Goal: Task Accomplishment & Management: Complete application form

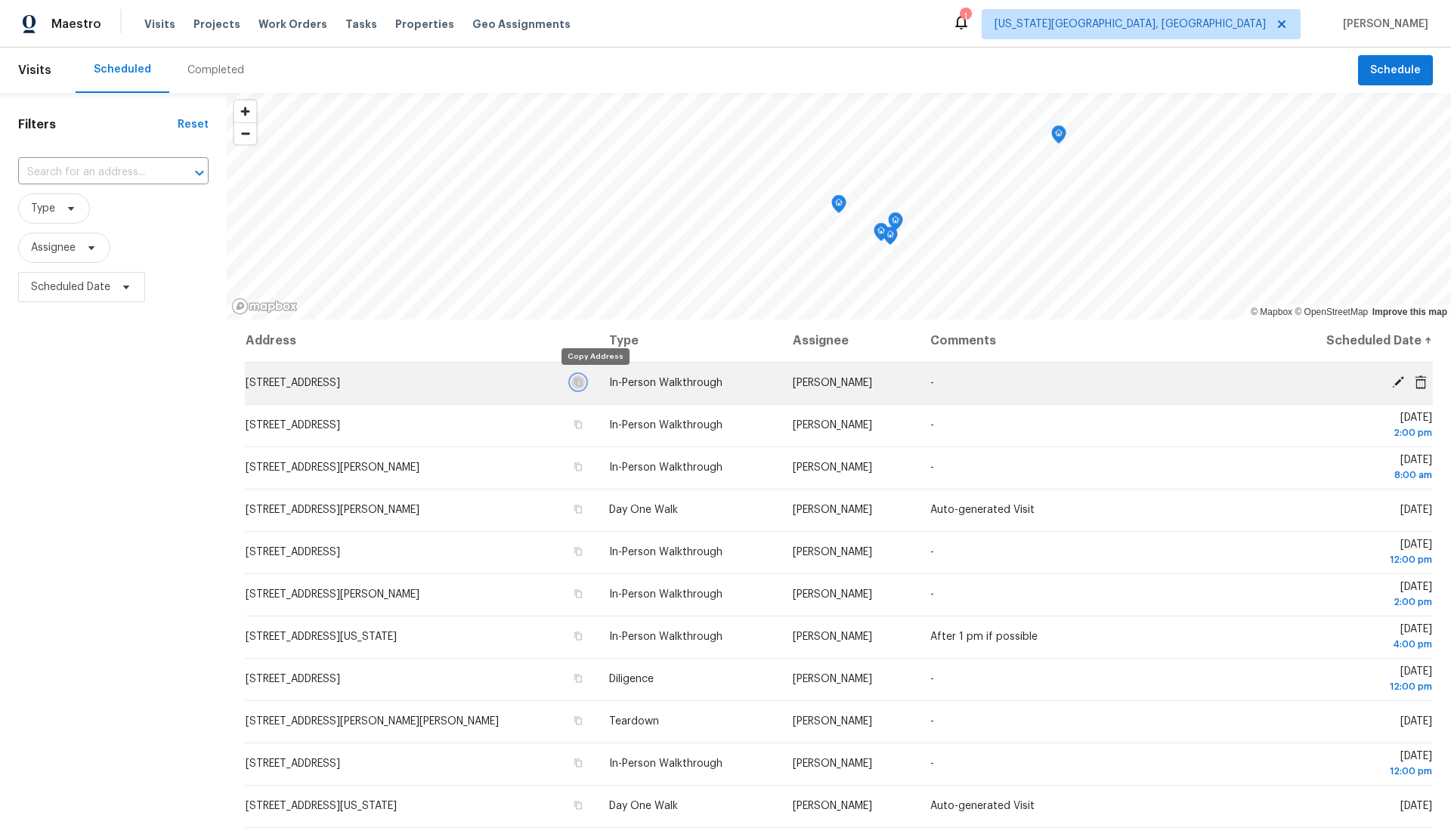
click at [583, 383] on icon "button" at bounding box center [578, 382] width 9 height 9
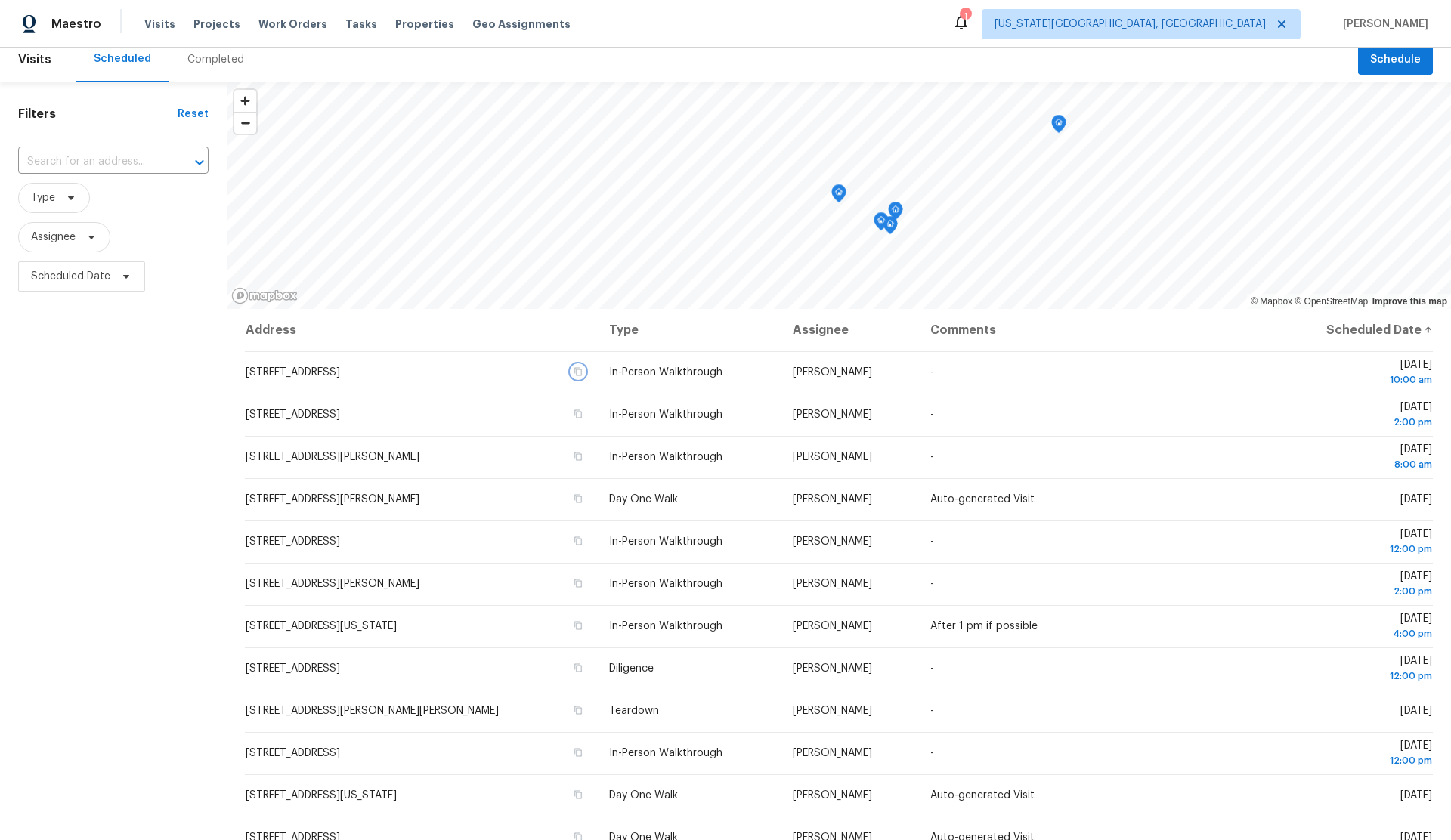
scroll to position [14, 0]
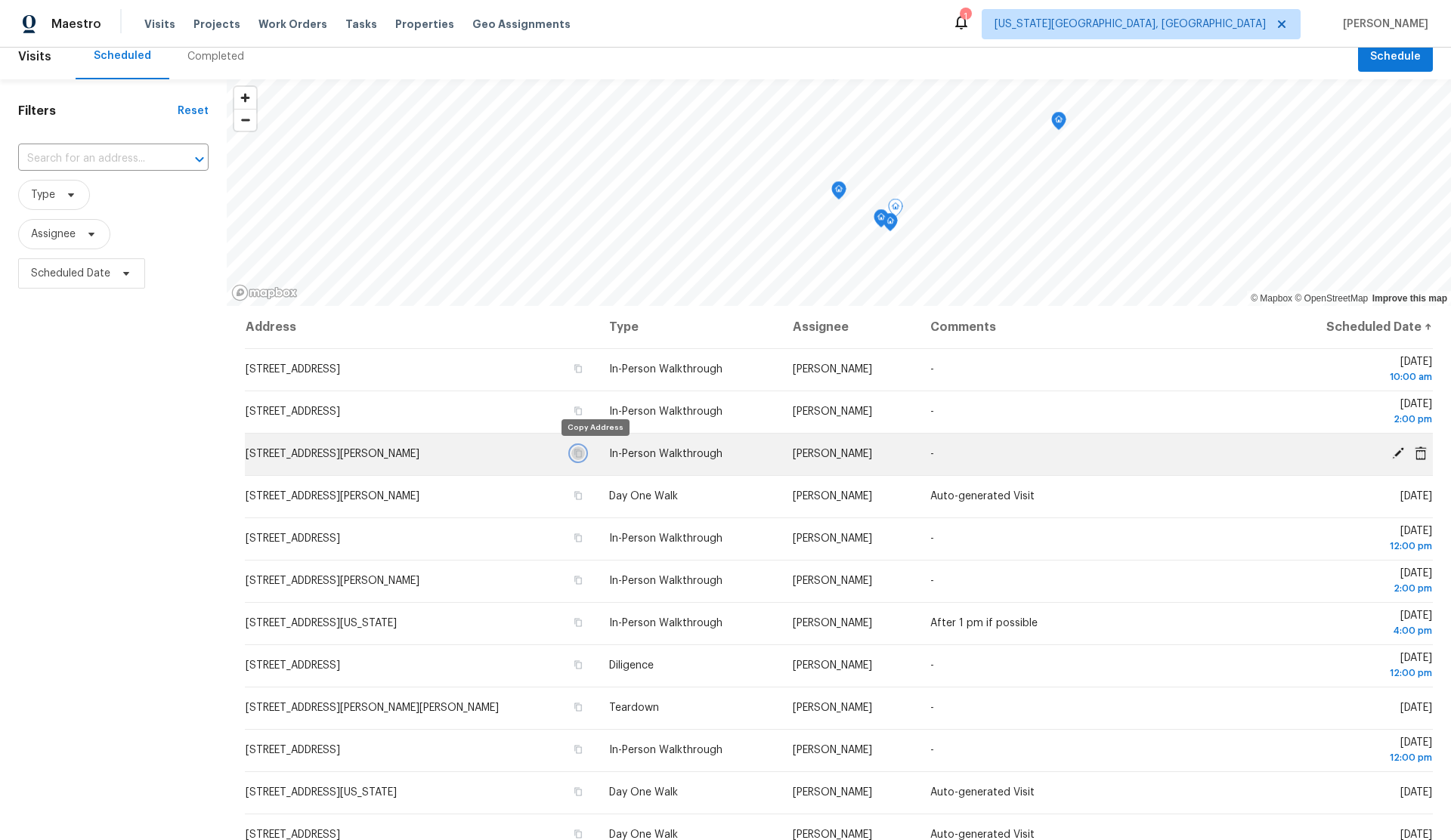
click at [583, 452] on icon "button" at bounding box center [578, 453] width 9 height 9
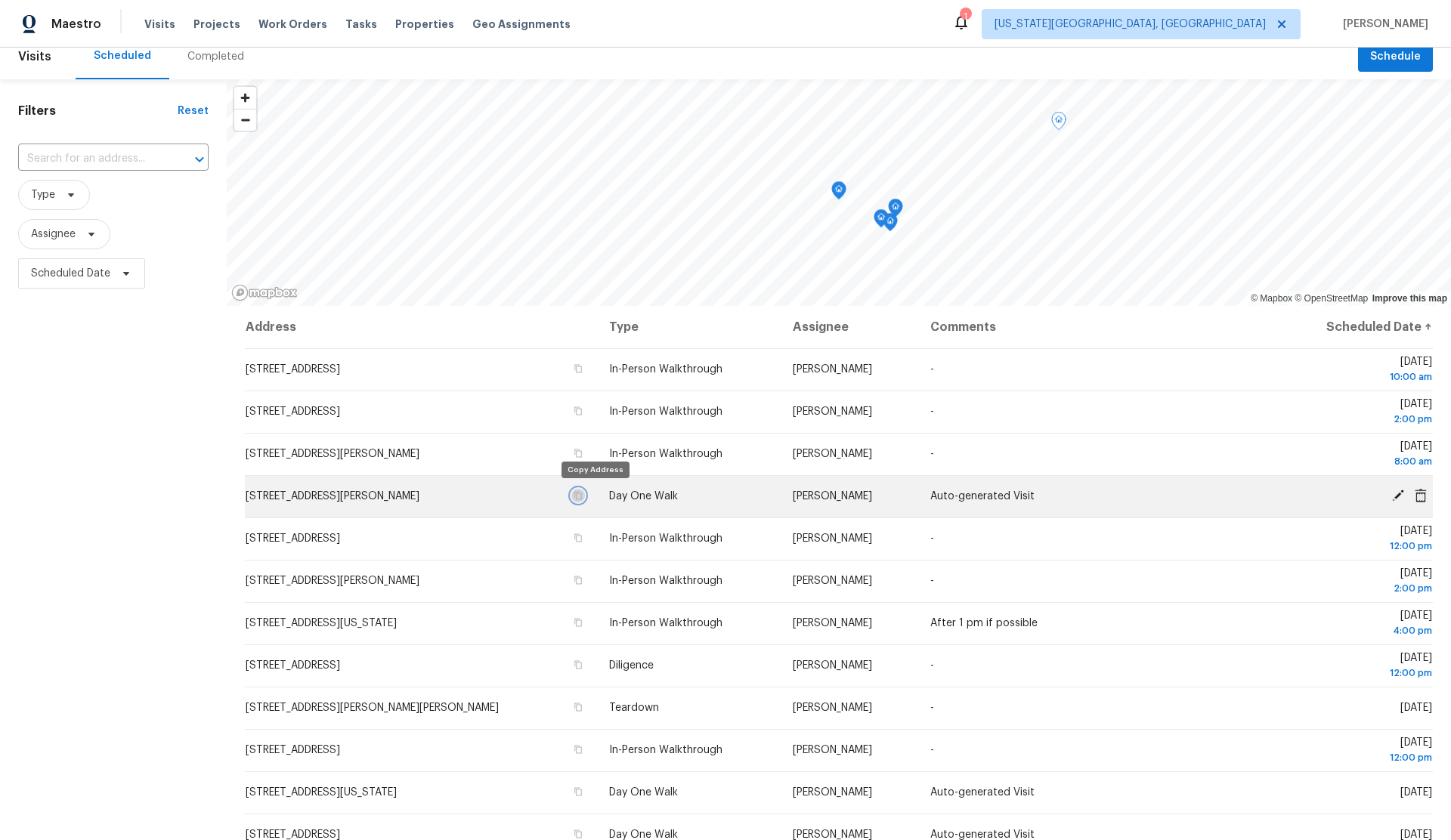
click at [583, 495] on icon "button" at bounding box center [578, 495] width 9 height 9
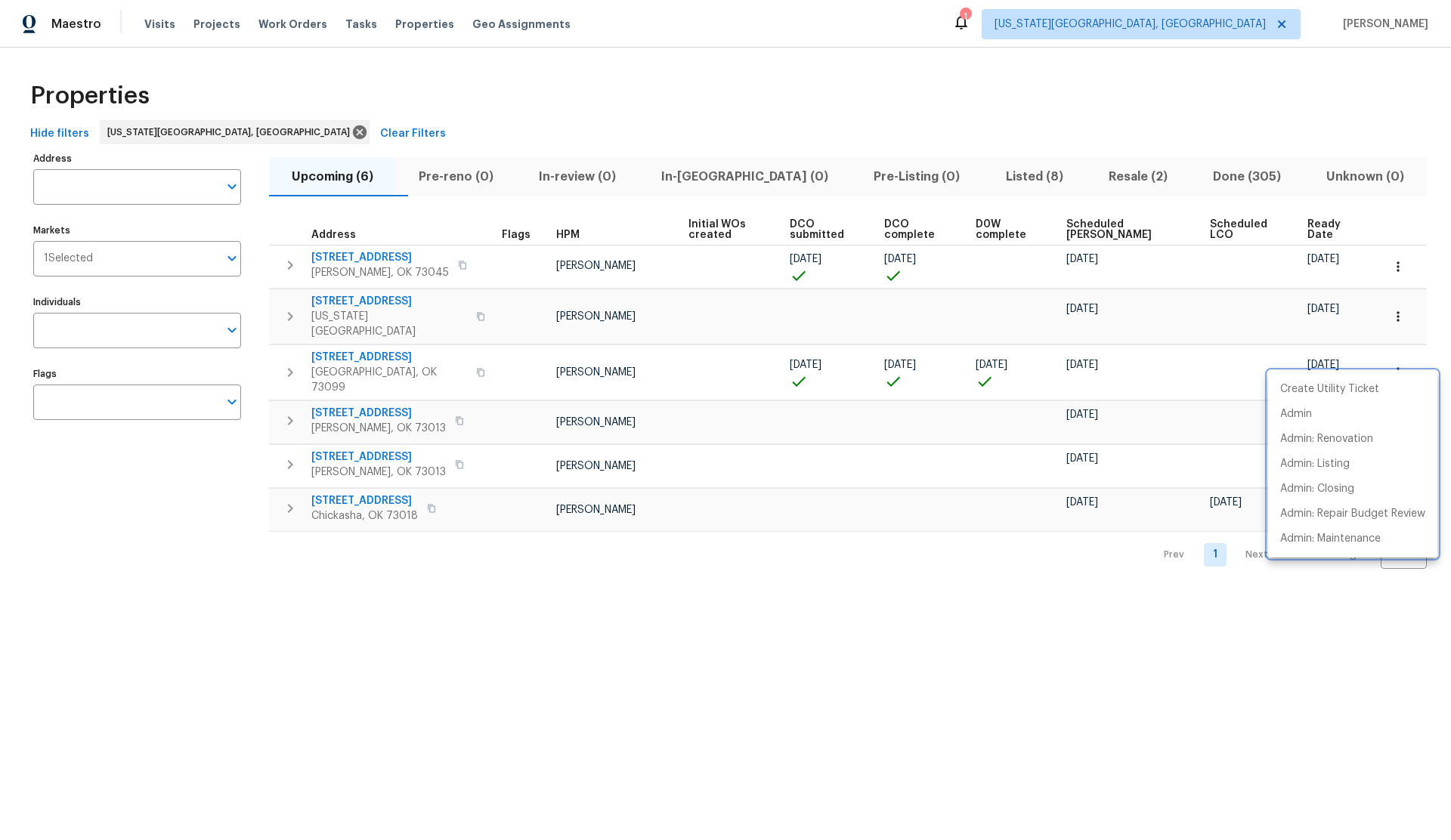
click at [1403, 356] on div at bounding box center [726, 420] width 1451 height 840
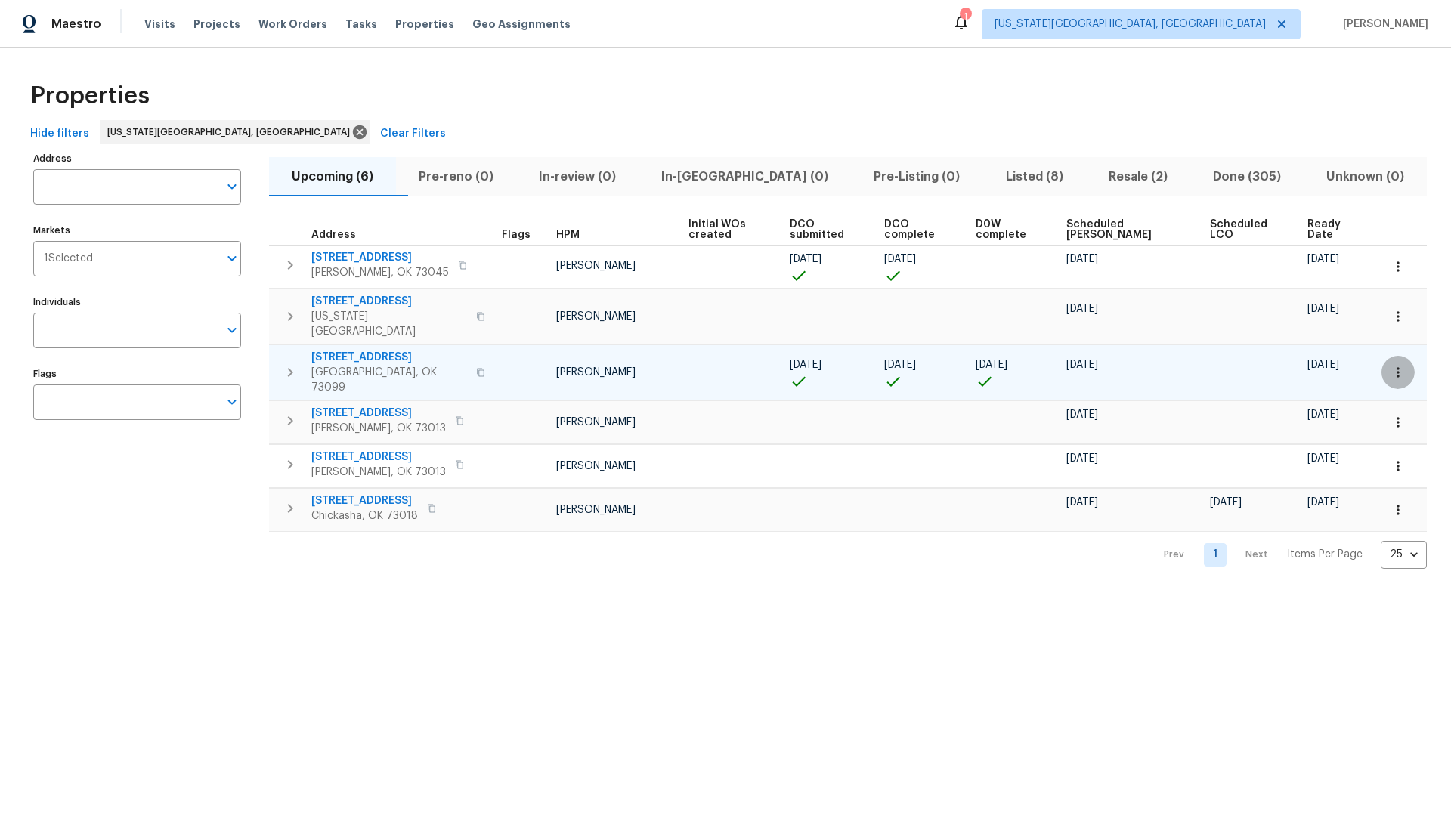
click at [1399, 365] on icon "button" at bounding box center [1398, 372] width 15 height 15
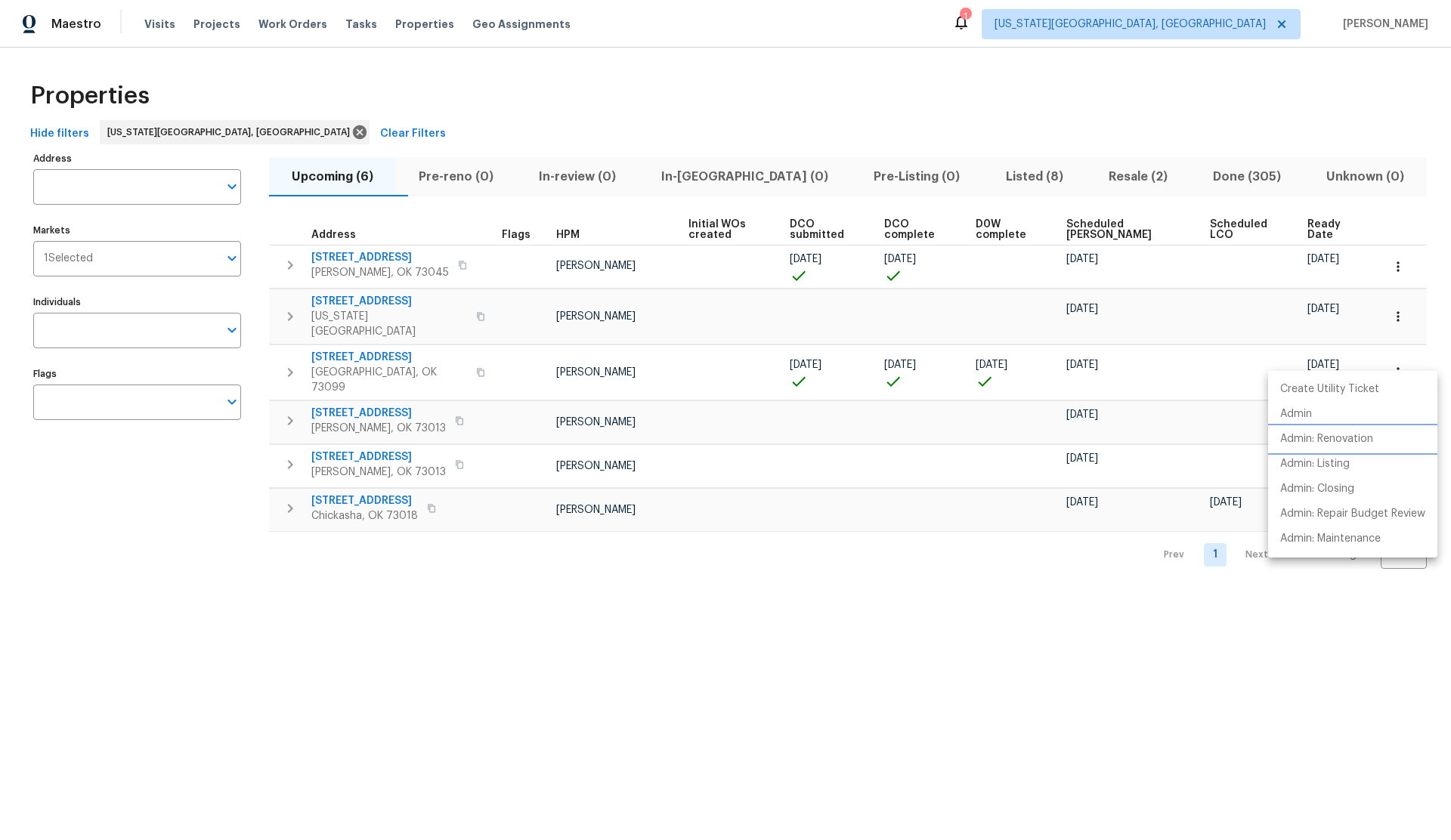
click at [1318, 442] on p "Admin: Renovation" at bounding box center [1327, 439] width 93 height 16
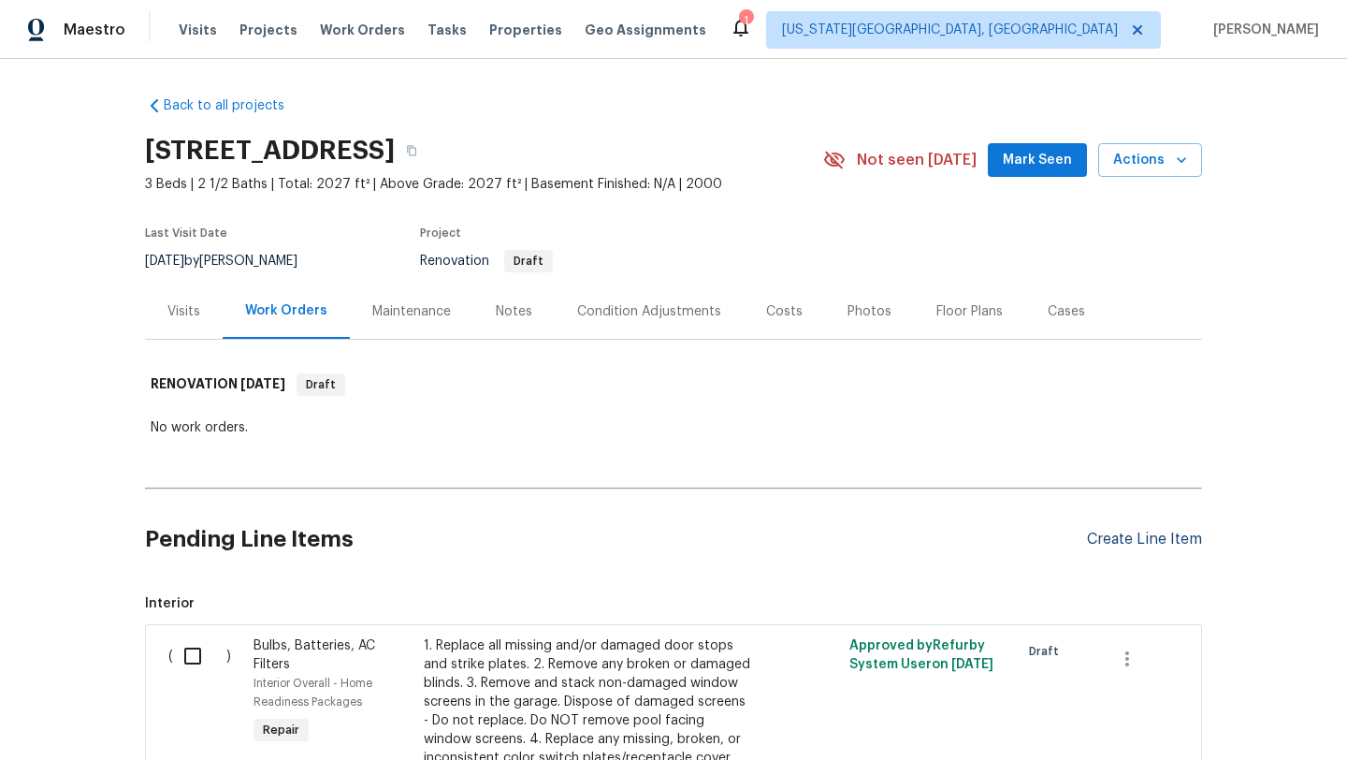
click at [1110, 539] on div "Create Line Item" at bounding box center [1144, 539] width 115 height 18
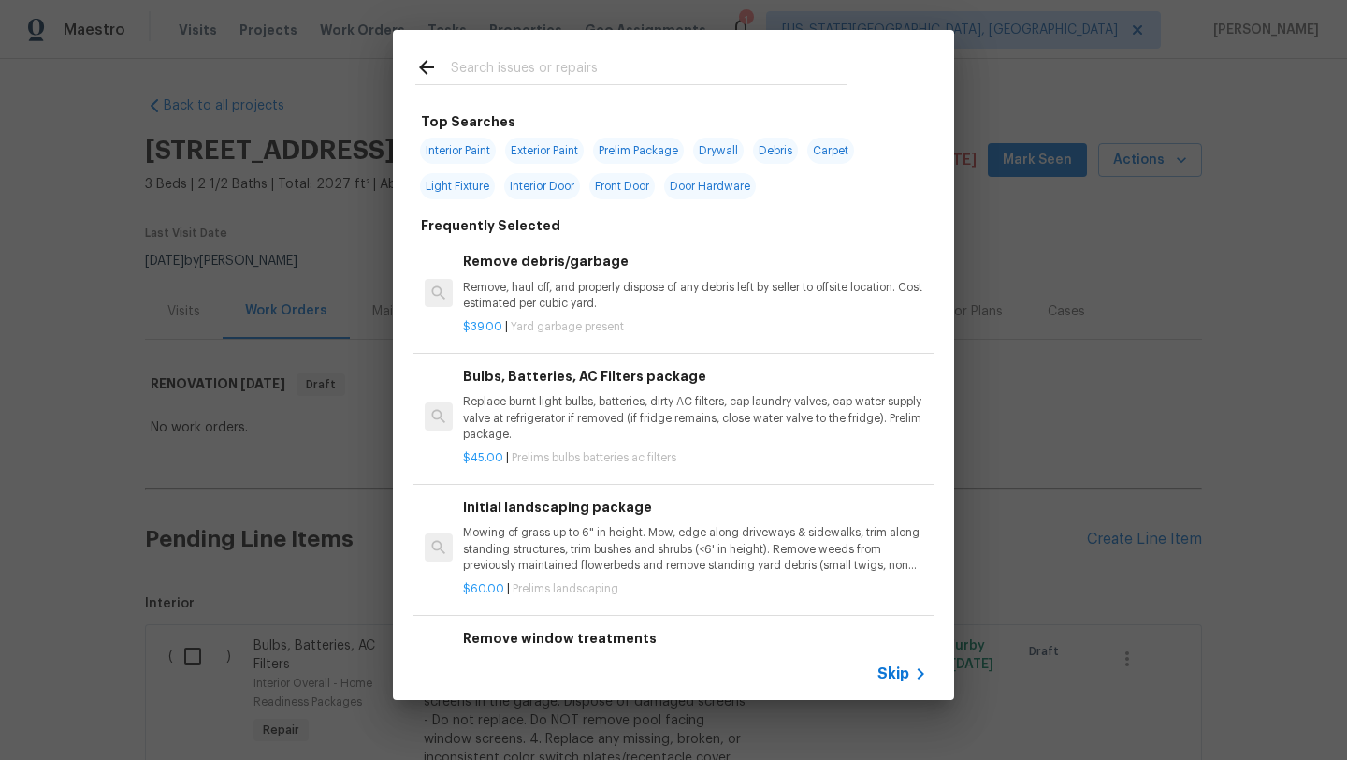
click at [551, 68] on input "text" at bounding box center [649, 70] width 397 height 28
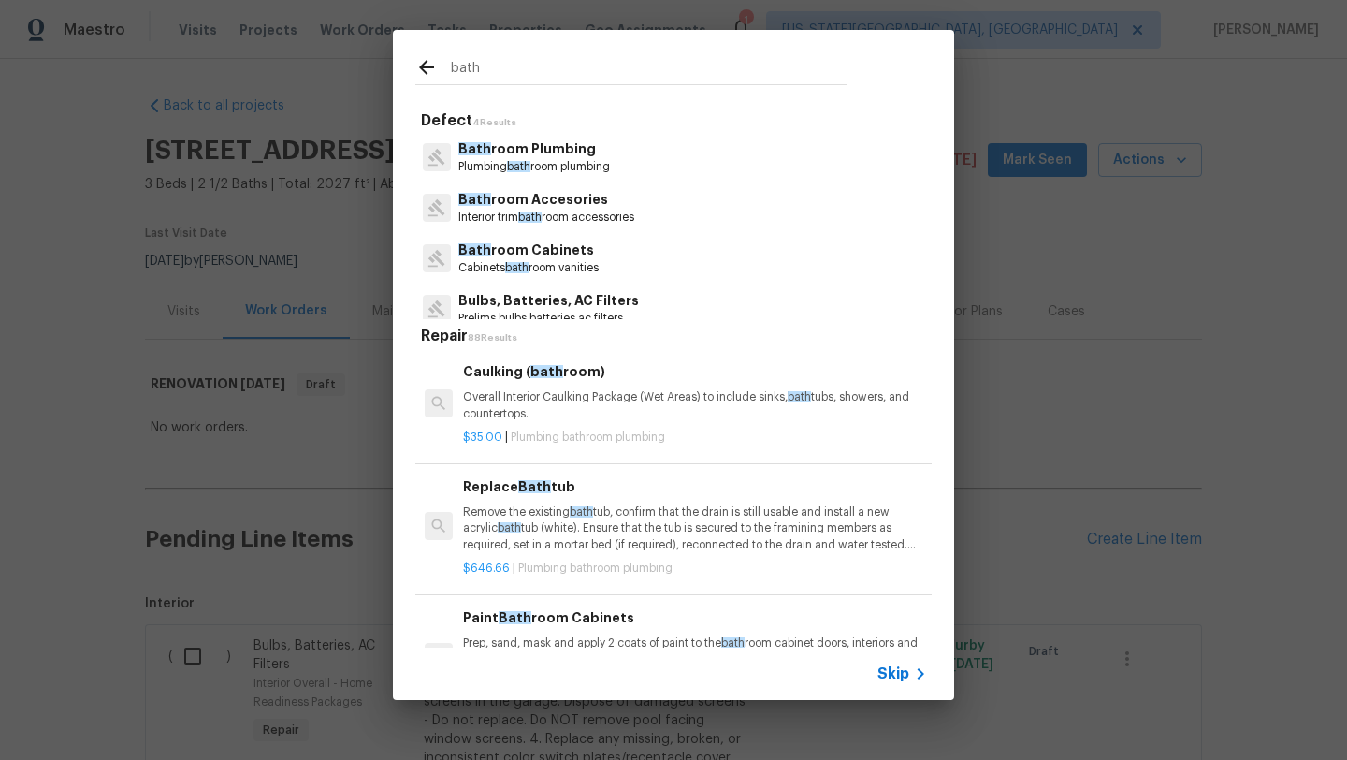
scroll to position [15, 0]
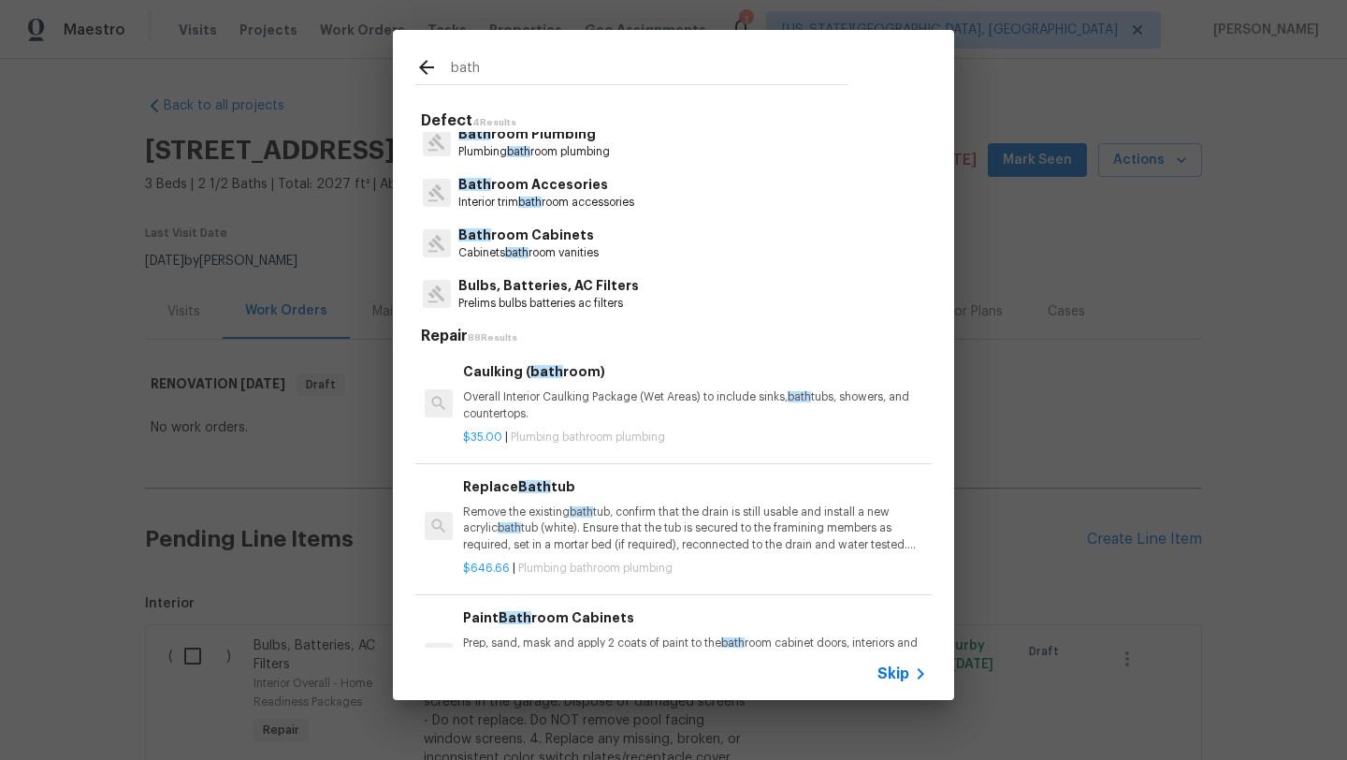
type input "bath"
click at [890, 674] on span "Skip" at bounding box center [893, 673] width 32 height 19
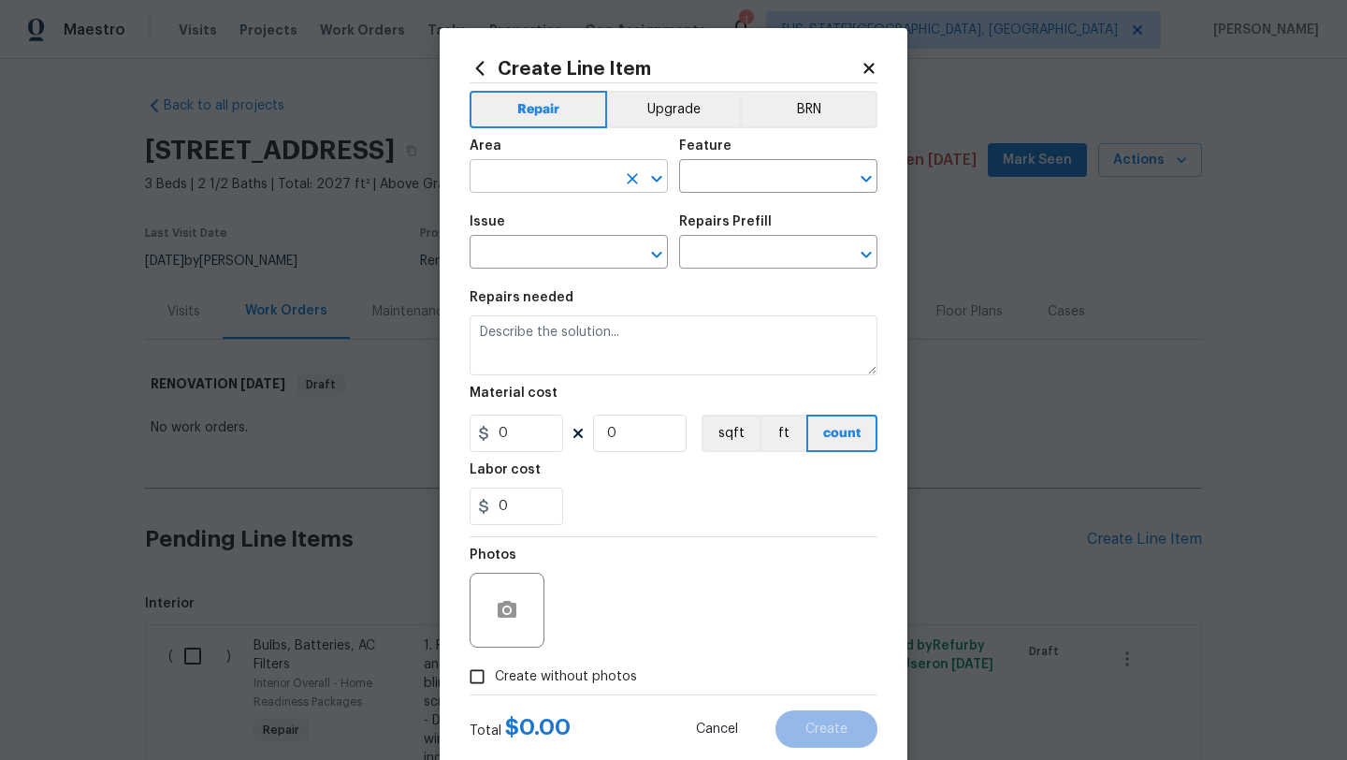
click at [559, 181] on input "text" at bounding box center [543, 178] width 146 height 29
drag, startPoint x: 522, startPoint y: 246, endPoint x: 538, endPoint y: 243, distance: 16.1
click at [524, 245] on li "Main Bathroom" at bounding box center [569, 251] width 198 height 31
type input "Main Bathroom"
click at [698, 177] on input "text" at bounding box center [752, 178] width 146 height 29
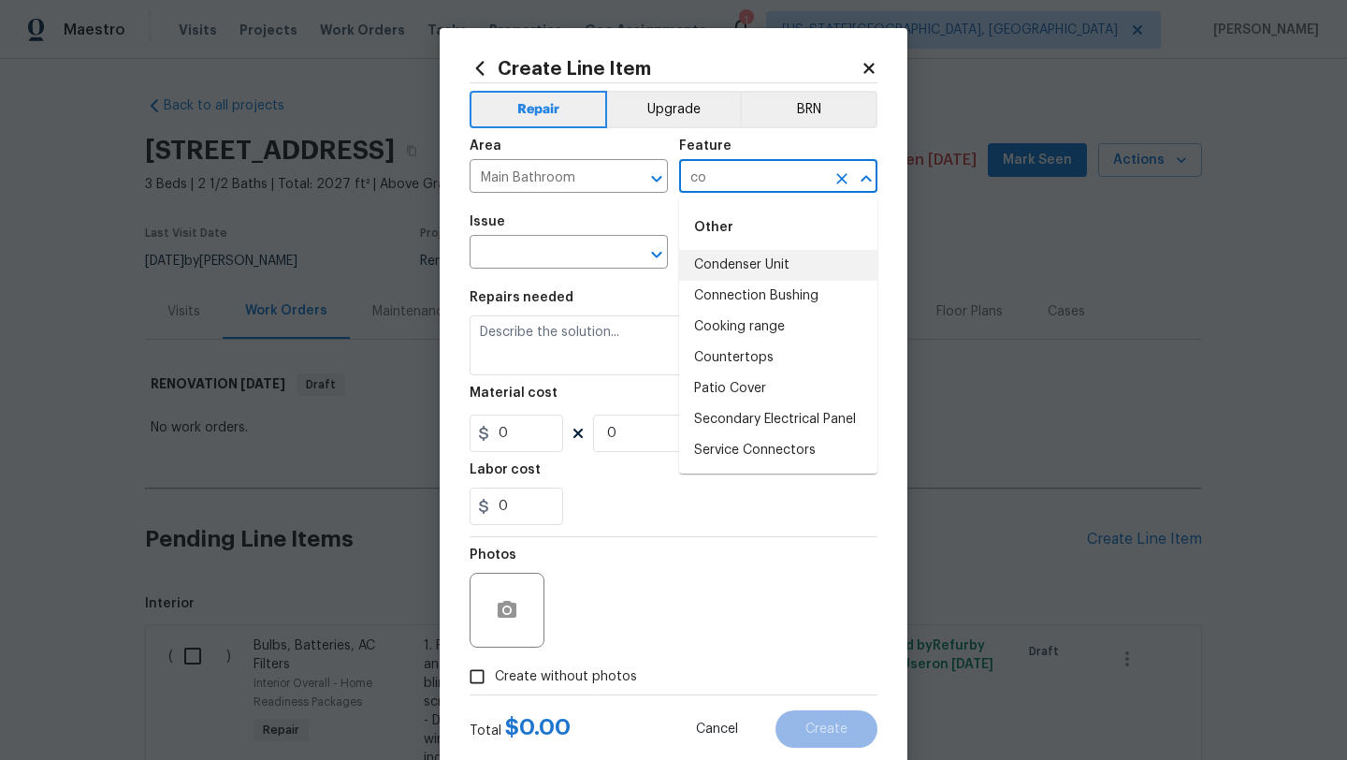
scroll to position [0, 0]
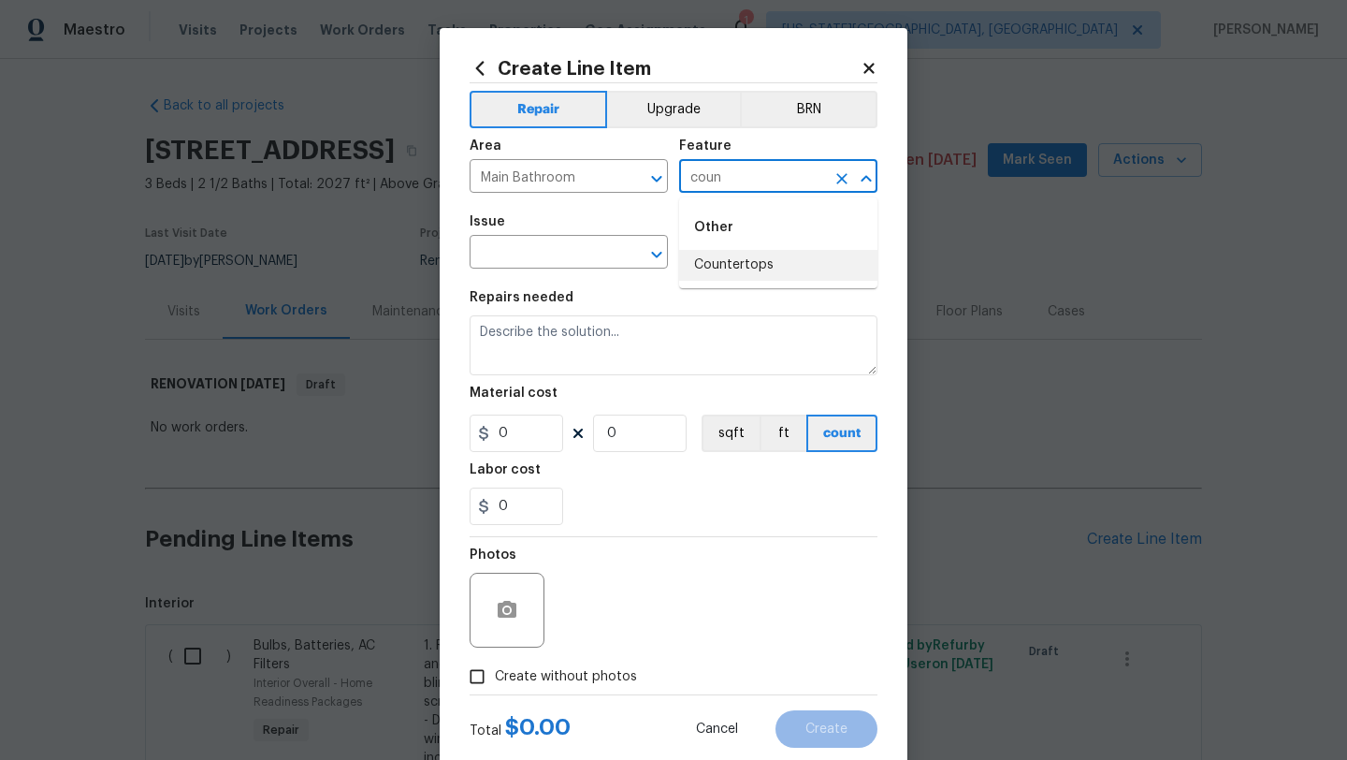
drag, startPoint x: 729, startPoint y: 265, endPoint x: 712, endPoint y: 263, distance: 16.9
click at [729, 265] on li "Countertops" at bounding box center [778, 265] width 198 height 31
type input "Countertops"
click at [546, 254] on input "text" at bounding box center [543, 253] width 146 height 29
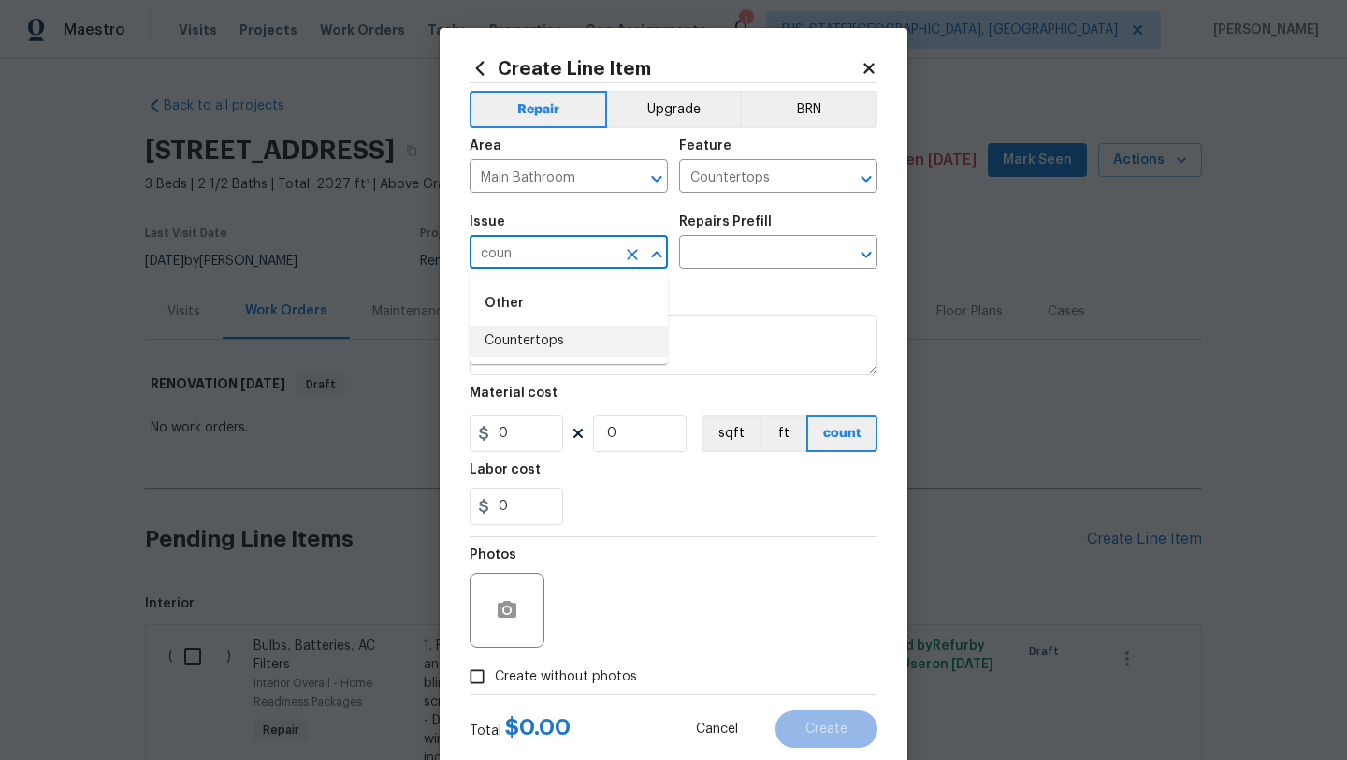
drag, startPoint x: 529, startPoint y: 339, endPoint x: 642, endPoint y: 293, distance: 121.2
click at [530, 339] on li "Countertops" at bounding box center [569, 341] width 198 height 31
type input "Countertops"
click at [707, 258] on input "text" at bounding box center [752, 253] width 146 height 29
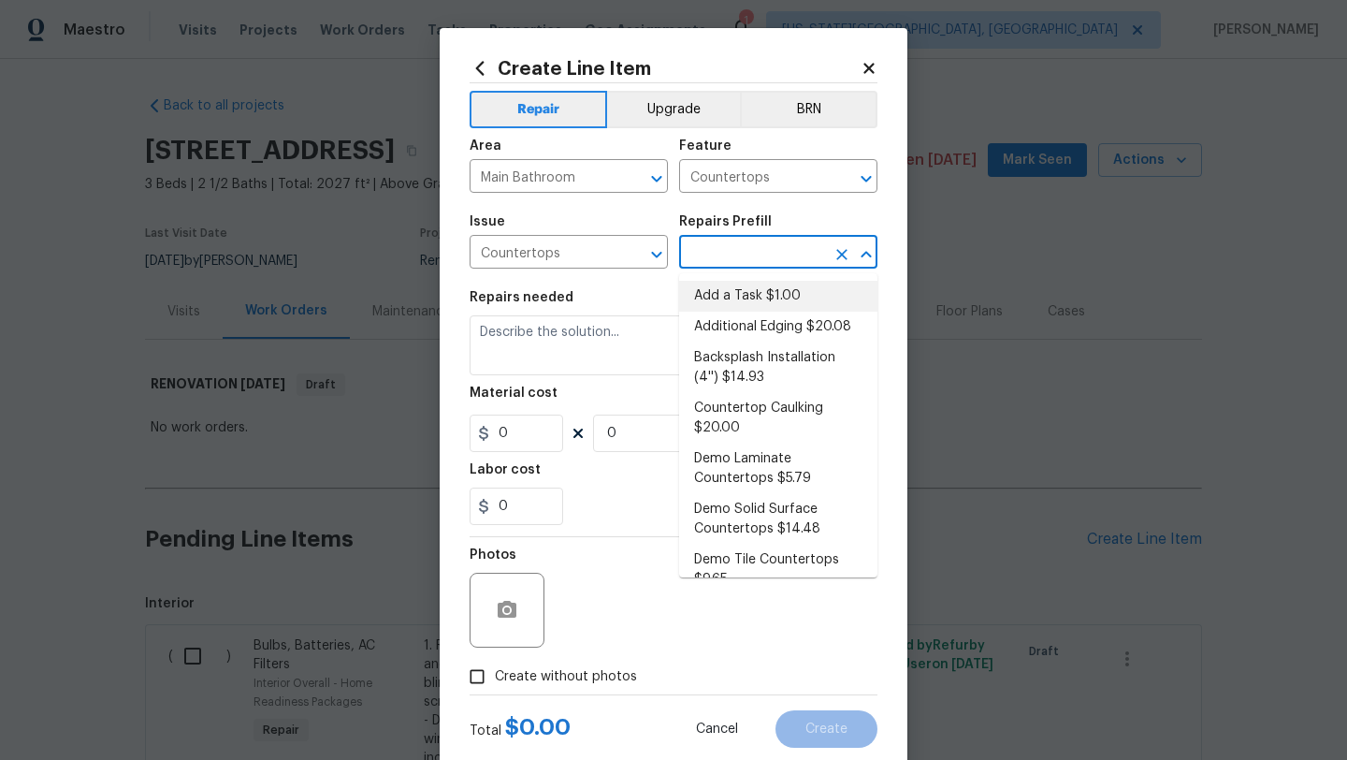
drag, startPoint x: 717, startPoint y: 299, endPoint x: 680, endPoint y: 308, distance: 38.4
click at [717, 299] on li "Add a Task $1.00" at bounding box center [778, 296] width 198 height 31
type input "Add a Task $1.00"
type textarea "HPM to detail"
type input "1"
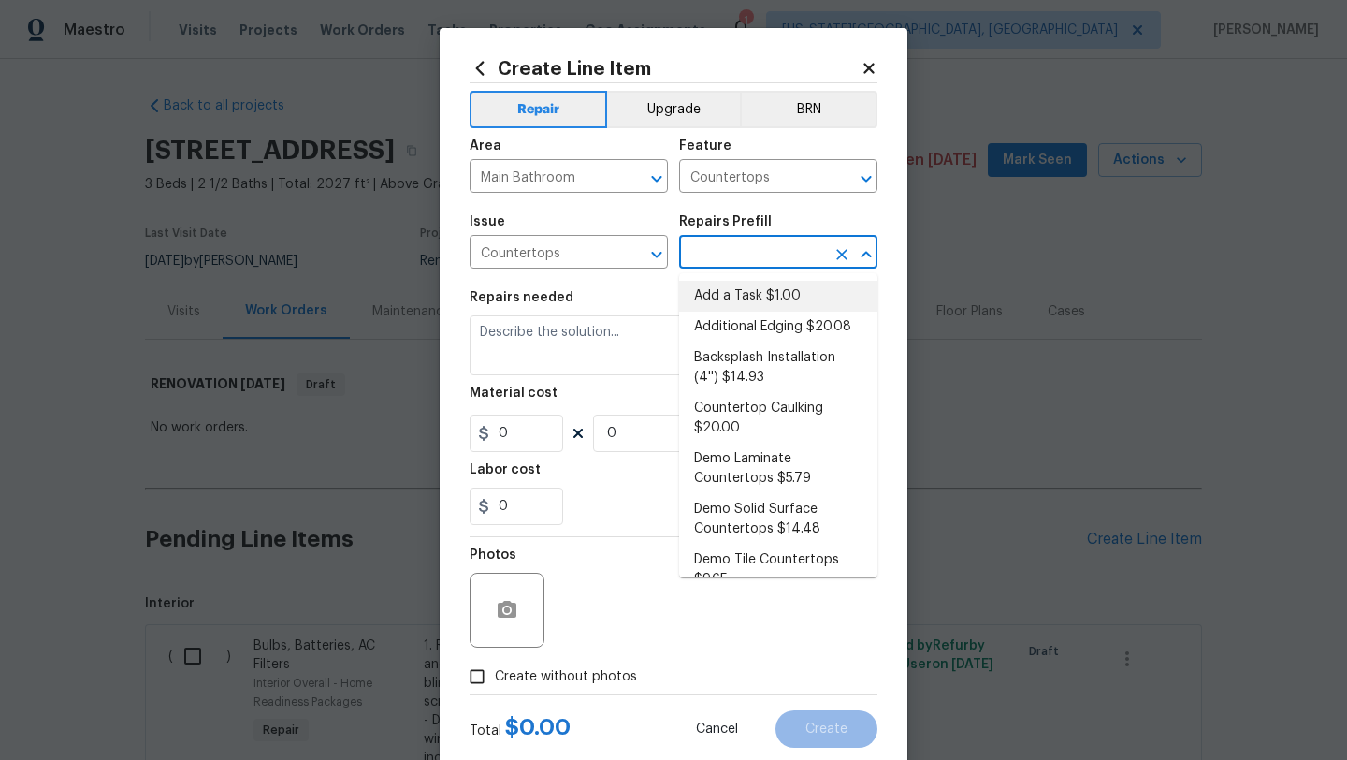
type input "1"
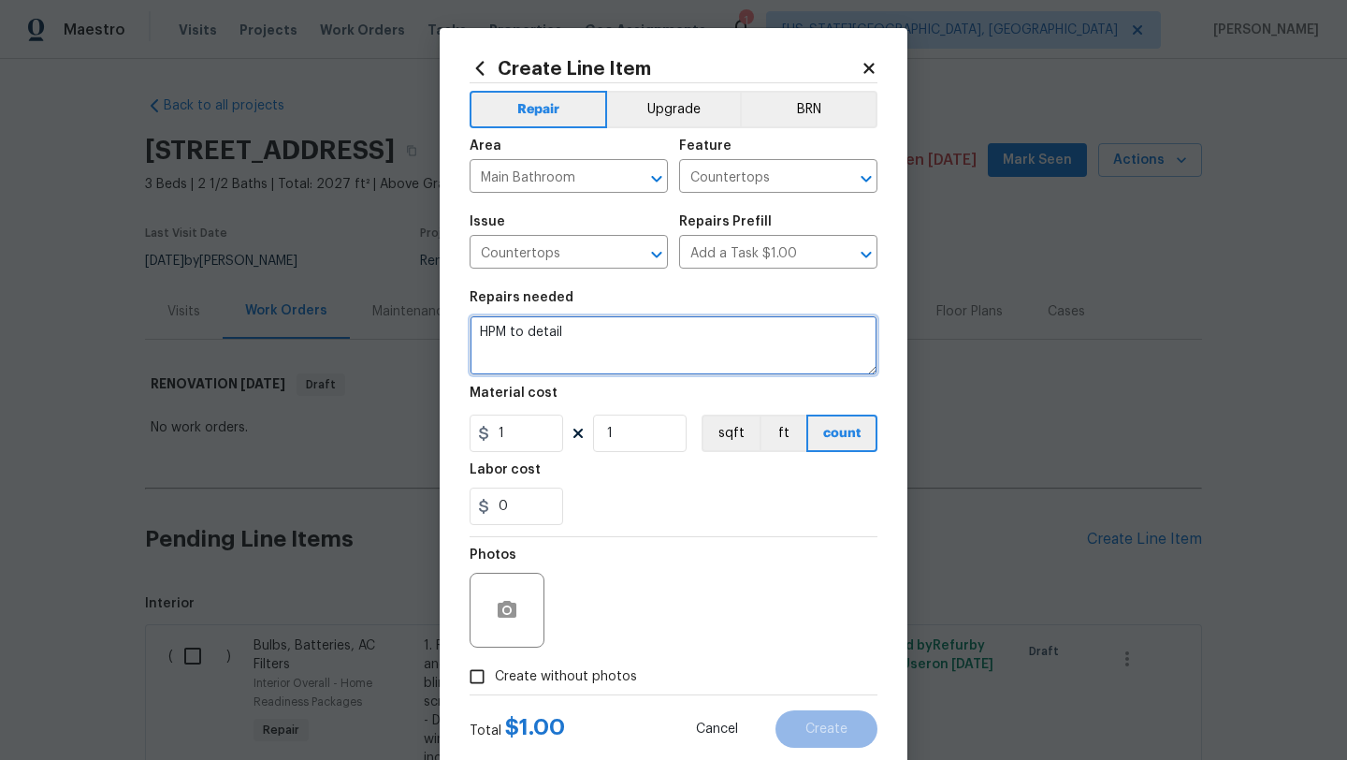
drag, startPoint x: 522, startPoint y: 336, endPoint x: 470, endPoint y: 335, distance: 52.4
click at [470, 335] on textarea "HPM to detail" at bounding box center [674, 345] width 408 height 60
paste textarea "Primary -Vanity -stone top / paint / hardware -Tile surround - refinish -Shower…"
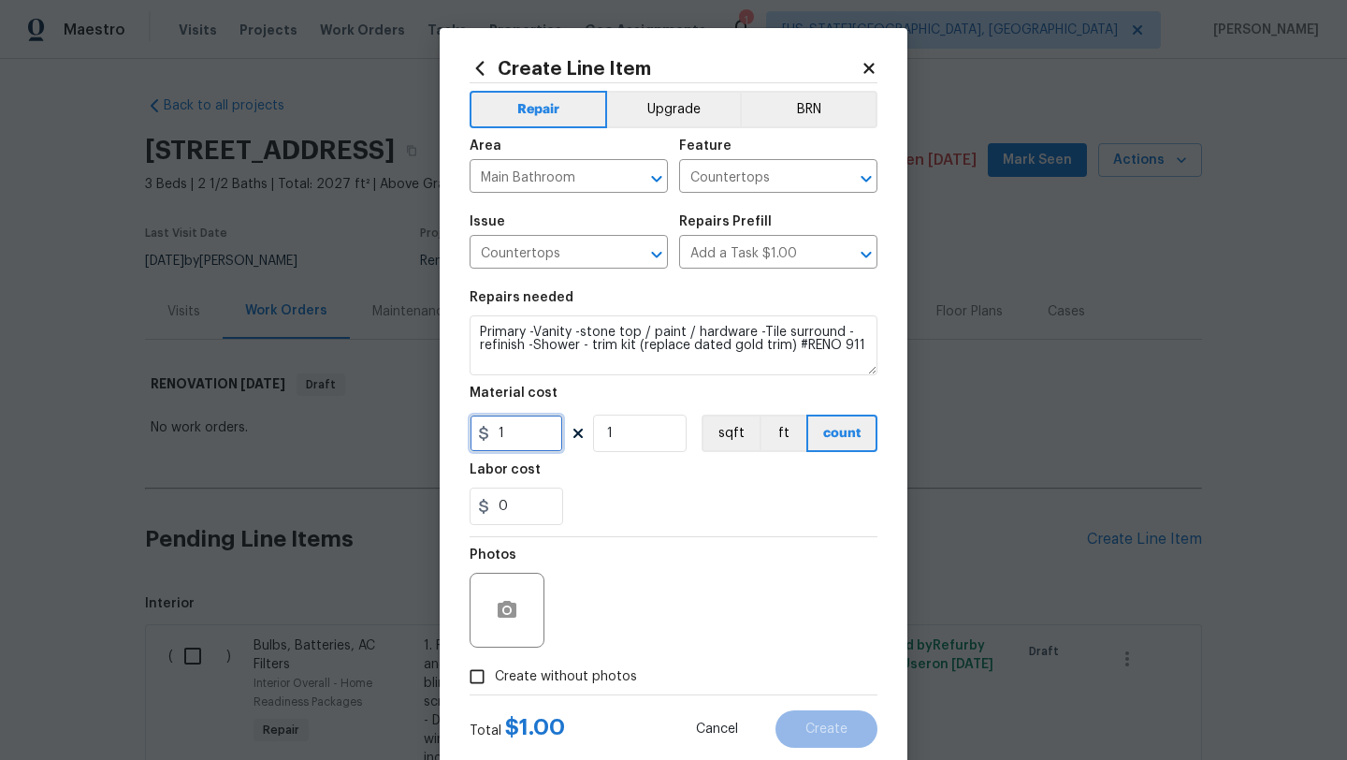
drag, startPoint x: 513, startPoint y: 435, endPoint x: 499, endPoint y: 436, distance: 14.1
click at [499, 436] on input "1" at bounding box center [517, 432] width 94 height 37
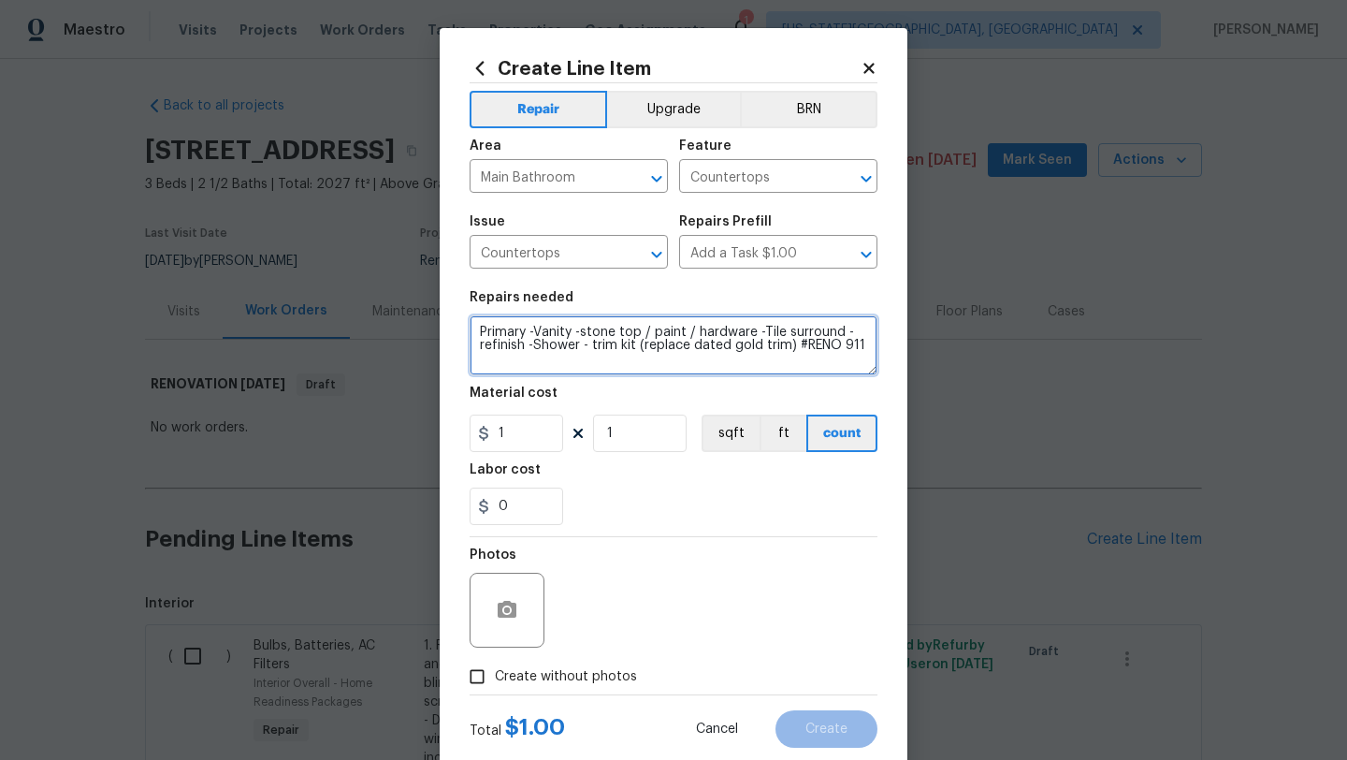
drag, startPoint x: 789, startPoint y: 347, endPoint x: 525, endPoint y: 346, distance: 263.8
click at [525, 346] on textarea "Primary -Vanity -stone top / paint / hardware -Tile surround - refinish -Shower…" at bounding box center [674, 345] width 408 height 60
drag, startPoint x: 526, startPoint y: 347, endPoint x: 640, endPoint y: 332, distance: 115.1
click at [640, 332] on textarea "Primary -Vanity -stone top / paint / hardware -Tile surround - refinish #RENO 9…" at bounding box center [674, 344] width 408 height 60
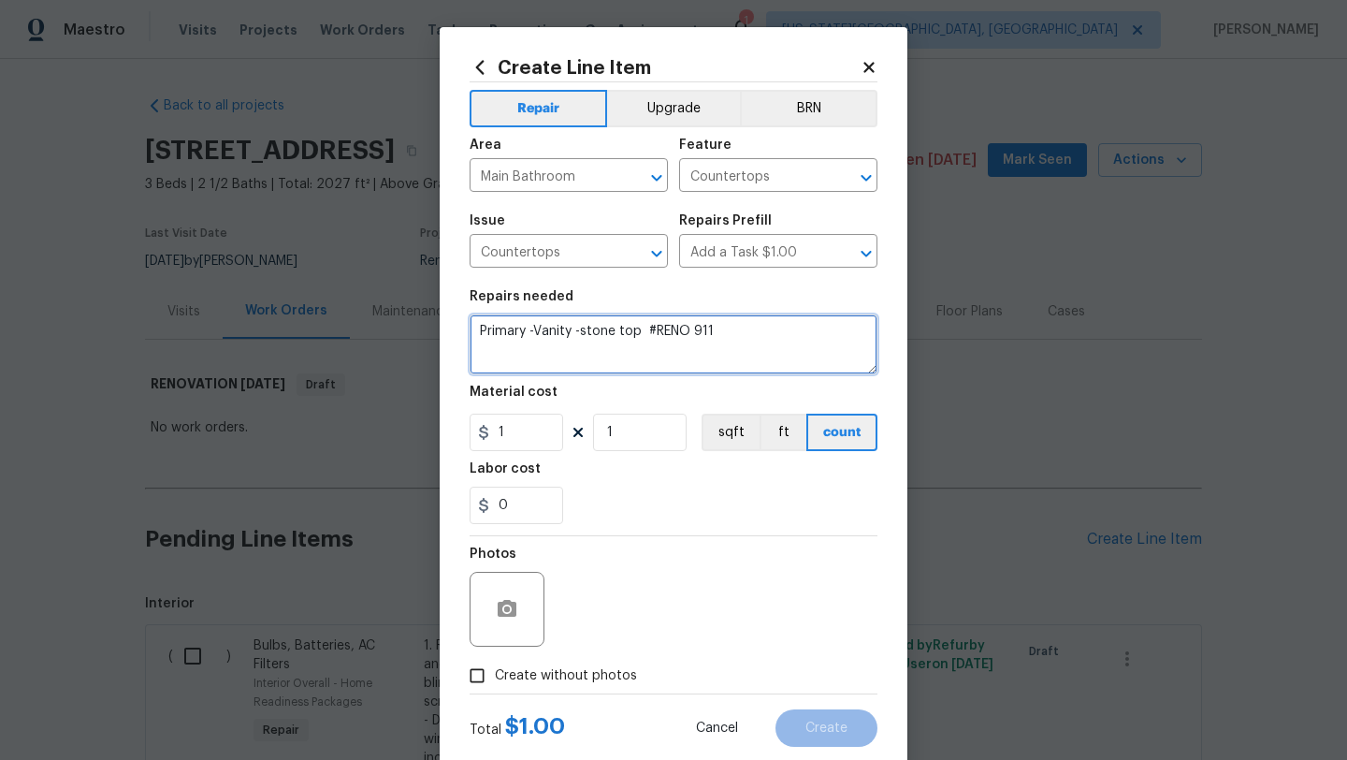
type textarea "Primary -Vanity -stone top #RENO 911"
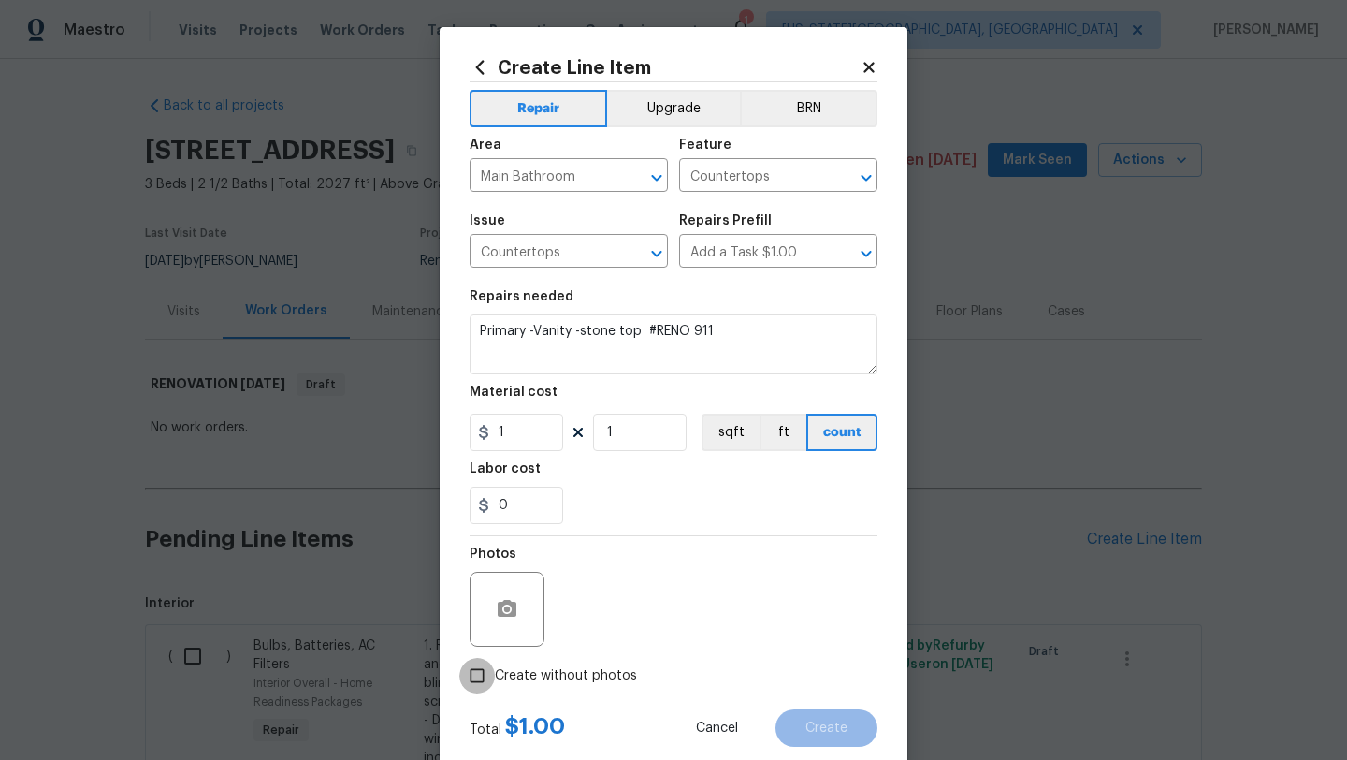
drag, startPoint x: 479, startPoint y: 678, endPoint x: 493, endPoint y: 672, distance: 15.5
click at [484, 674] on input "Create without photos" at bounding box center [477, 676] width 36 height 36
checkbox input "true"
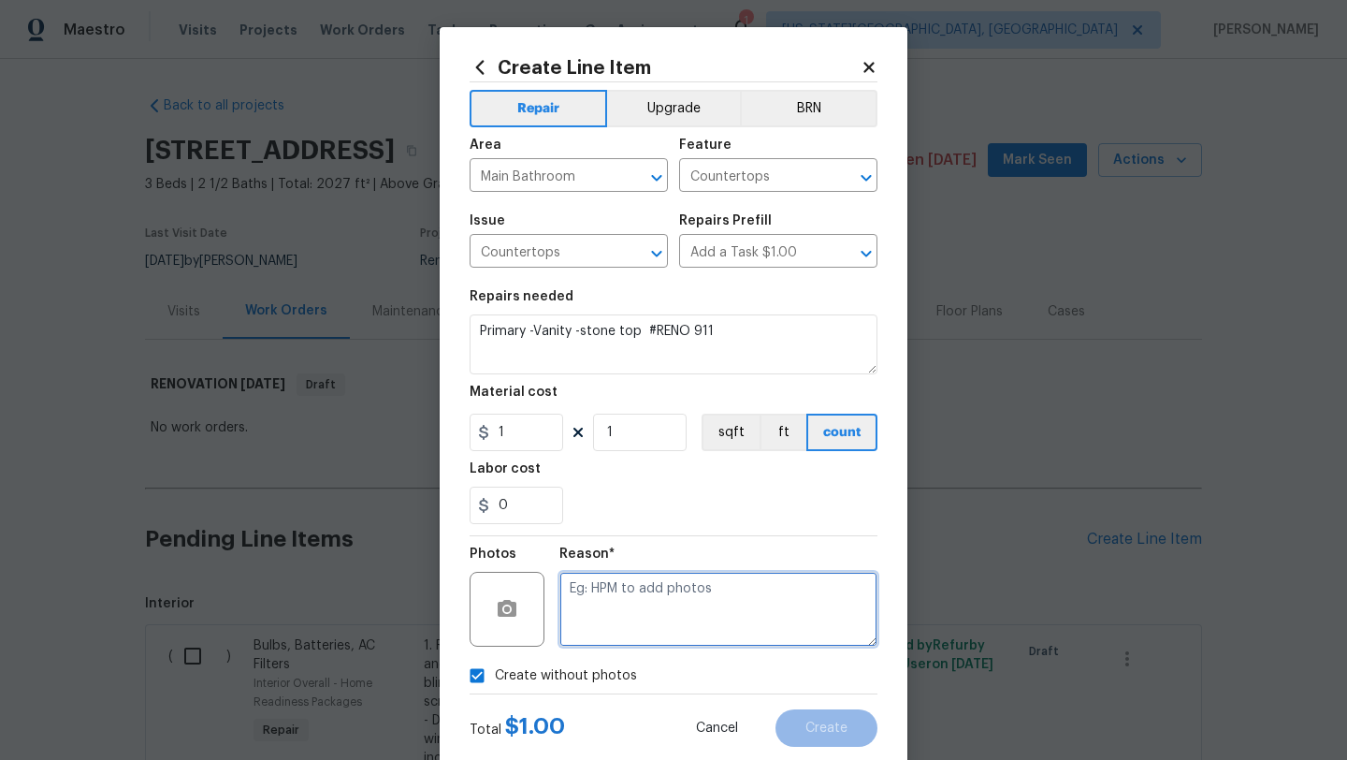
click at [639, 614] on textarea at bounding box center [718, 609] width 318 height 75
type textarea "/"
type textarea "."
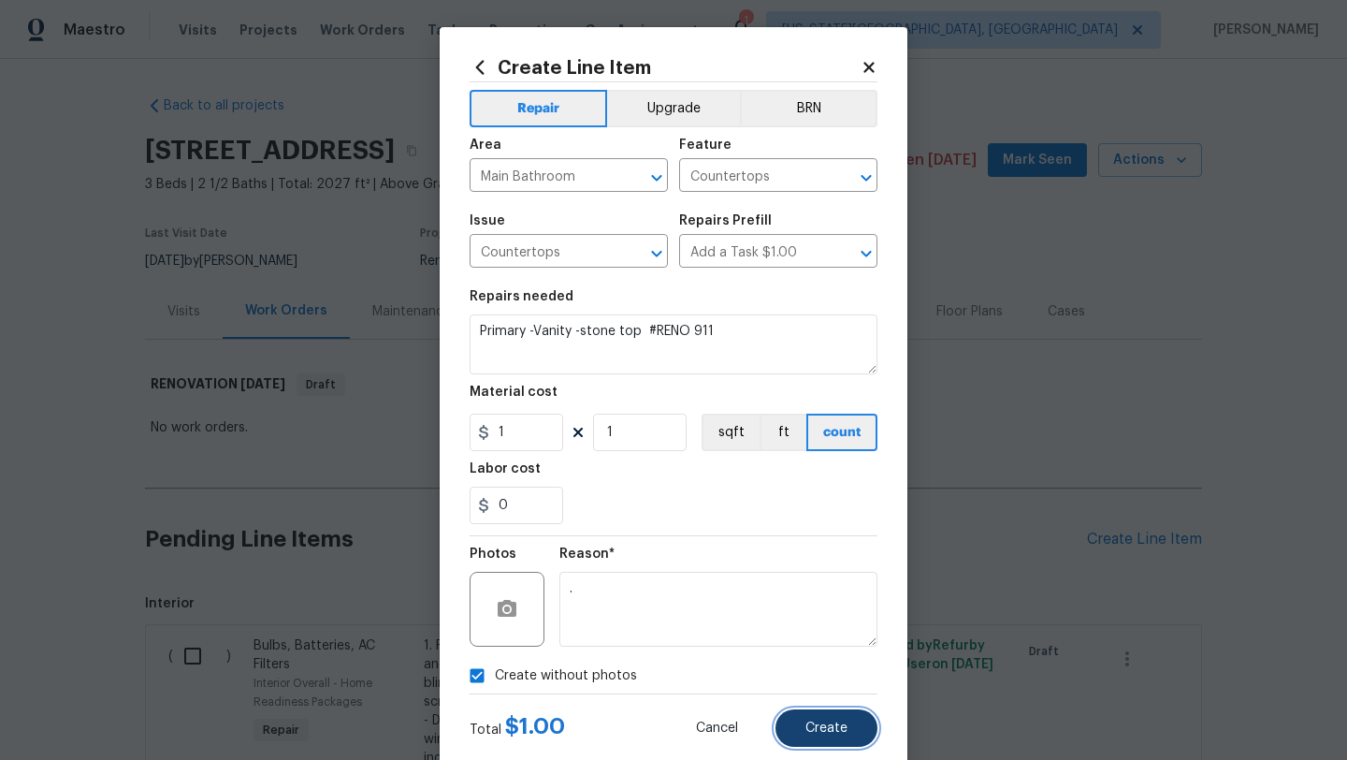
click at [819, 730] on span "Create" at bounding box center [826, 728] width 42 height 14
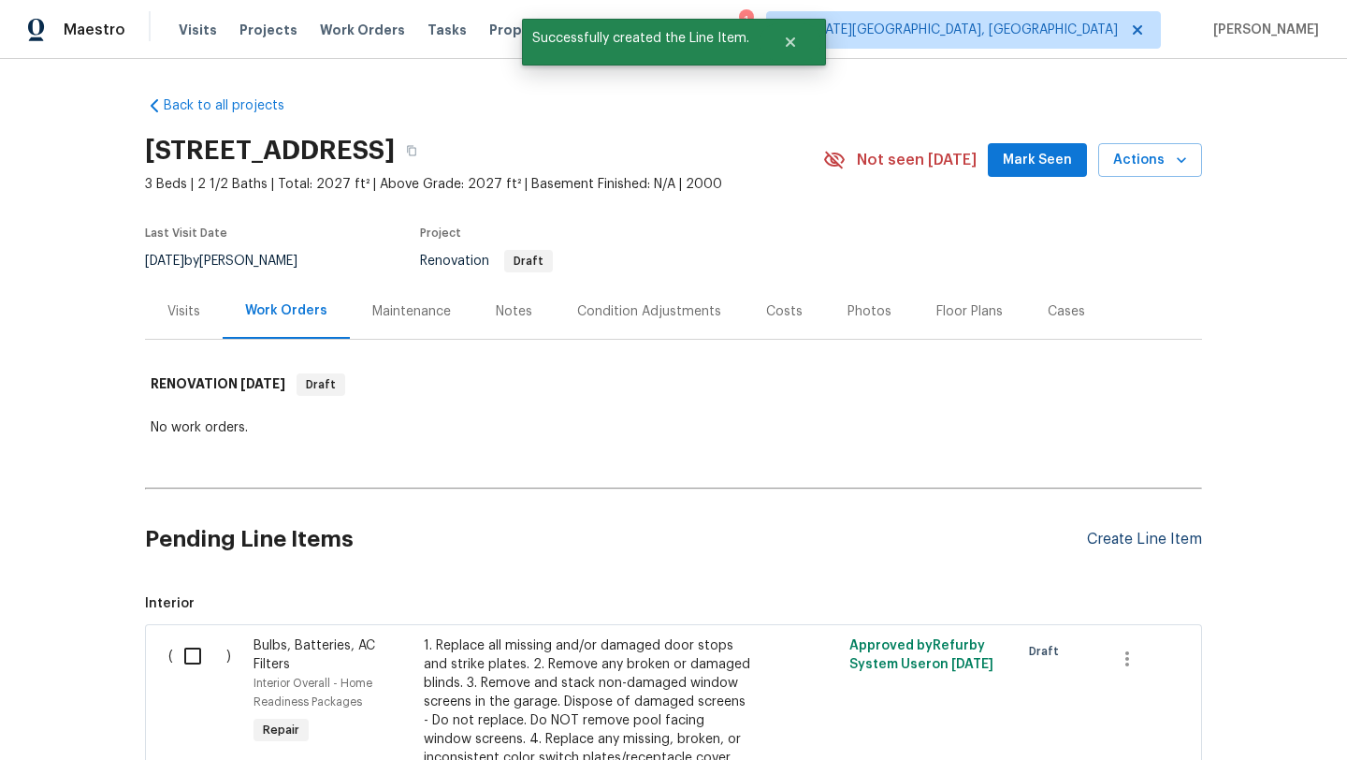
click at [1112, 536] on div "Create Line Item" at bounding box center [1144, 539] width 115 height 18
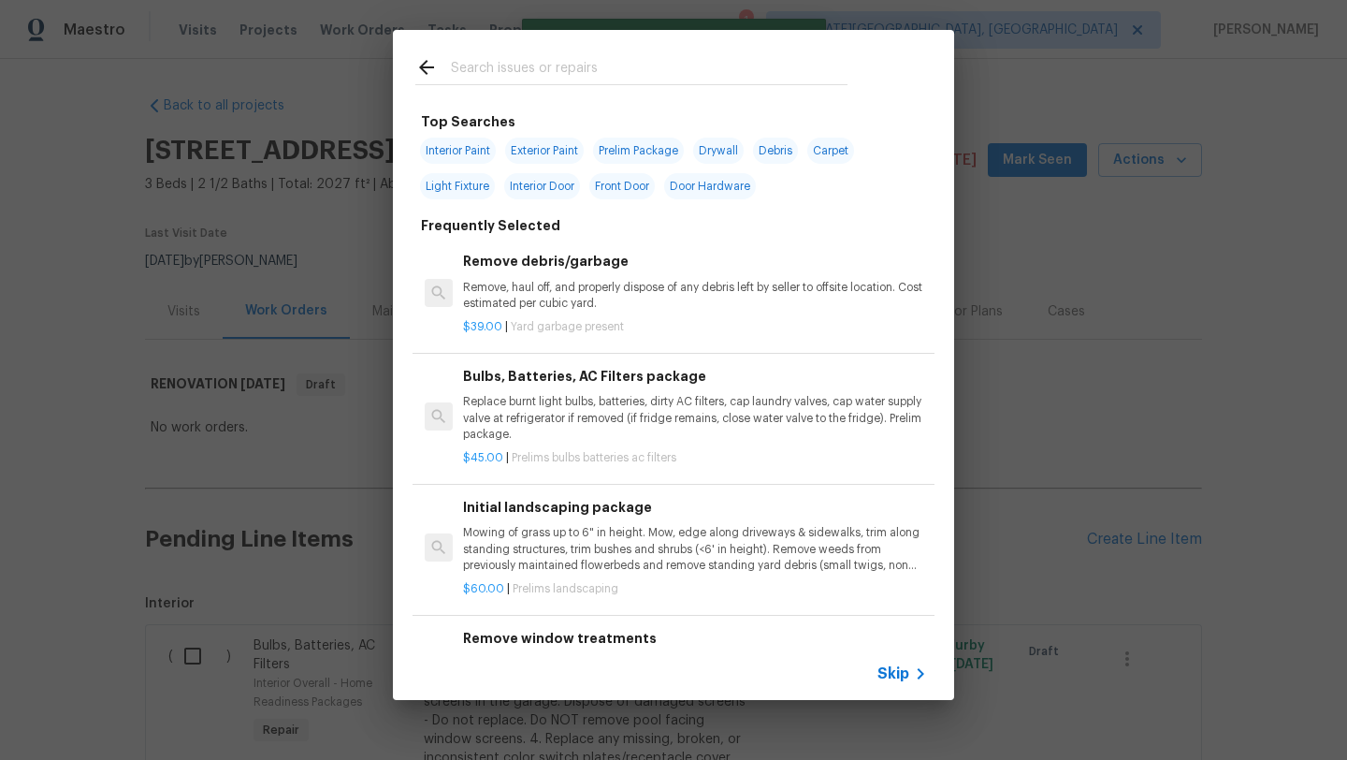
click at [895, 673] on span "Skip" at bounding box center [893, 673] width 32 height 19
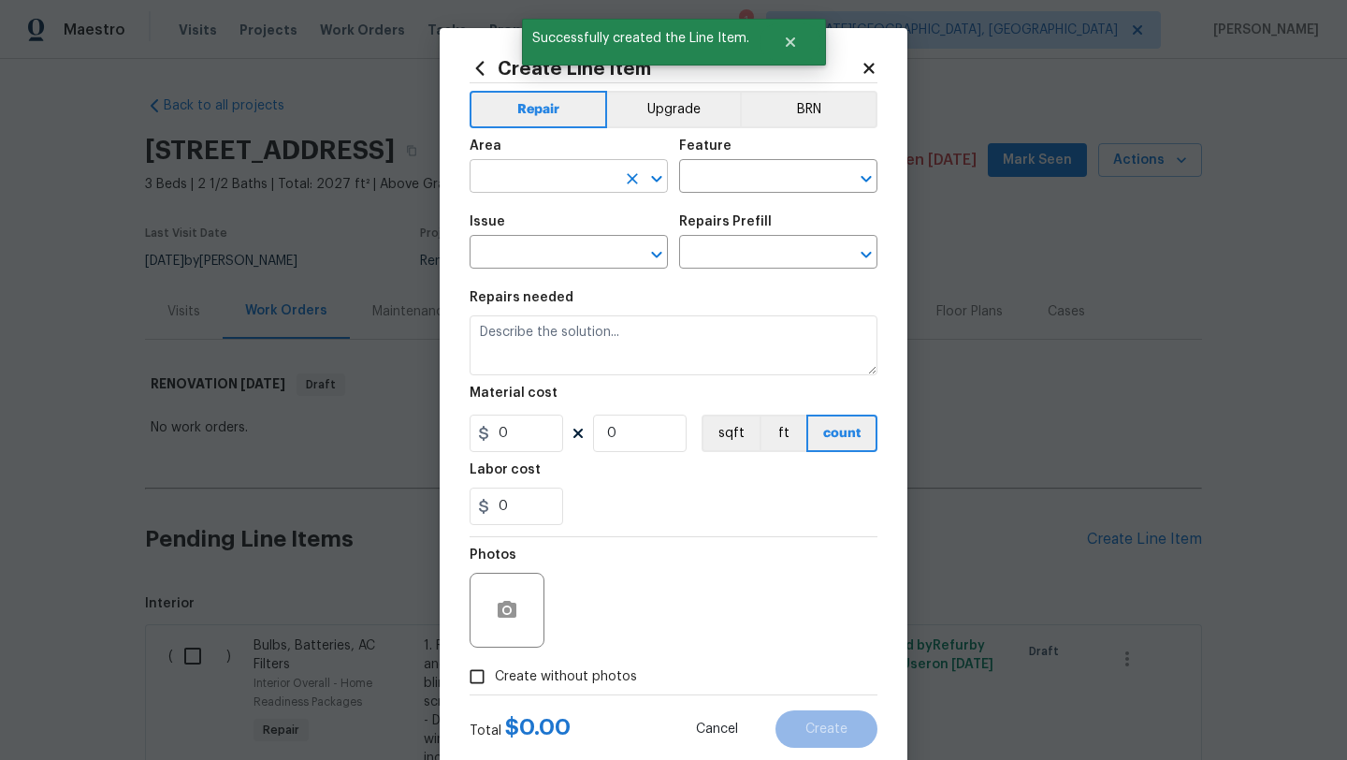
click at [517, 180] on input "text" at bounding box center [543, 178] width 146 height 29
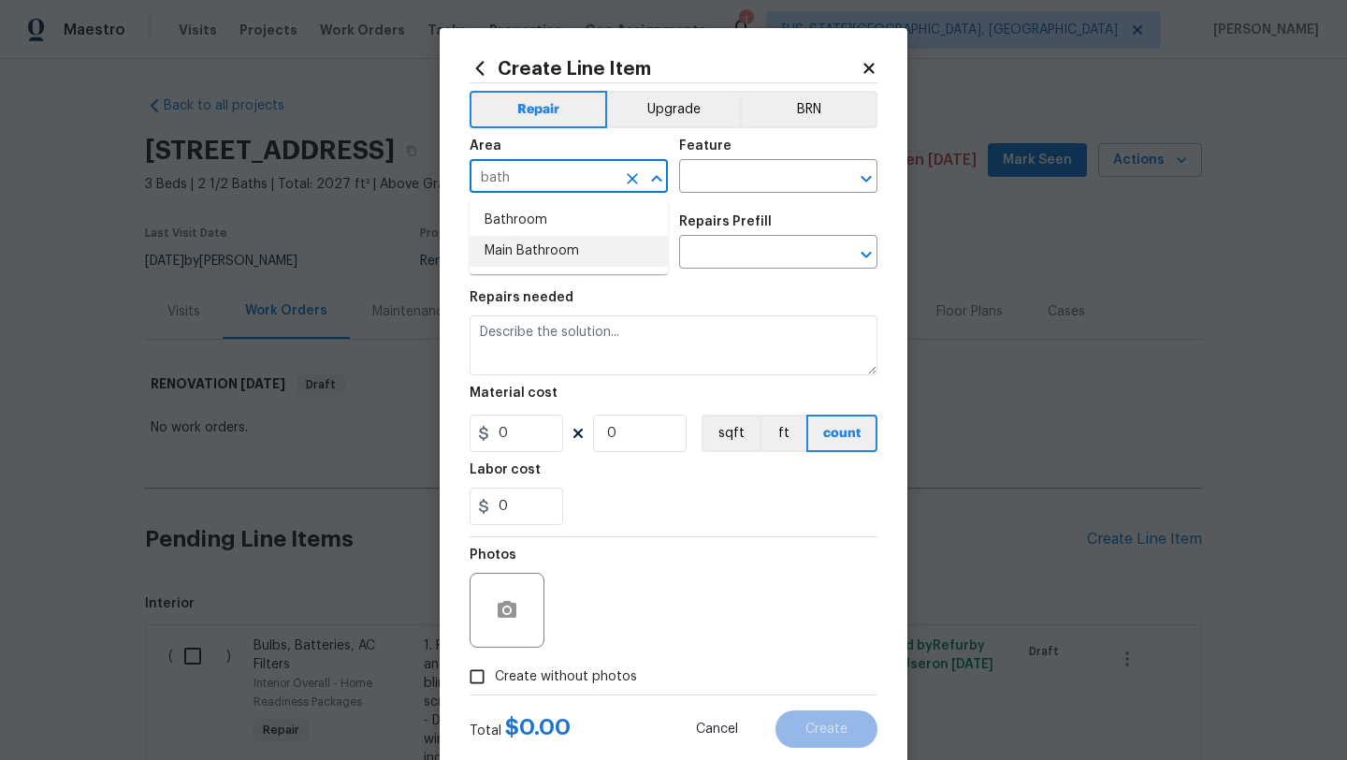
drag, startPoint x: 511, startPoint y: 246, endPoint x: 645, endPoint y: 218, distance: 137.6
click at [518, 244] on li "Main Bathroom" at bounding box center [569, 251] width 198 height 31
type input "Main Bathroom"
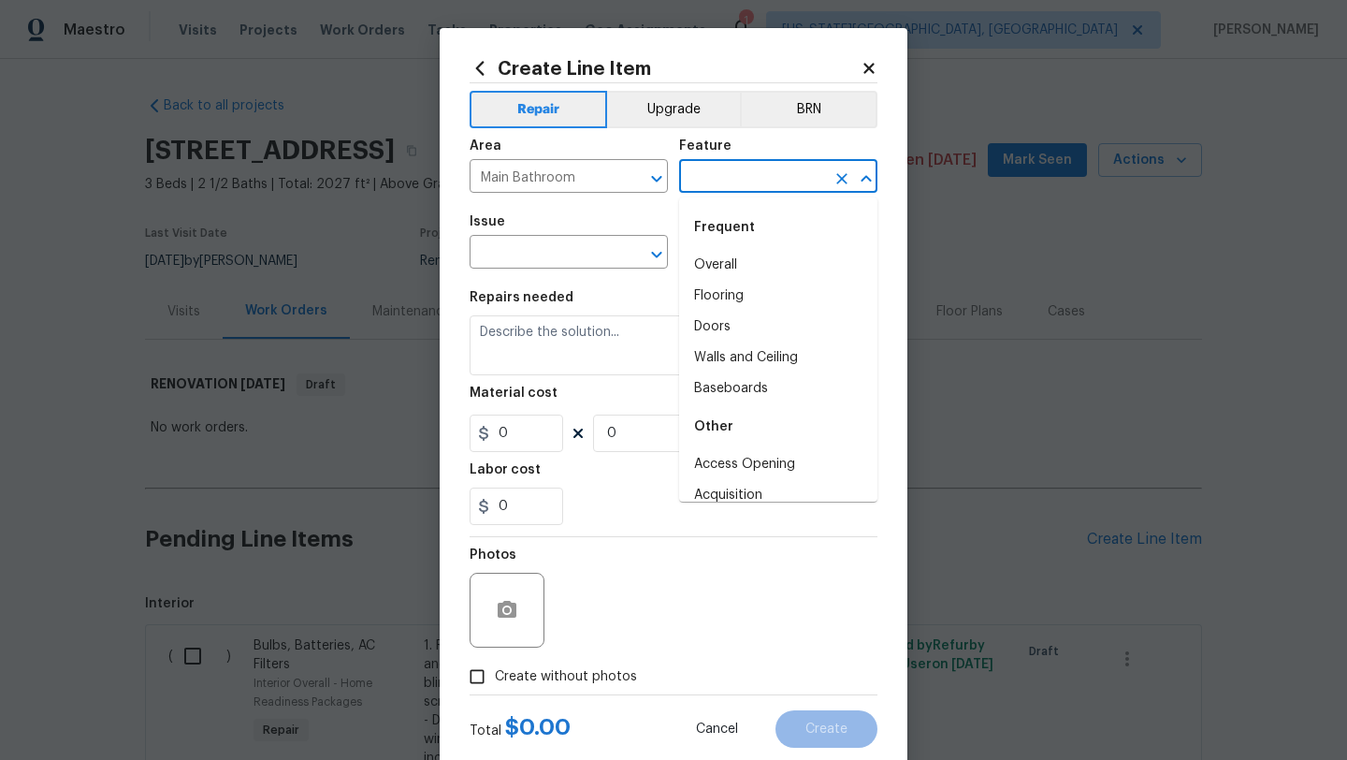
click at [709, 179] on input "text" at bounding box center [752, 178] width 146 height 29
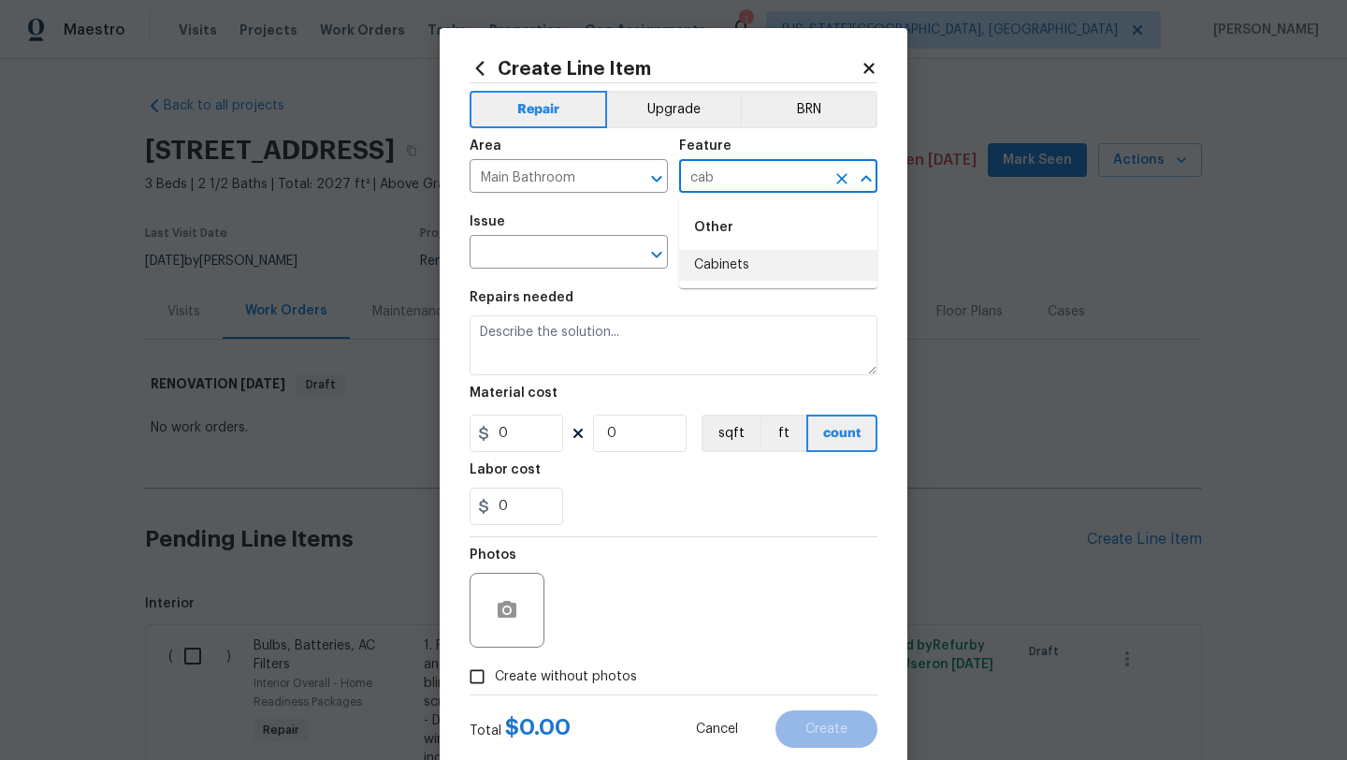
click at [717, 266] on li "Cabinets" at bounding box center [778, 265] width 198 height 31
type input "Cabinets"
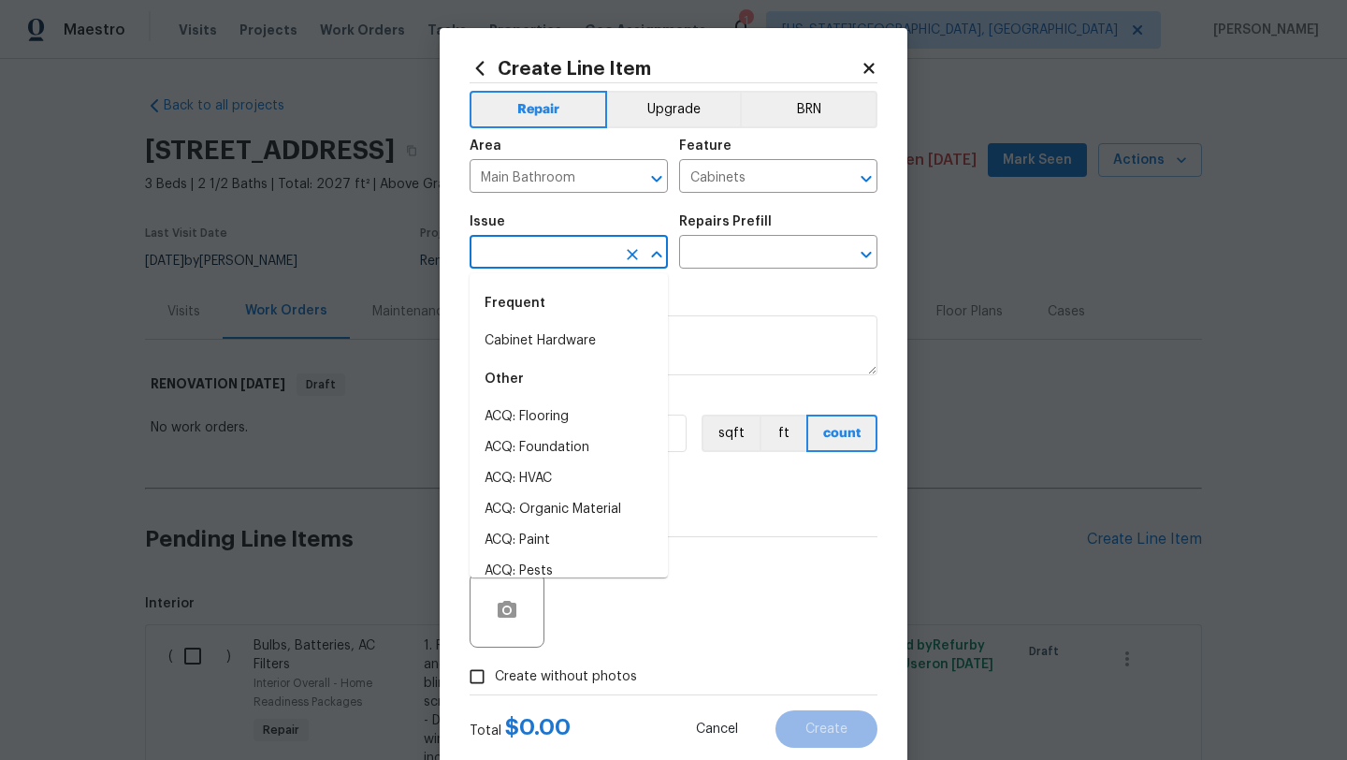
click at [542, 252] on input "text" at bounding box center [543, 253] width 146 height 29
drag, startPoint x: 558, startPoint y: 413, endPoint x: 593, endPoint y: 383, distance: 46.4
click at [559, 413] on li "Bathroom Cabinets" at bounding box center [569, 416] width 198 height 31
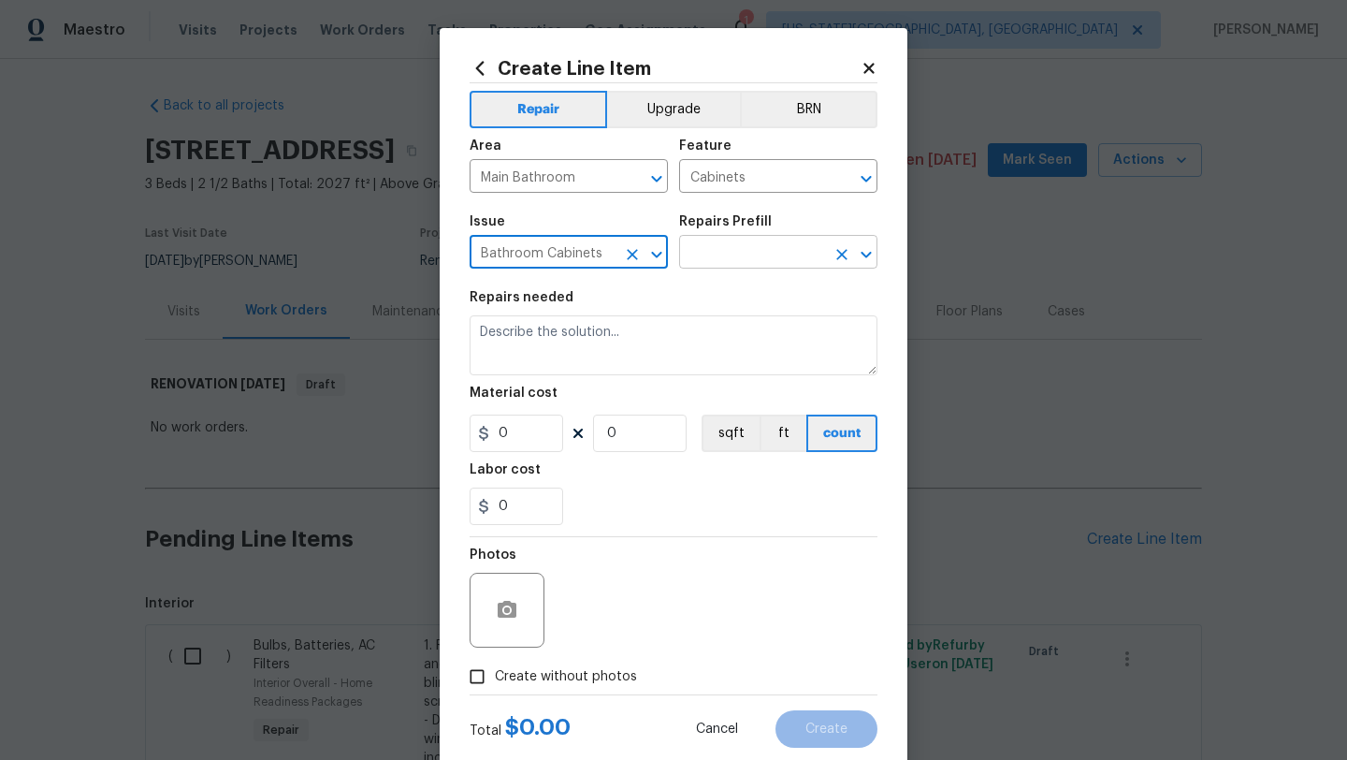
type input "Bathroom Cabinets"
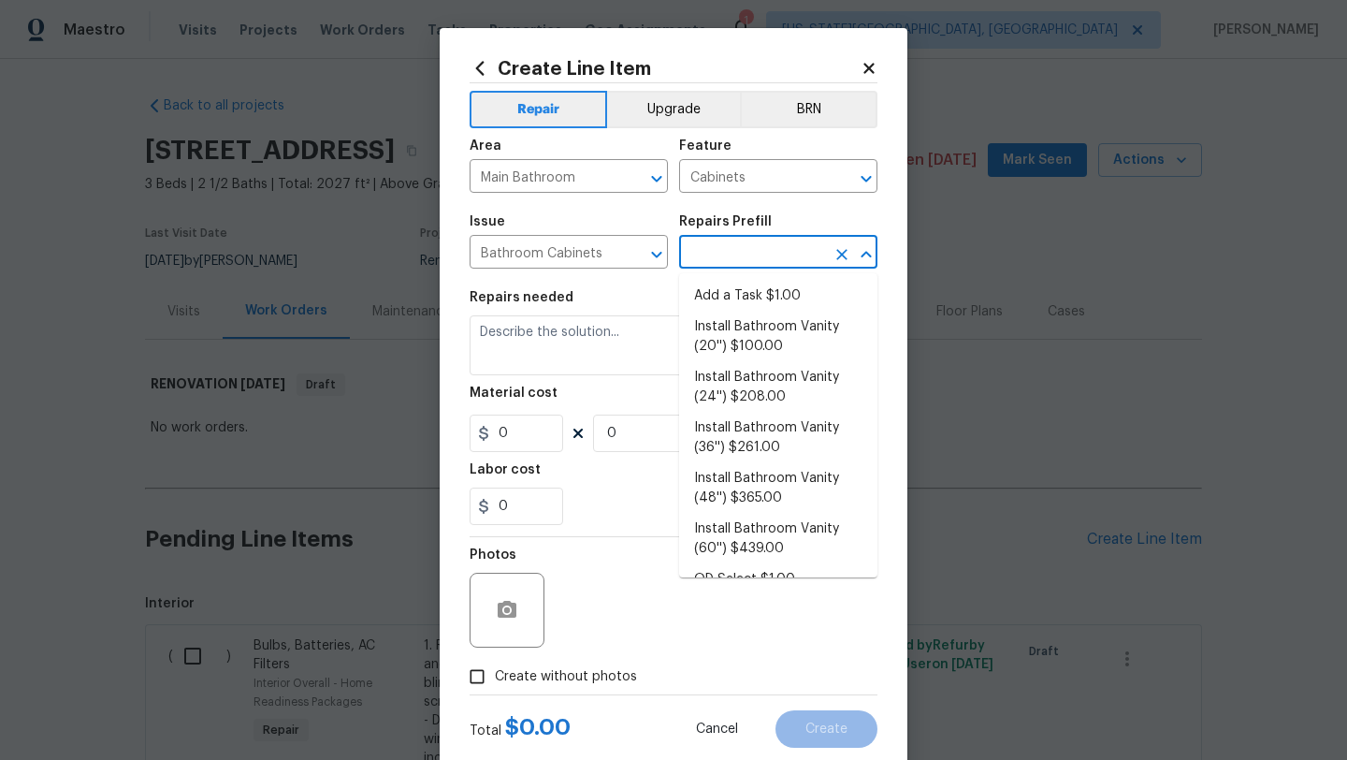
click at [705, 255] on input "text" at bounding box center [752, 253] width 146 height 29
drag, startPoint x: 631, startPoint y: 257, endPoint x: 596, endPoint y: 256, distance: 35.6
click at [630, 257] on icon "Clear" at bounding box center [632, 253] width 19 height 19
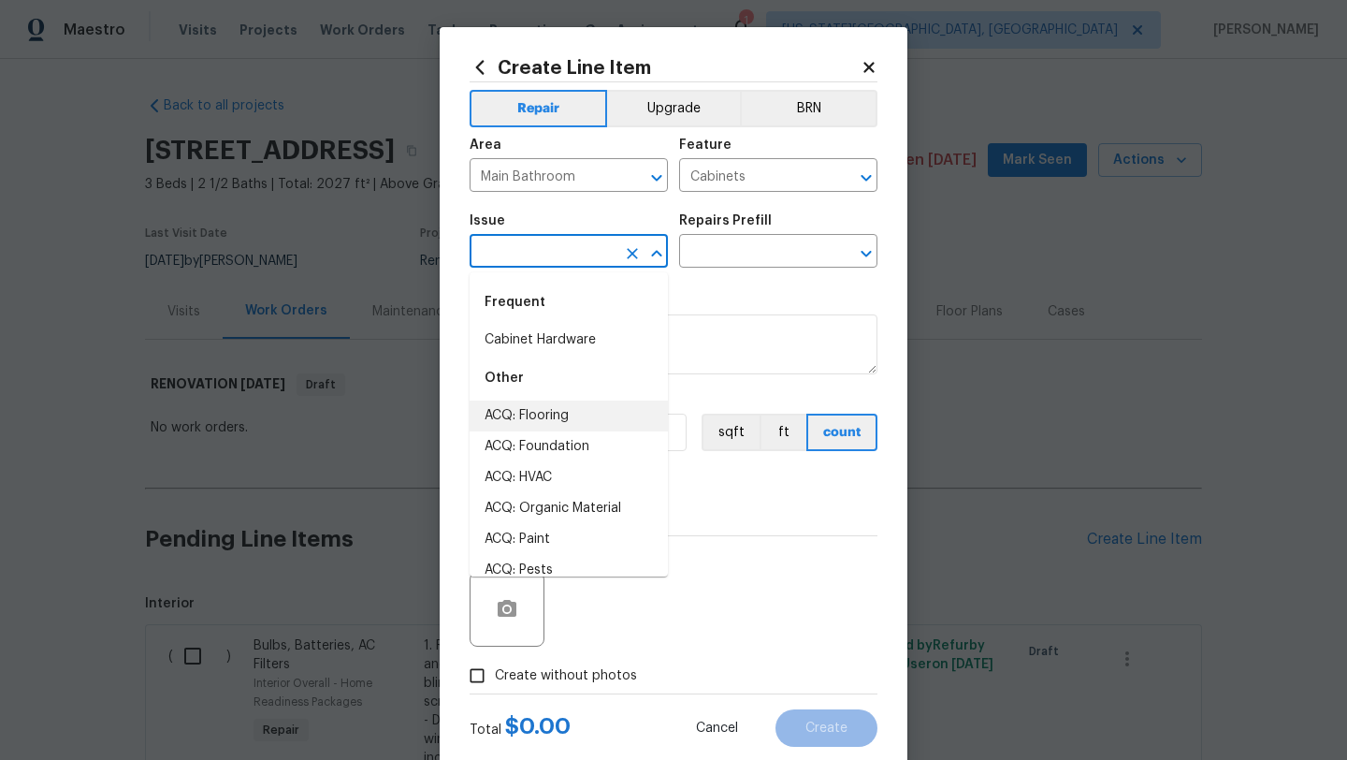
click at [565, 256] on input "text" at bounding box center [543, 253] width 146 height 29
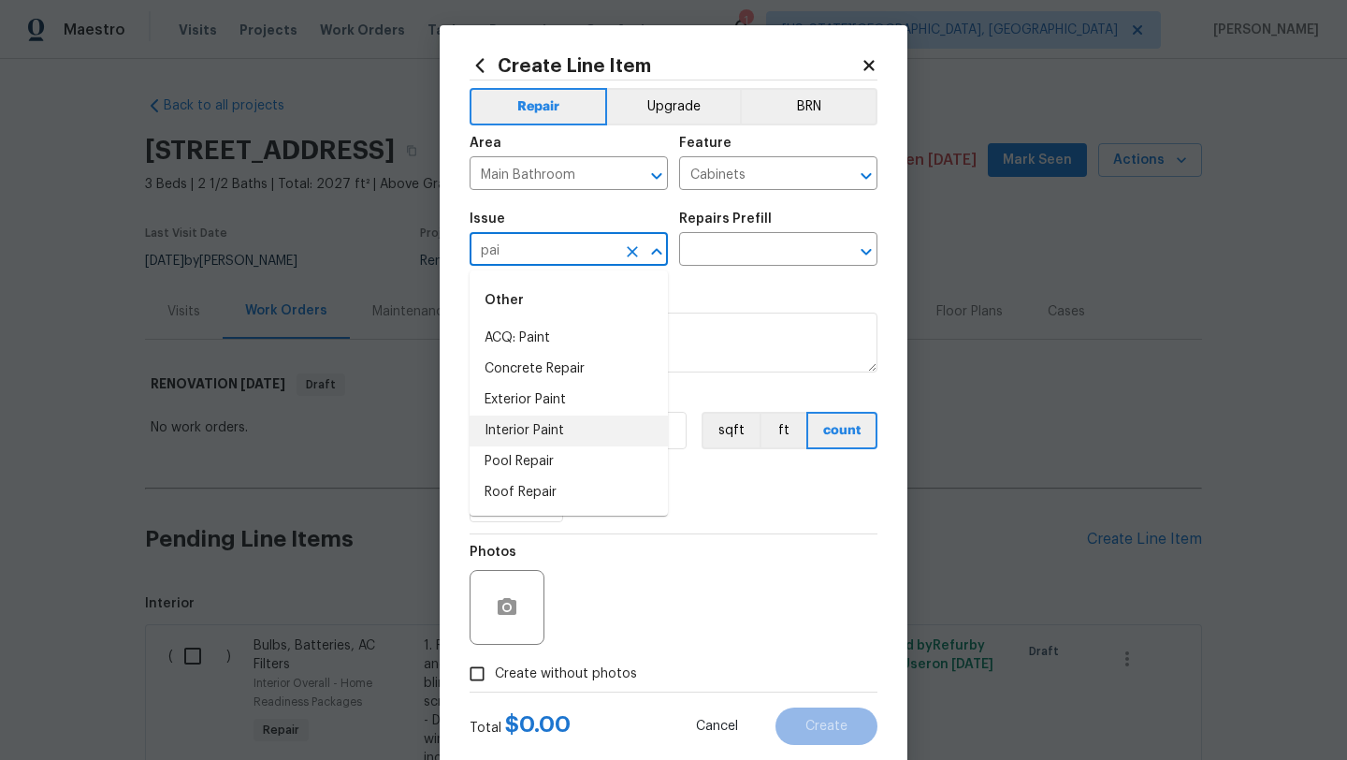
drag, startPoint x: 537, startPoint y: 432, endPoint x: 625, endPoint y: 375, distance: 104.8
click at [537, 432] on li "Interior Paint" at bounding box center [569, 430] width 198 height 31
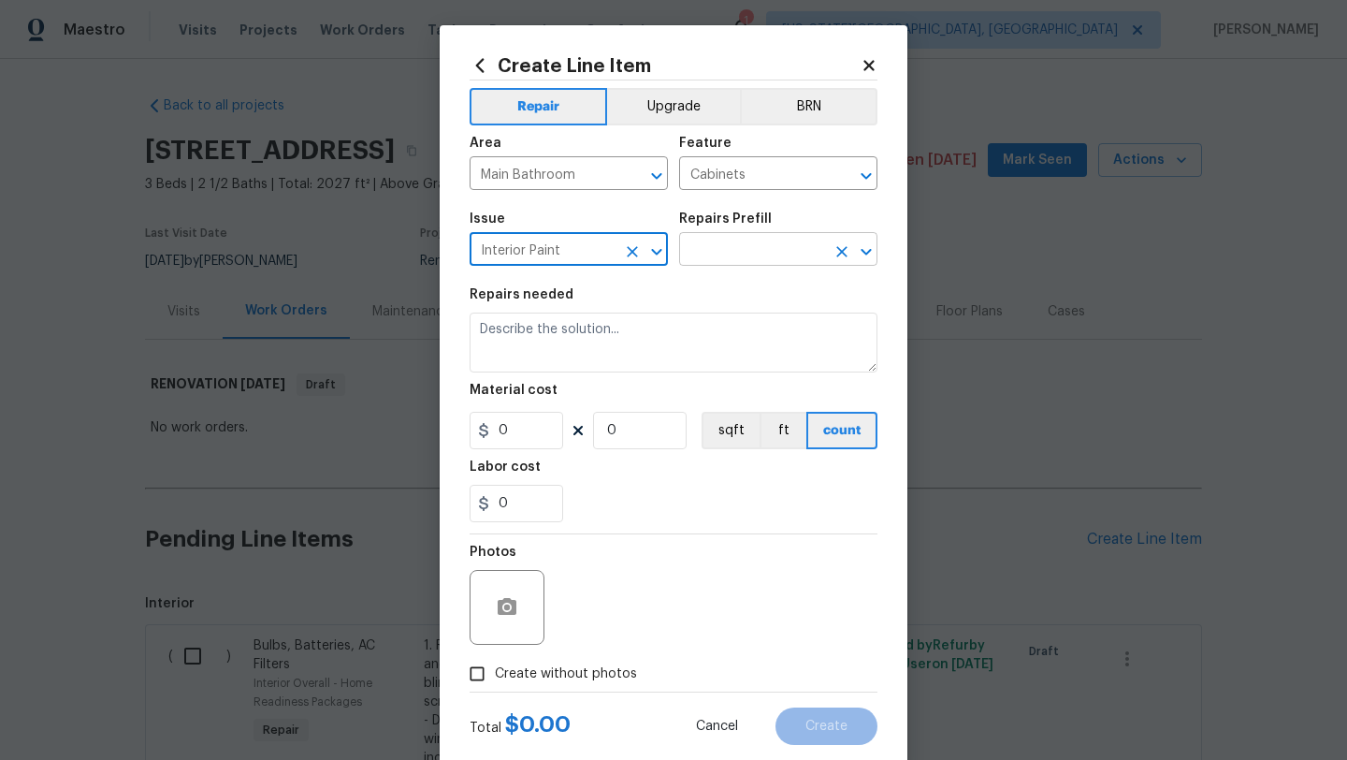
type input "Interior Paint"
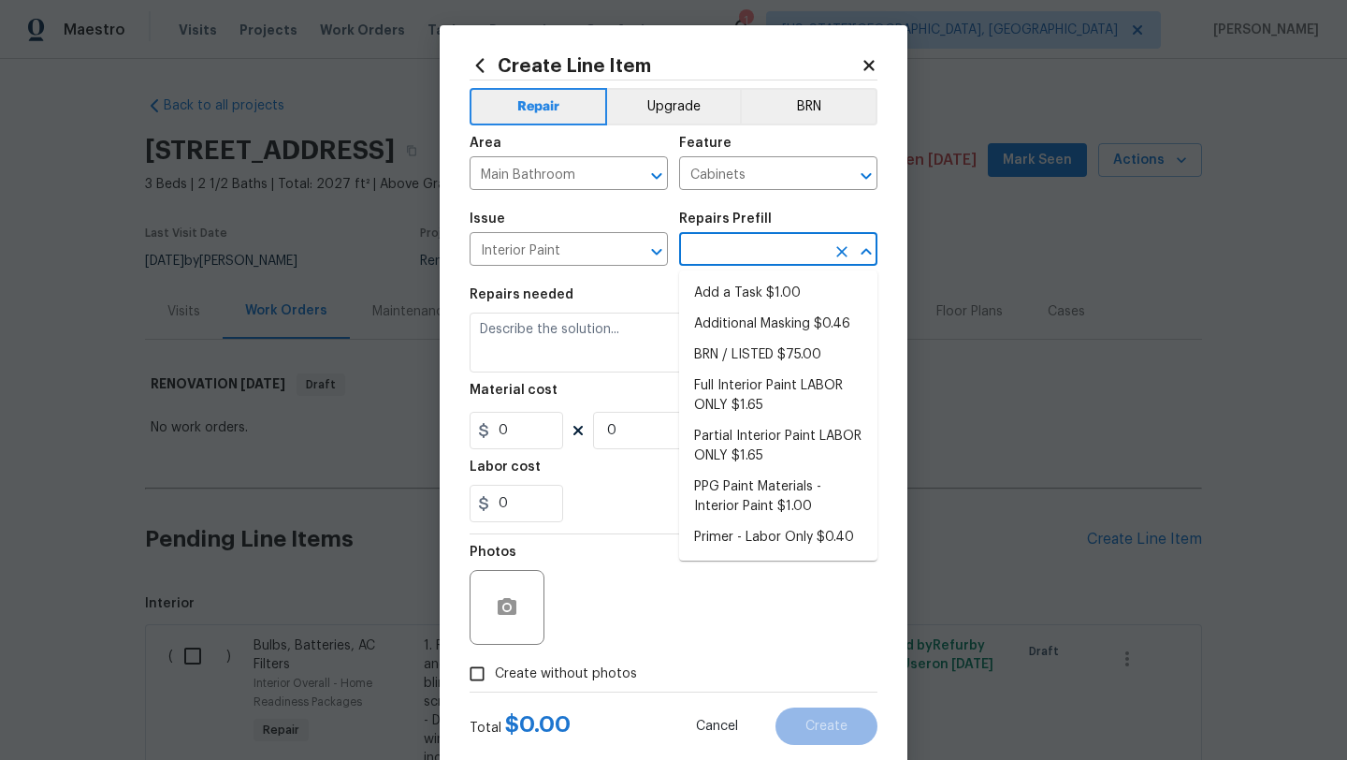
click at [733, 248] on input "text" at bounding box center [752, 251] width 146 height 29
drag, startPoint x: 841, startPoint y: 175, endPoint x: 831, endPoint y: 178, distance: 10.7
click at [840, 175] on icon "Clear" at bounding box center [841, 175] width 11 height 11
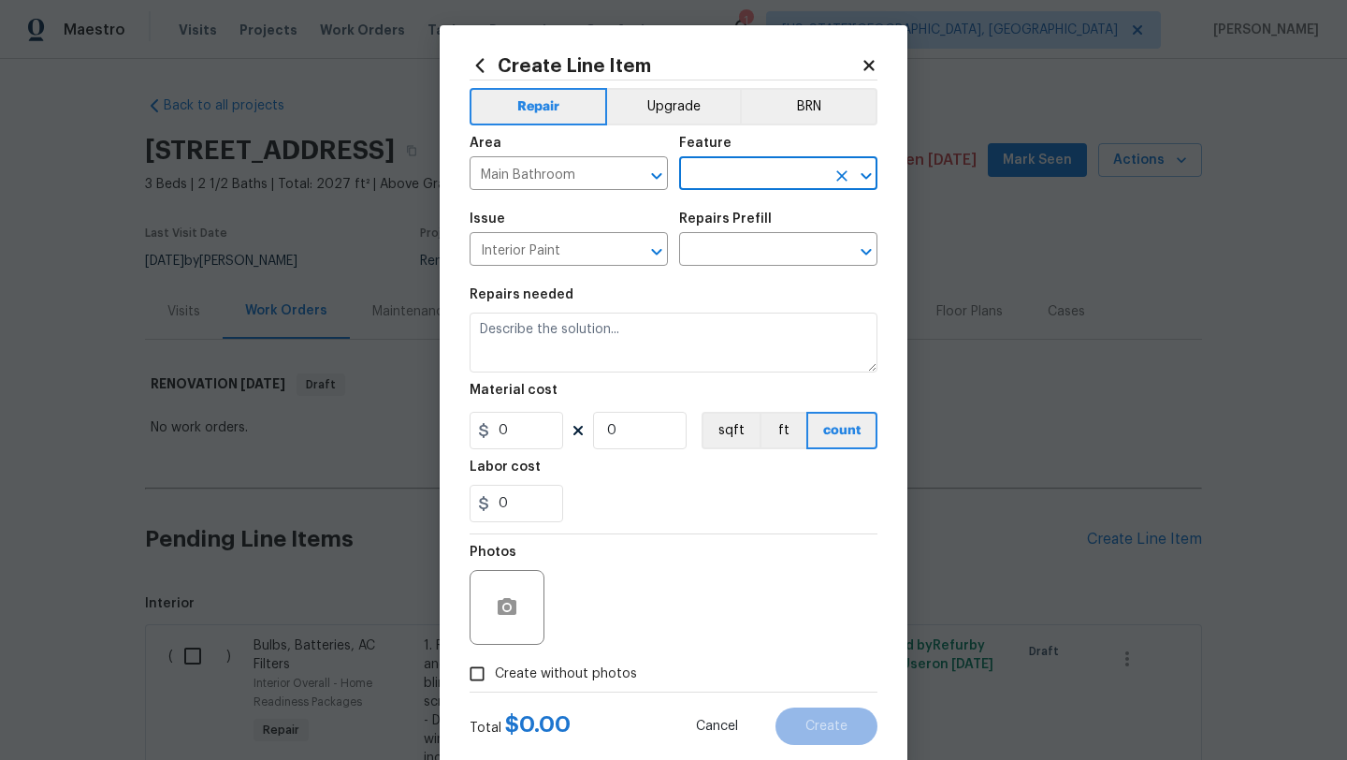
click at [772, 177] on input "text" at bounding box center [752, 175] width 146 height 29
click at [717, 321] on li "Paint" at bounding box center [778, 324] width 198 height 31
drag, startPoint x: 632, startPoint y: 249, endPoint x: 585, endPoint y: 250, distance: 47.7
click at [620, 250] on button "Clear" at bounding box center [632, 252] width 26 height 26
type input "Paint"
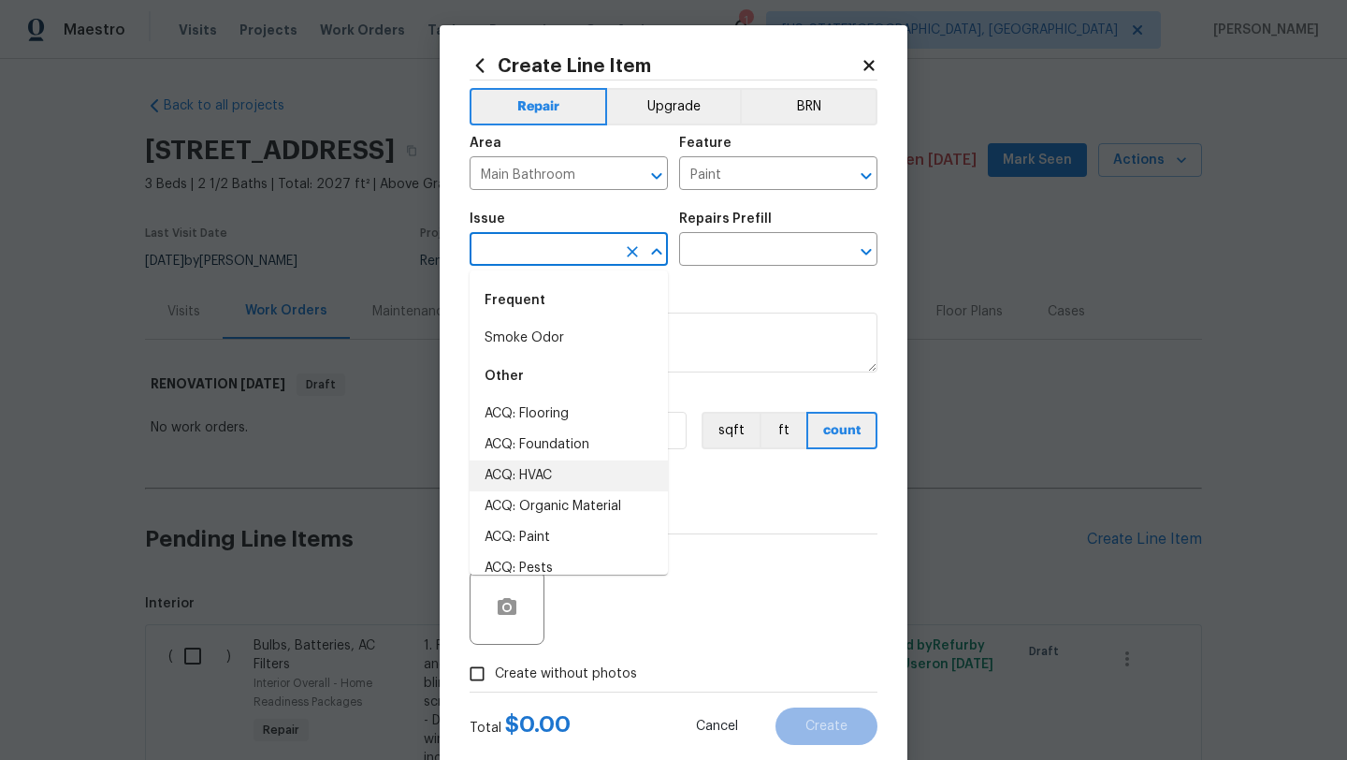
click at [567, 251] on input "text" at bounding box center [543, 251] width 146 height 29
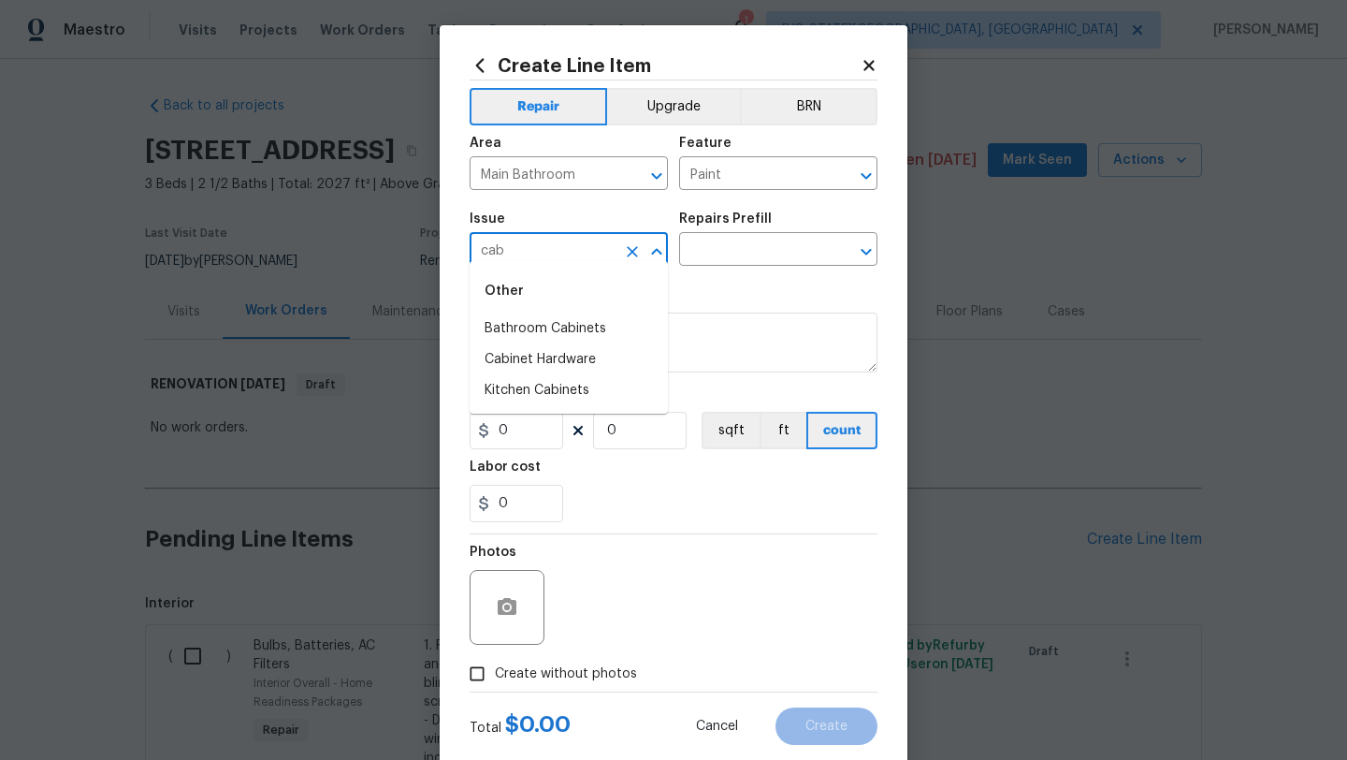
scroll to position [12, 0]
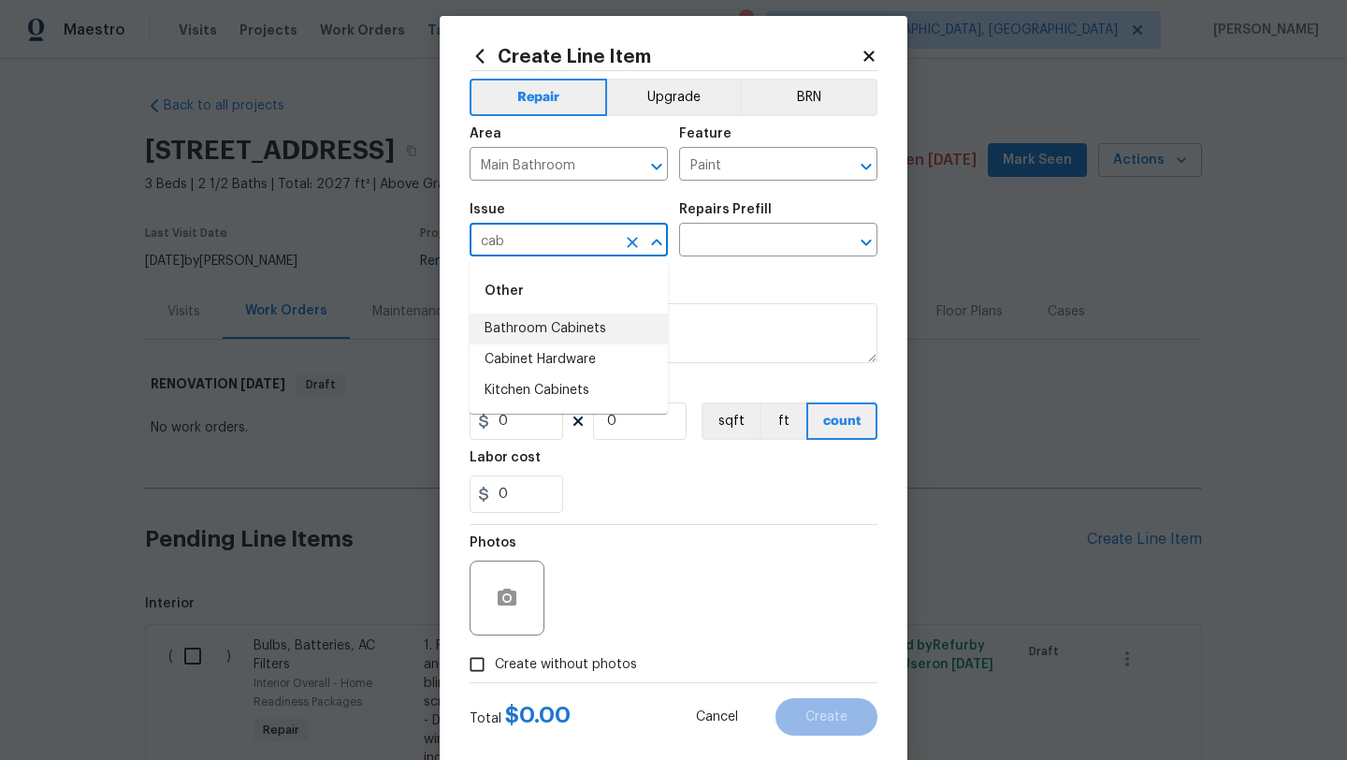
click at [586, 326] on li "Bathroom Cabinets" at bounding box center [569, 328] width 198 height 31
type input "Bathroom Cabinets"
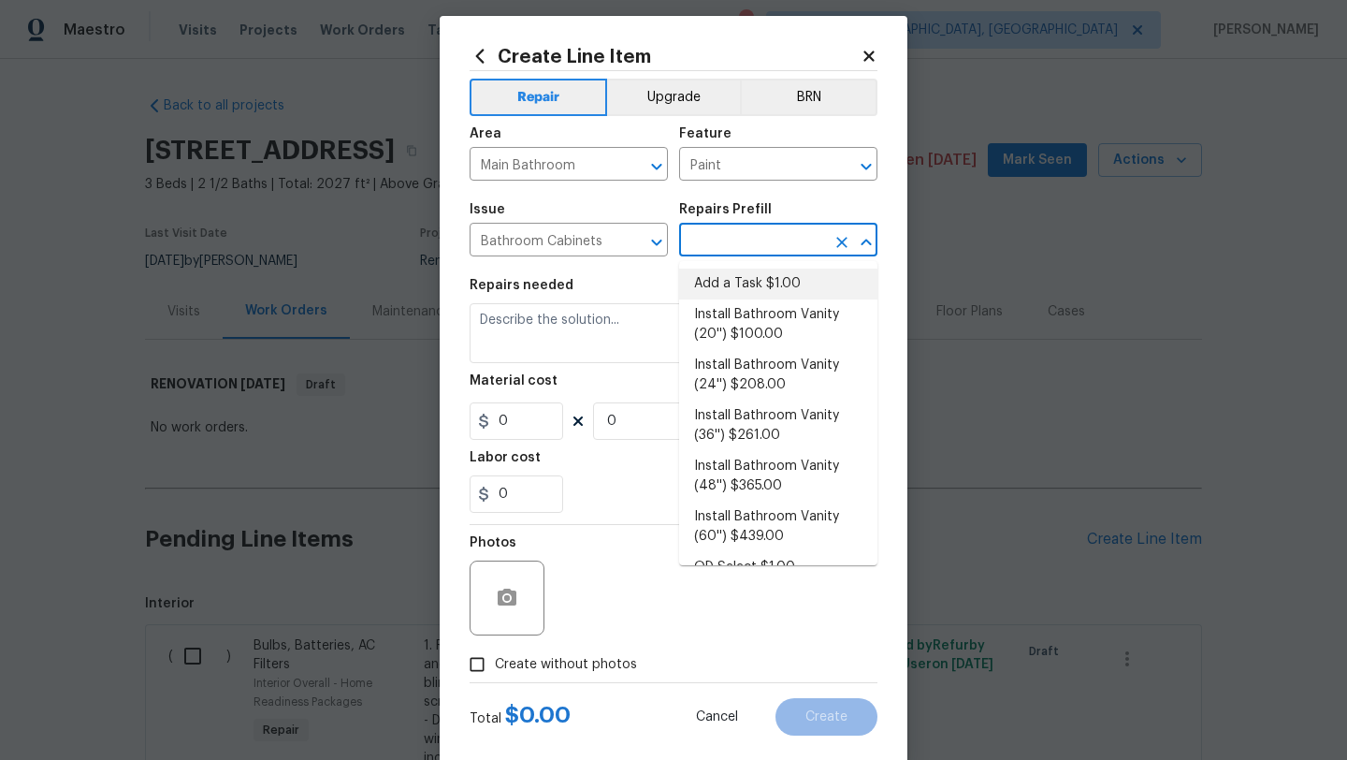
click at [719, 238] on input "text" at bounding box center [752, 241] width 146 height 29
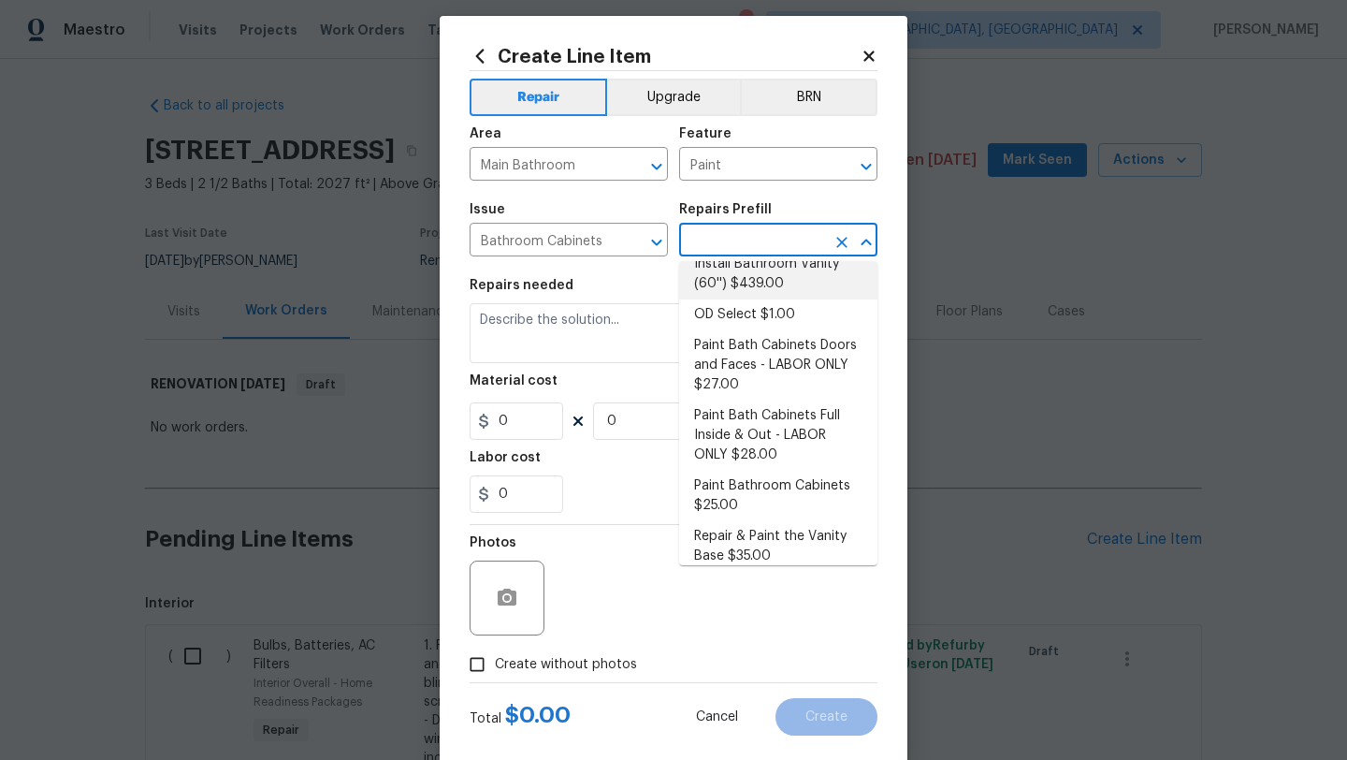
scroll to position [252, 0]
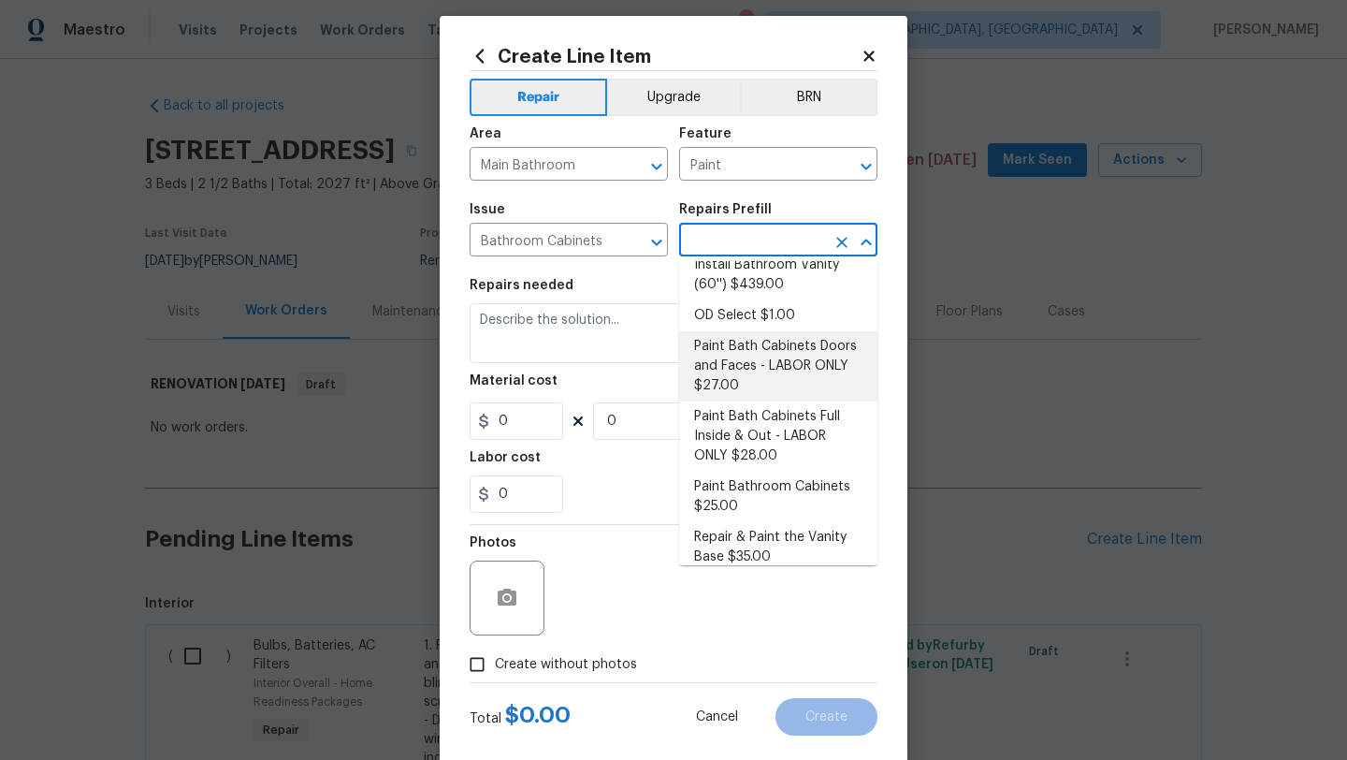
click at [775, 359] on li "Paint Bath Cabinets Doors and Faces - LABOR ONLY $27.00" at bounding box center [778, 366] width 198 height 70
type input "Cabinets"
type textarea "Prep, sand, mask and apply 2 coats of paint to the bathroom cabinet doors and b…"
type input "1"
type input "Paint Bath Cabinets Doors and Faces - LABOR ONLY $27.00"
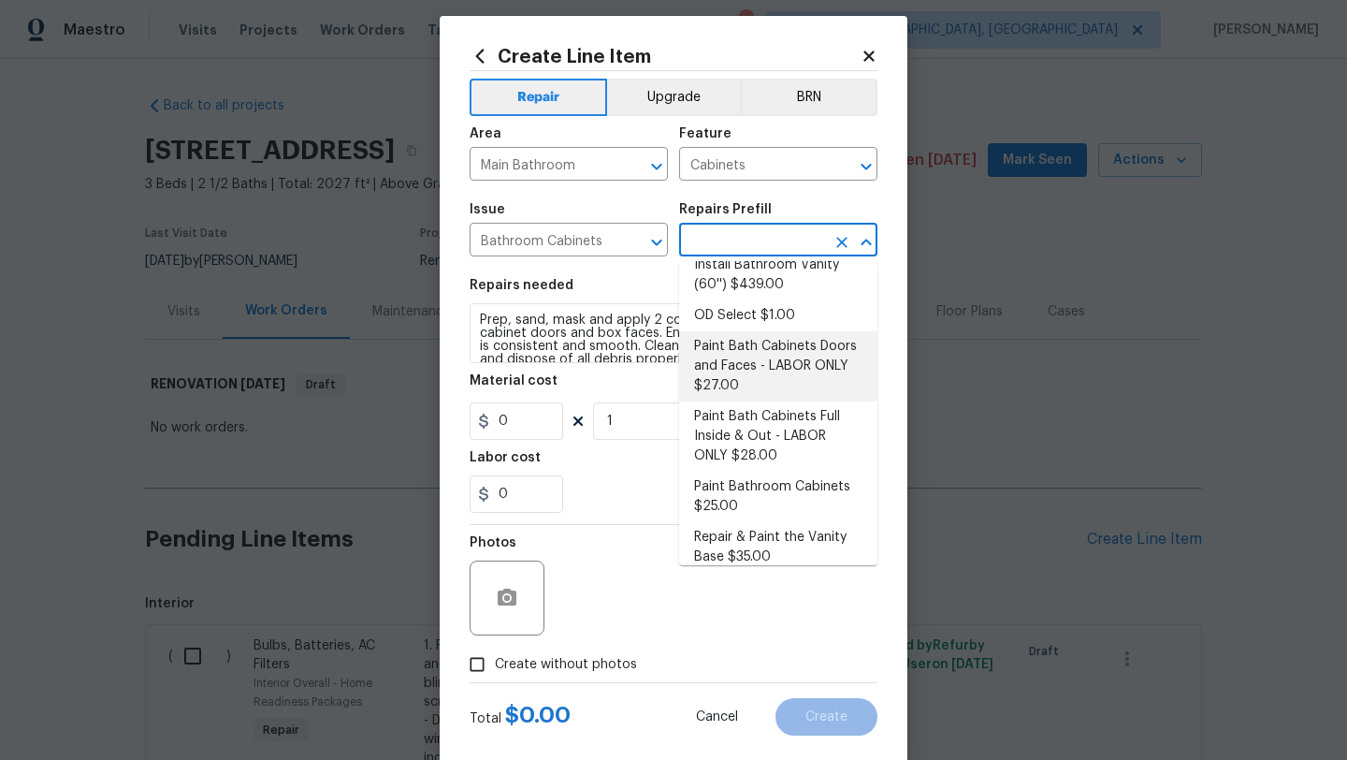
type input "27"
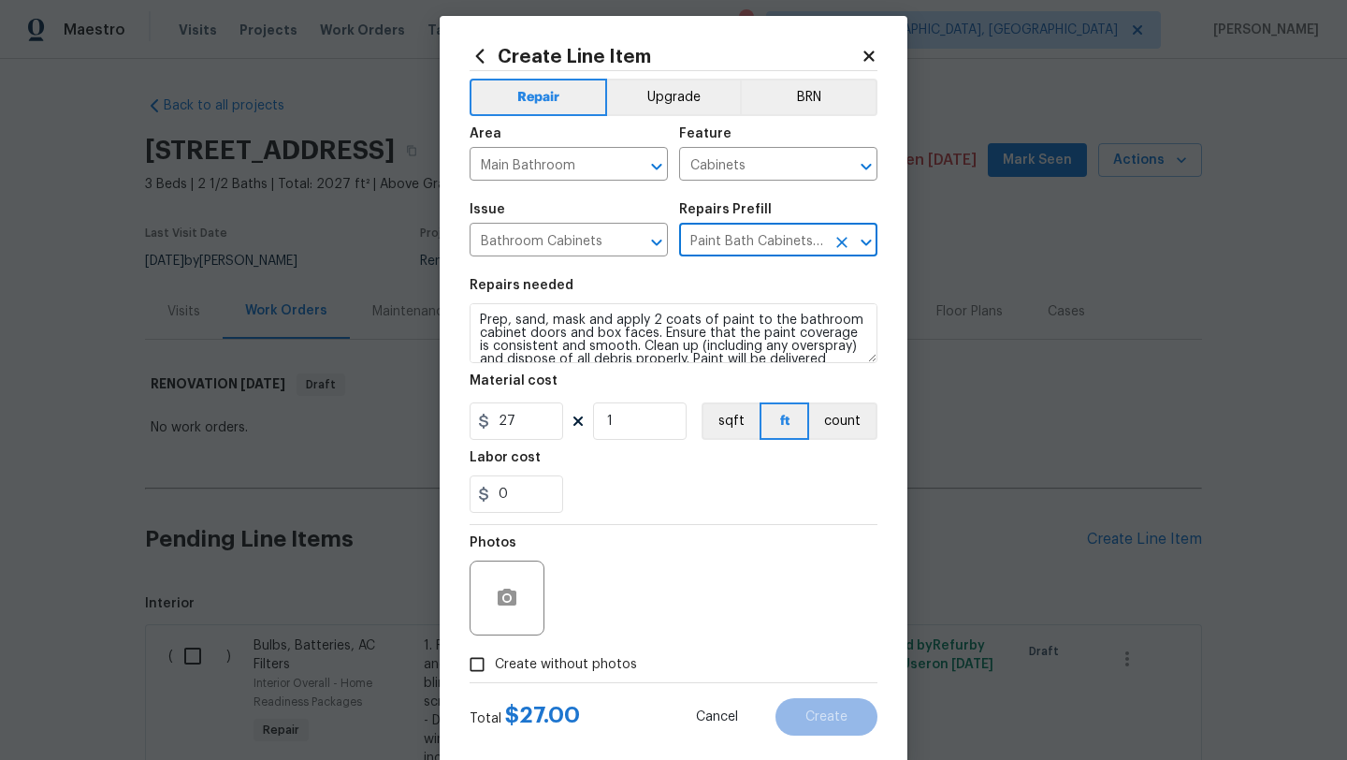
scroll to position [26, 0]
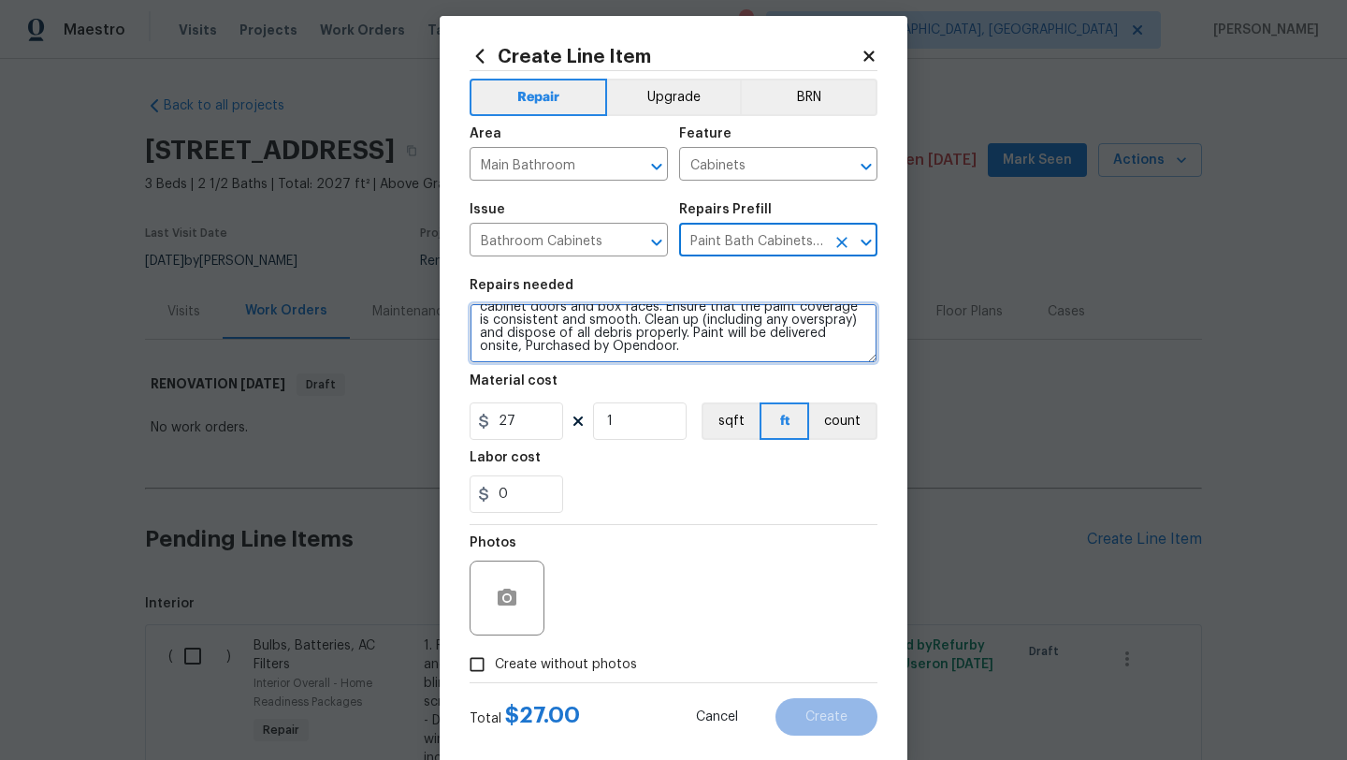
click at [687, 350] on textarea "Prep, sand, mask and apply 2 coats of paint to the bathroom cabinet doors and b…" at bounding box center [674, 333] width 408 height 60
type textarea "Prep, sand, mask and apply 2 coats of paint to the bathroom cabinet doors and b…"
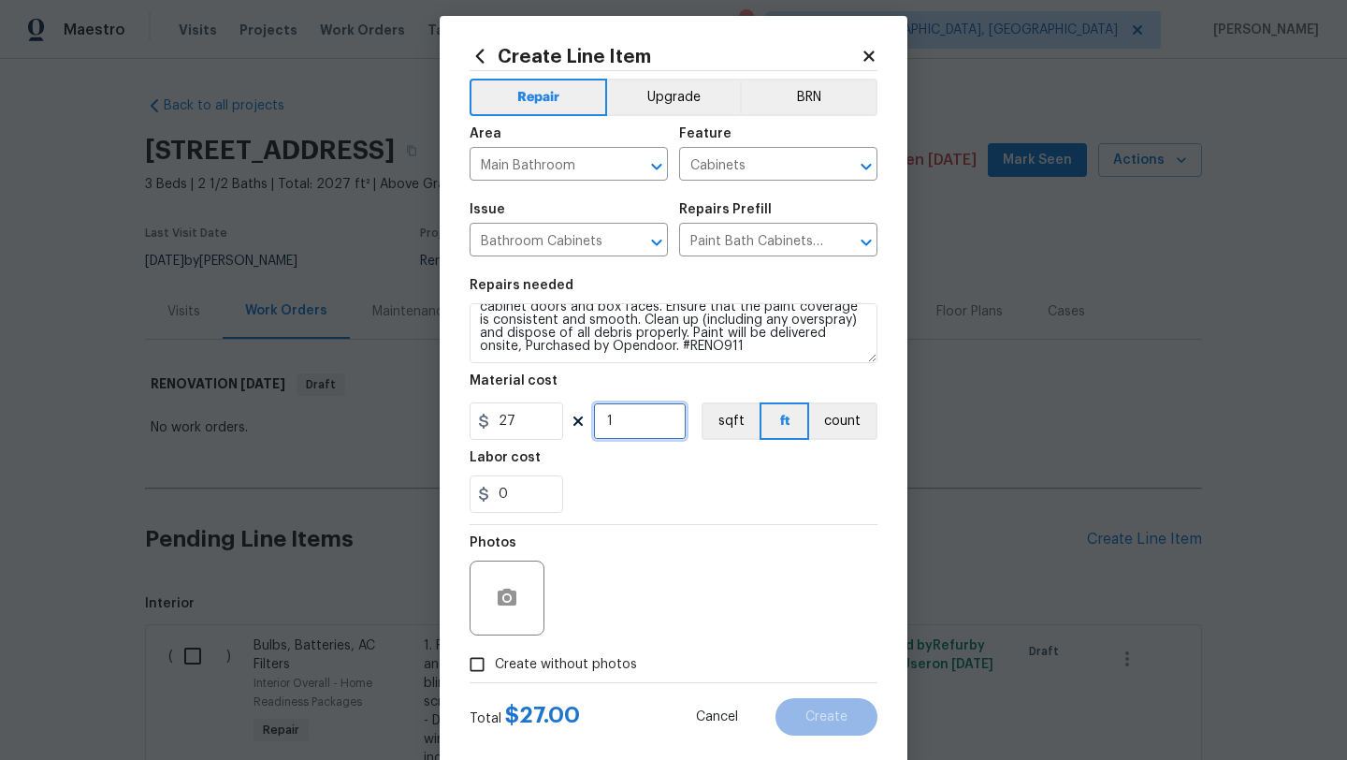
drag, startPoint x: 620, startPoint y: 422, endPoint x: 597, endPoint y: 425, distance: 23.6
click at [597, 425] on input "1" at bounding box center [640, 420] width 94 height 37
drag, startPoint x: 615, startPoint y: 422, endPoint x: 601, endPoint y: 421, distance: 14.1
click at [601, 421] on input "32" at bounding box center [640, 420] width 94 height 37
type input "20"
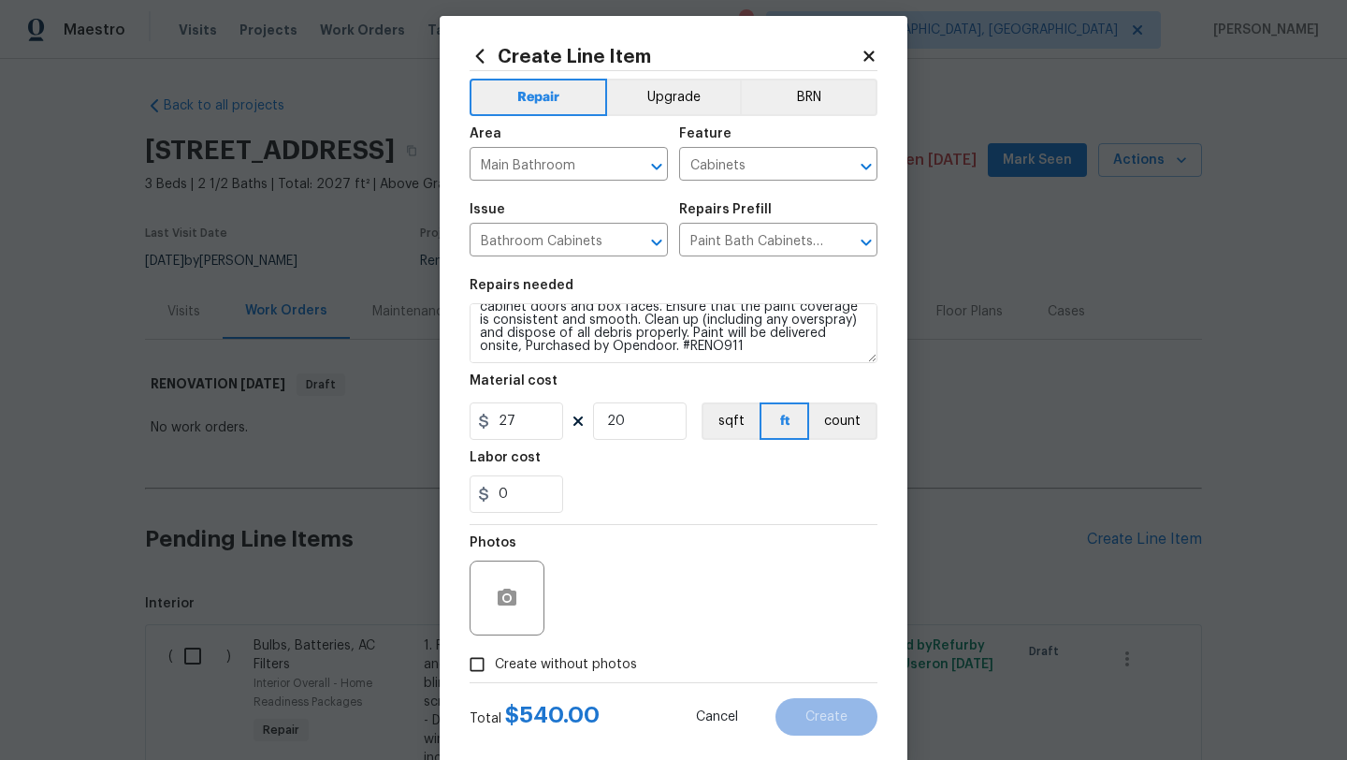
drag, startPoint x: 477, startPoint y: 669, endPoint x: 553, endPoint y: 641, distance: 80.8
click at [497, 664] on label "Create without photos" at bounding box center [548, 664] width 178 height 36
click at [495, 664] on input "Create without photos" at bounding box center [477, 664] width 36 height 36
checkbox input "true"
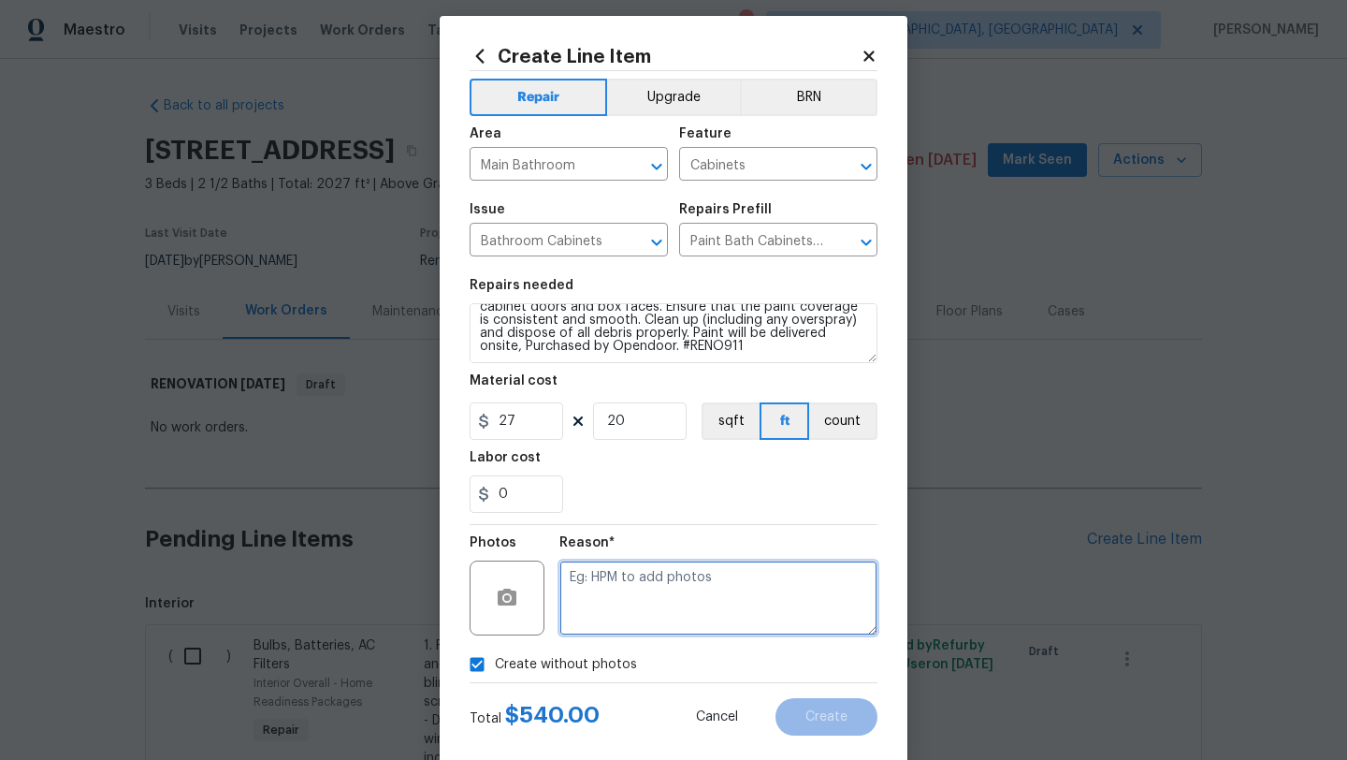
click at [621, 604] on textarea at bounding box center [718, 597] width 318 height 75
type textarea "."
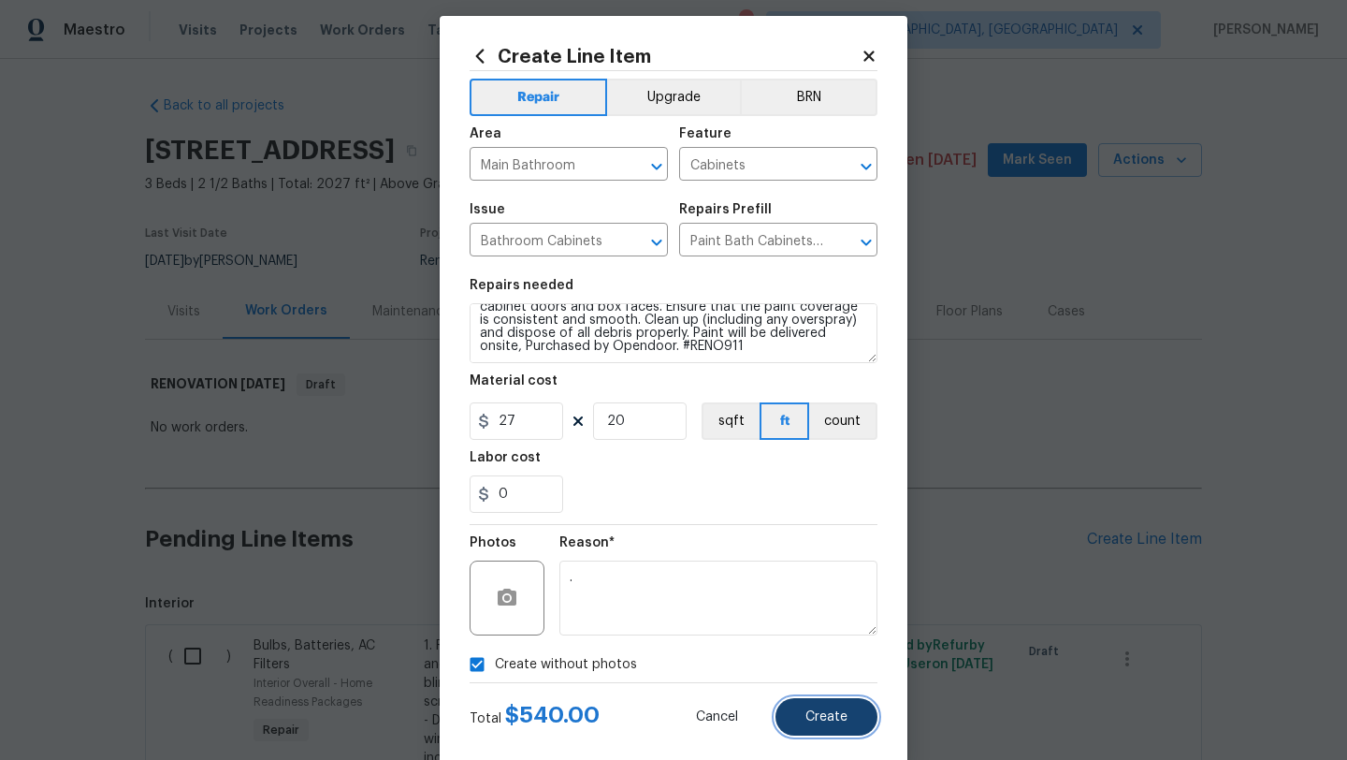
click at [846, 717] on span "Create" at bounding box center [826, 717] width 42 height 14
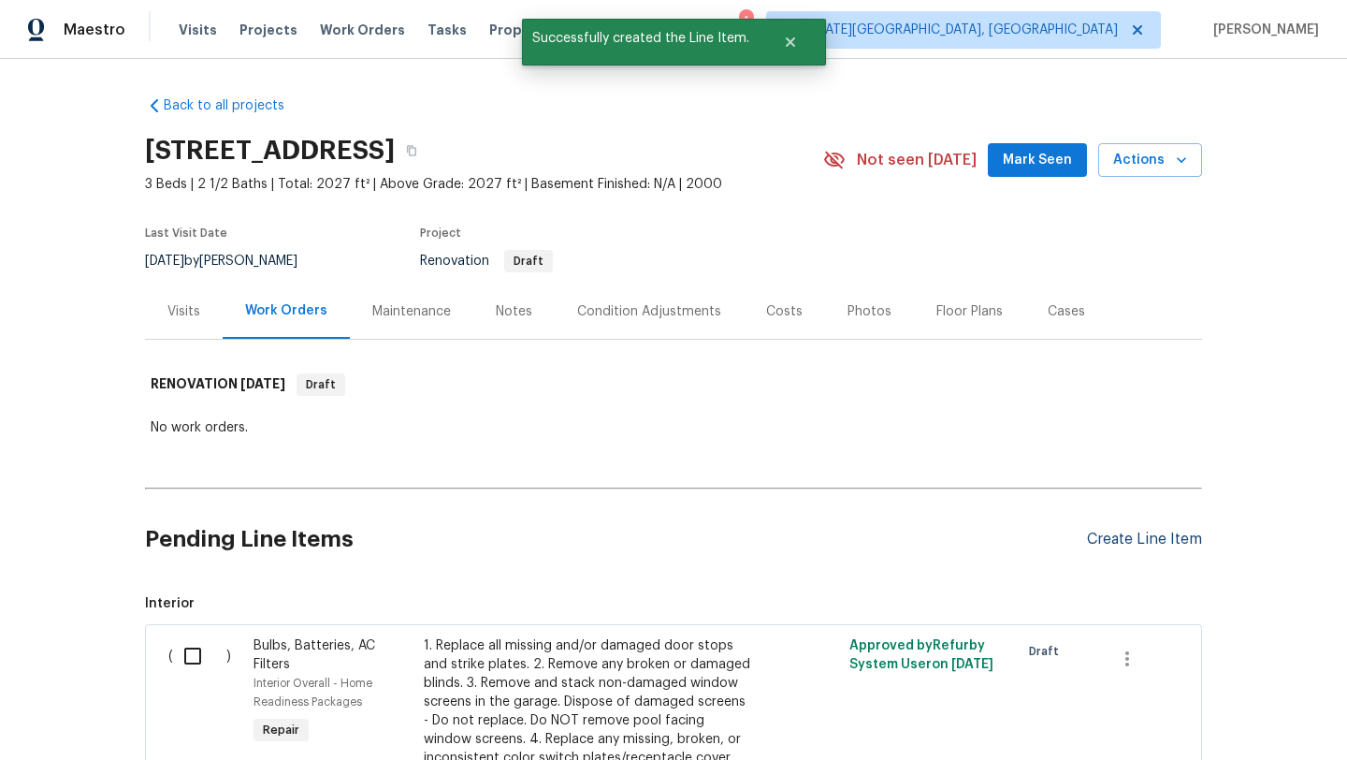
click at [1127, 536] on div "Create Line Item" at bounding box center [1144, 539] width 115 height 18
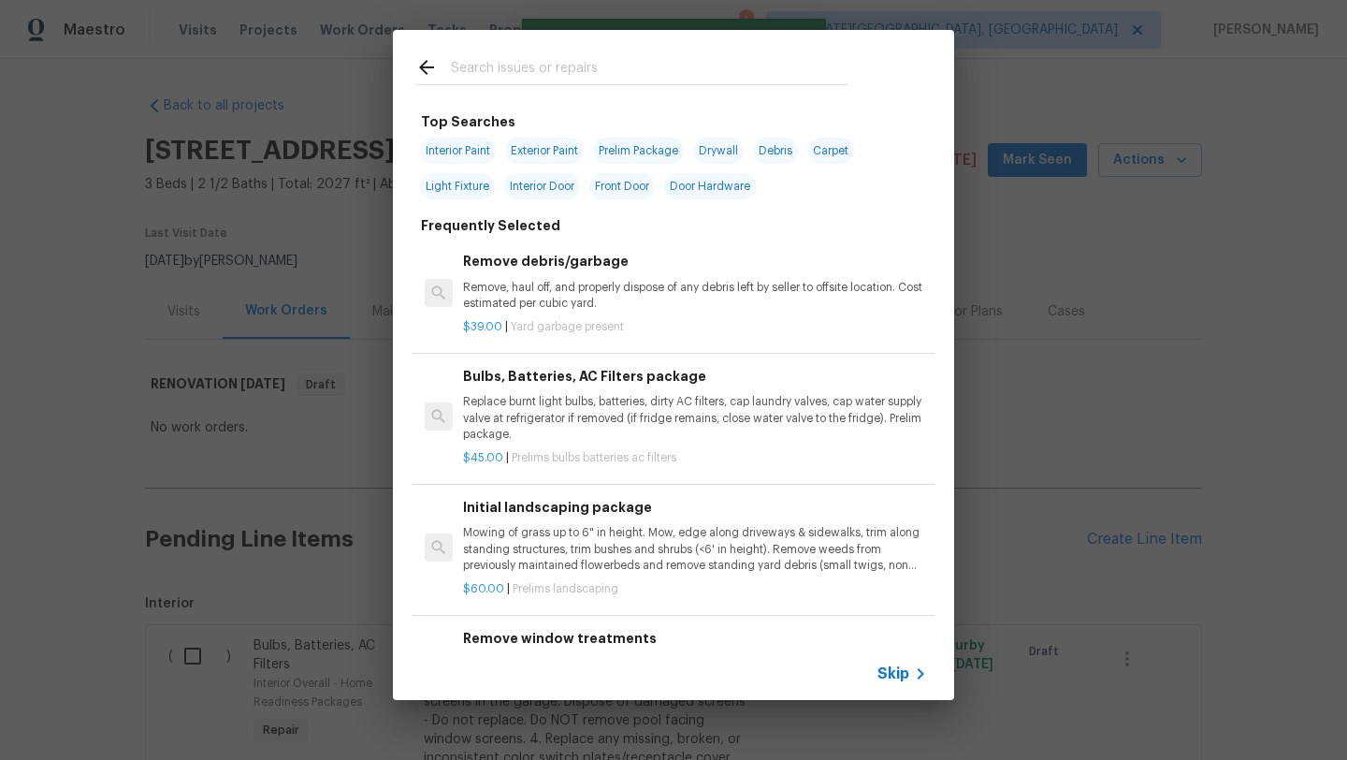
click at [886, 670] on span "Skip" at bounding box center [893, 673] width 32 height 19
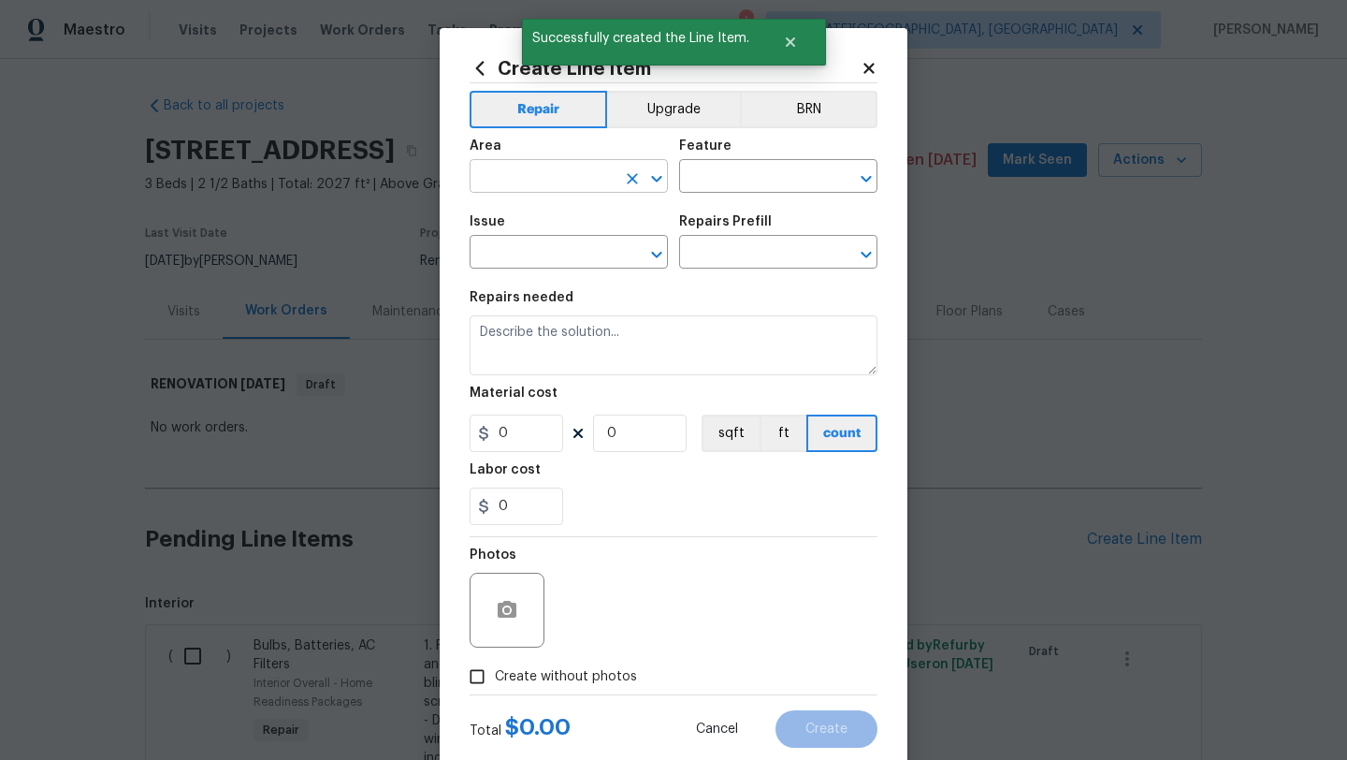
click at [545, 173] on input "text" at bounding box center [543, 178] width 146 height 29
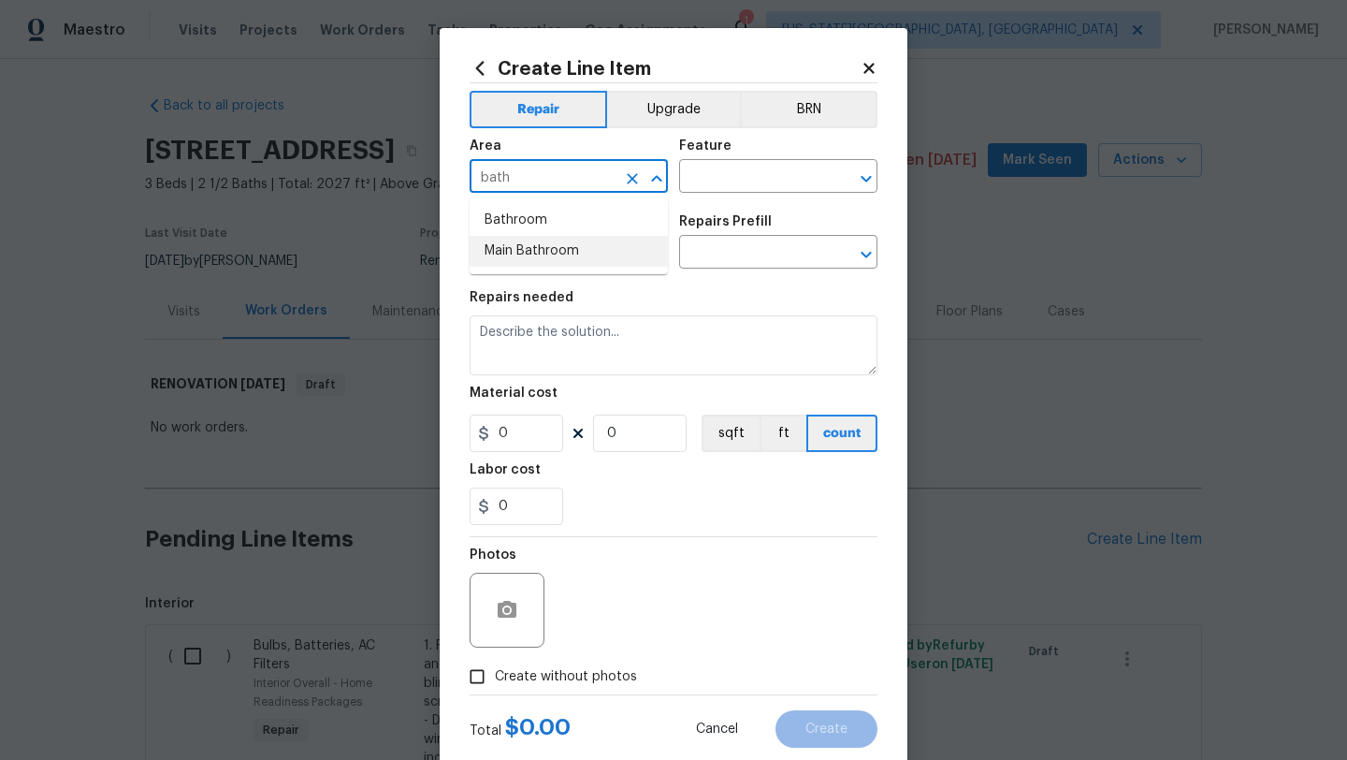
drag, startPoint x: 528, startPoint y: 247, endPoint x: 577, endPoint y: 235, distance: 50.1
click at [540, 244] on li "Main Bathroom" at bounding box center [569, 251] width 198 height 31
type input "Main Bathroom"
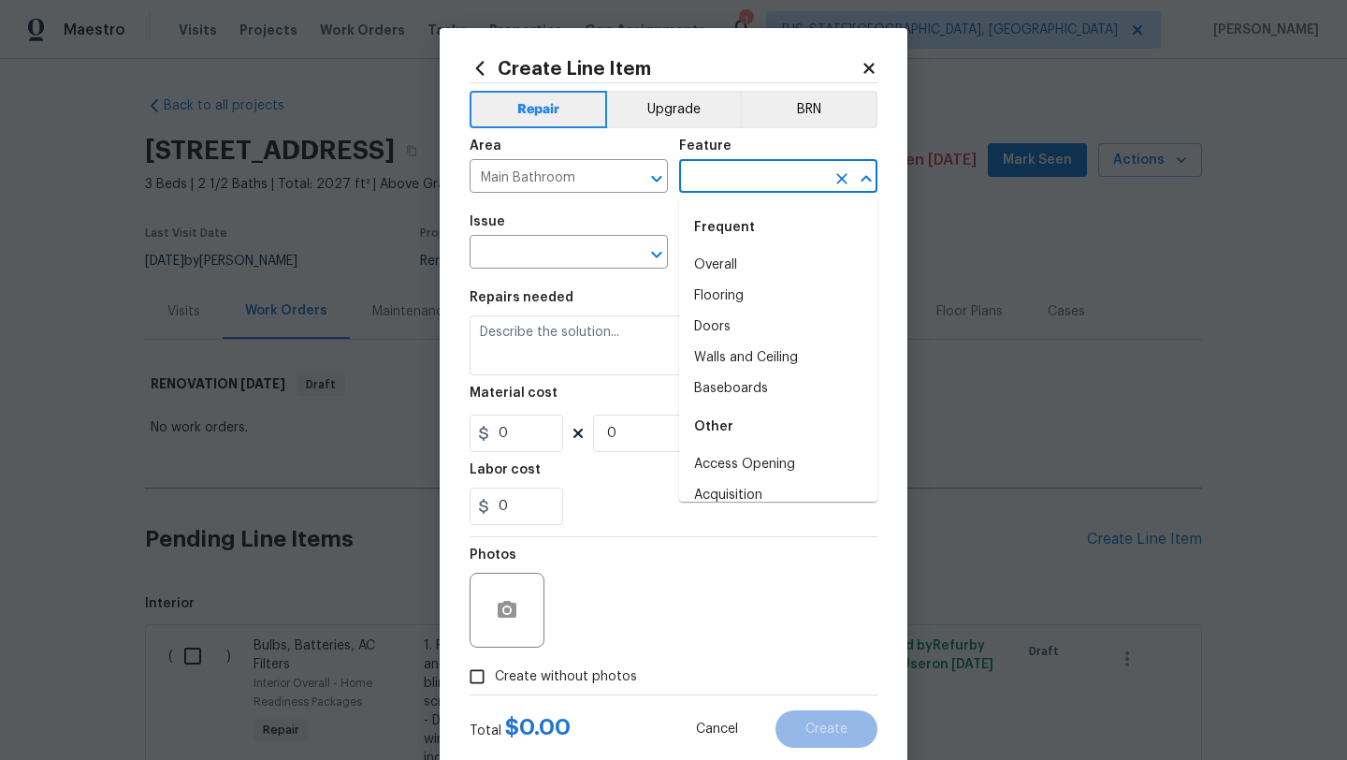
click at [730, 181] on input "text" at bounding box center [752, 178] width 146 height 29
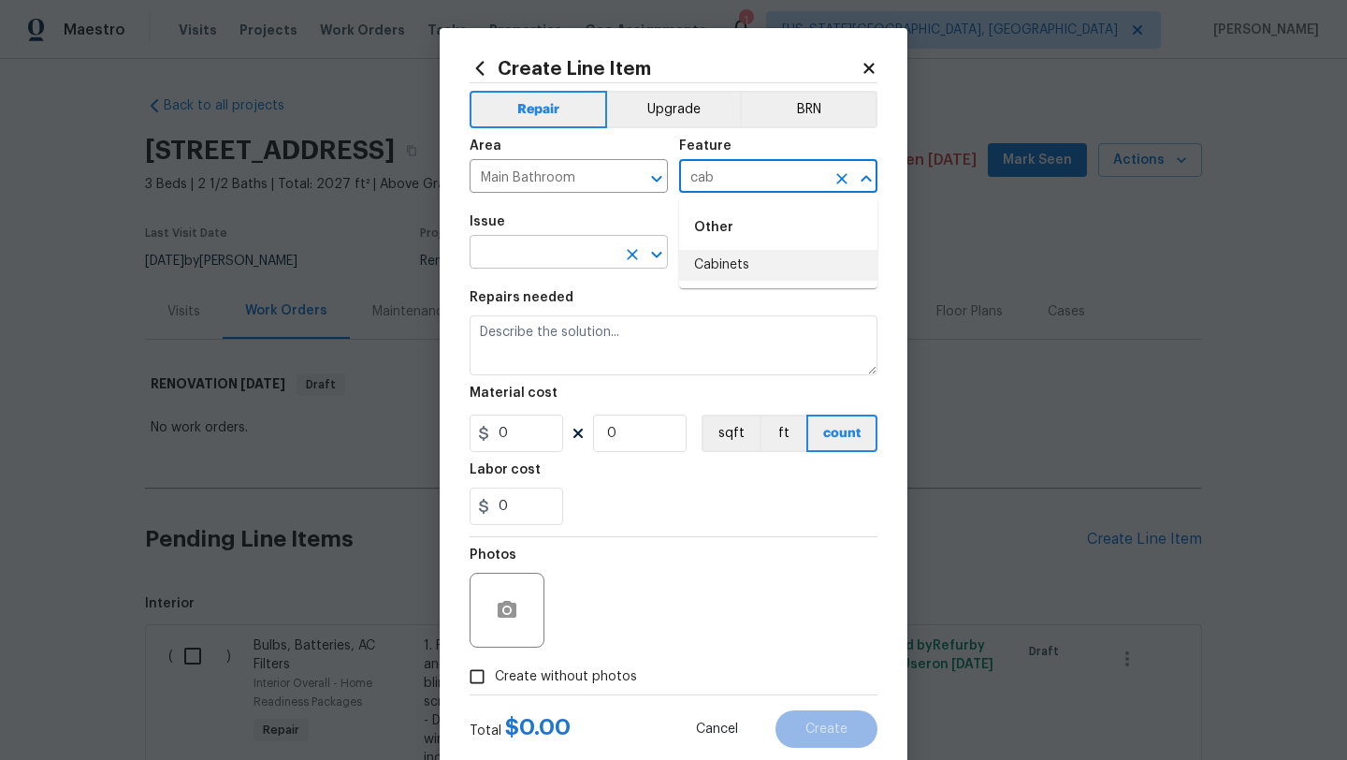
drag, startPoint x: 719, startPoint y: 268, endPoint x: 665, endPoint y: 260, distance: 54.8
click at [705, 267] on li "Cabinets" at bounding box center [778, 265] width 198 height 31
type input "Cabinets"
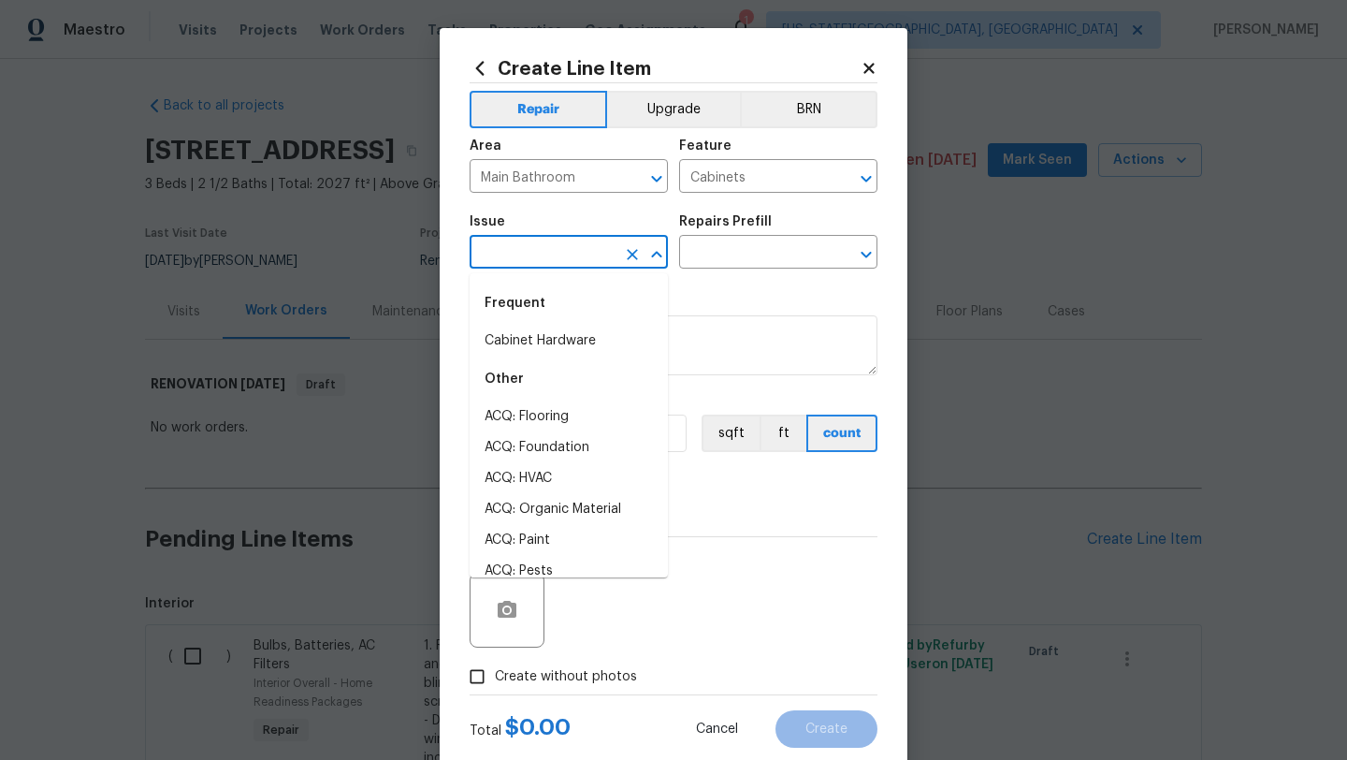
click at [543, 250] on input "text" at bounding box center [543, 253] width 146 height 29
drag, startPoint x: 536, startPoint y: 332, endPoint x: 618, endPoint y: 299, distance: 88.6
click at [547, 329] on li "Cabinet Hardware" at bounding box center [569, 341] width 198 height 31
type input "Cabinet Hardware"
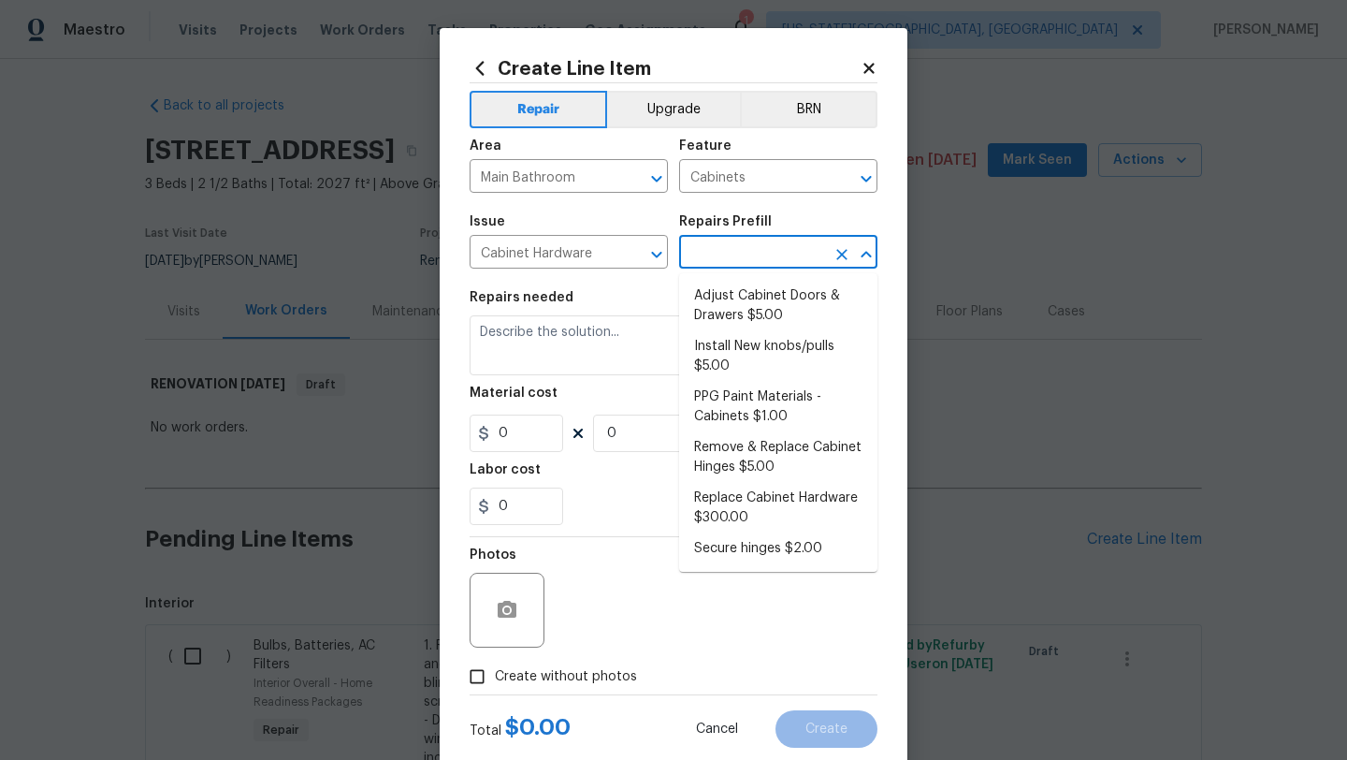
click at [701, 265] on input "text" at bounding box center [752, 253] width 146 height 29
drag, startPoint x: 632, startPoint y: 180, endPoint x: 554, endPoint y: 179, distance: 78.6
click at [627, 181] on icon "Clear" at bounding box center [632, 178] width 19 height 19
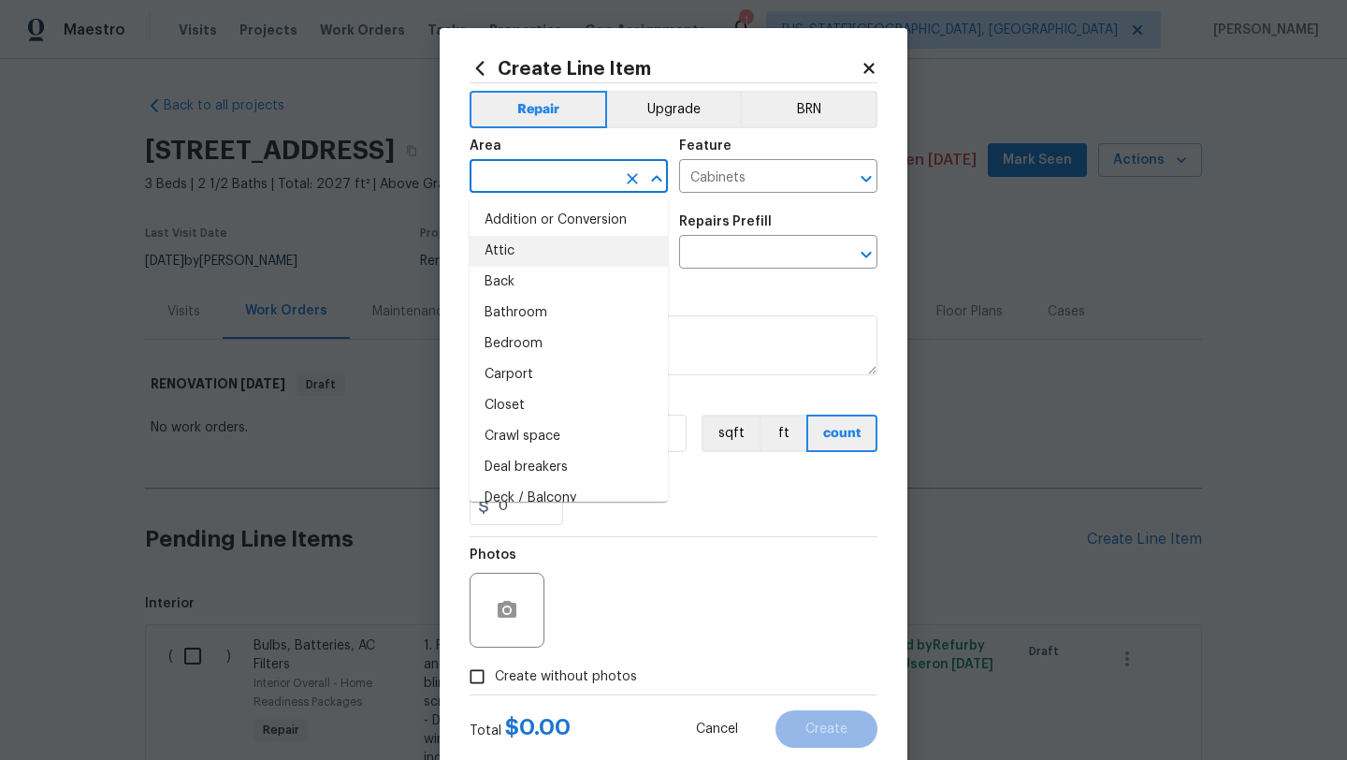
click at [543, 180] on input "text" at bounding box center [543, 178] width 146 height 29
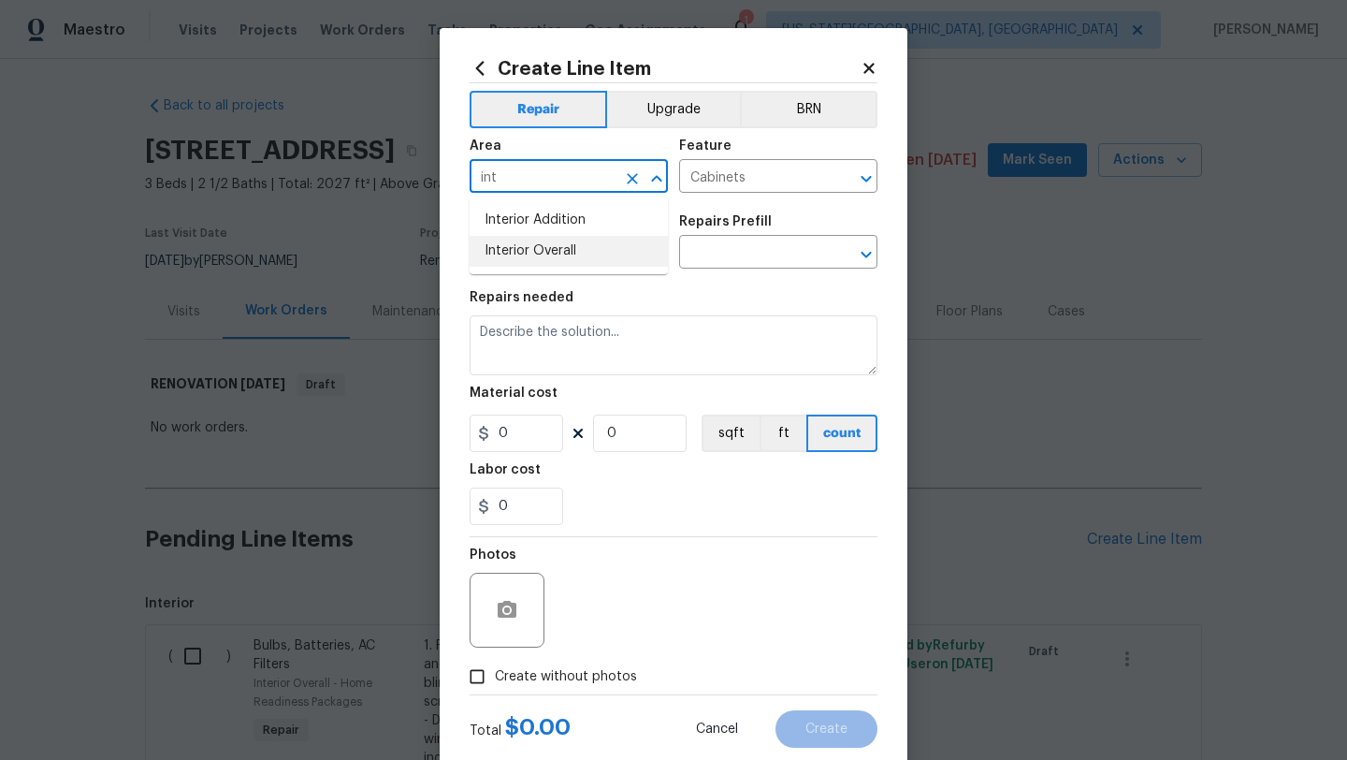
click at [531, 245] on li "Interior Overall" at bounding box center [569, 251] width 198 height 31
type input "Interior Overall"
click at [732, 252] on input "text" at bounding box center [752, 253] width 146 height 29
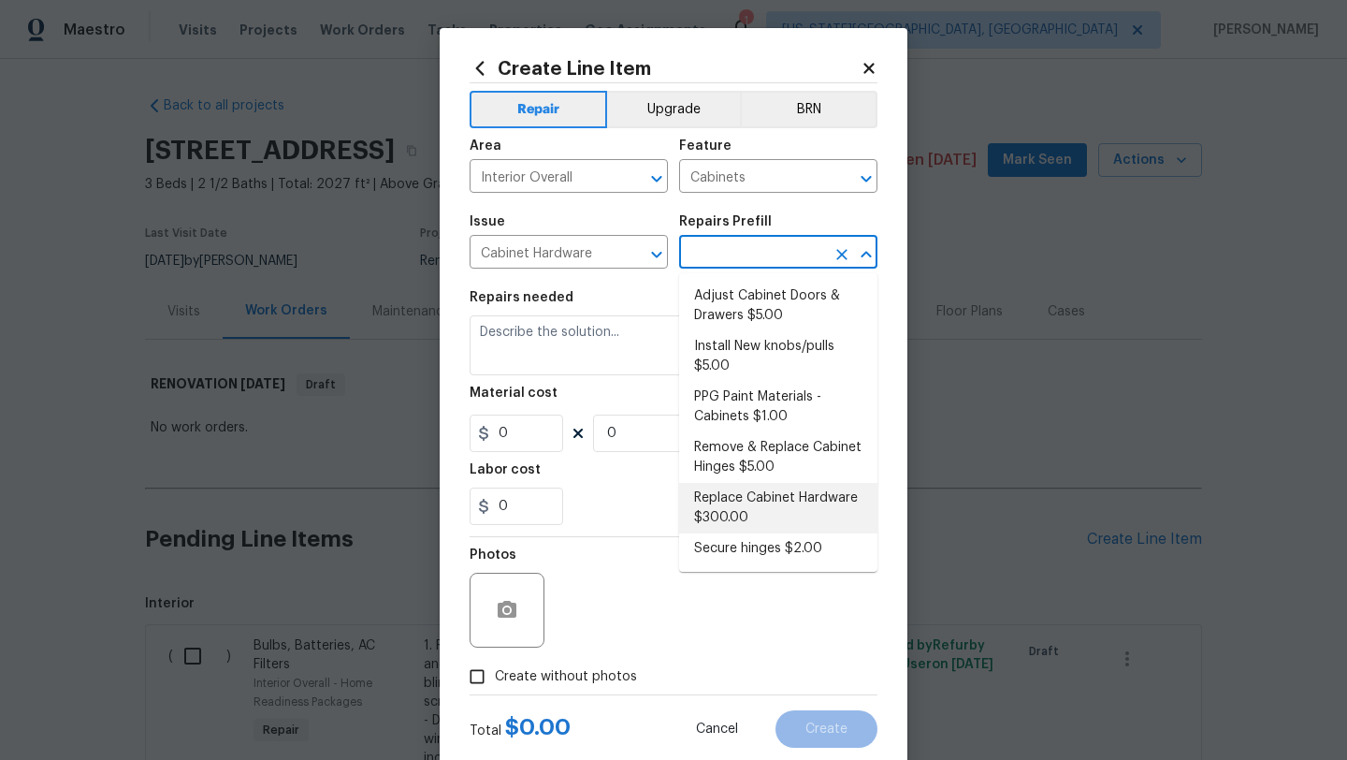
click at [725, 500] on li "Replace Cabinet Hardware $300.00" at bounding box center [778, 508] width 198 height 51
type input "Replace Cabinet Hardware $300.00"
type textarea "Replace cabinet hardware with new hinges and pulls. HPM to provide specs"
type input "300"
type input "1"
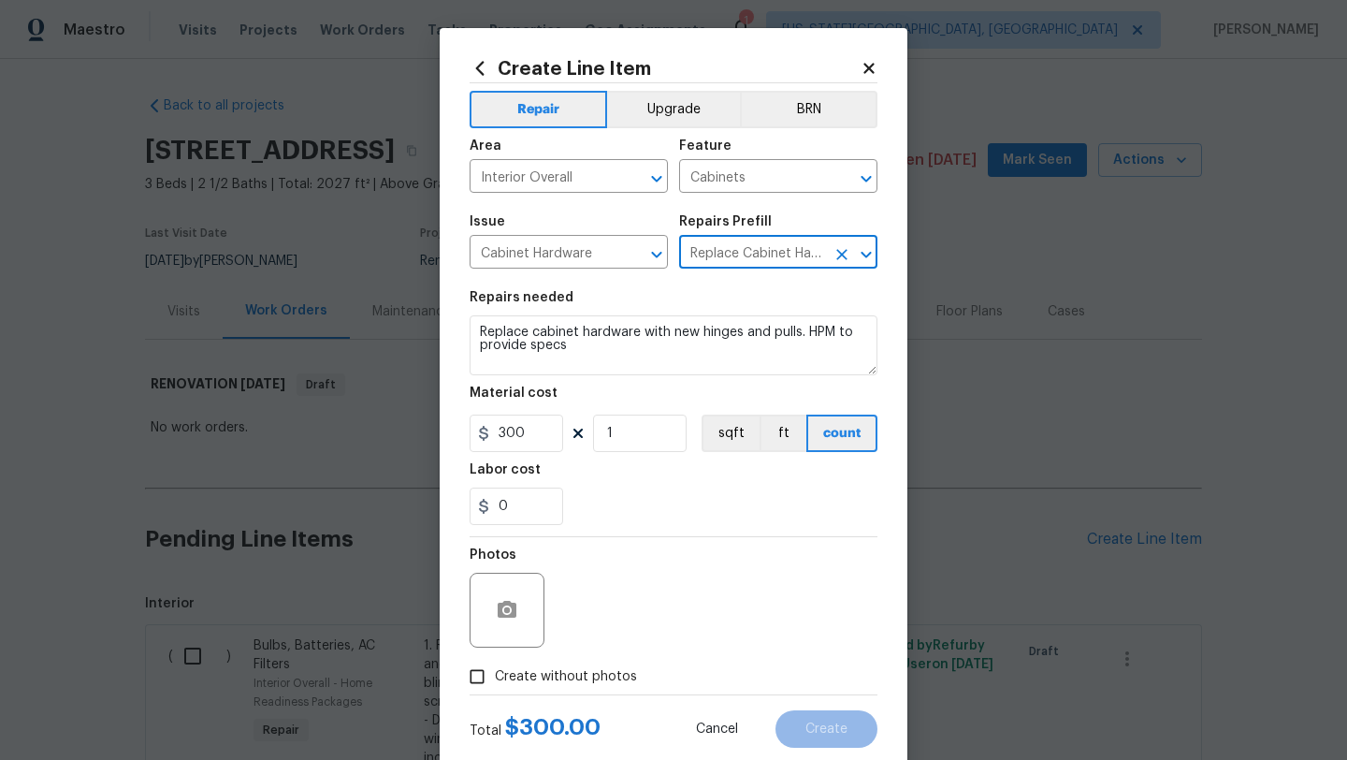
scroll to position [16, 0]
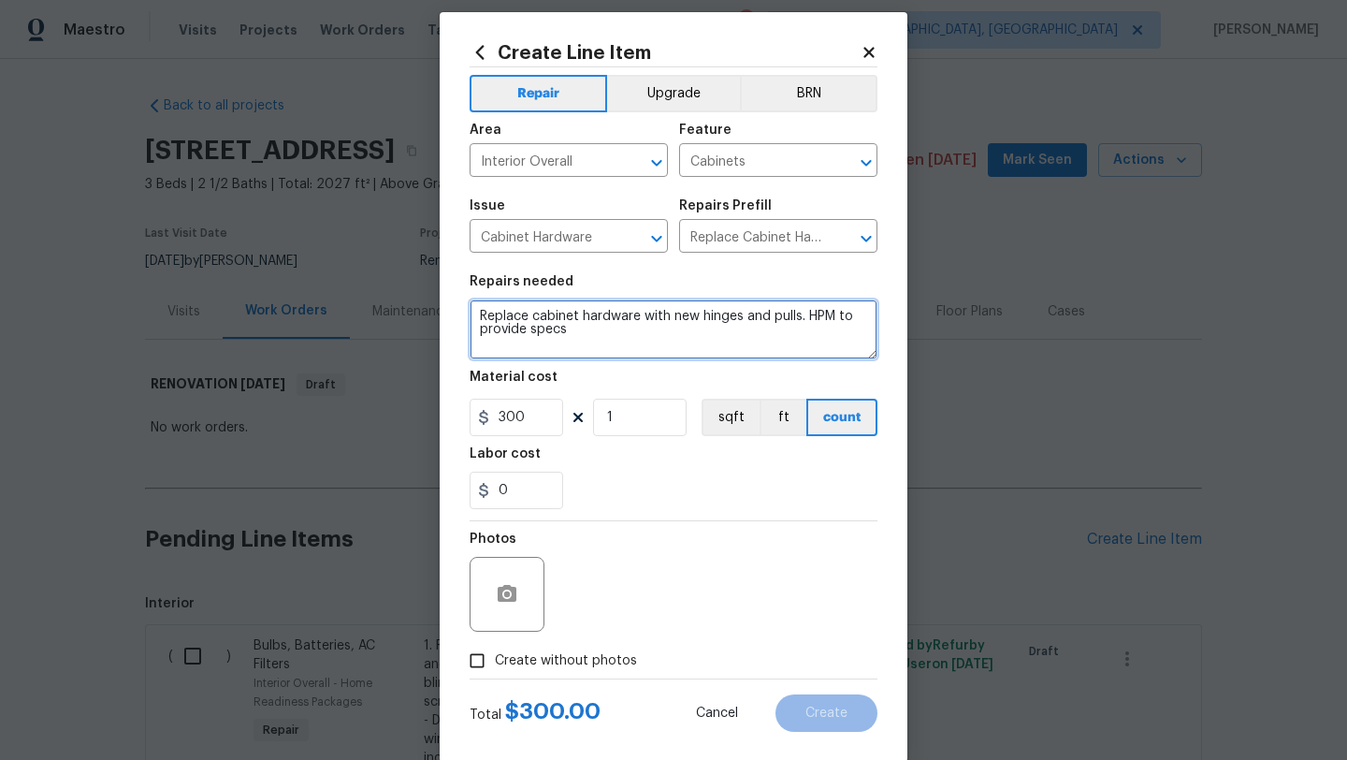
drag, startPoint x: 602, startPoint y: 340, endPoint x: 612, endPoint y: 337, distance: 10.1
click at [603, 340] on textarea "Replace cabinet hardware with new hinges and pulls. HPM to provide specs" at bounding box center [674, 329] width 408 height 60
type textarea "Replace cabinet hardware with new hinges and pulls. HPM to provide specs #RENO9…"
drag, startPoint x: 477, startPoint y: 661, endPoint x: 496, endPoint y: 649, distance: 22.3
click at [485, 656] on input "Create without photos" at bounding box center [477, 661] width 36 height 36
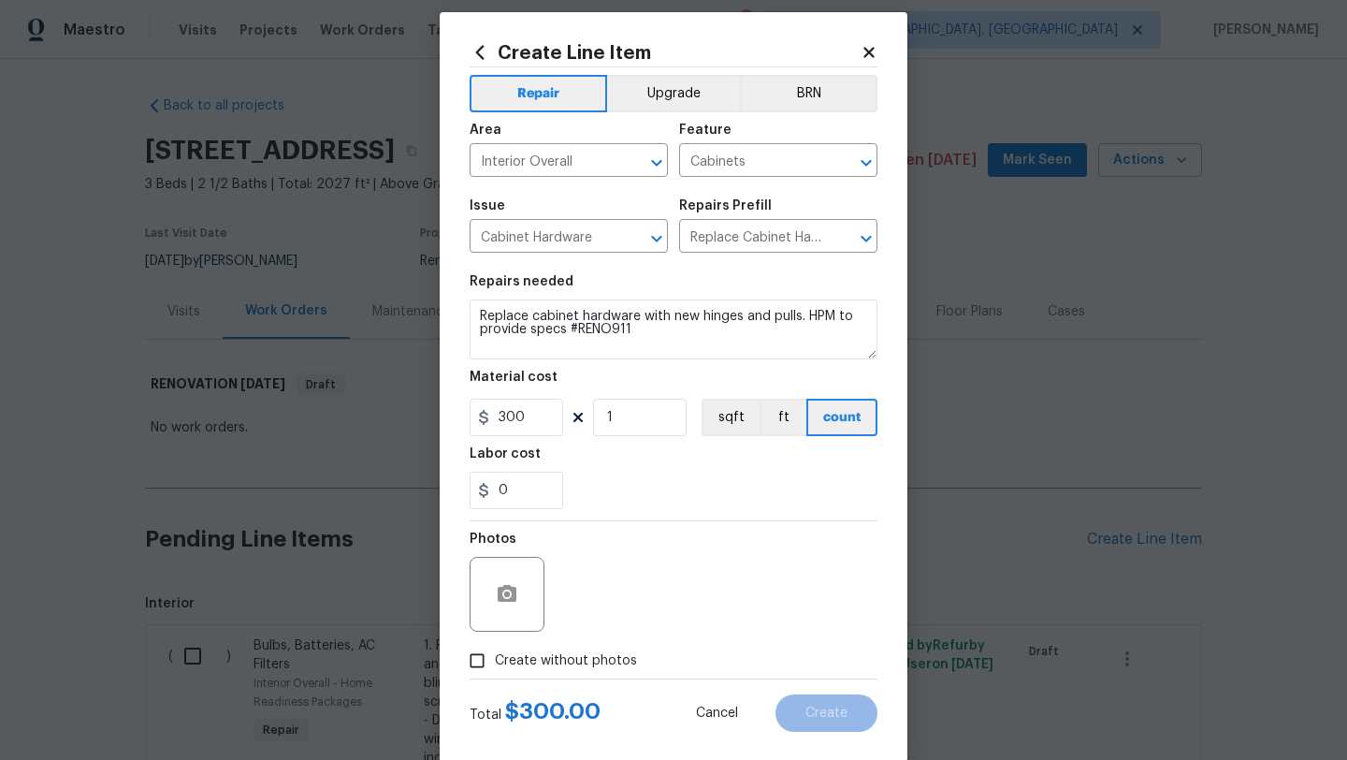
checkbox input "true"
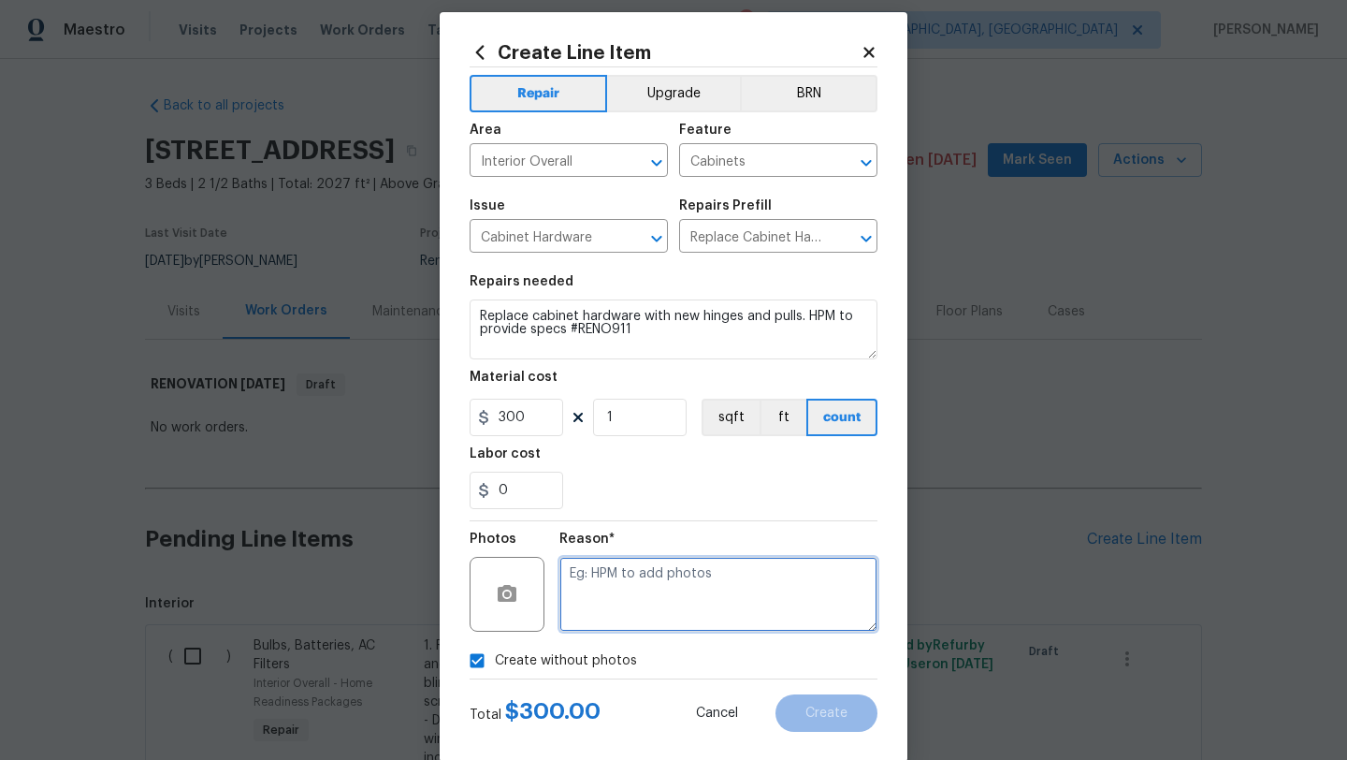
click at [587, 599] on textarea at bounding box center [718, 594] width 318 height 75
type textarea "."
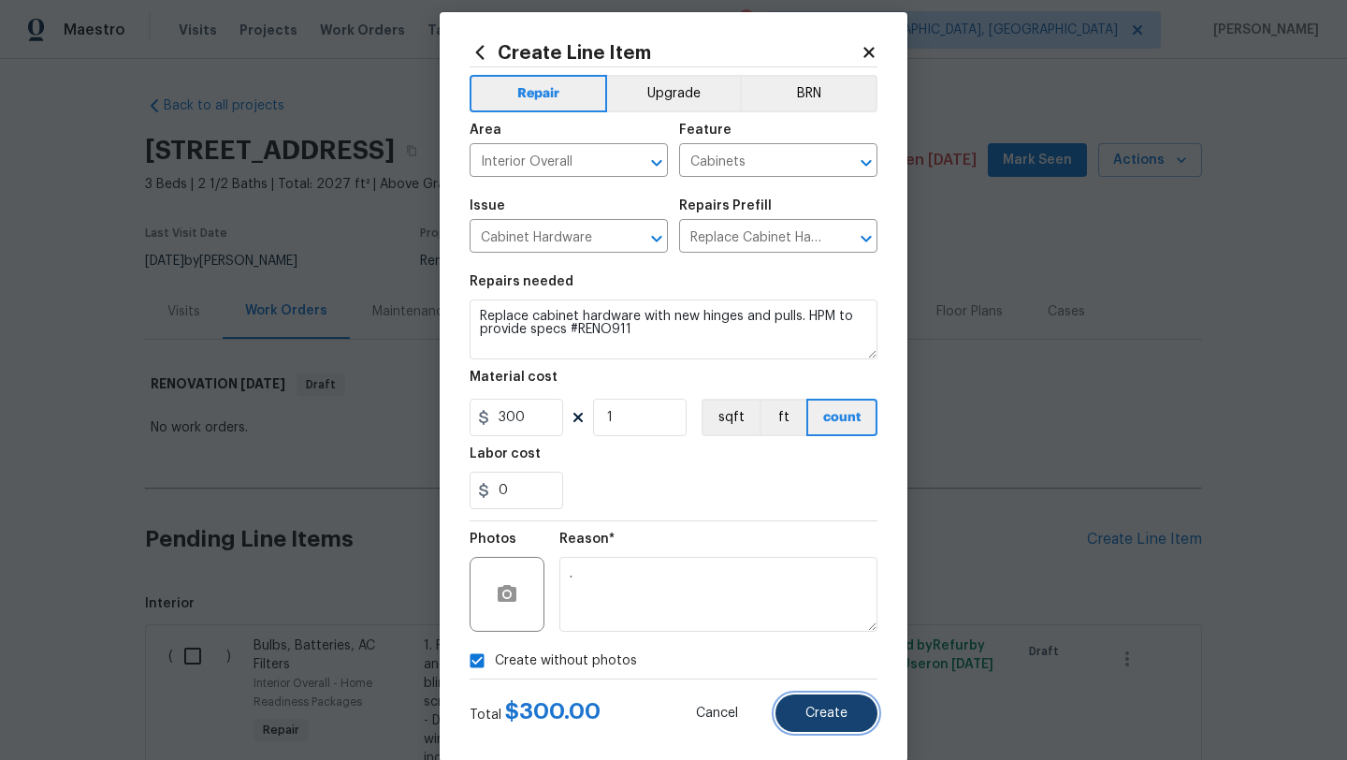
click at [803, 707] on button "Create" at bounding box center [826, 712] width 102 height 37
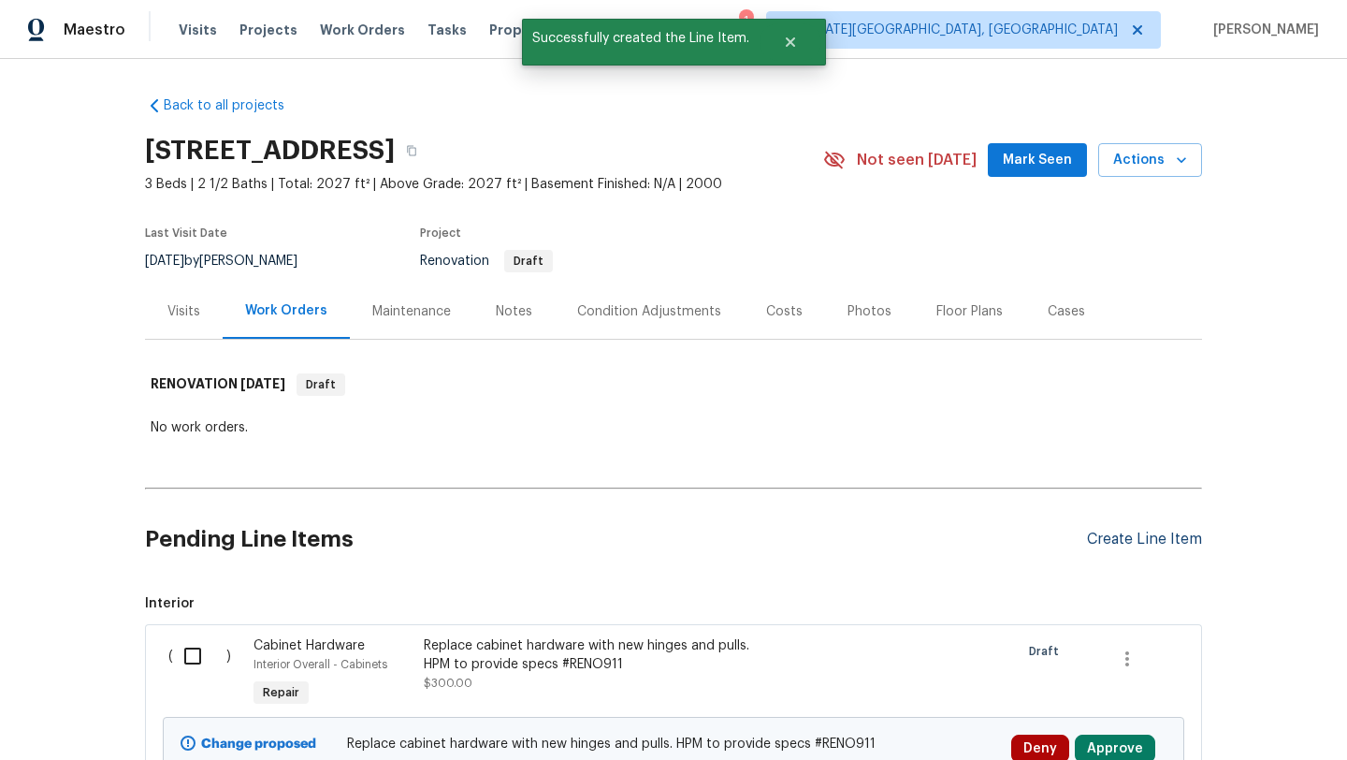
click at [1114, 539] on div "Create Line Item" at bounding box center [1144, 539] width 115 height 18
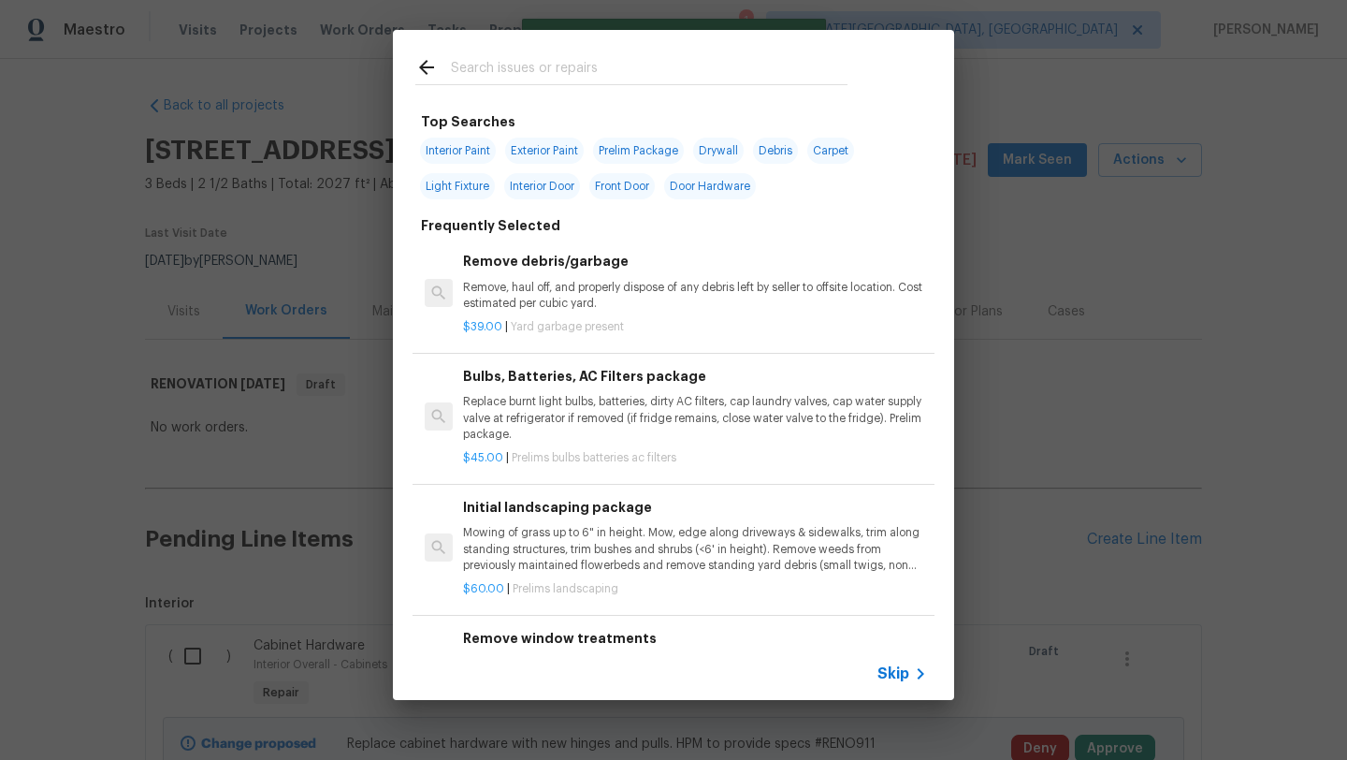
click at [895, 668] on span "Skip" at bounding box center [893, 673] width 32 height 19
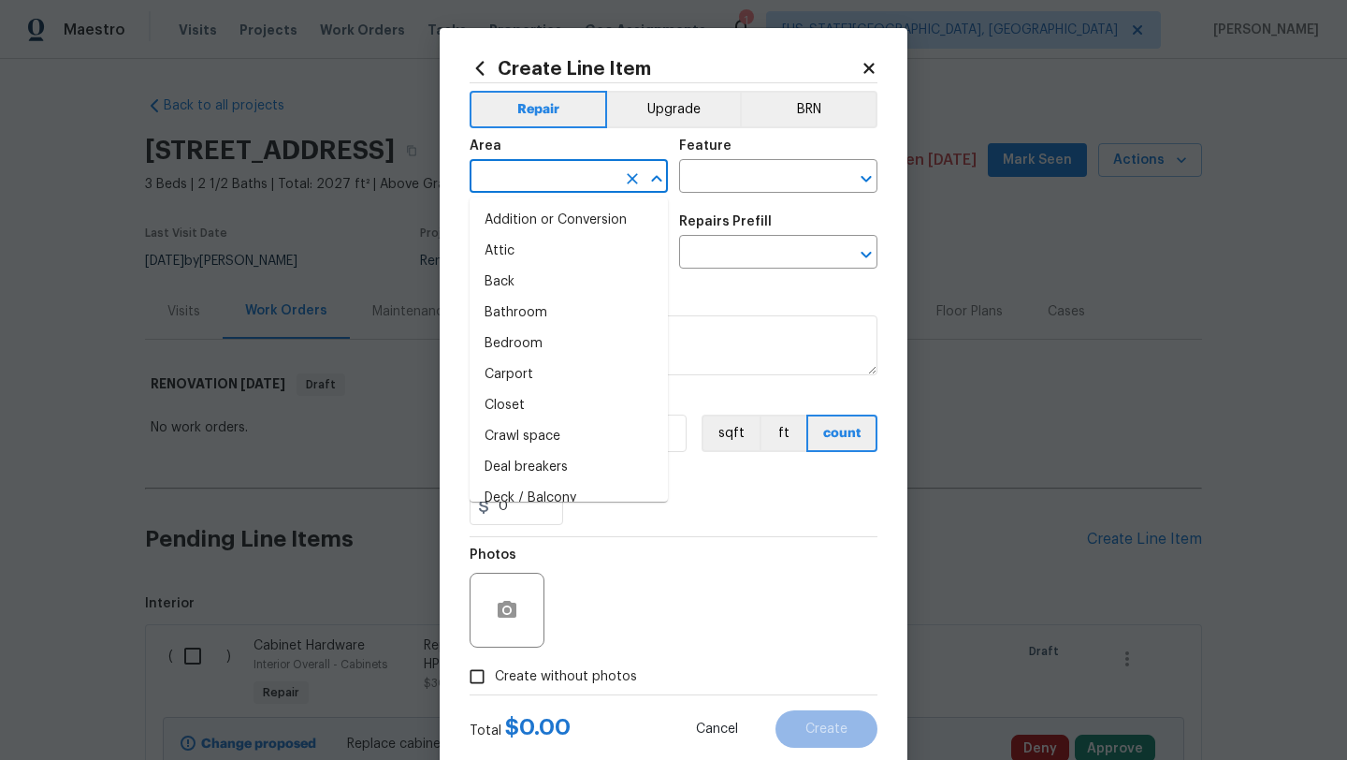
click at [522, 182] on input "text" at bounding box center [543, 178] width 146 height 29
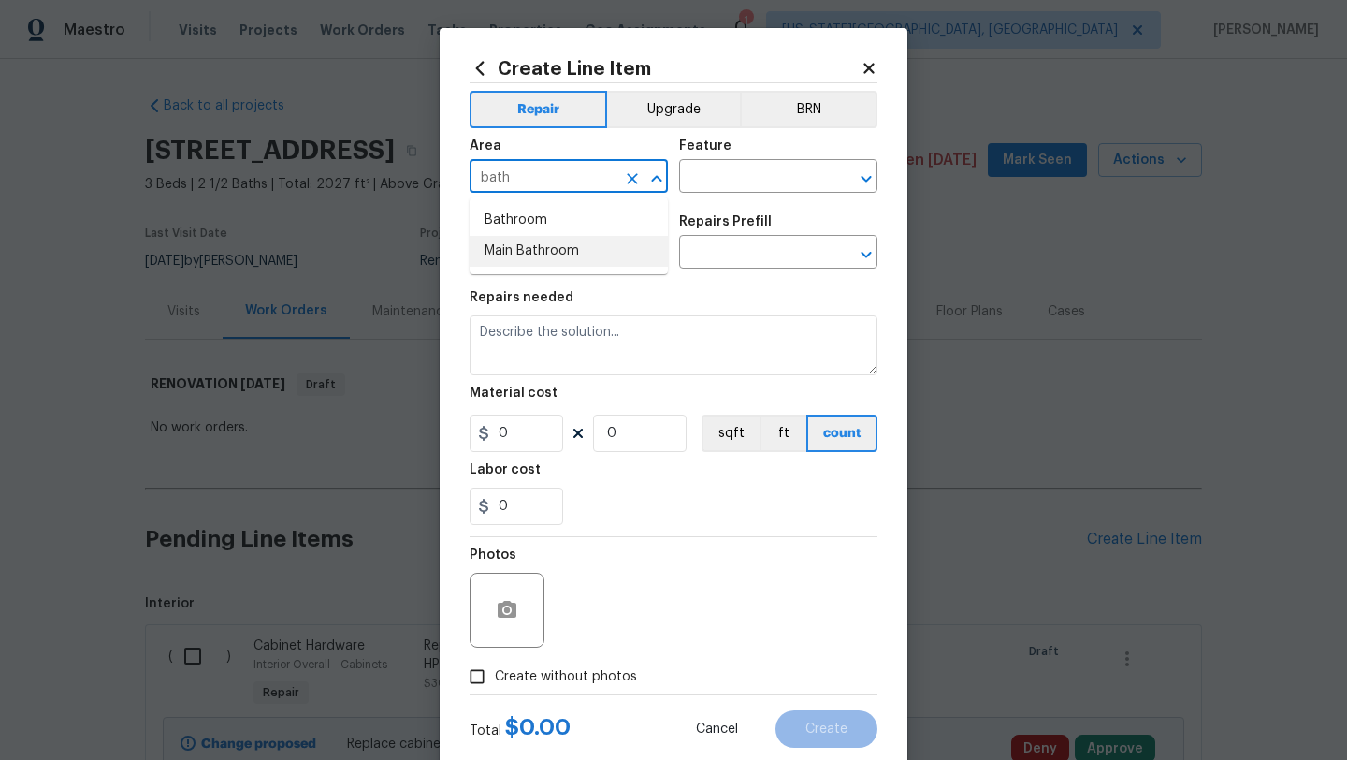
drag, startPoint x: 502, startPoint y: 246, endPoint x: 550, endPoint y: 224, distance: 52.7
click at [508, 244] on li "Main Bathroom" at bounding box center [569, 251] width 198 height 31
type input "Main Bathroom"
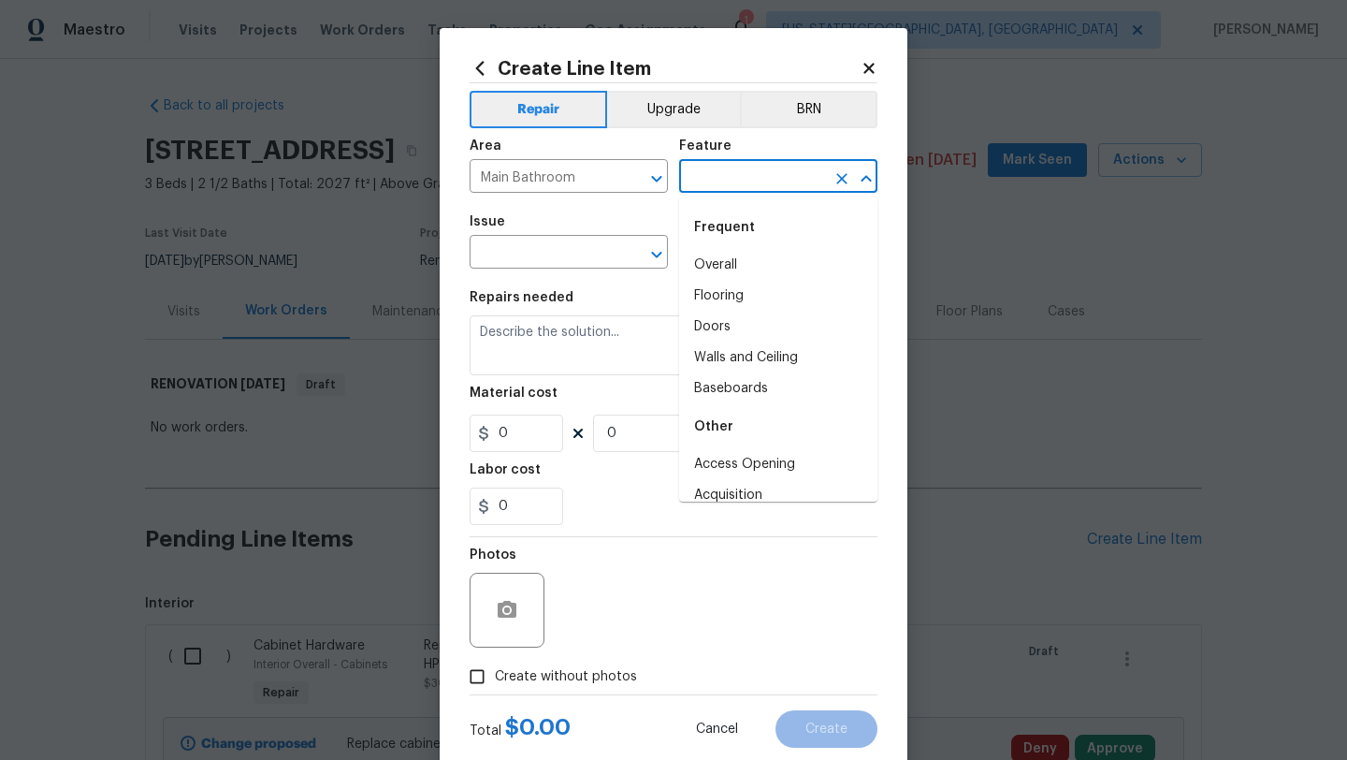
click at [720, 174] on input "text" at bounding box center [752, 178] width 146 height 29
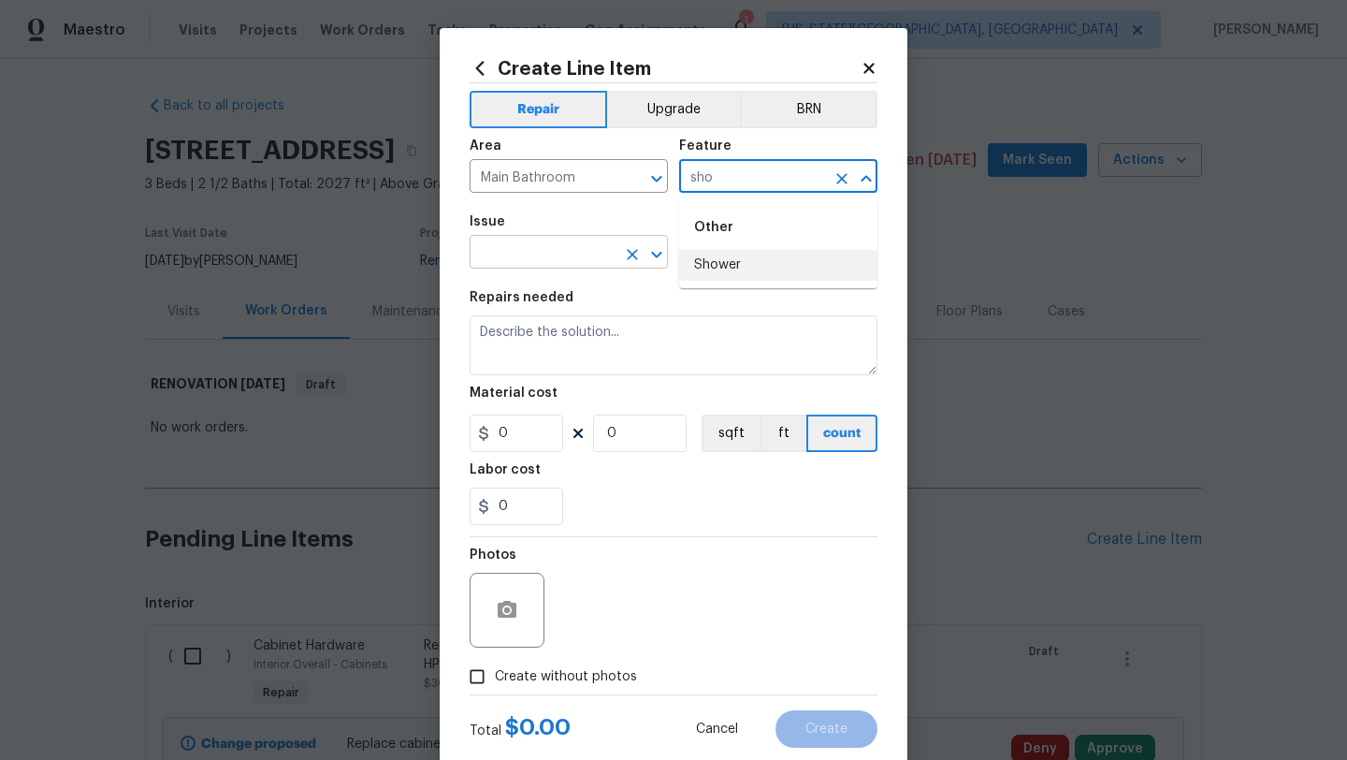
drag, startPoint x: 714, startPoint y: 262, endPoint x: 612, endPoint y: 246, distance: 103.2
click at [714, 262] on li "Shower" at bounding box center [778, 265] width 198 height 31
type input "Shower"
click at [548, 253] on input "text" at bounding box center [543, 253] width 146 height 29
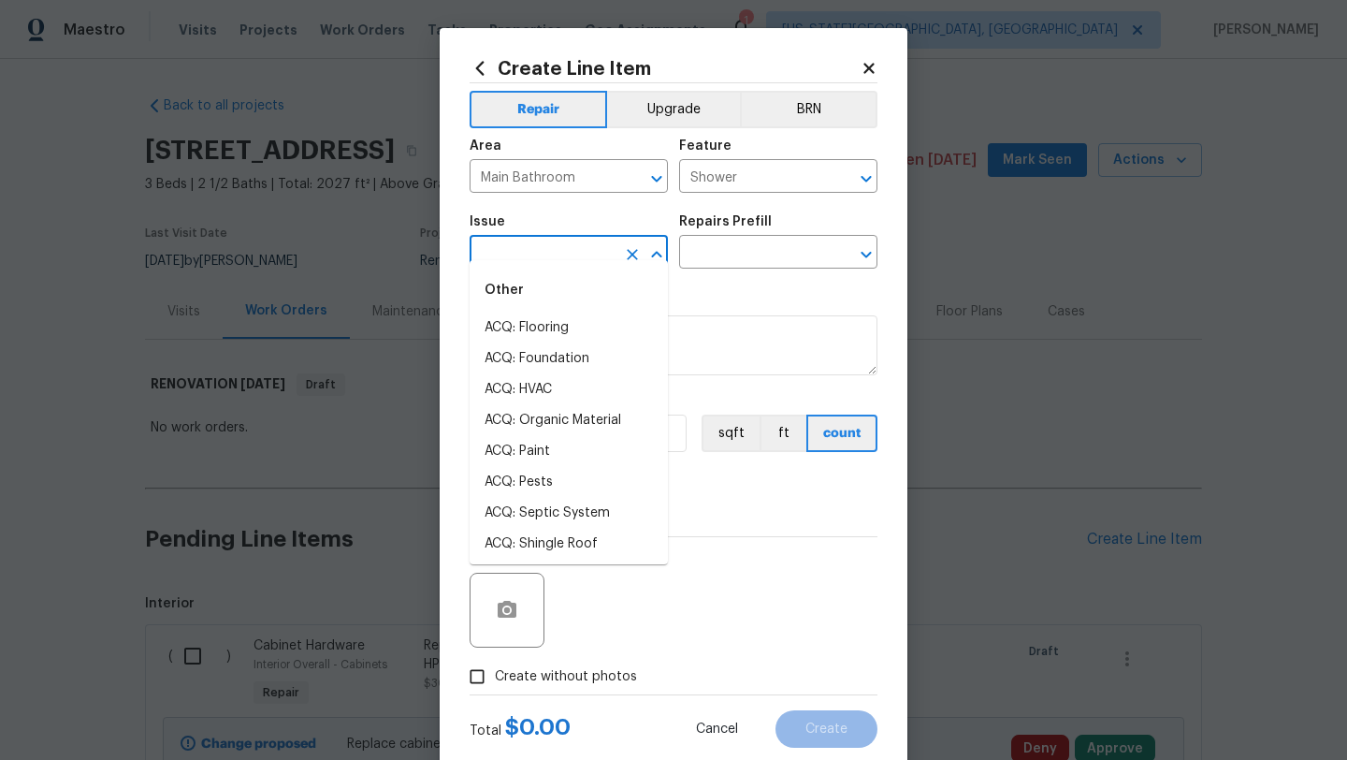
scroll to position [18, 0]
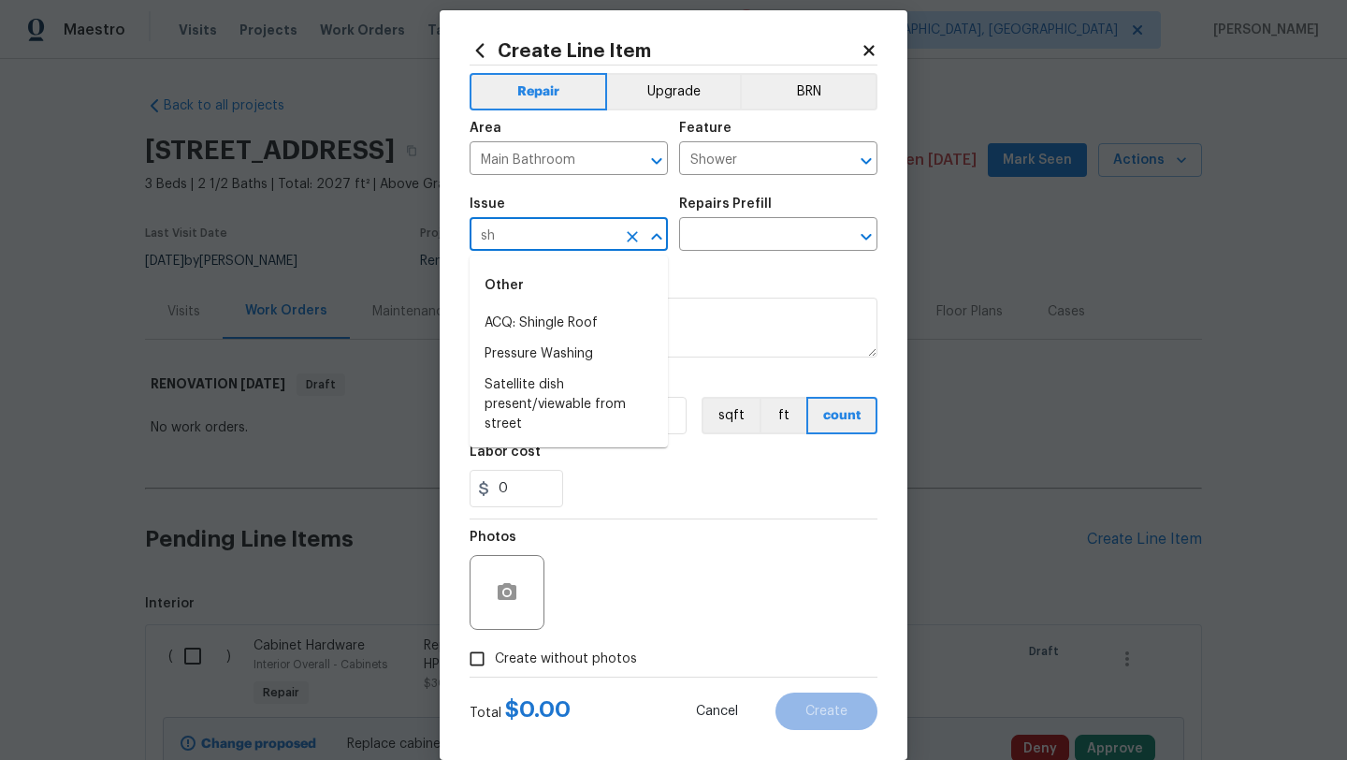
type input "s"
click at [541, 329] on li "Cabinet Hardware" at bounding box center [569, 323] width 198 height 31
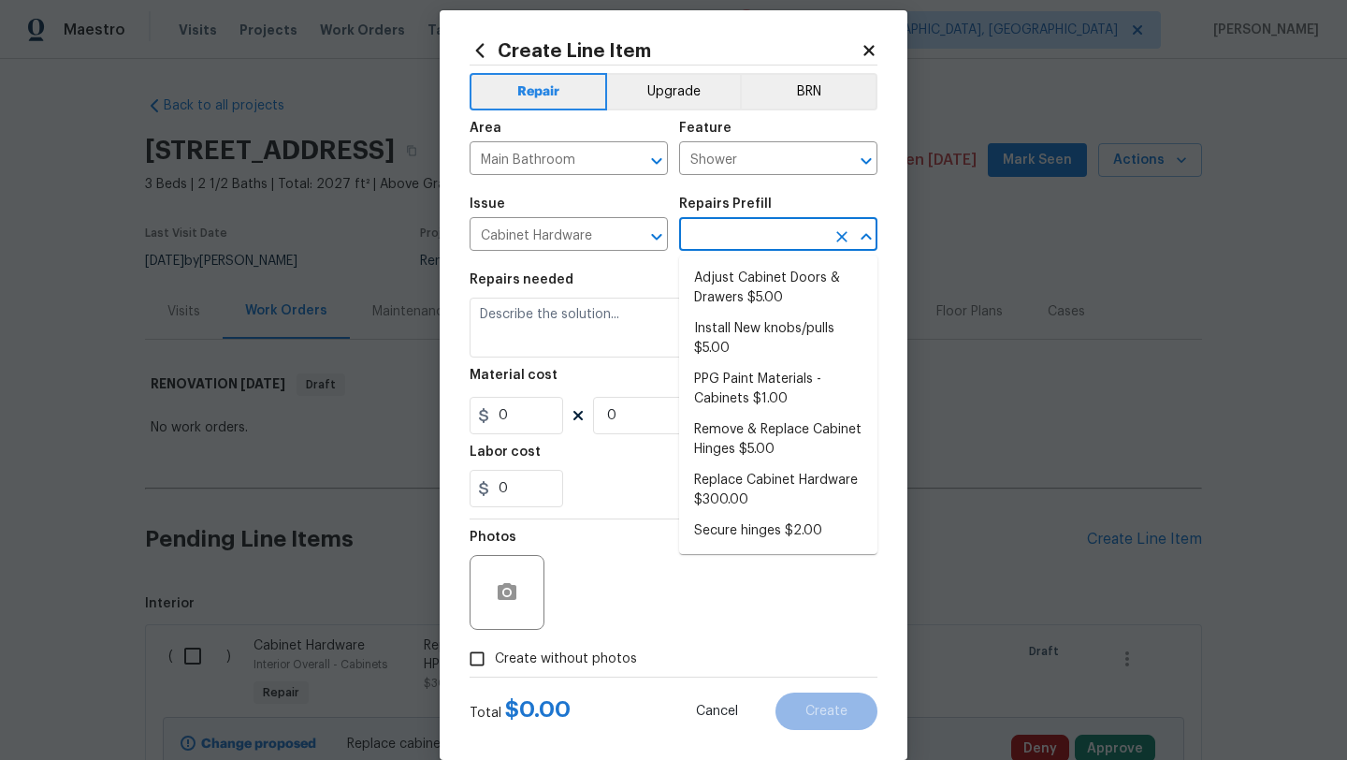
click at [738, 225] on input "text" at bounding box center [752, 236] width 146 height 29
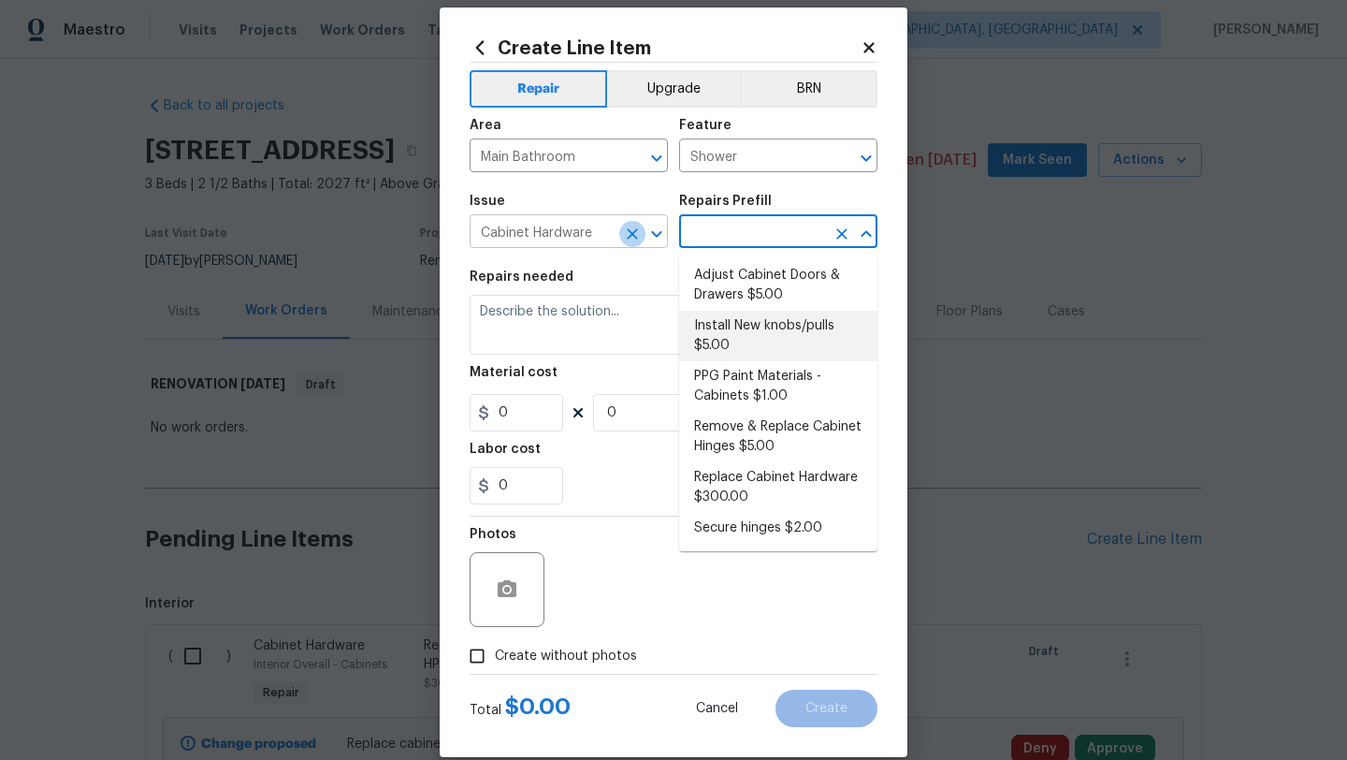
drag, startPoint x: 632, startPoint y: 234, endPoint x: 584, endPoint y: 239, distance: 49.0
click at [615, 237] on div "Cabinet Hardware ​" at bounding box center [569, 233] width 198 height 29
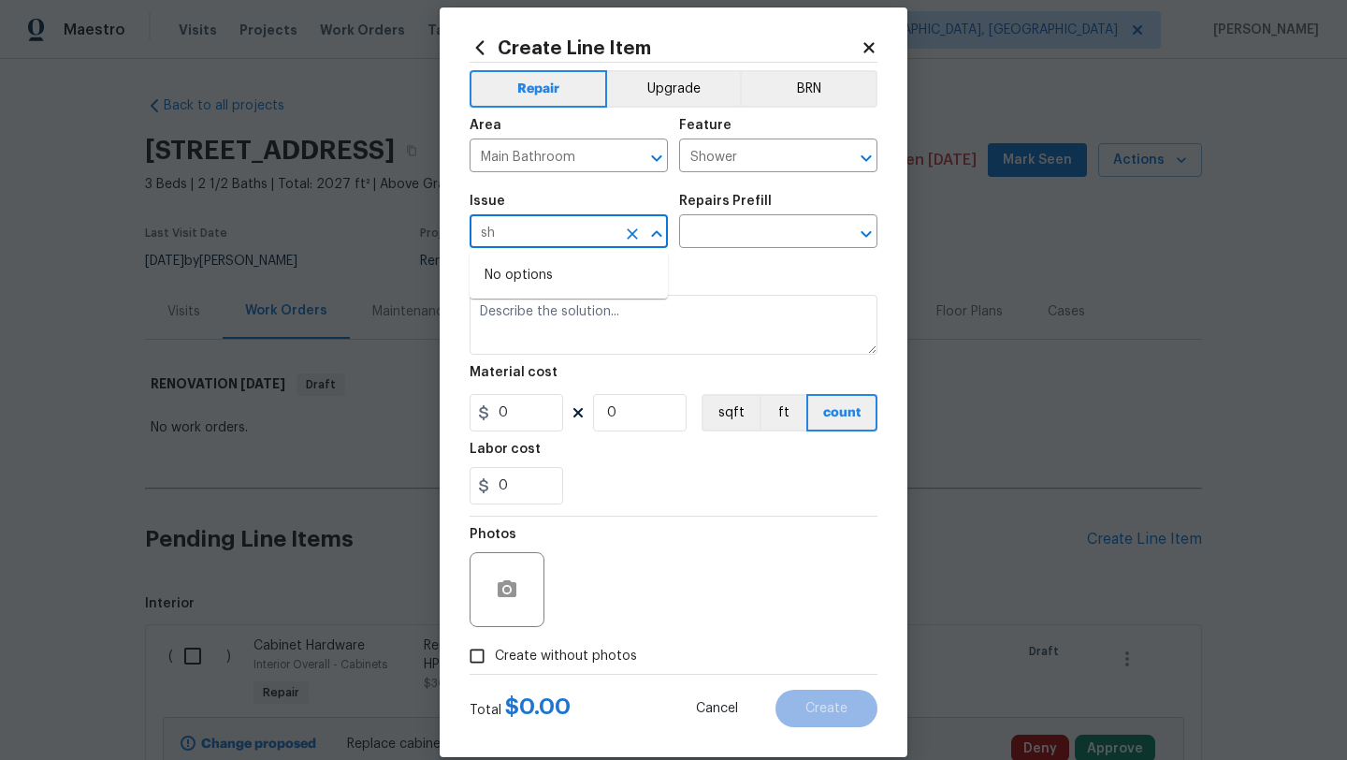
type input "s"
click at [534, 316] on li "Interior Trim" at bounding box center [569, 320] width 198 height 31
type input "Interior Trim"
click at [722, 236] on input "text" at bounding box center [752, 233] width 146 height 29
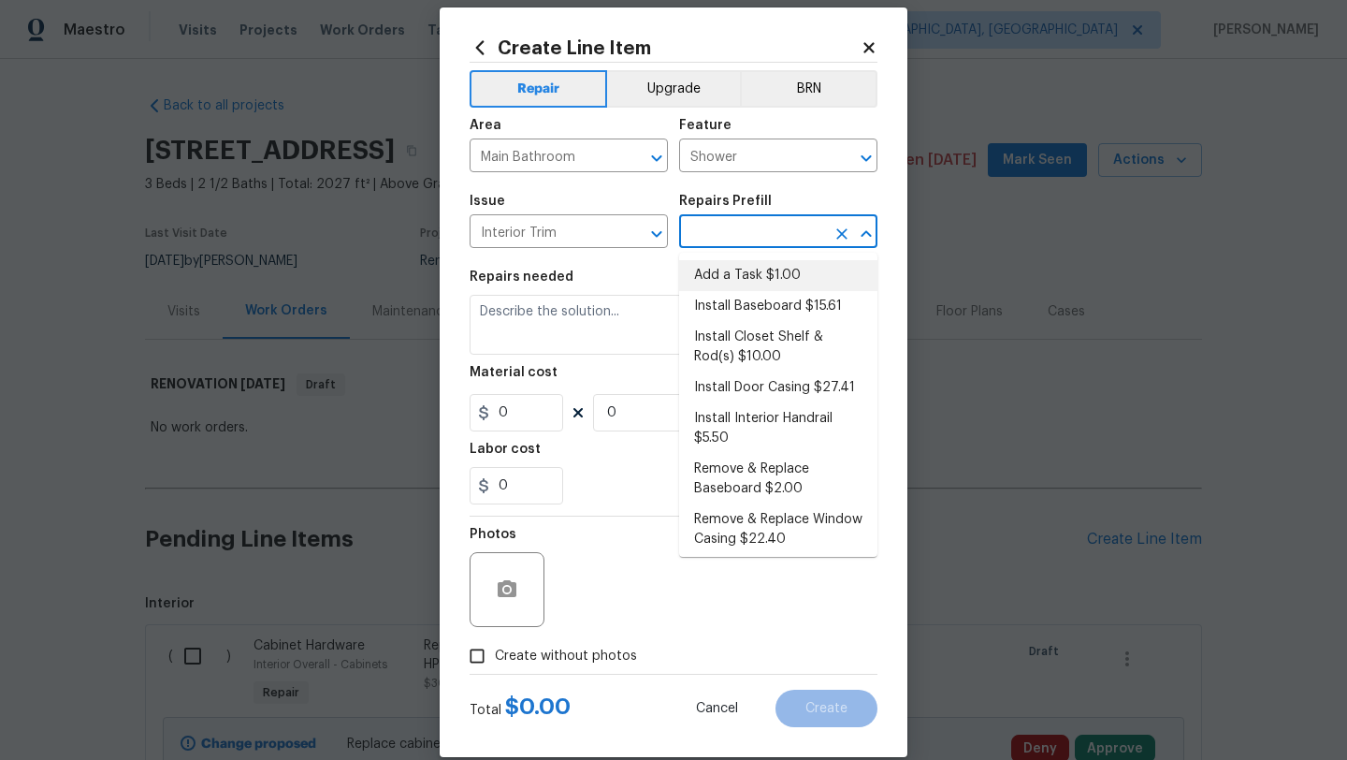
drag, startPoint x: 741, startPoint y: 279, endPoint x: 704, endPoint y: 289, distance: 37.9
click at [741, 279] on li "Add a Task $1.00" at bounding box center [778, 275] width 198 height 31
type input "Interior Trim"
type input "Add a Task $1.00"
type textarea "HPM to detail"
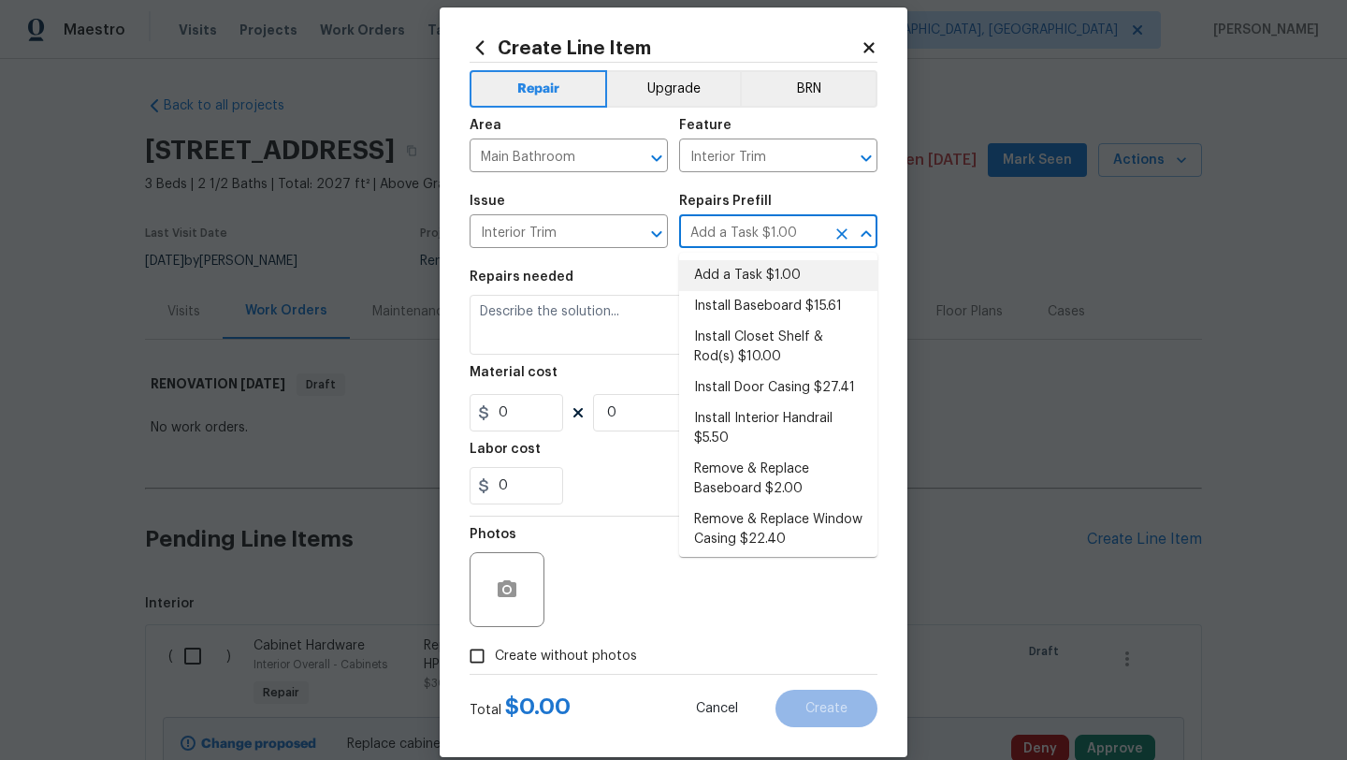
type input "1"
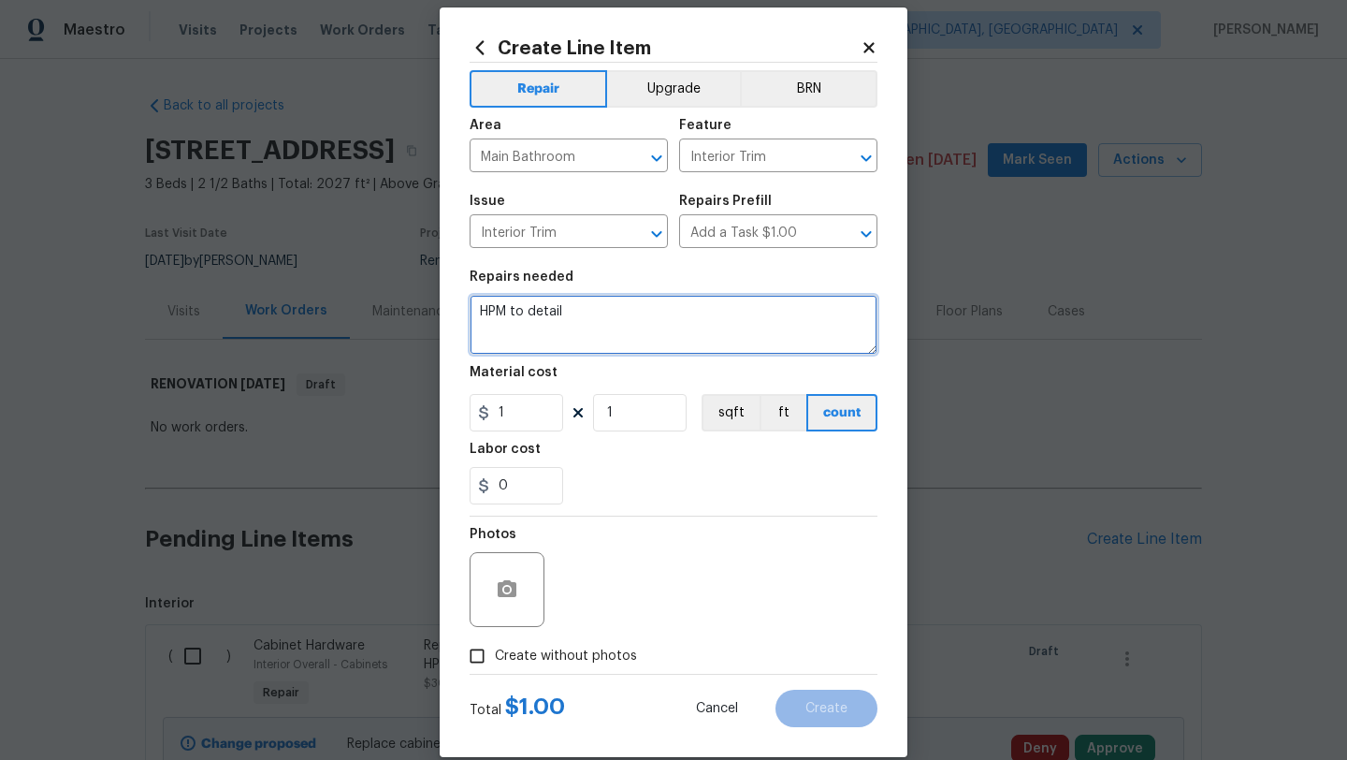
drag, startPoint x: 605, startPoint y: 313, endPoint x: 475, endPoint y: 316, distance: 130.1
click at [475, 316] on textarea "HPM to detail" at bounding box center [674, 325] width 408 height 60
type textarea "Replace dated gold trim"
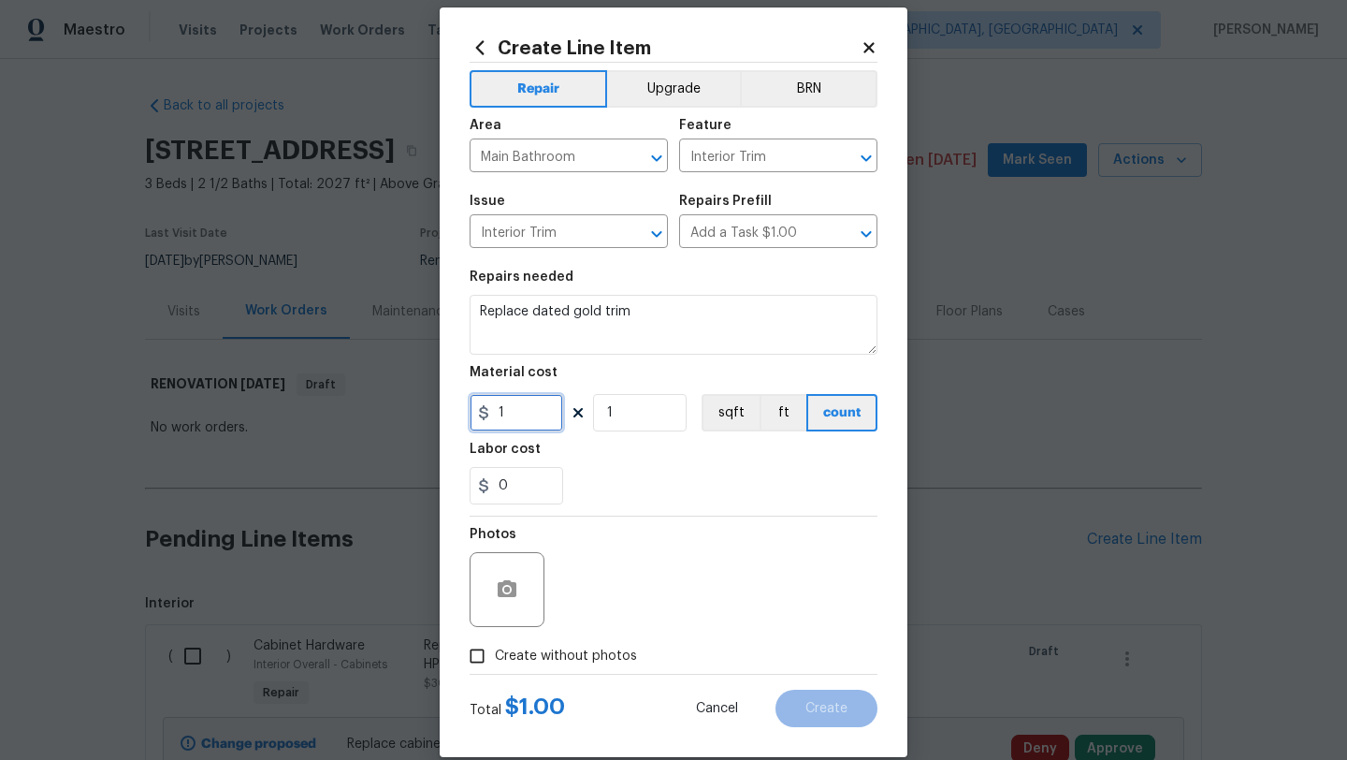
click at [449, 435] on div "Create Line Item Repair Upgrade BRN Area Main Bathroom ​ Feature Interior Trim …" at bounding box center [674, 381] width 468 height 749
drag, startPoint x: 513, startPoint y: 415, endPoint x: 483, endPoint y: 415, distance: 29.9
click at [483, 415] on div "1" at bounding box center [517, 412] width 94 height 37
type input "150"
drag, startPoint x: 476, startPoint y: 654, endPoint x: 556, endPoint y: 628, distance: 83.7
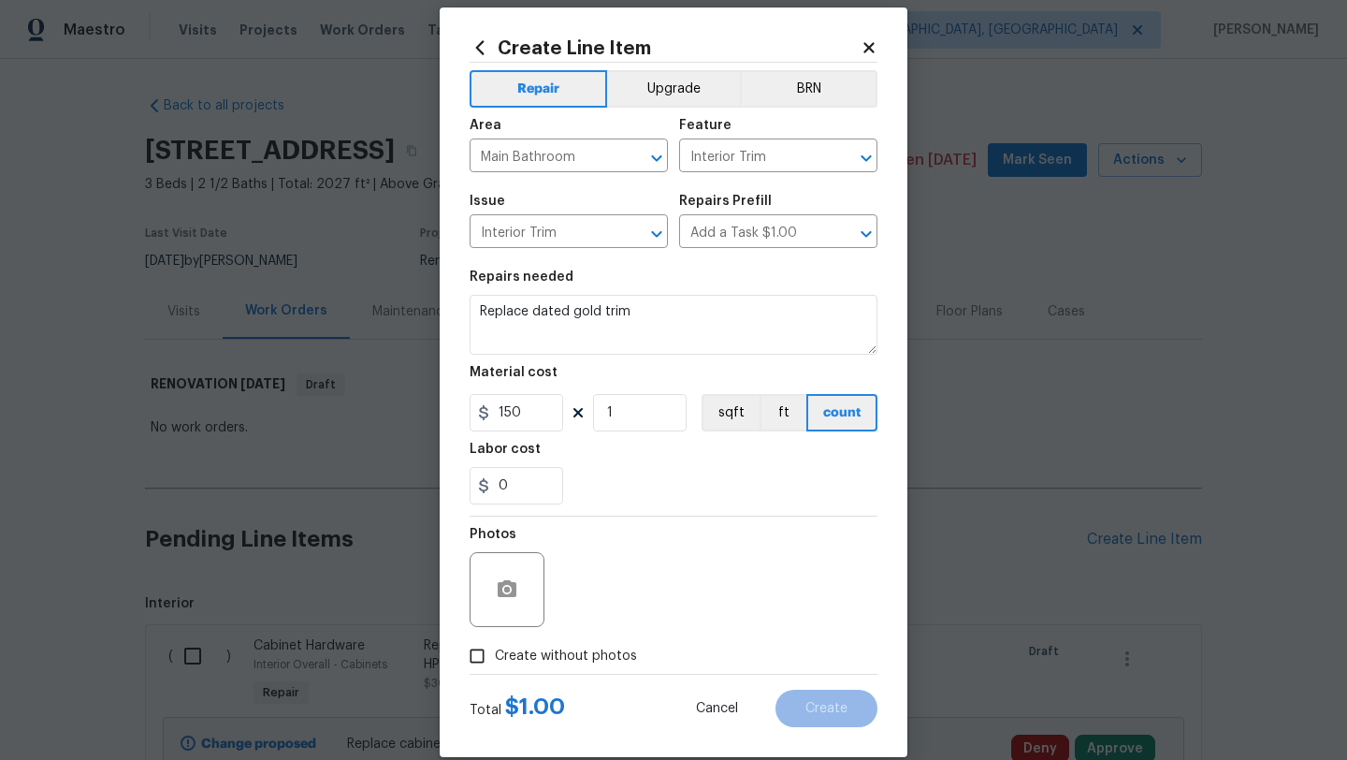
click at [500, 649] on label "Create without photos" at bounding box center [548, 656] width 178 height 36
click at [495, 649] on input "Create without photos" at bounding box center [477, 656] width 36 height 36
checkbox input "true"
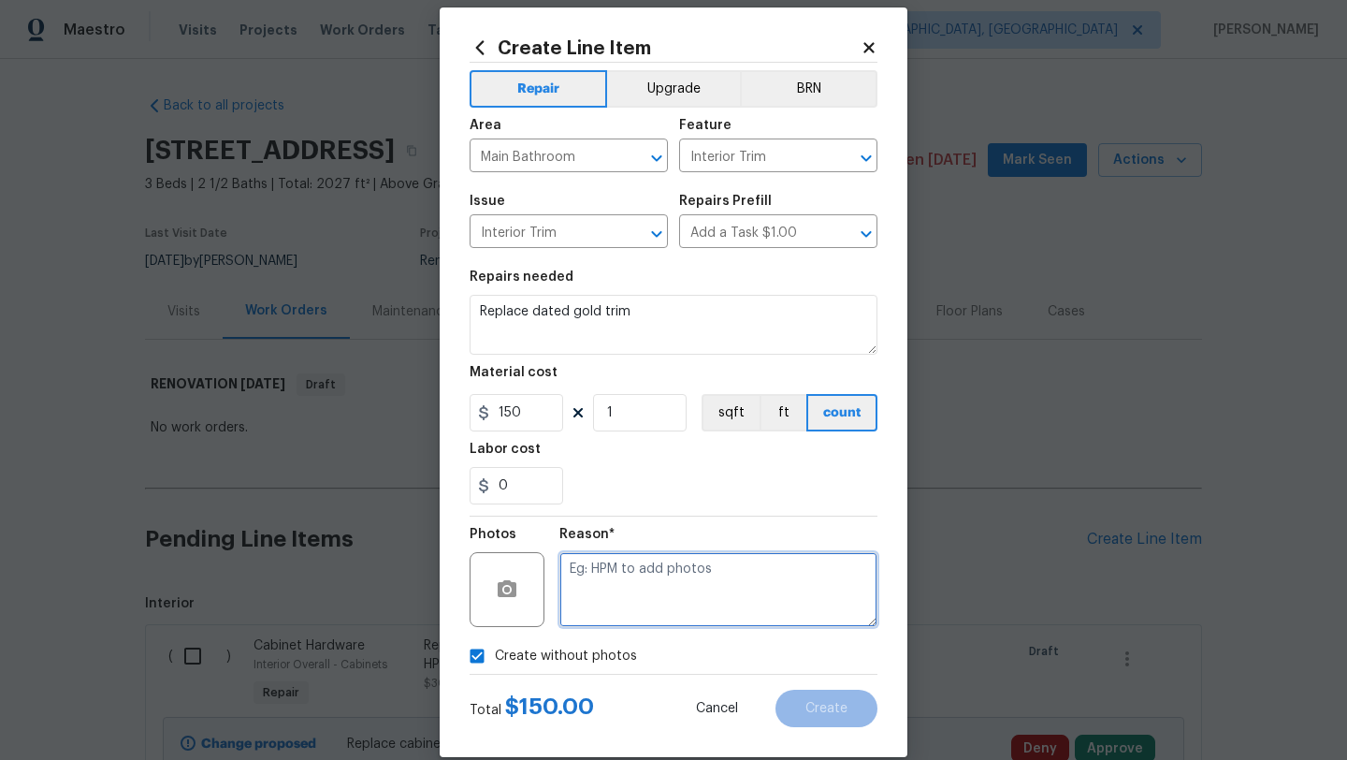
click at [636, 595] on textarea at bounding box center [718, 589] width 318 height 75
type textarea "."
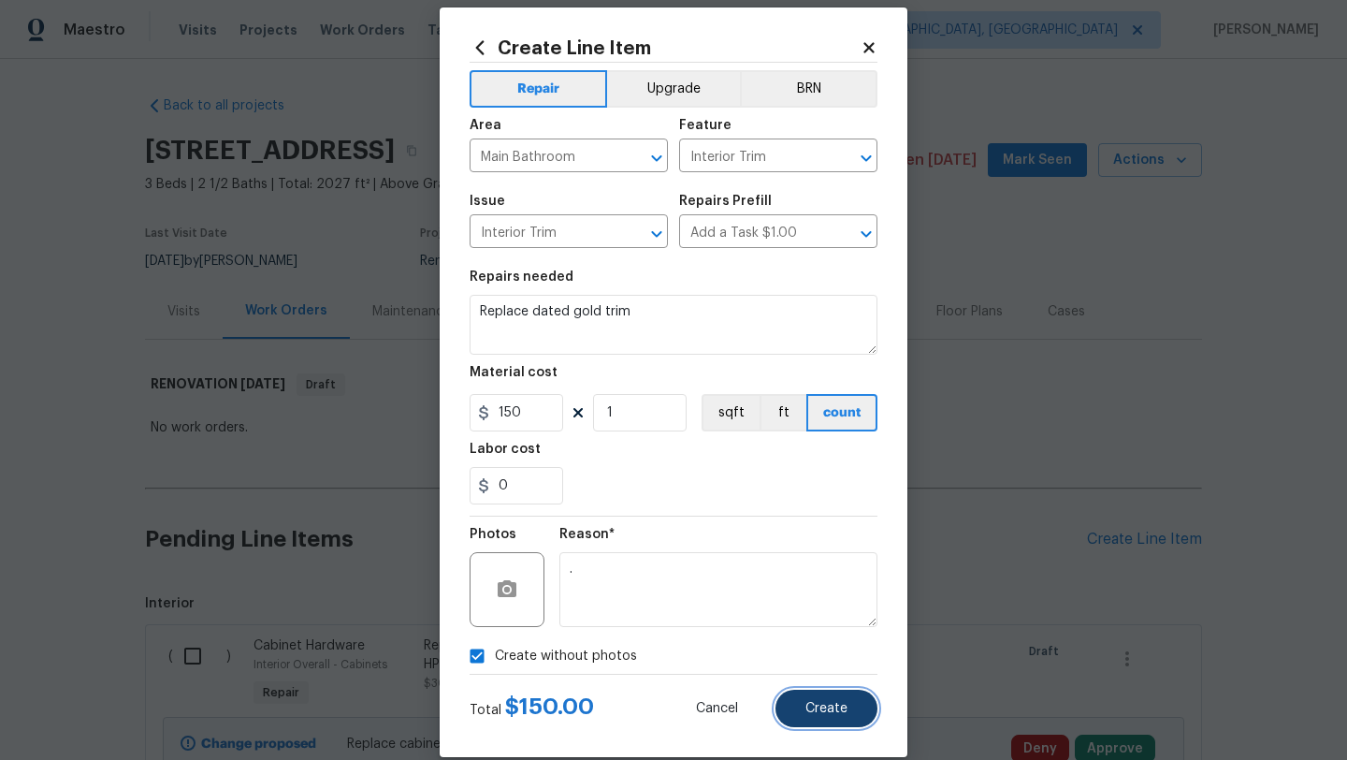
click at [823, 714] on span "Create" at bounding box center [826, 709] width 42 height 14
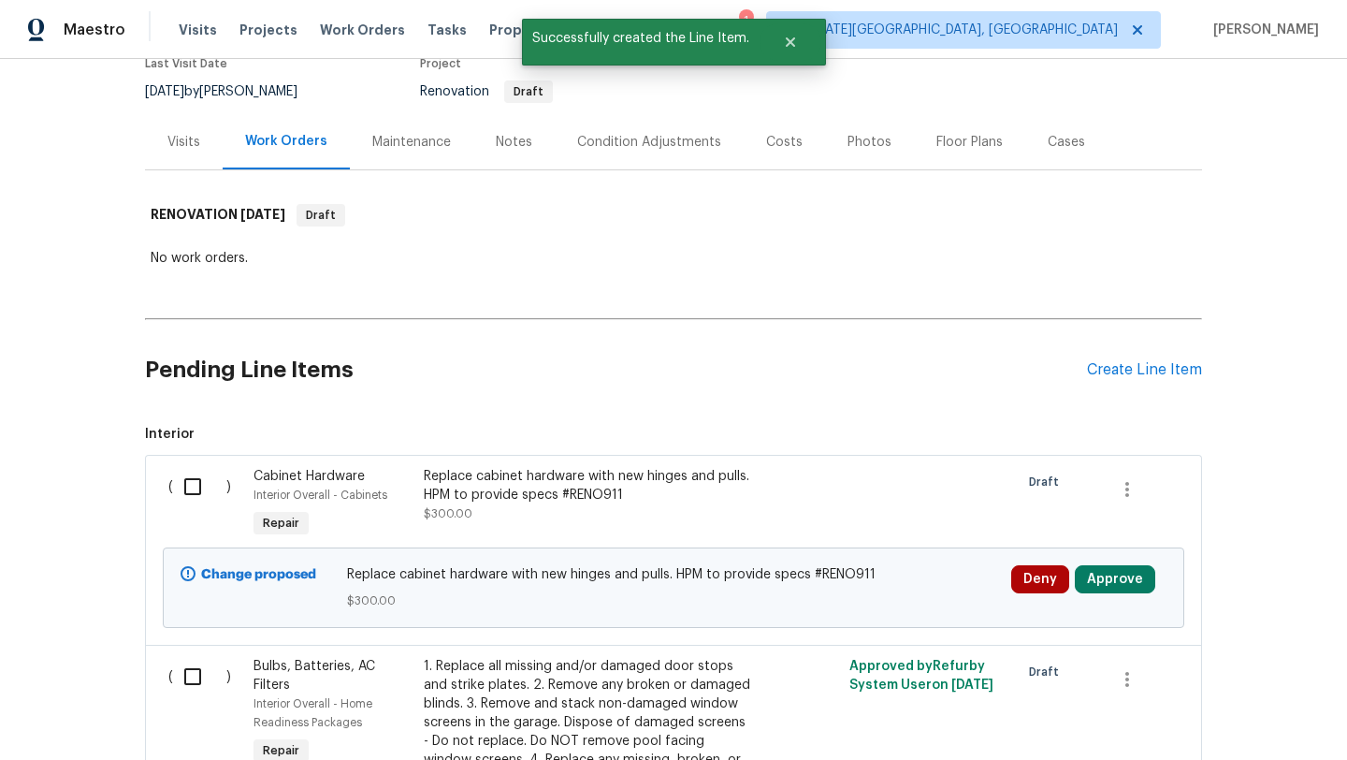
scroll to position [385, 0]
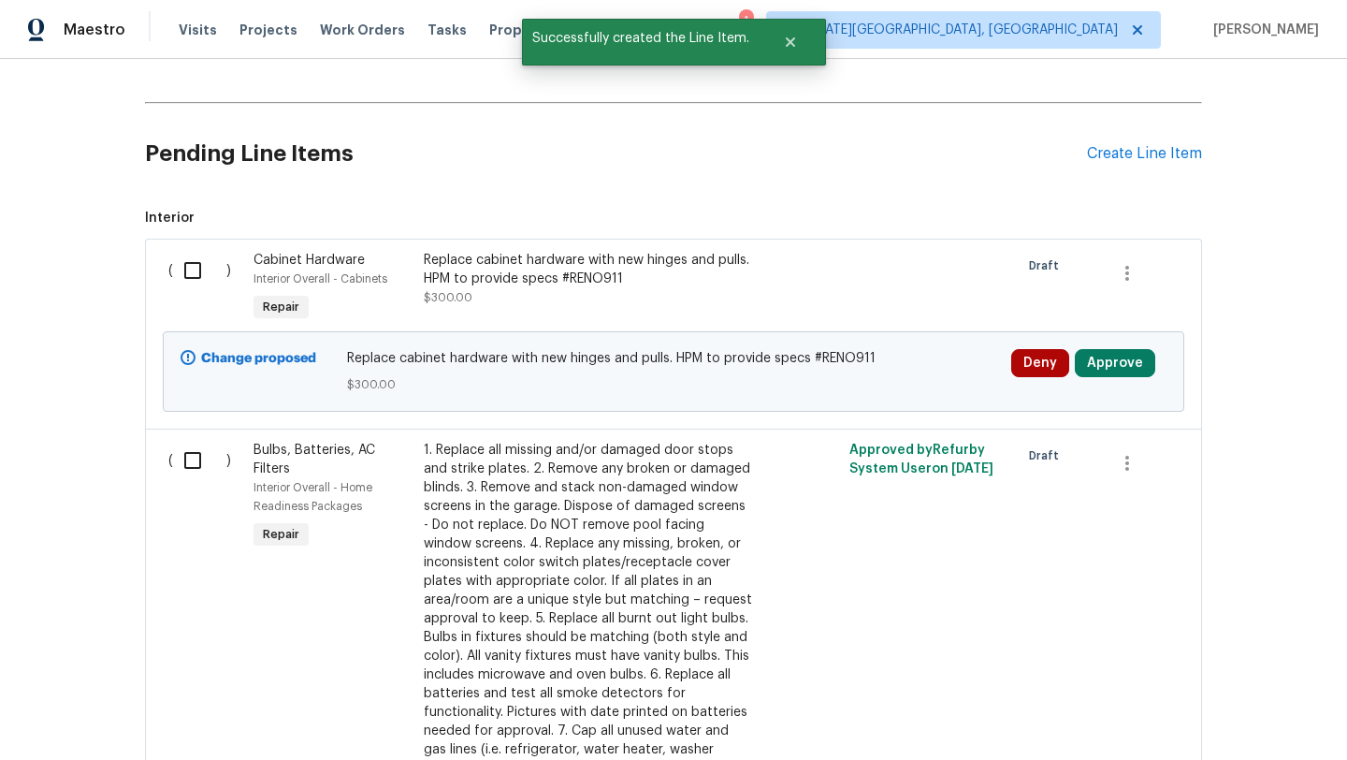
click at [464, 263] on div "Replace cabinet hardware with new hinges and pulls. HPM to provide specs #RENO9…" at bounding box center [588, 269] width 329 height 37
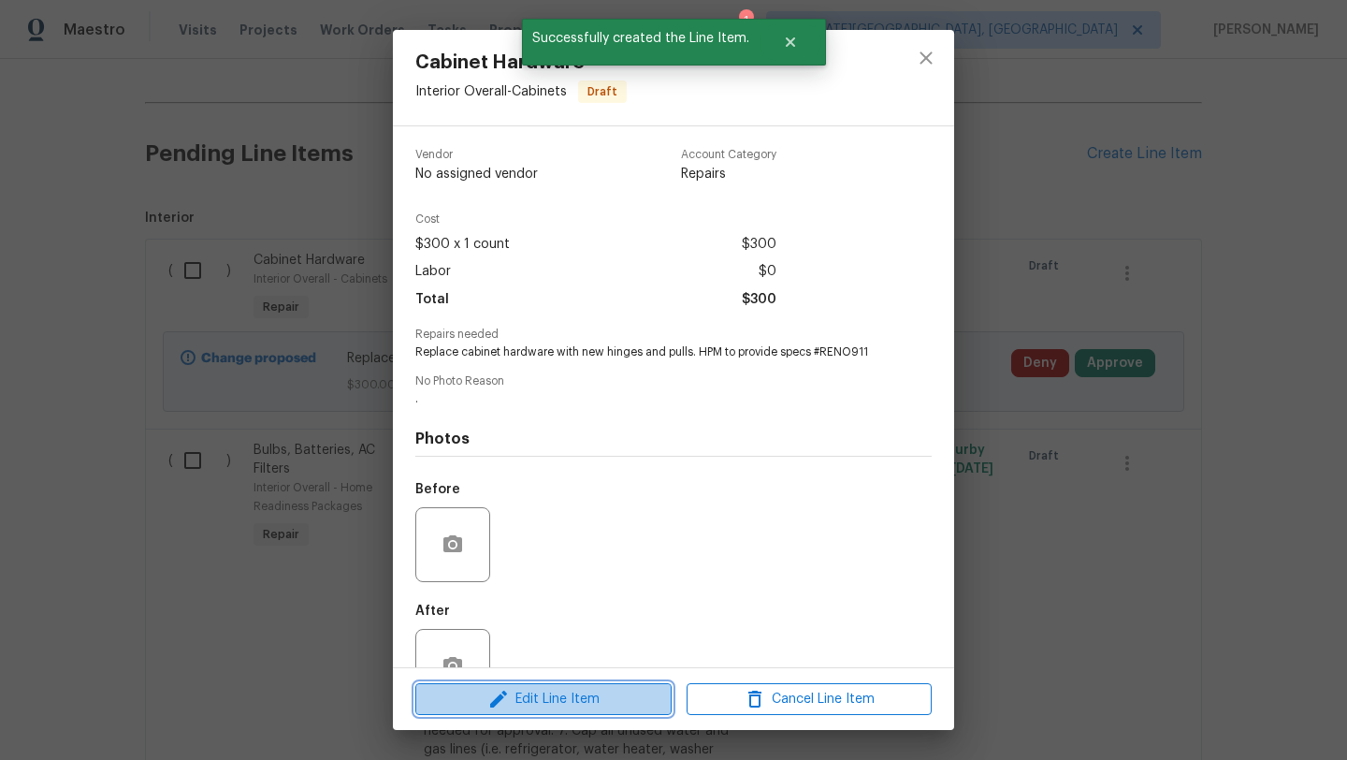
click at [541, 690] on span "Edit Line Item" at bounding box center [543, 699] width 245 height 23
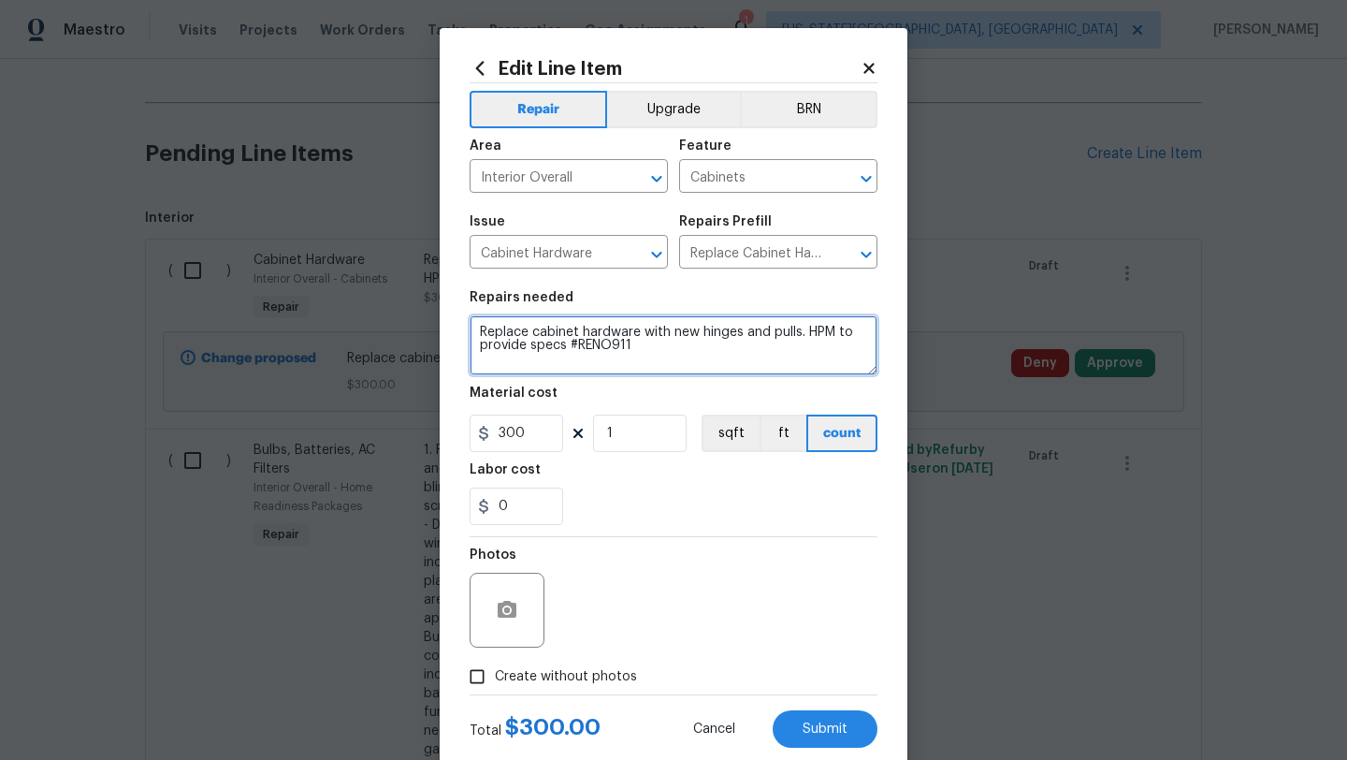
drag, startPoint x: 635, startPoint y: 351, endPoint x: 571, endPoint y: 352, distance: 64.5
click at [571, 352] on textarea "Replace cabinet hardware with new hinges and pulls. HPM to provide specs #RENO9…" at bounding box center [674, 345] width 408 height 60
click at [478, 330] on textarea "Replace cabinet hardware with new hinges and pulls. HPM to provide specs" at bounding box center [674, 345] width 408 height 60
paste textarea "#RENO911"
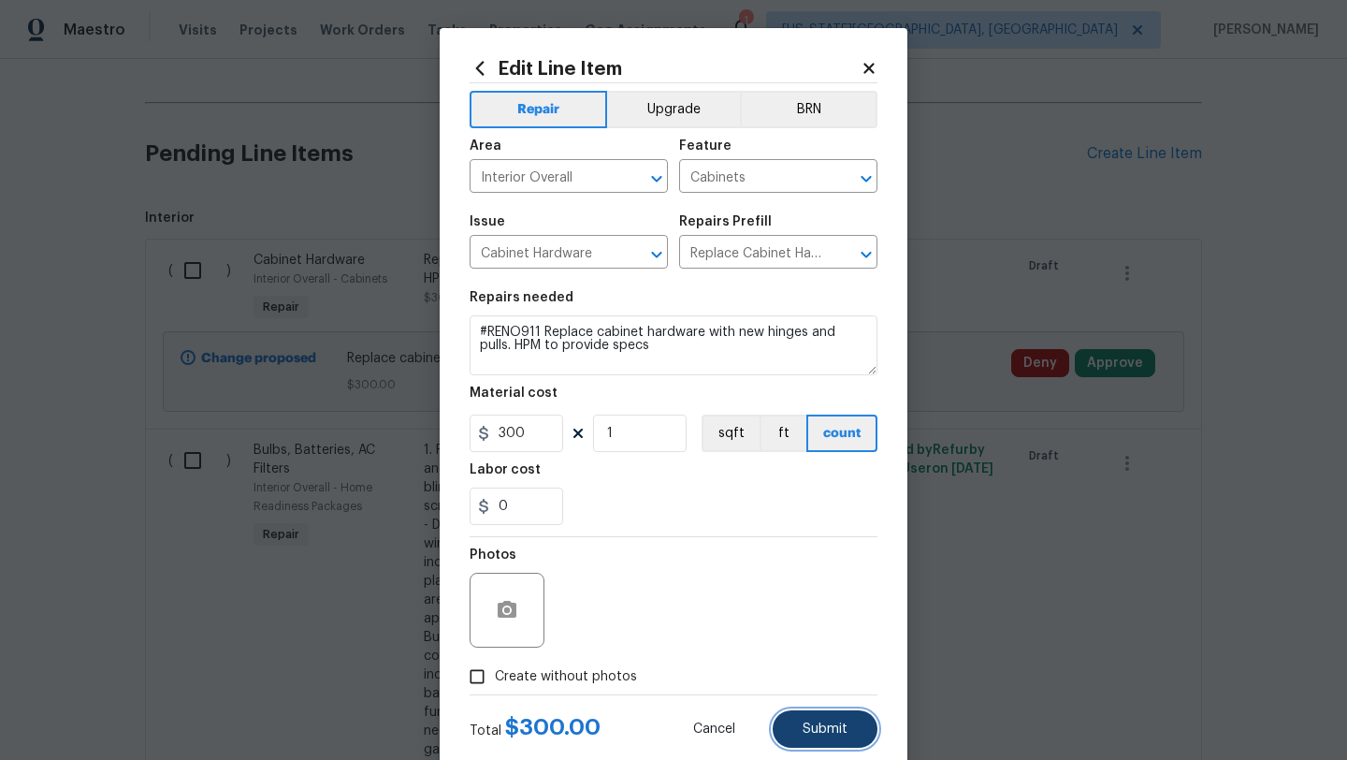
click at [828, 727] on span "Submit" at bounding box center [825, 729] width 45 height 14
type textarea "#RENO911 Replace cabinet hardware with new hinges and pulls. HPM to provide spe…"
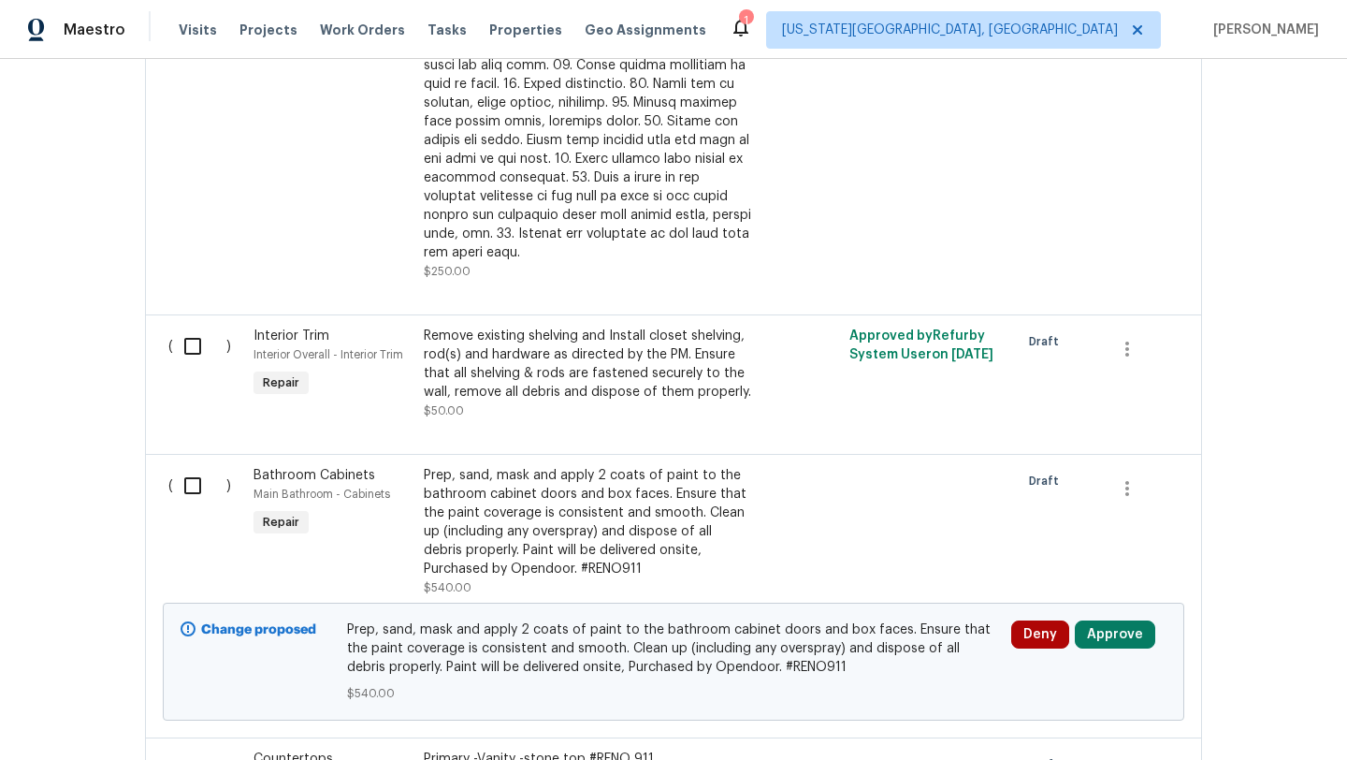
scroll to position [1494, 0]
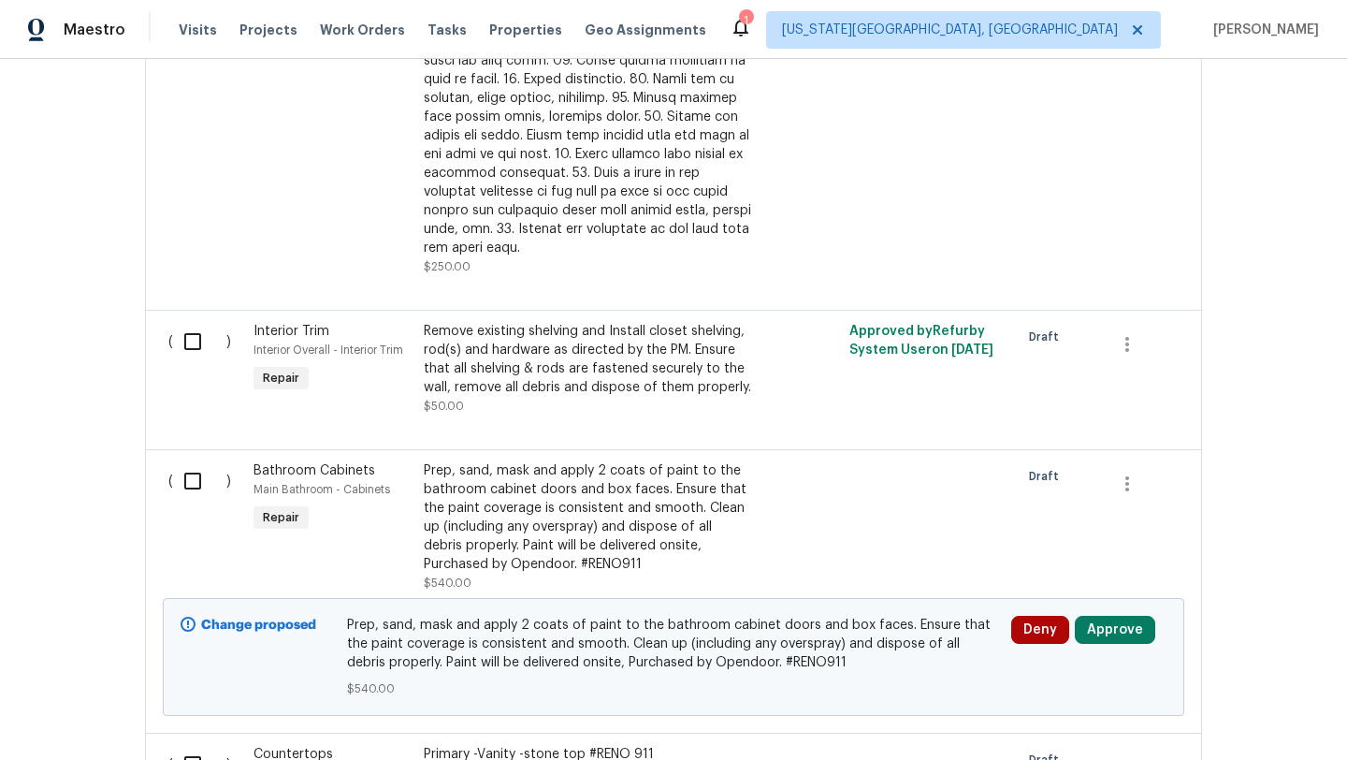
click at [507, 466] on div "Prep, sand, mask and apply 2 coats of paint to the bathroom cabinet doors and b…" at bounding box center [588, 517] width 329 height 112
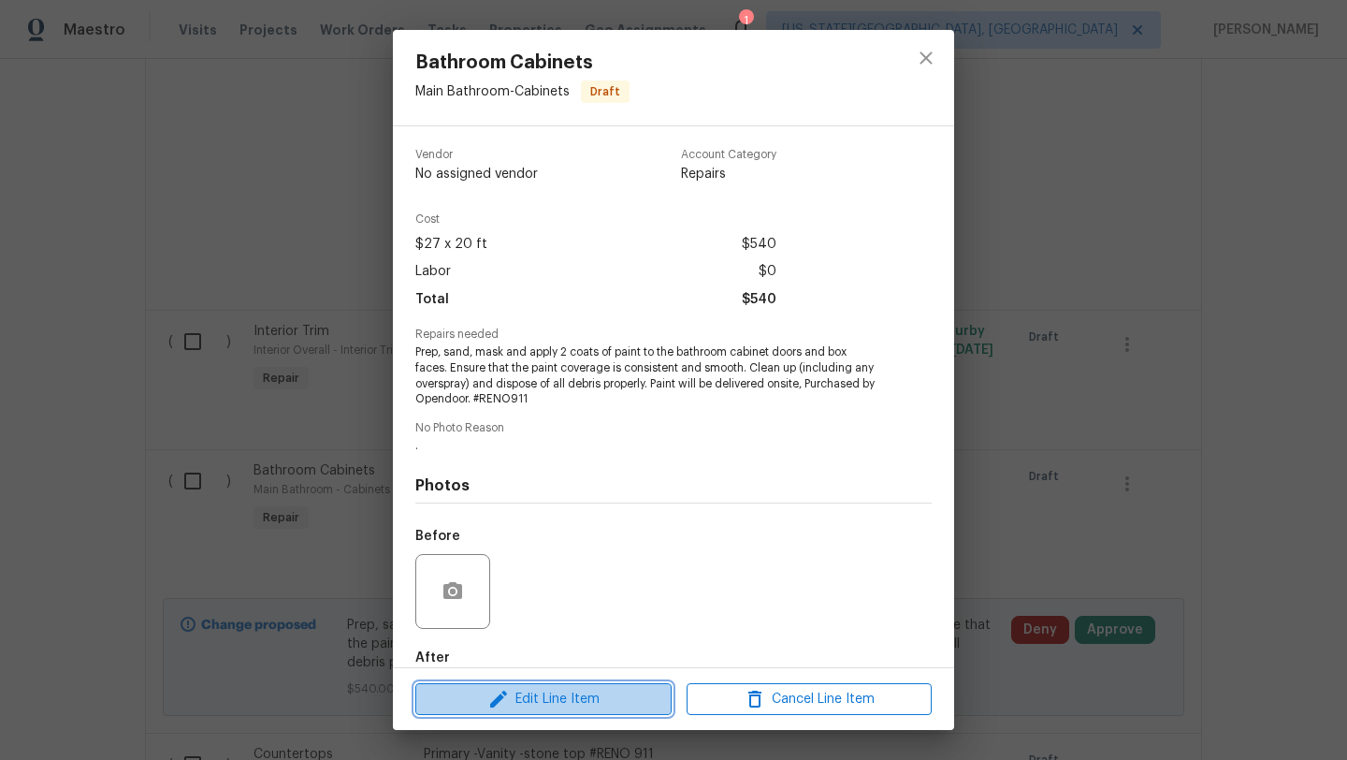
click at [526, 693] on span "Edit Line Item" at bounding box center [543, 699] width 245 height 23
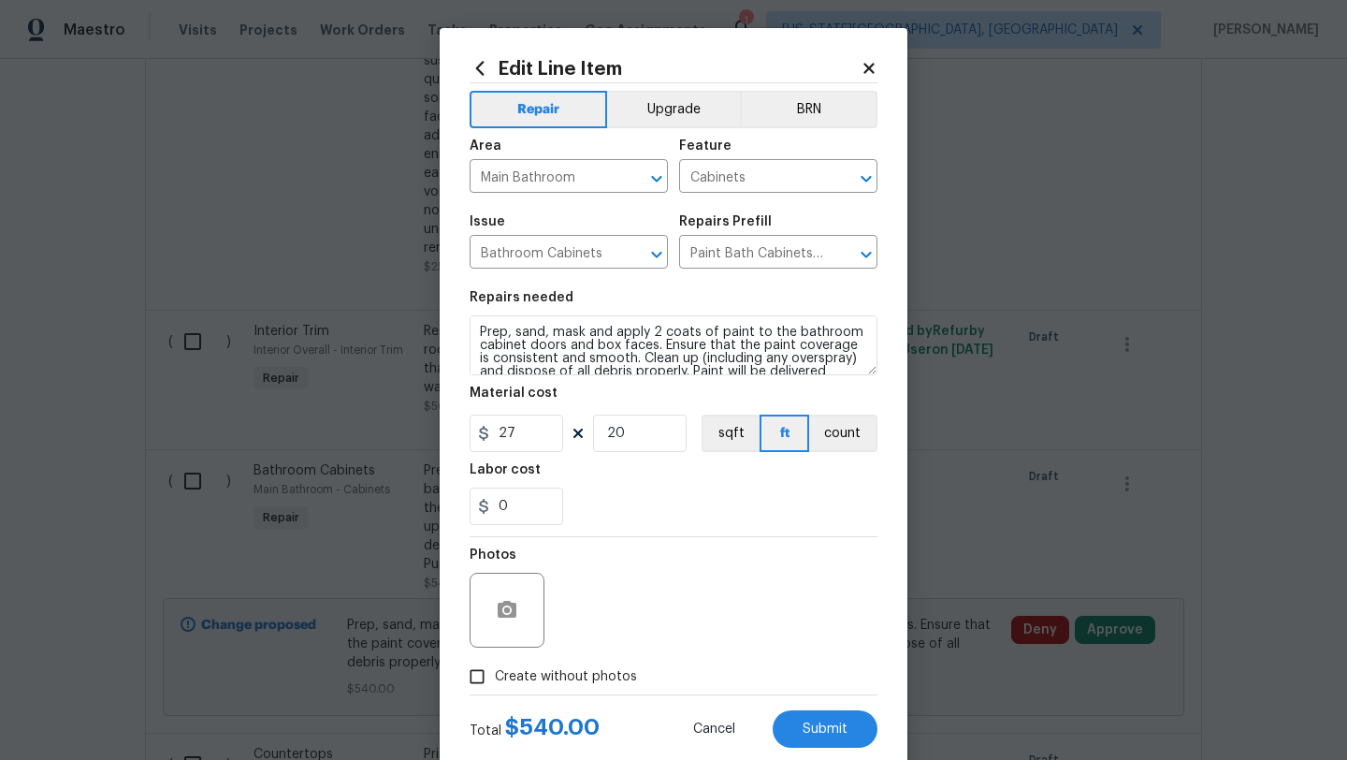
scroll to position [26, 0]
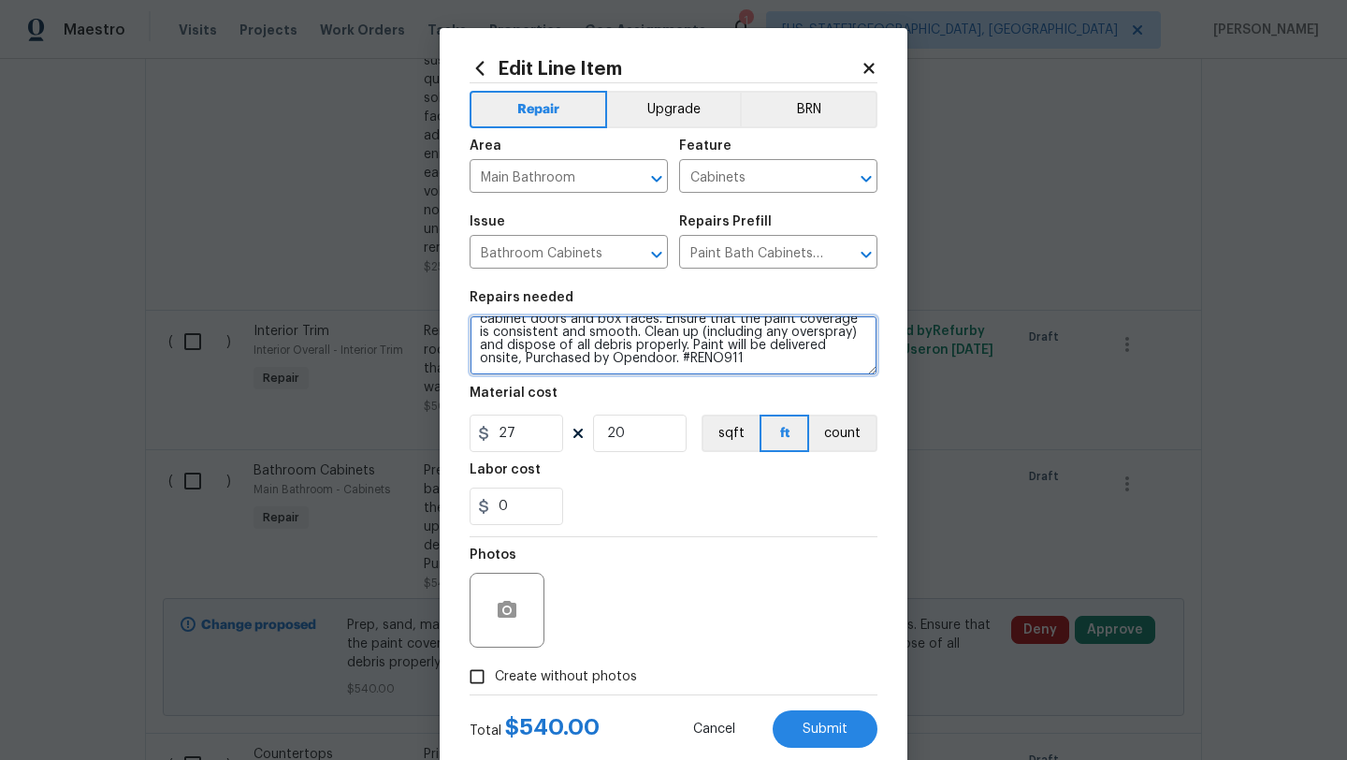
drag, startPoint x: 637, startPoint y: 361, endPoint x: 695, endPoint y: 362, distance: 58.0
click at [695, 362] on textarea "Prep, sand, mask and apply 2 coats of paint to the bathroom cabinet doors and b…" at bounding box center [674, 345] width 408 height 60
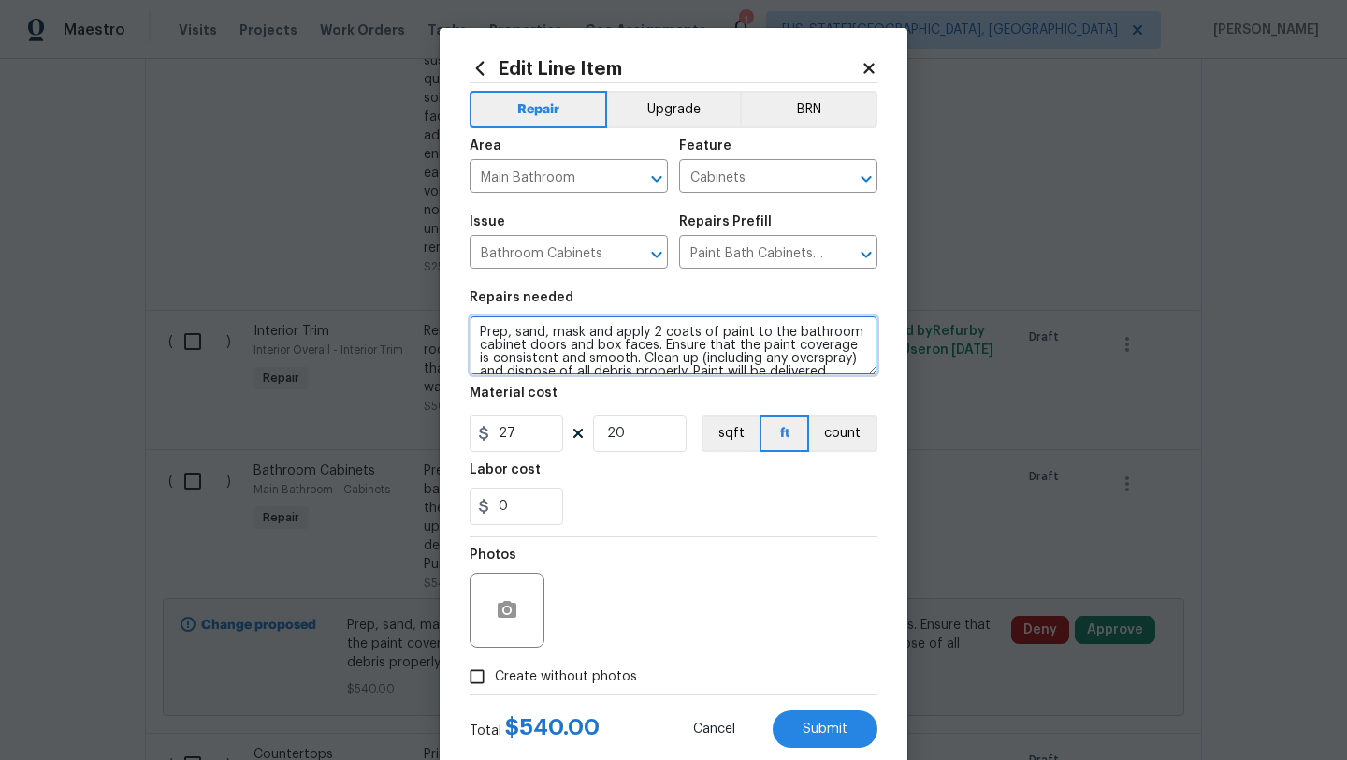
click at [480, 332] on textarea "Prep, sand, mask and apply 2 coats of paint to the bathroom cabinet doors and b…" at bounding box center [674, 345] width 408 height 60
paste textarea "#RENO911"
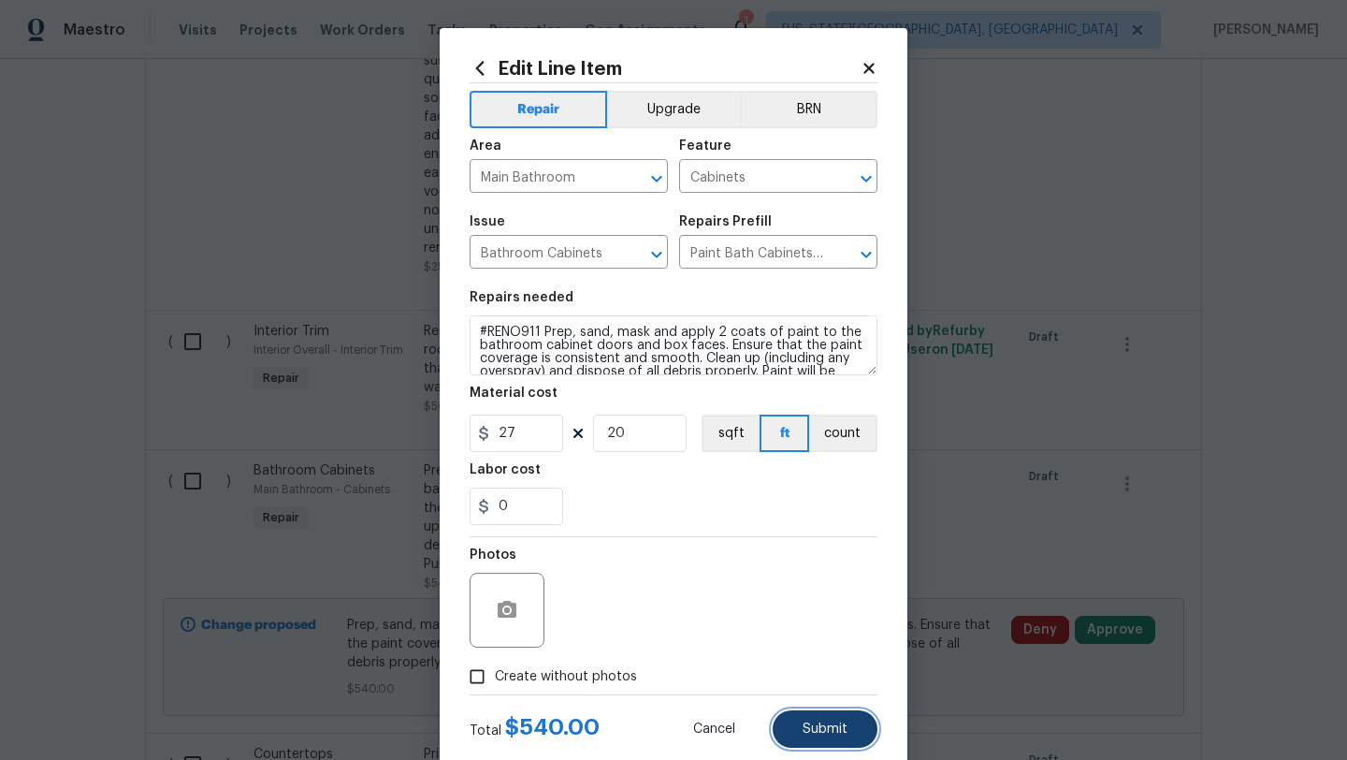
click at [831, 721] on button "Submit" at bounding box center [825, 728] width 105 height 37
type textarea "#RENO911 Prep, sand, mask and apply 2 coats of paint to the bathroom cabinet do…"
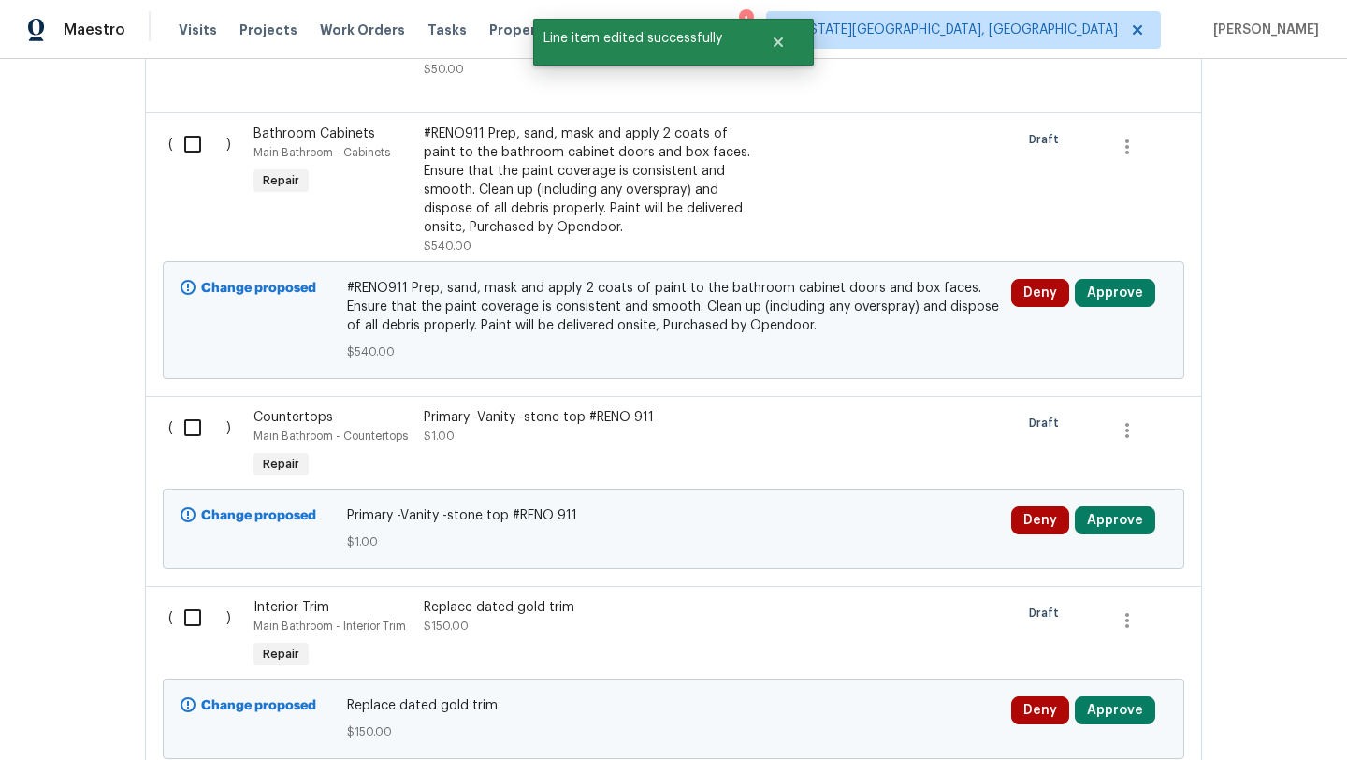
scroll to position [1850, 0]
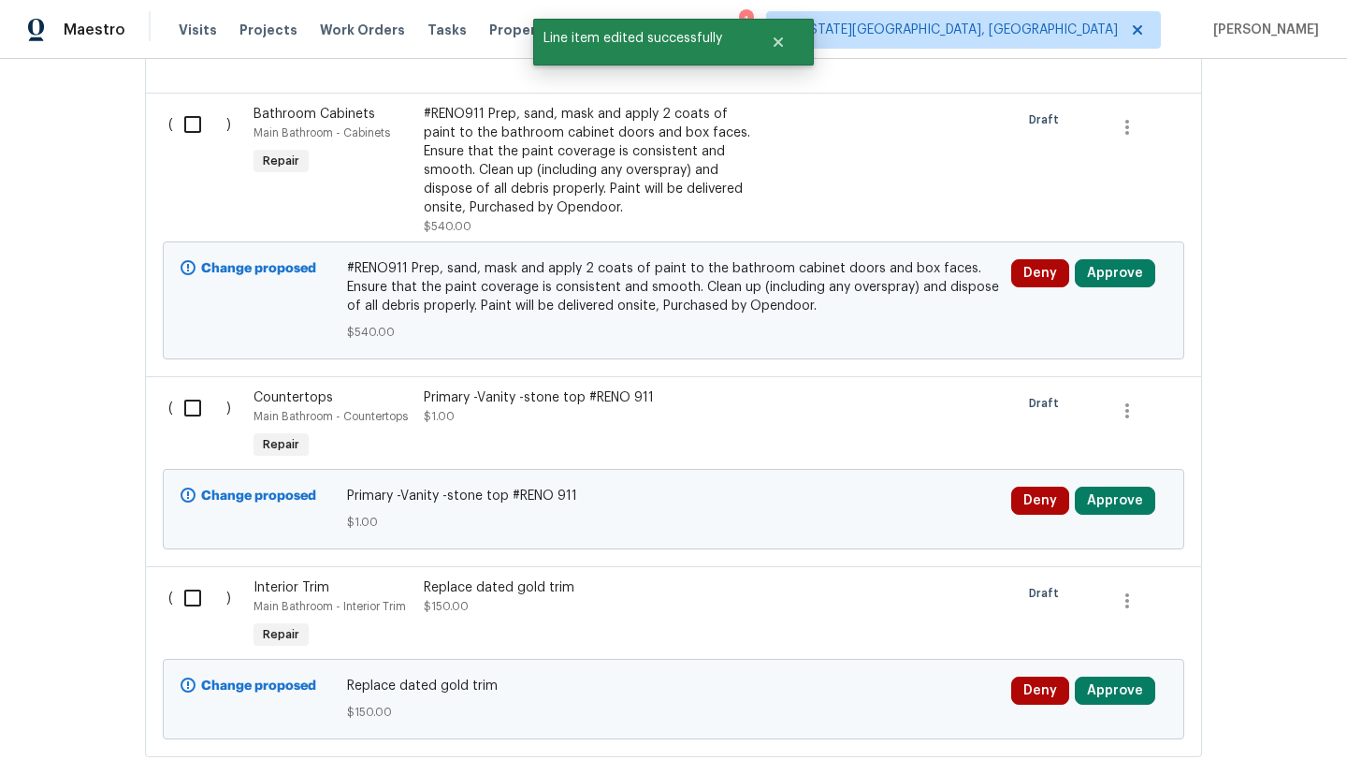
click at [538, 388] on div "Primary -Vanity -stone top #RENO 911" at bounding box center [588, 397] width 329 height 19
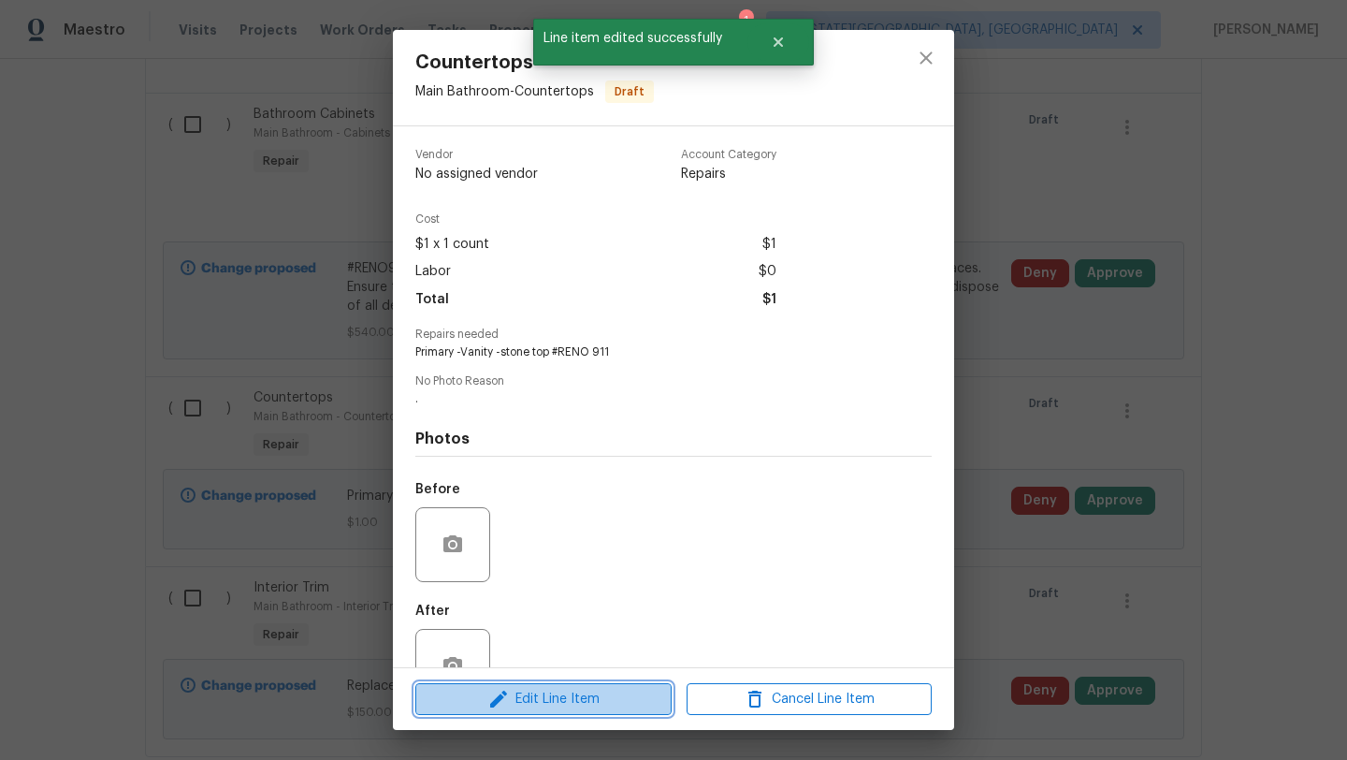
click at [569, 686] on button "Edit Line Item" at bounding box center [543, 699] width 256 height 33
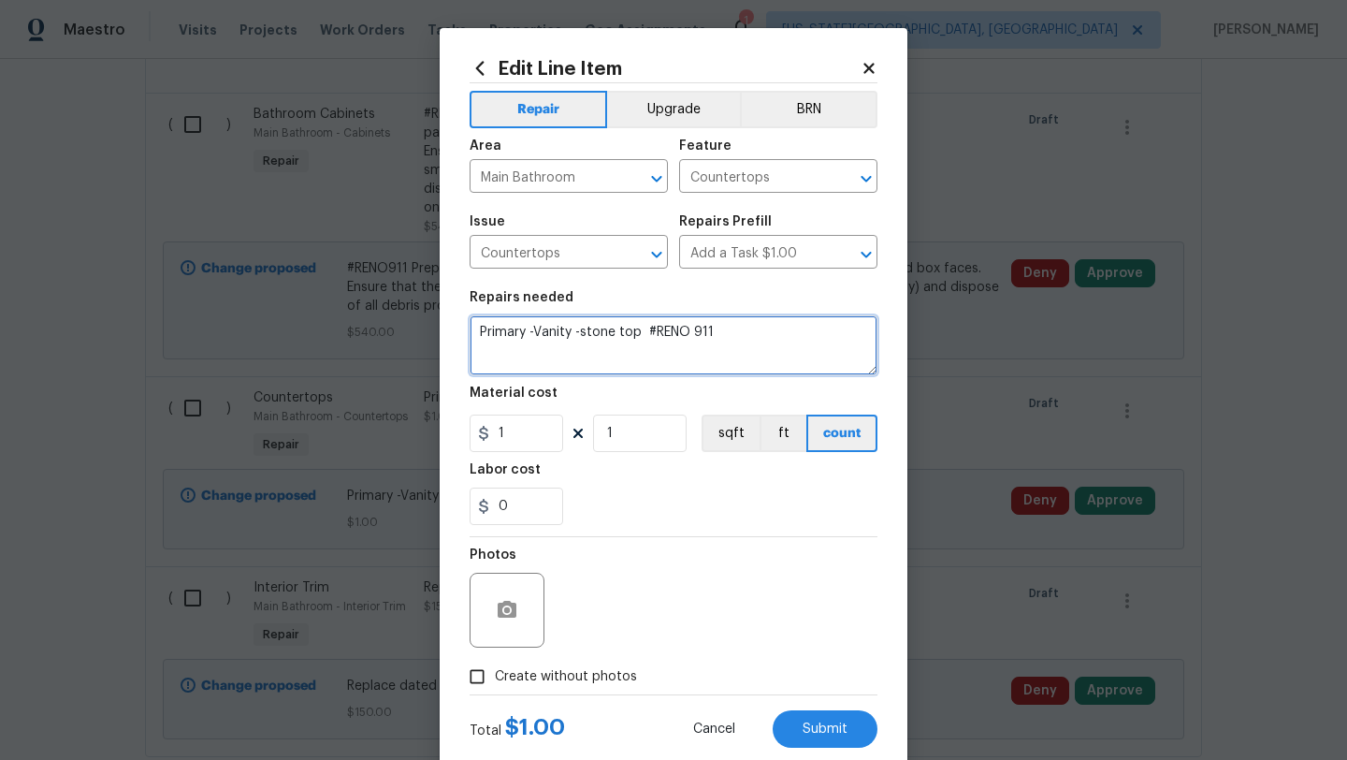
drag, startPoint x: 712, startPoint y: 331, endPoint x: 645, endPoint y: 336, distance: 66.6
click at [645, 336] on textarea "Primary -Vanity -stone top #RENO 911" at bounding box center [674, 345] width 408 height 60
click at [478, 332] on textarea "Primary -Vanity -stone top" at bounding box center [674, 345] width 408 height 60
paste textarea "#RENO 911"
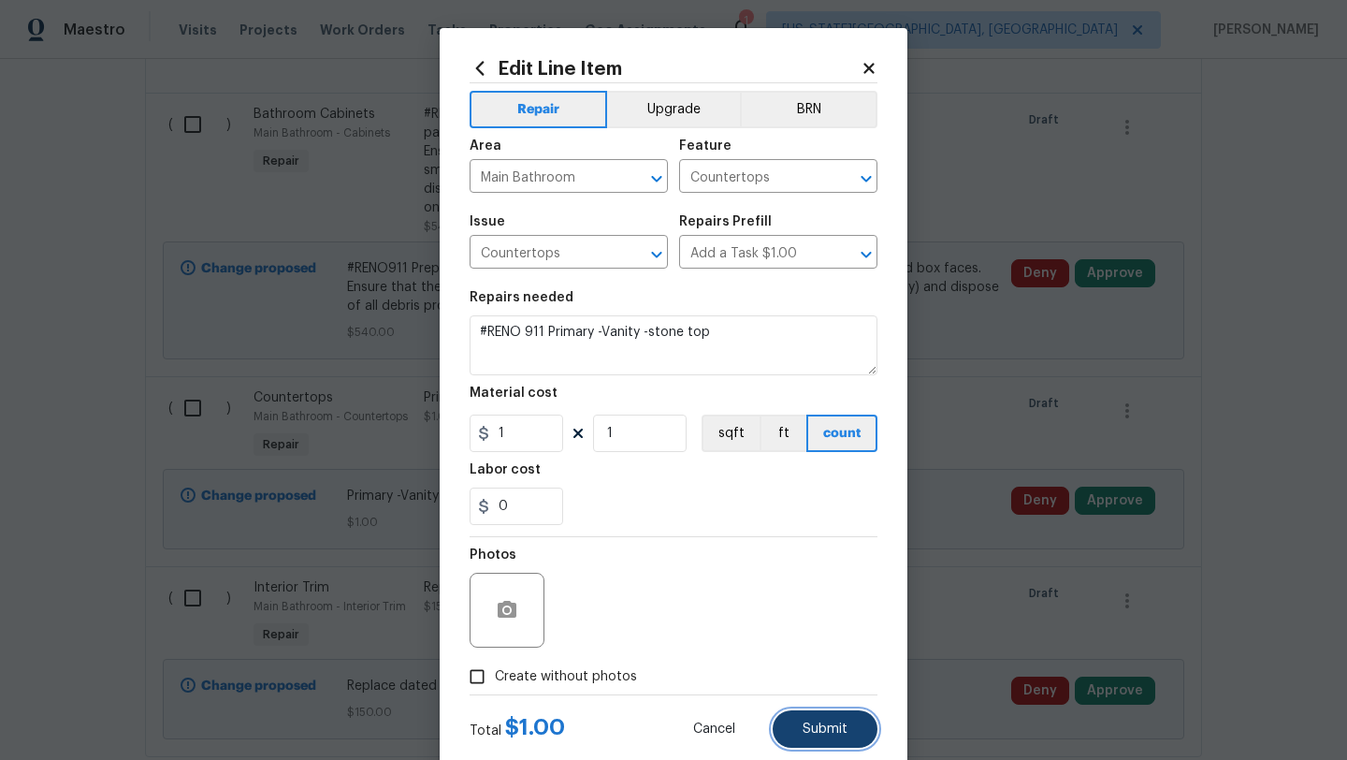
click at [831, 731] on span "Submit" at bounding box center [825, 729] width 45 height 14
type textarea "#RENO 911 Primary -Vanity -stone top"
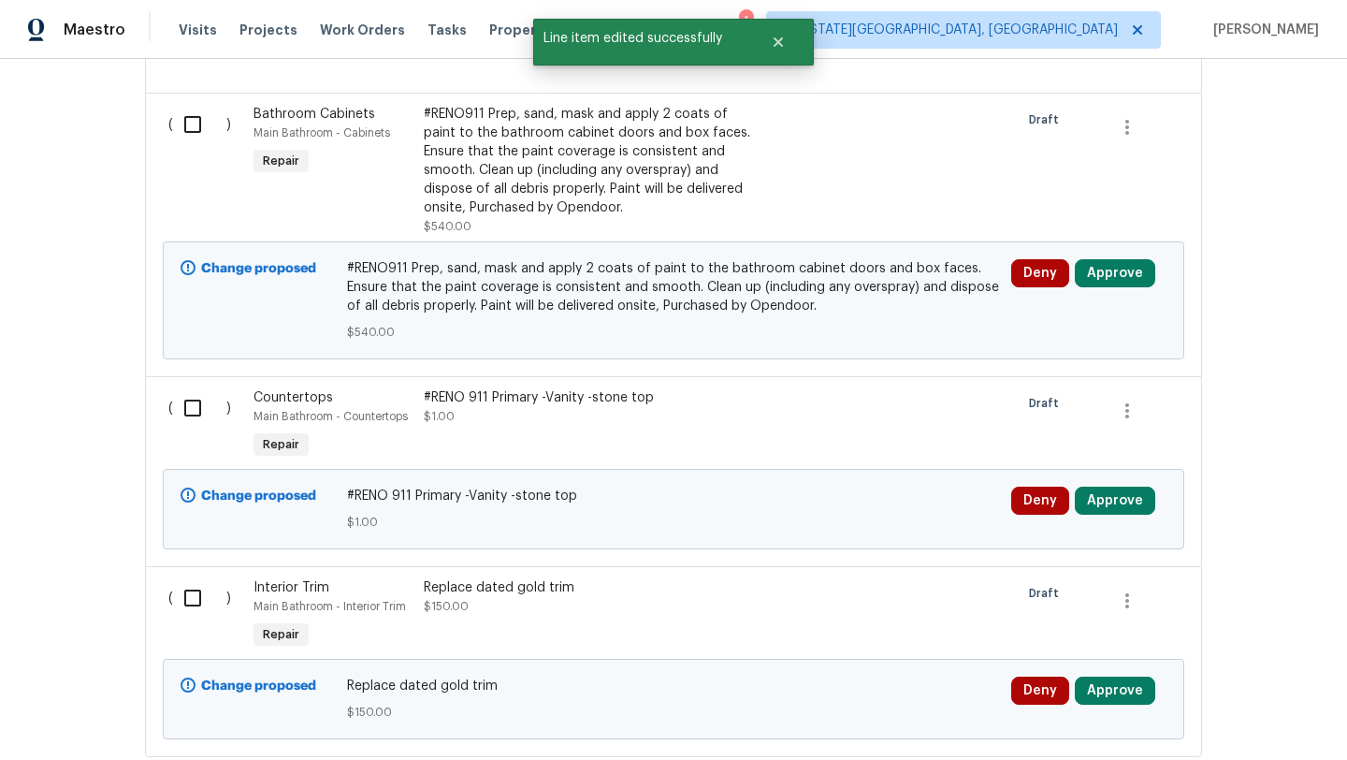
click at [458, 486] on span "#RENO 911 Primary -Vanity -stone top" at bounding box center [674, 495] width 654 height 19
click at [471, 578] on div "Replace dated gold trim" at bounding box center [588, 587] width 329 height 19
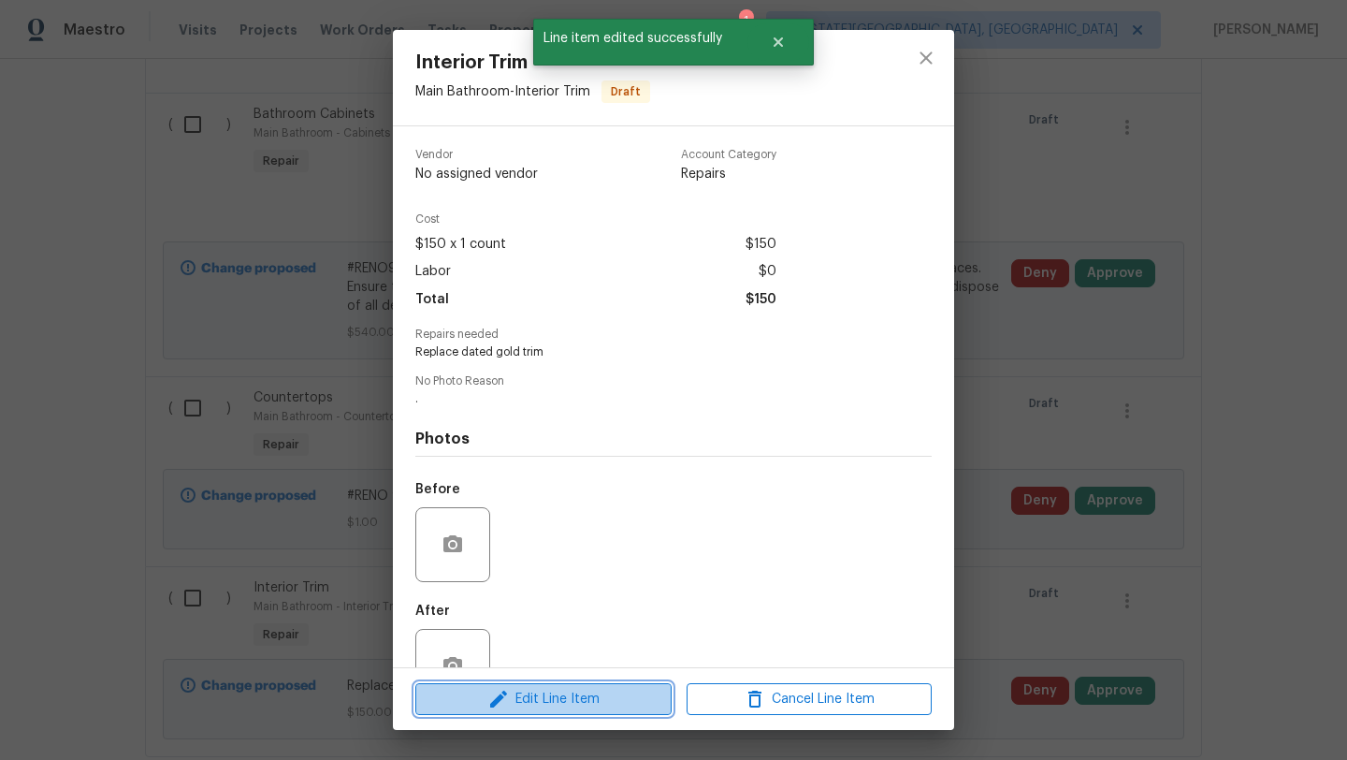
click at [550, 701] on span "Edit Line Item" at bounding box center [543, 699] width 245 height 23
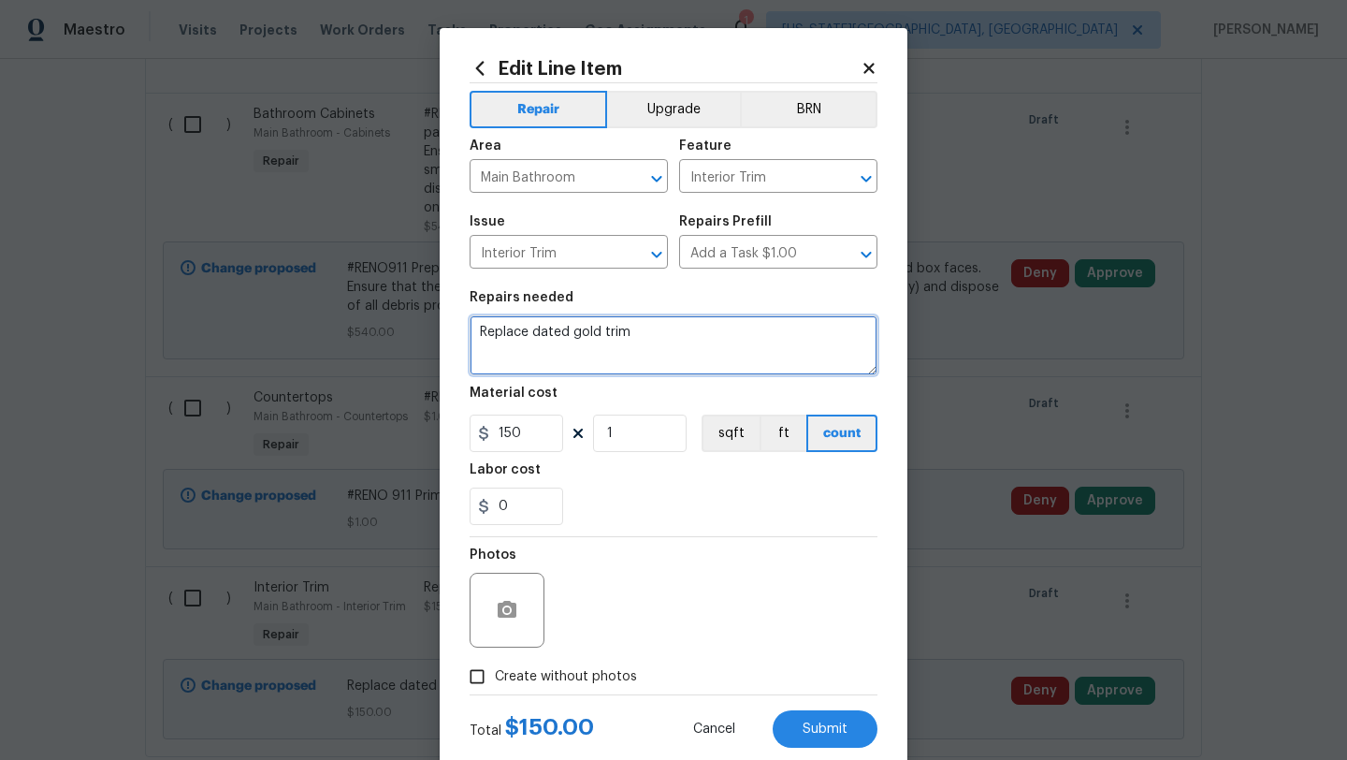
click at [480, 332] on textarea "Replace dated gold trim" at bounding box center [674, 345] width 408 height 60
type textarea "#RENO911 Replace dated gold trim"
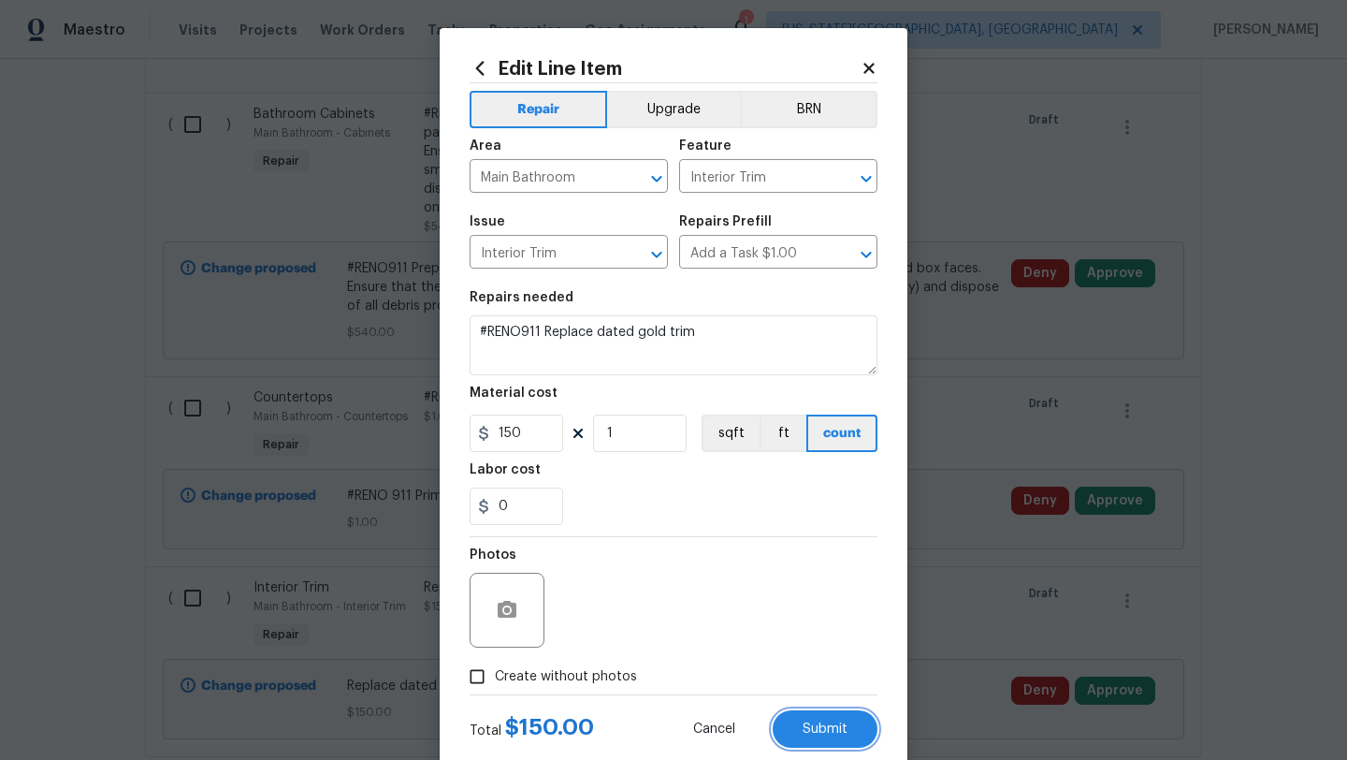
drag, startPoint x: 824, startPoint y: 732, endPoint x: 817, endPoint y: 695, distance: 38.2
click at [824, 732] on span "Submit" at bounding box center [825, 729] width 45 height 14
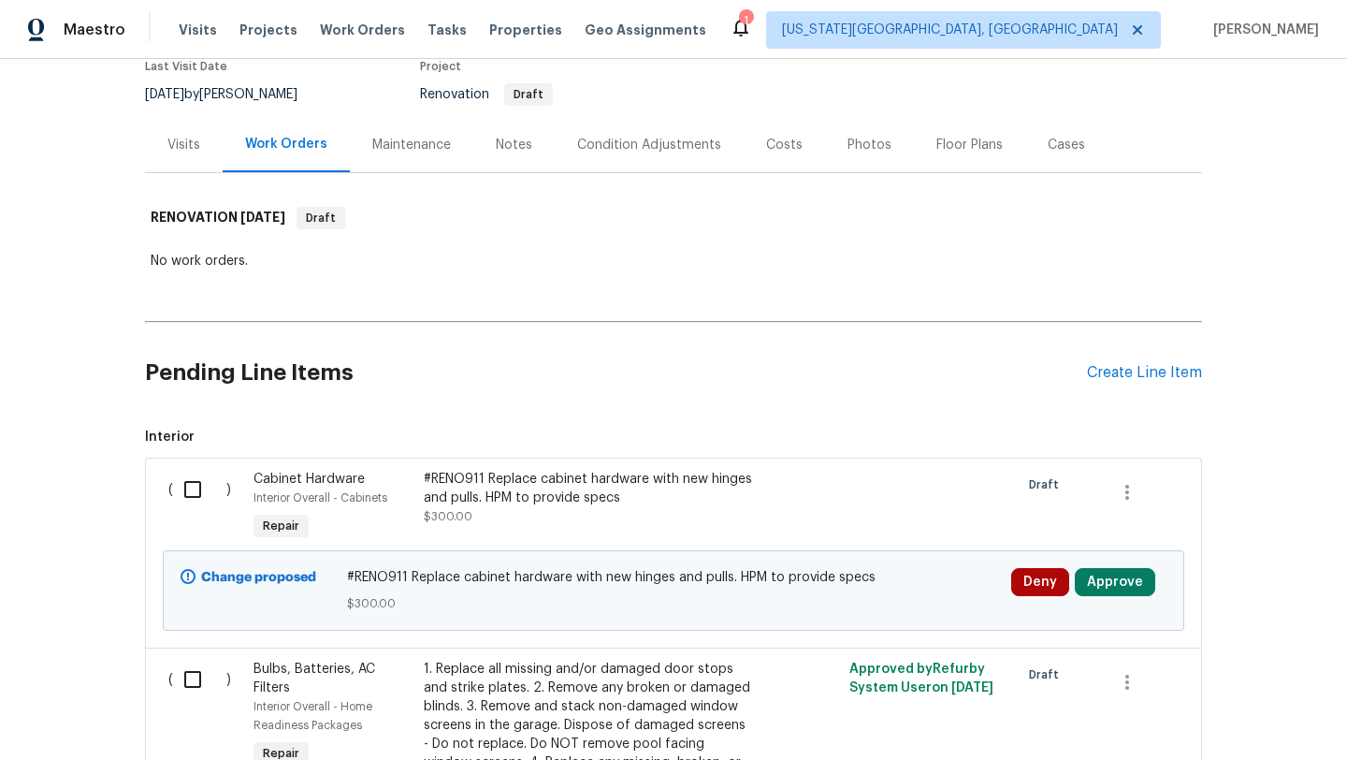
scroll to position [168, 0]
click at [1144, 374] on div "Create Line Item" at bounding box center [1144, 371] width 115 height 18
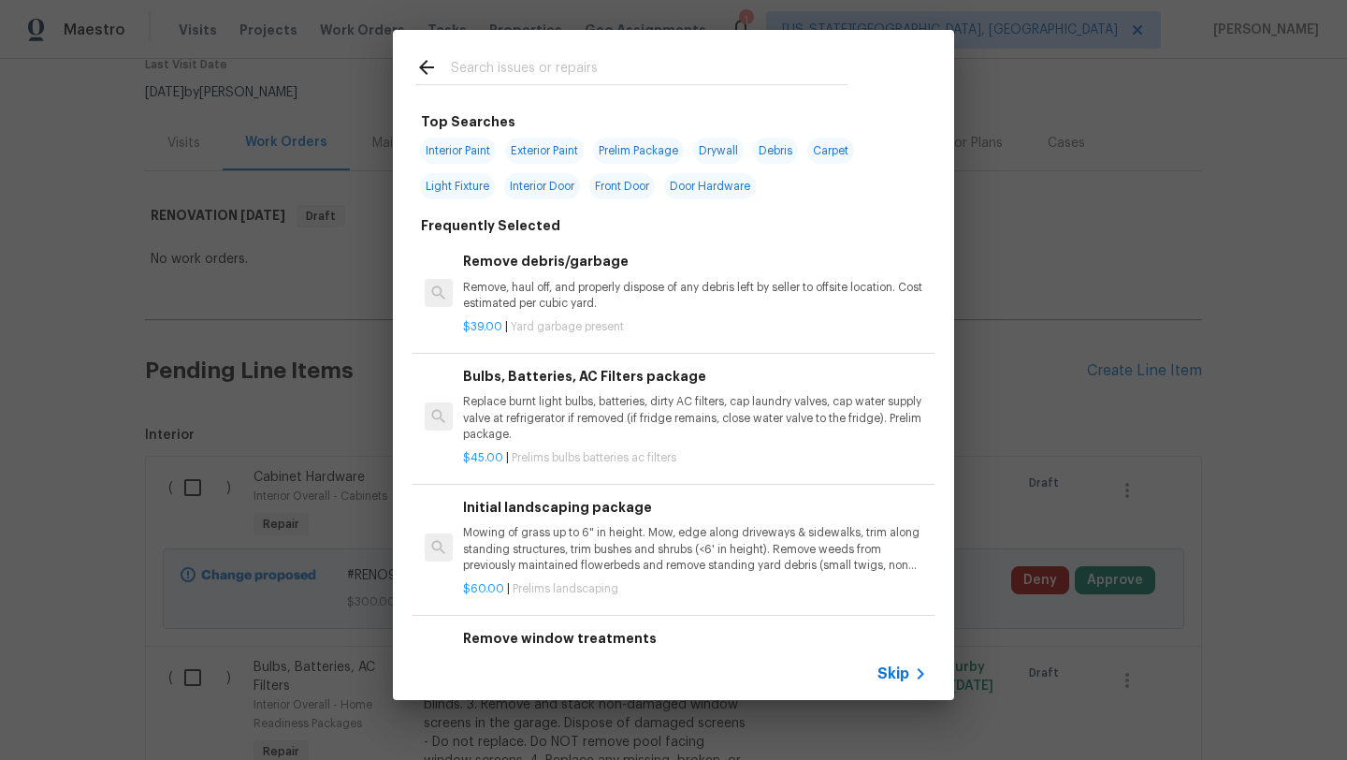
click at [892, 665] on span "Skip" at bounding box center [893, 673] width 32 height 19
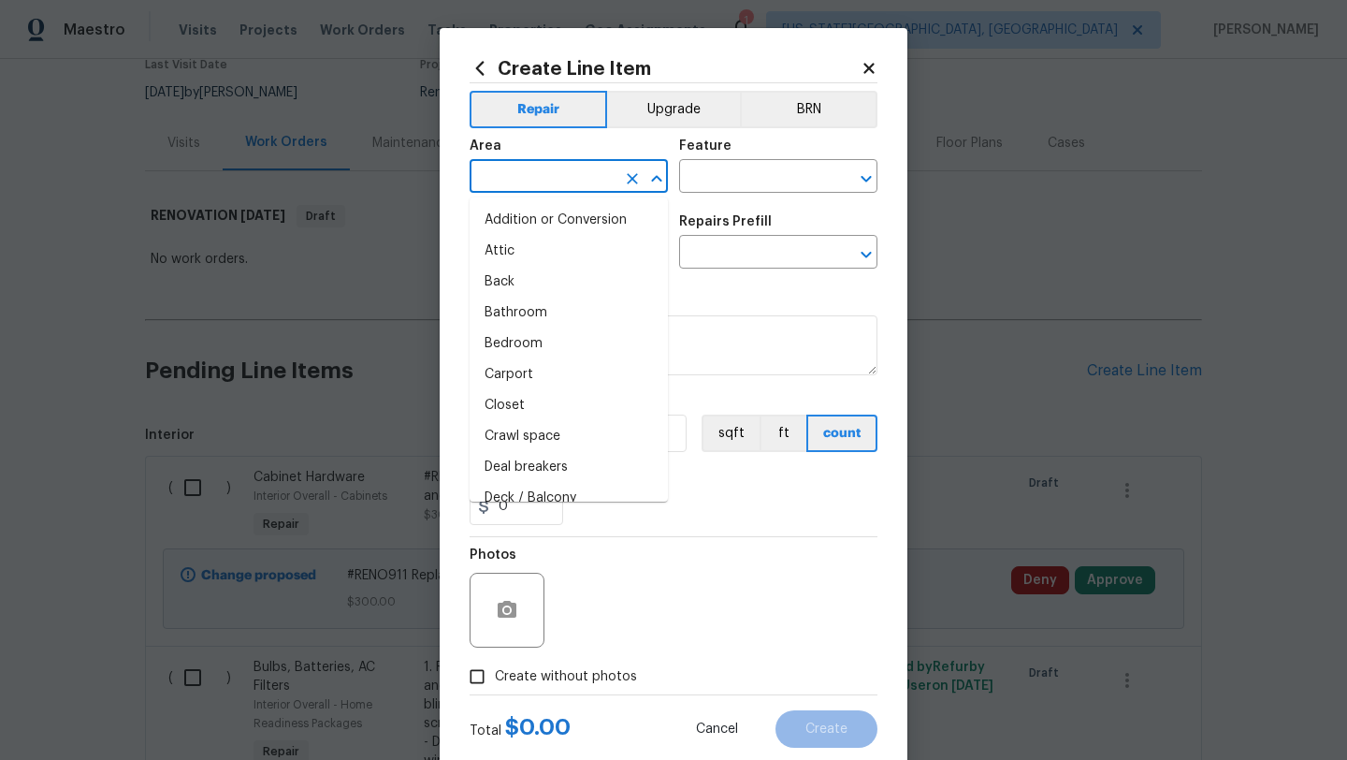
click at [523, 176] on input "text" at bounding box center [543, 178] width 146 height 29
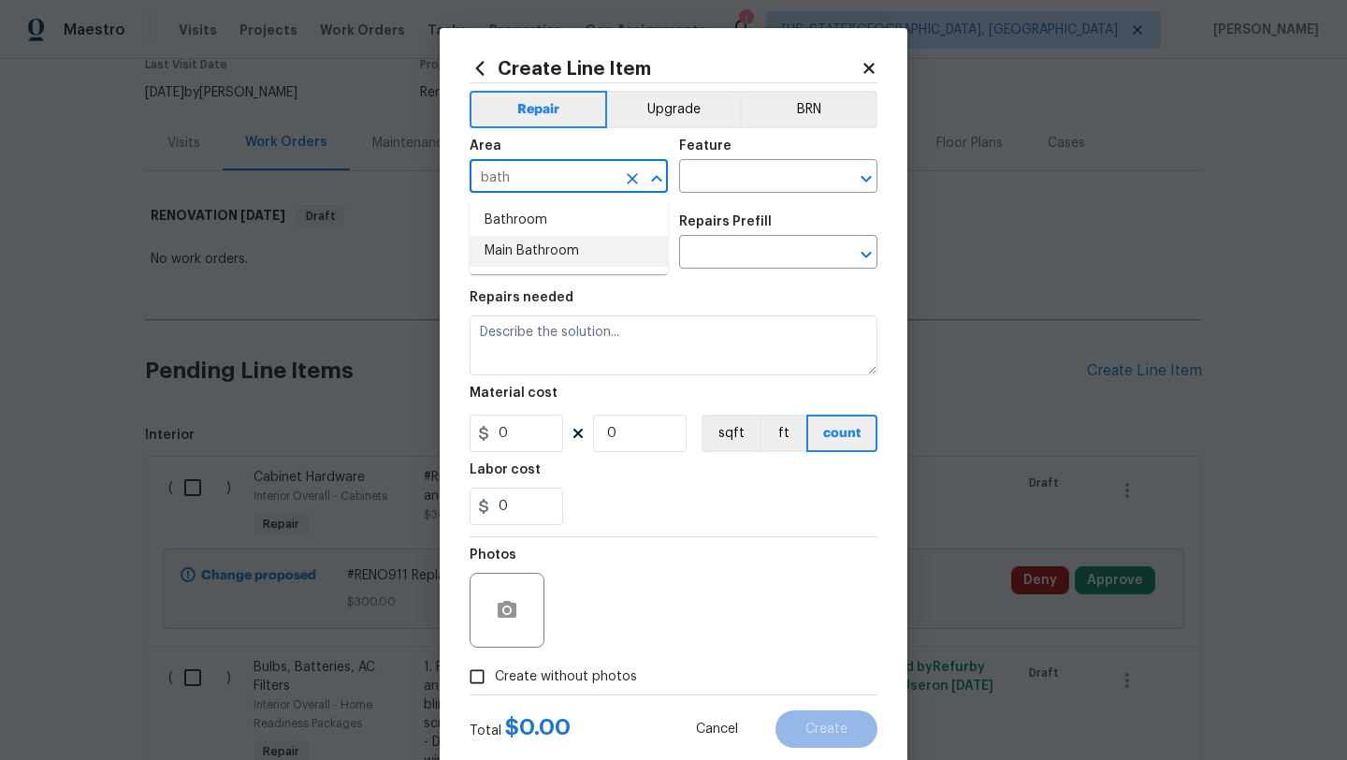
drag, startPoint x: 525, startPoint y: 253, endPoint x: 543, endPoint y: 258, distance: 18.4
click at [543, 258] on li "Main Bathroom" at bounding box center [569, 251] width 198 height 31
type input "Main Bathroom"
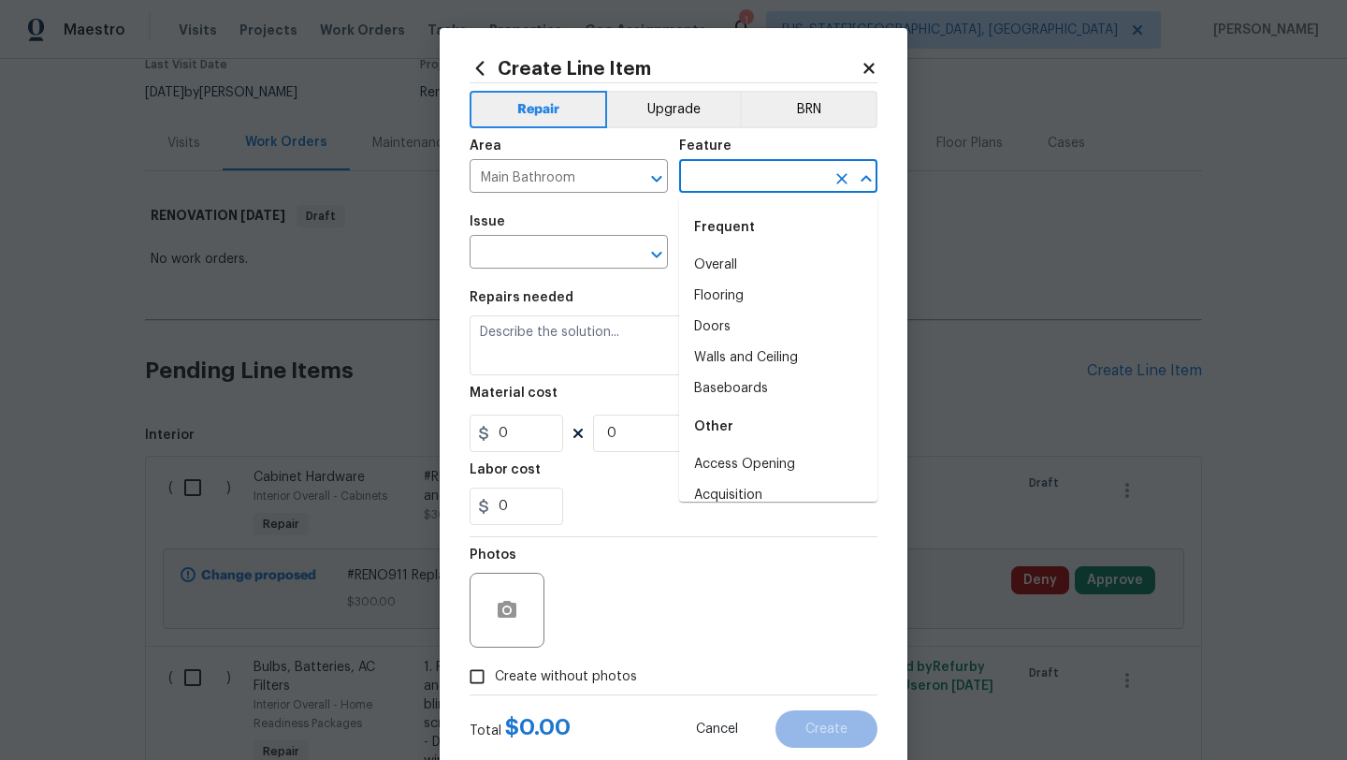
click at [730, 180] on input "text" at bounding box center [752, 178] width 146 height 29
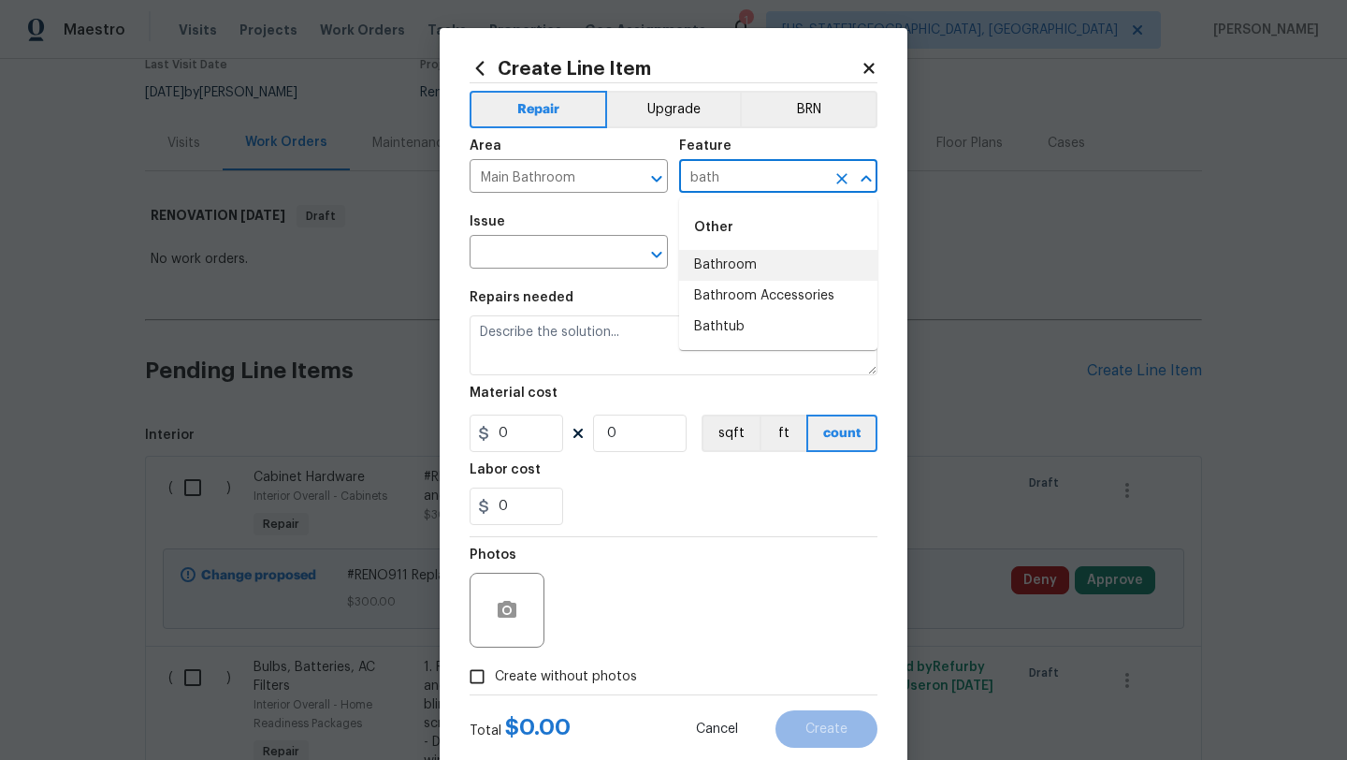
click at [717, 261] on li "Bathroom" at bounding box center [778, 265] width 198 height 31
type input "Bathroom"
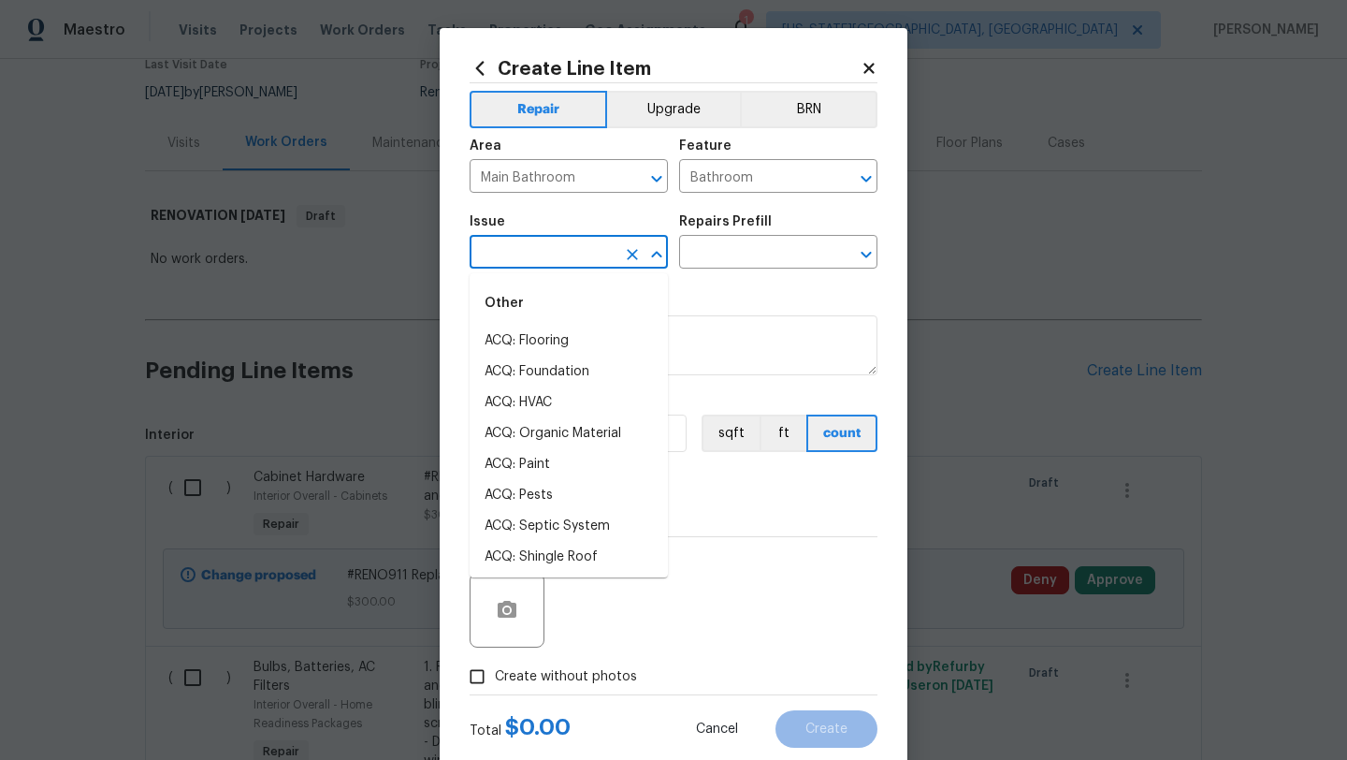
click at [546, 255] on input "text" at bounding box center [543, 253] width 146 height 29
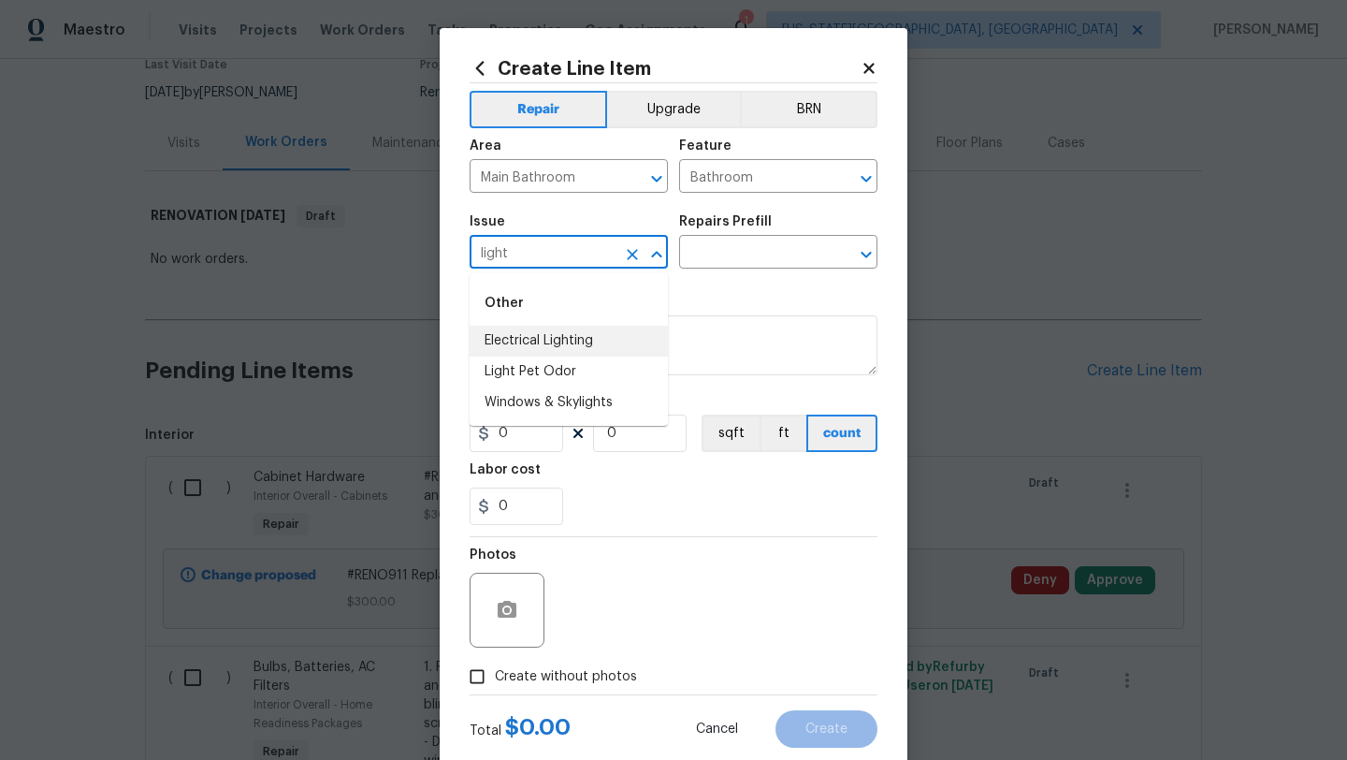
click at [546, 340] on li "Electrical Lighting" at bounding box center [569, 341] width 198 height 31
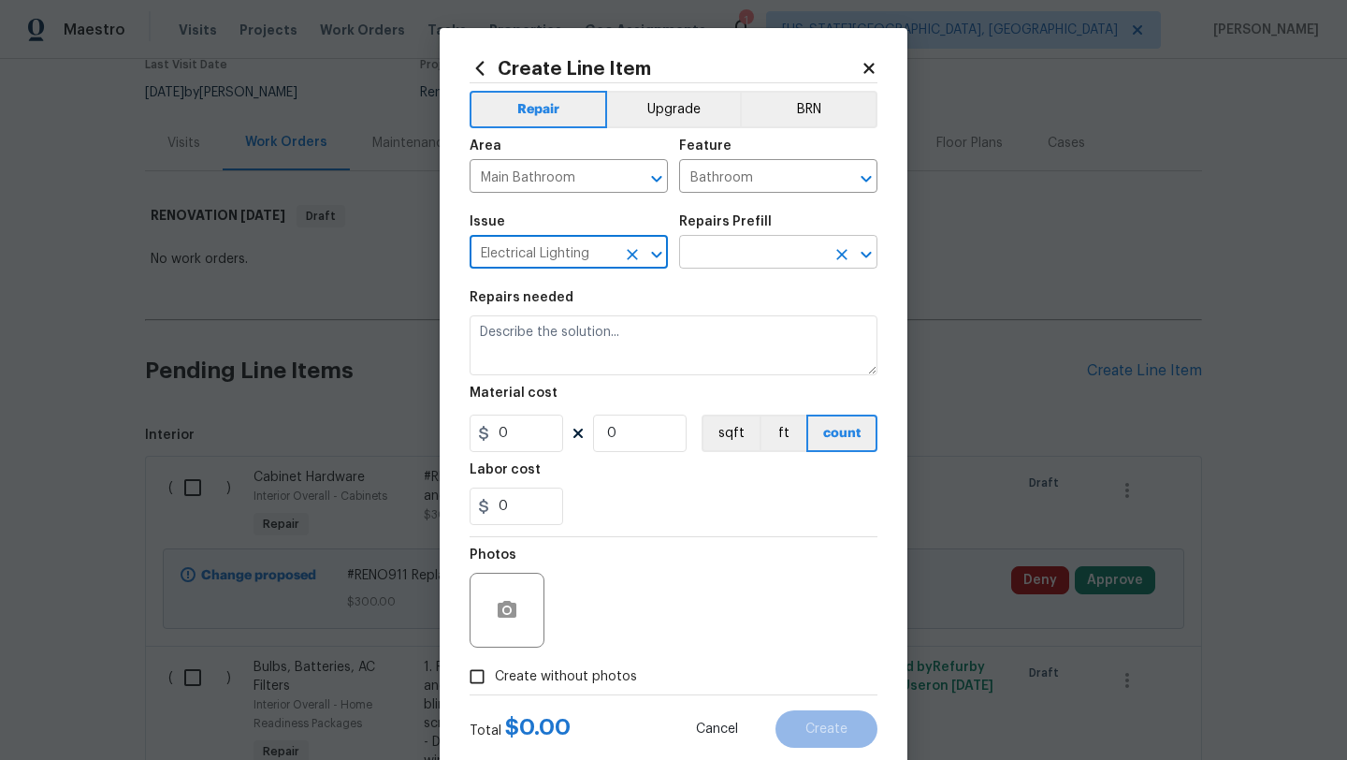
type input "Electrical Lighting"
click at [717, 261] on input "text" at bounding box center [752, 253] width 146 height 29
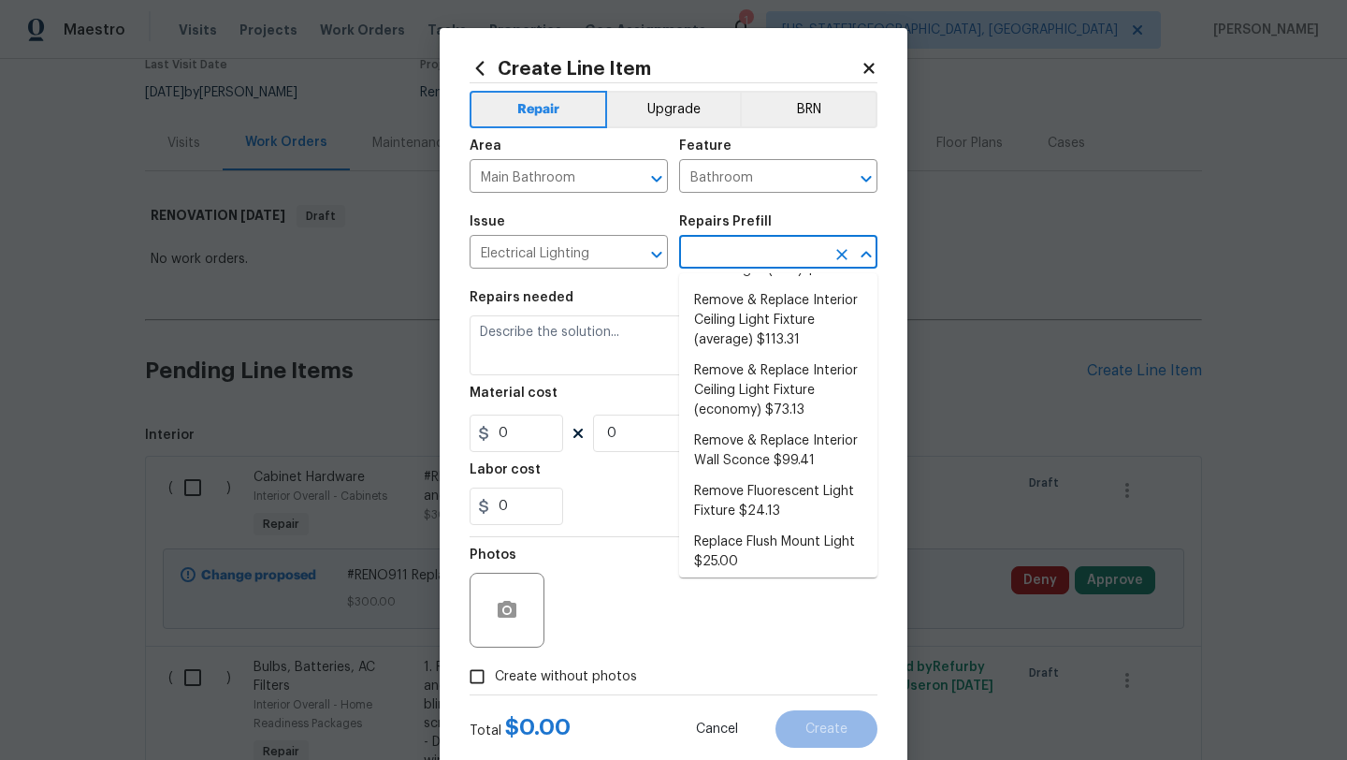
scroll to position [528, 0]
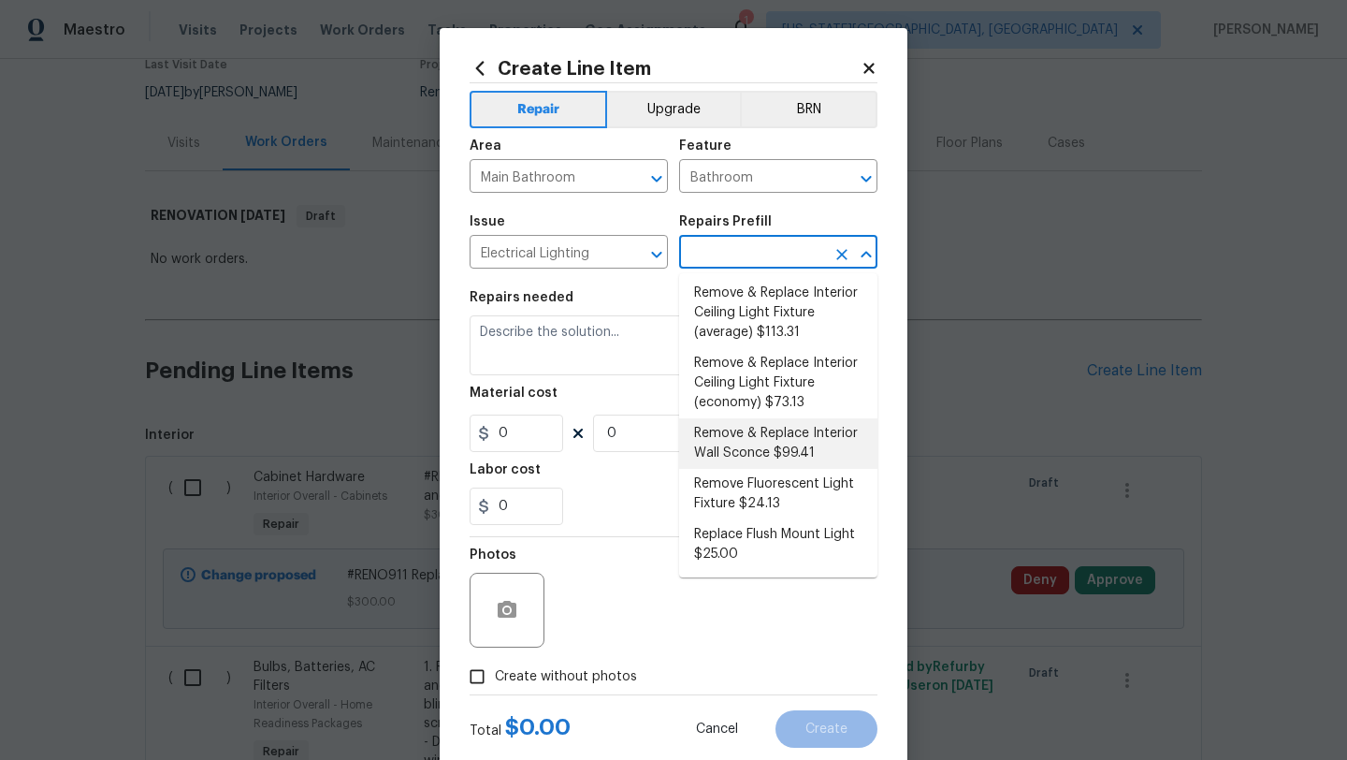
click at [748, 442] on li "Remove & Replace Interior Wall Sconce $99.41" at bounding box center [778, 443] width 198 height 51
type input "Remove & Replace Interior Wall Sconce $99.41"
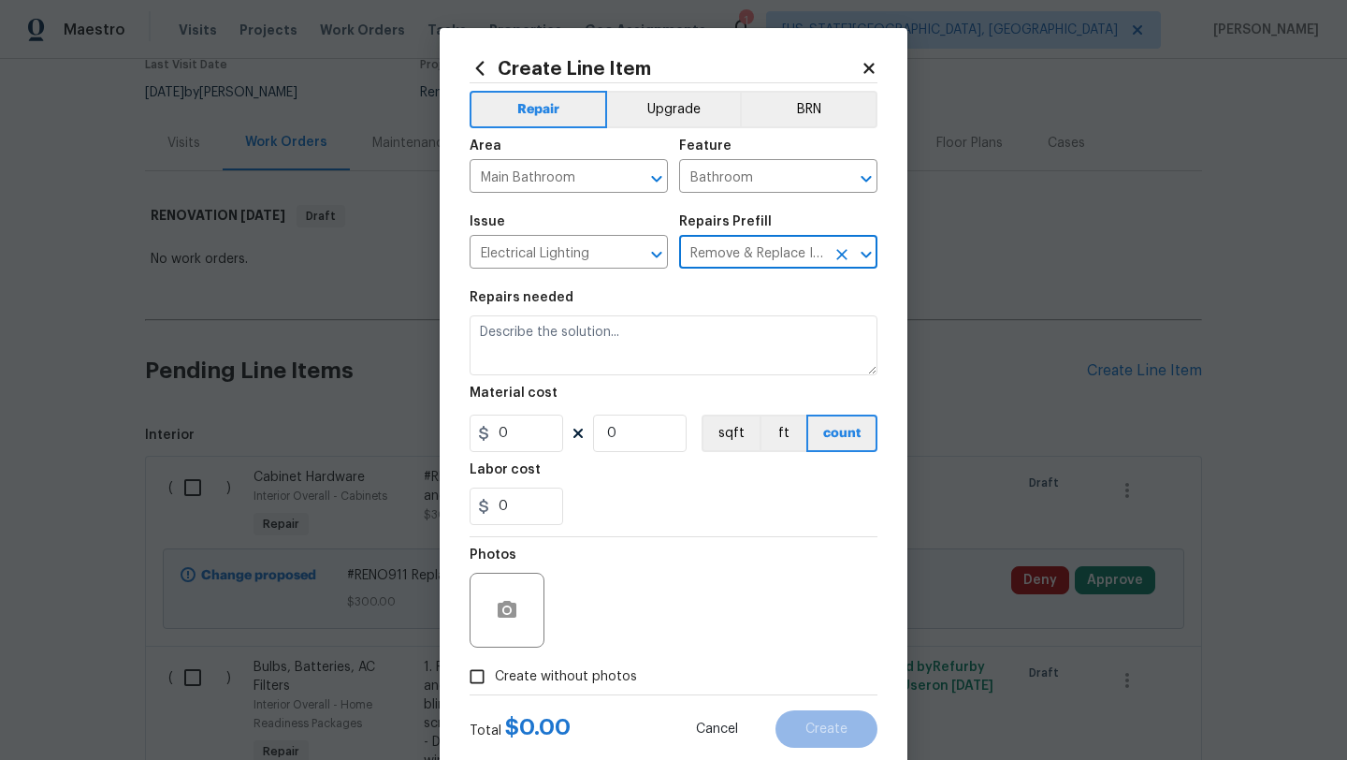
type textarea "Remove the existing interior wall sconce and replace it with new ECONOMY FIXTUR…"
type input "1"
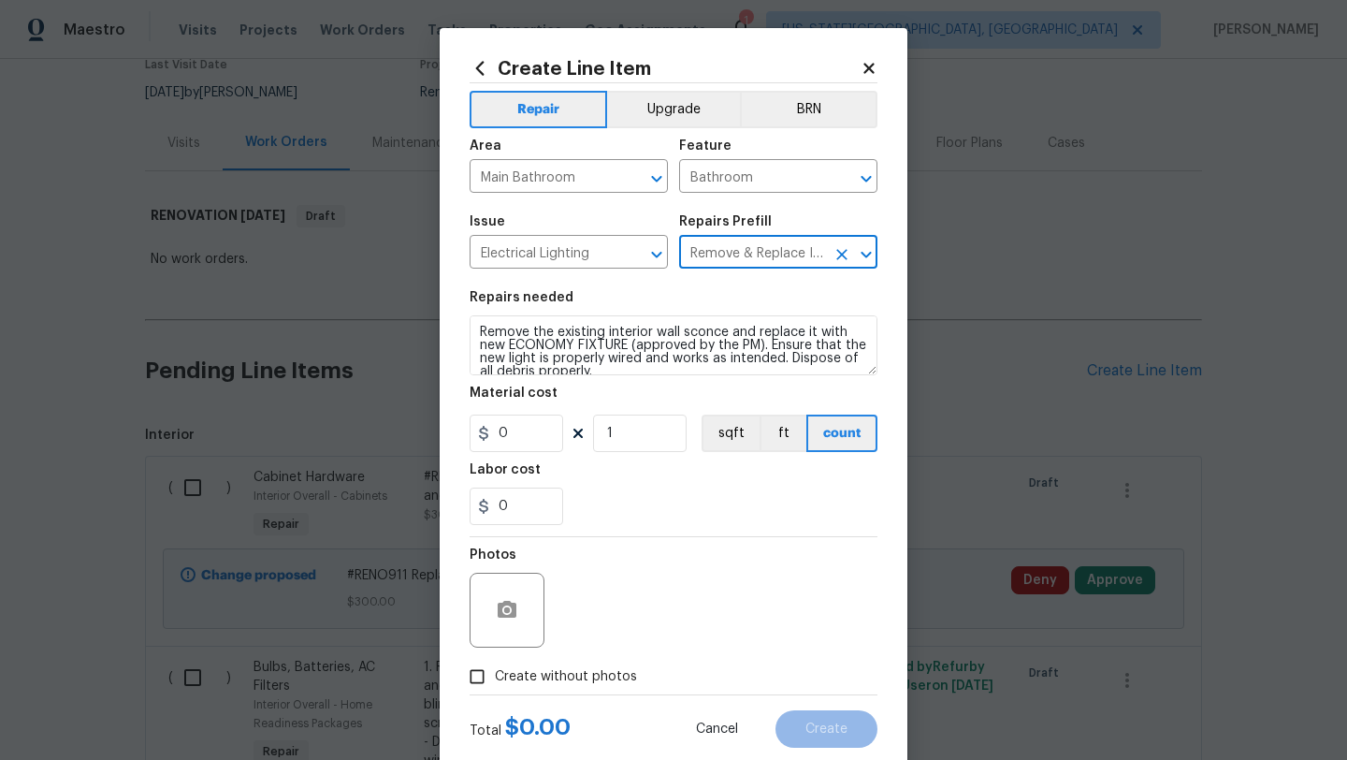
type input "99.41"
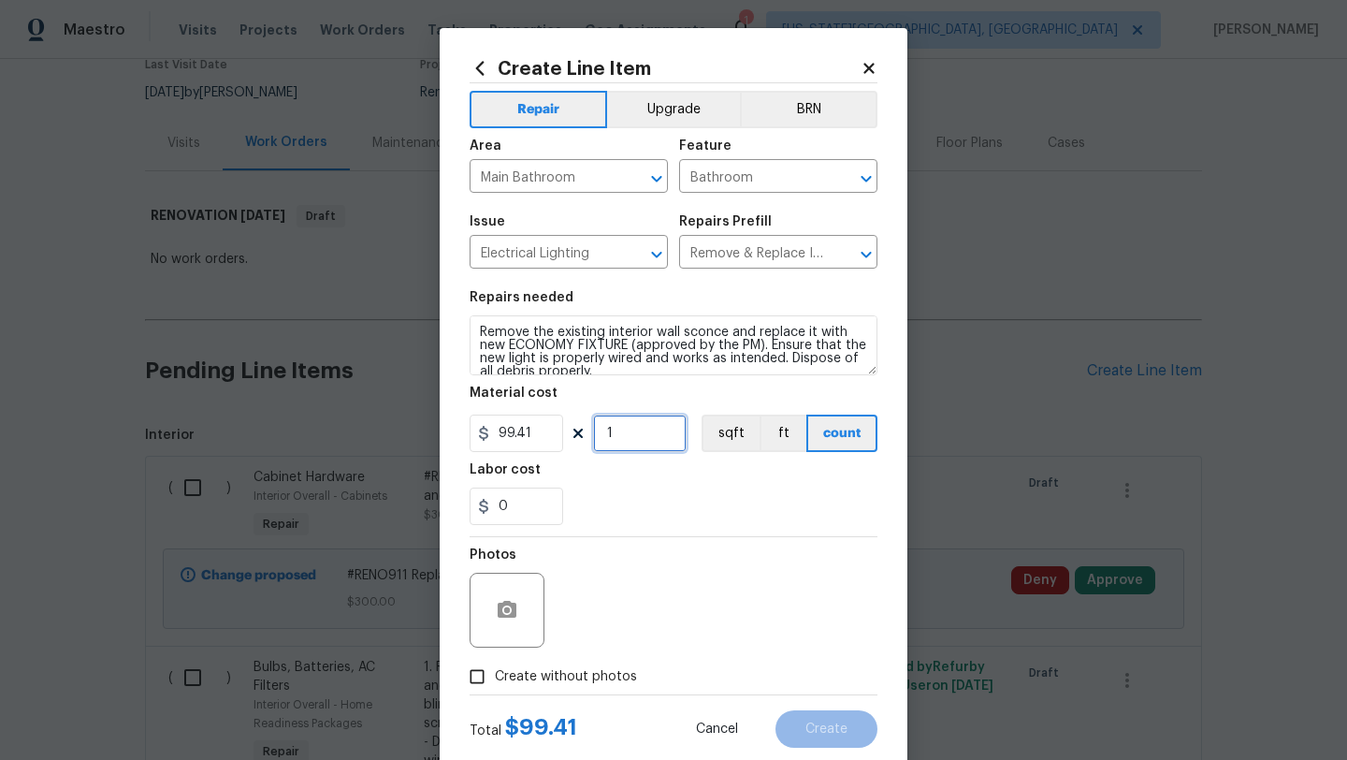
drag, startPoint x: 622, startPoint y: 441, endPoint x: 609, endPoint y: 442, distance: 13.1
click at [609, 442] on input "1" at bounding box center [640, 432] width 94 height 37
type input "4"
drag, startPoint x: 479, startPoint y: 679, endPoint x: 532, endPoint y: 657, distance: 57.9
click at [486, 675] on input "Create without photos" at bounding box center [477, 677] width 36 height 36
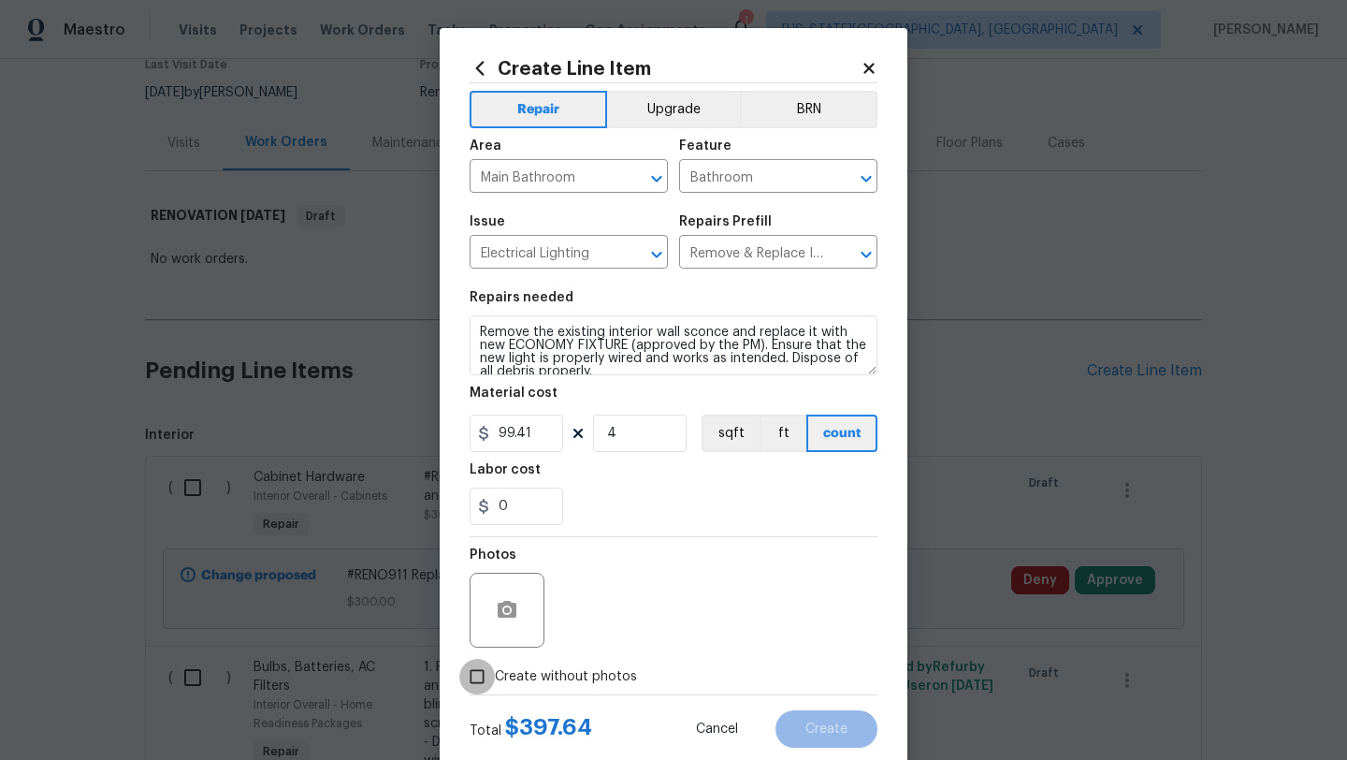
checkbox input "true"
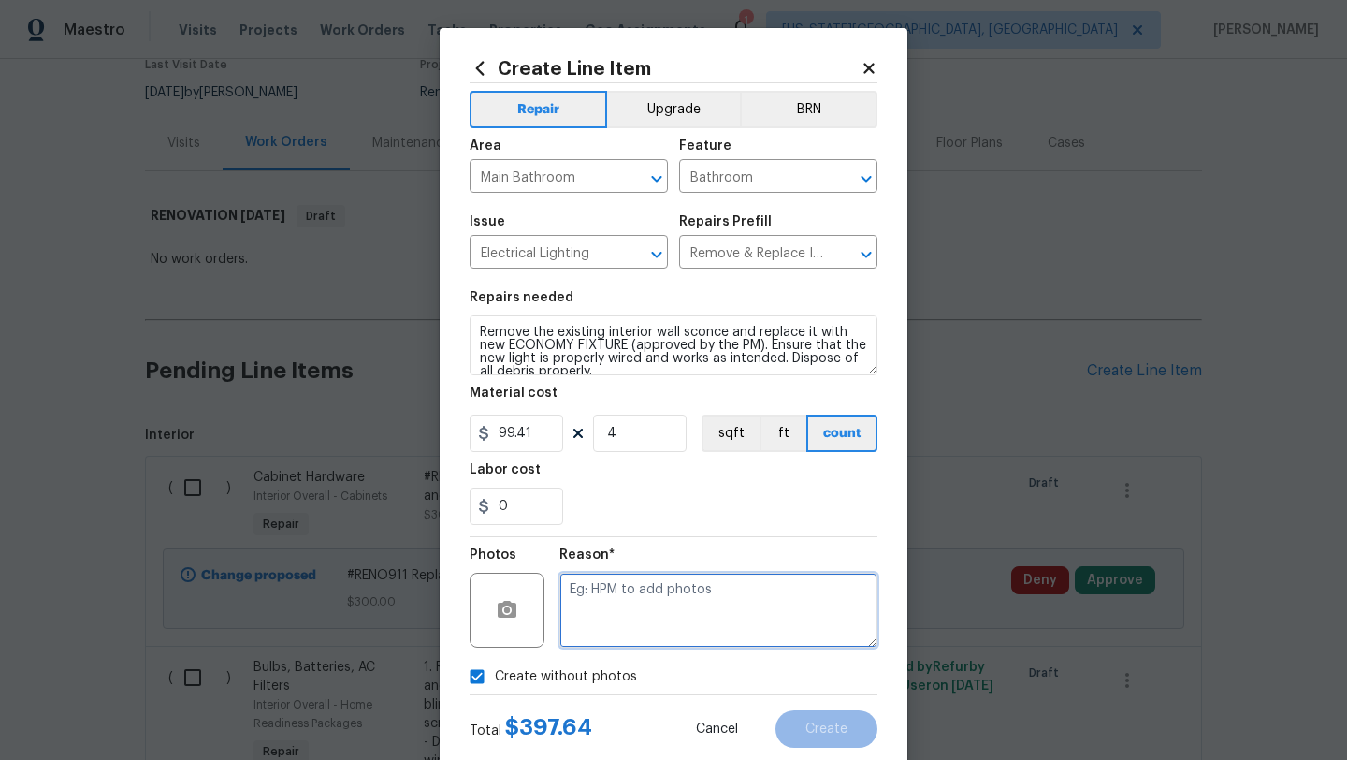
click at [648, 618] on textarea at bounding box center [718, 609] width 318 height 75
type textarea "."
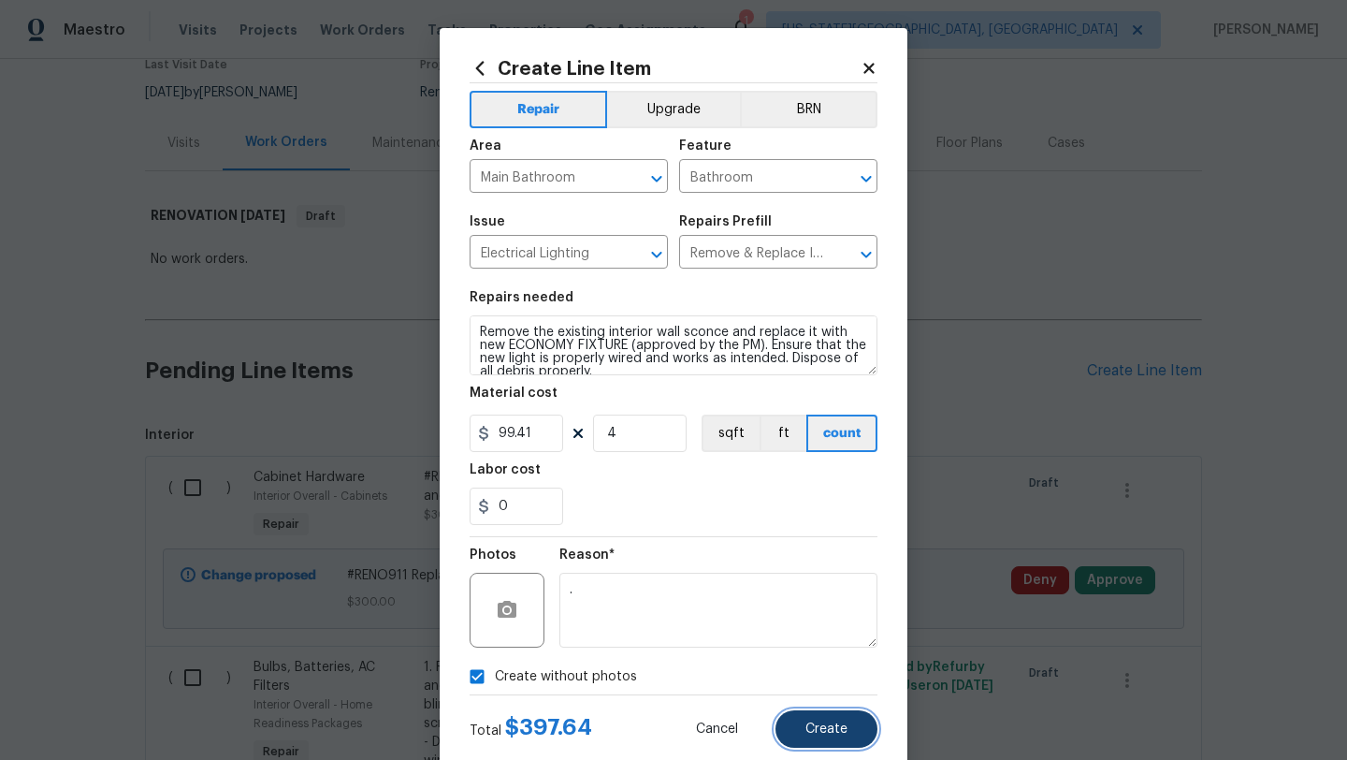
click at [816, 725] on span "Create" at bounding box center [826, 729] width 42 height 14
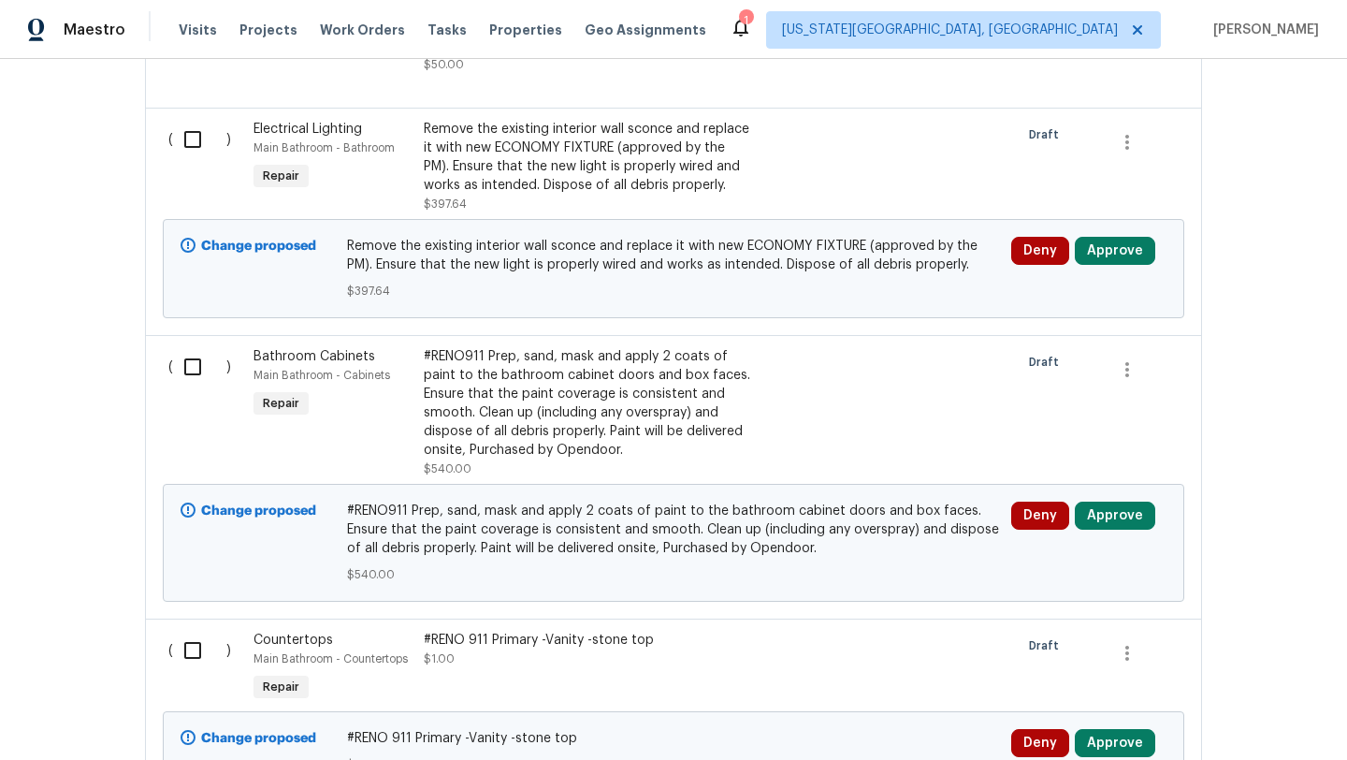
scroll to position [1837, 0]
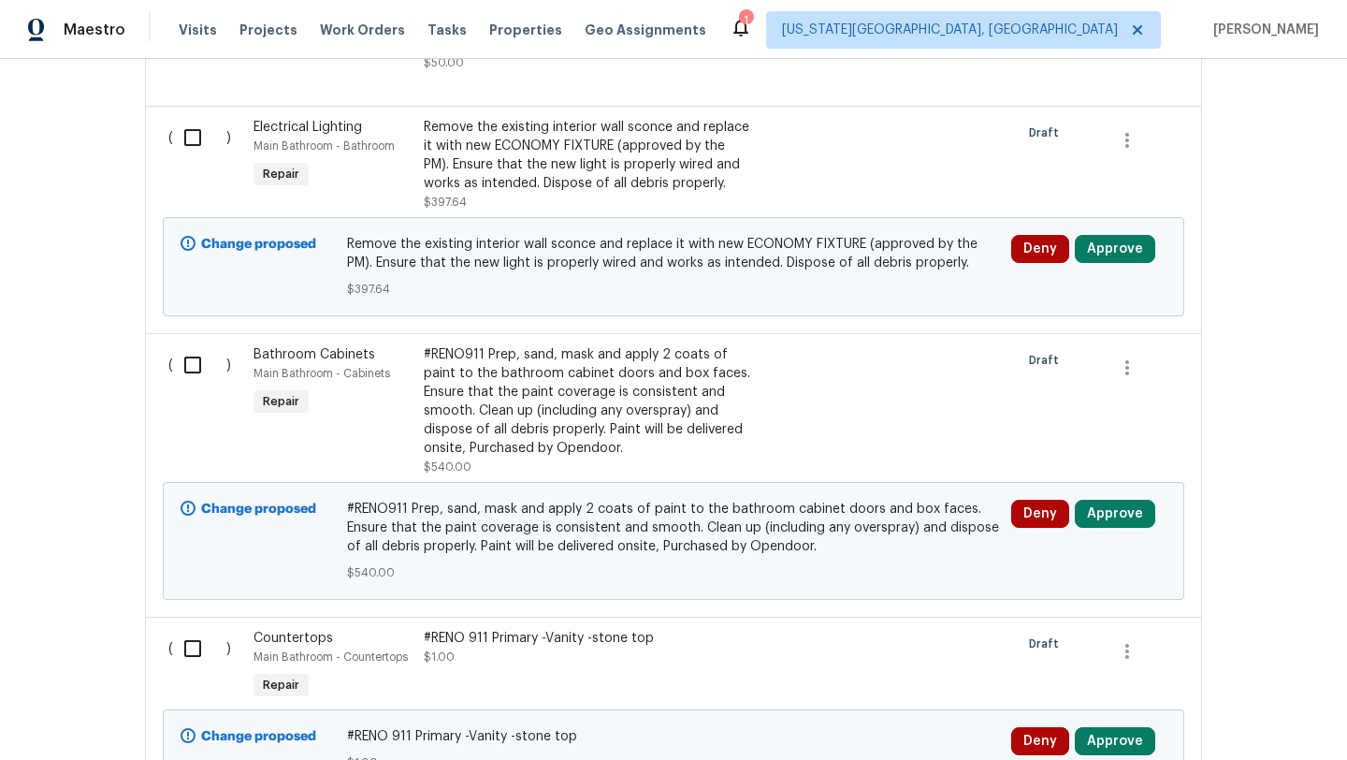
click at [331, 348] on span "Bathroom Cabinets" at bounding box center [314, 354] width 122 height 13
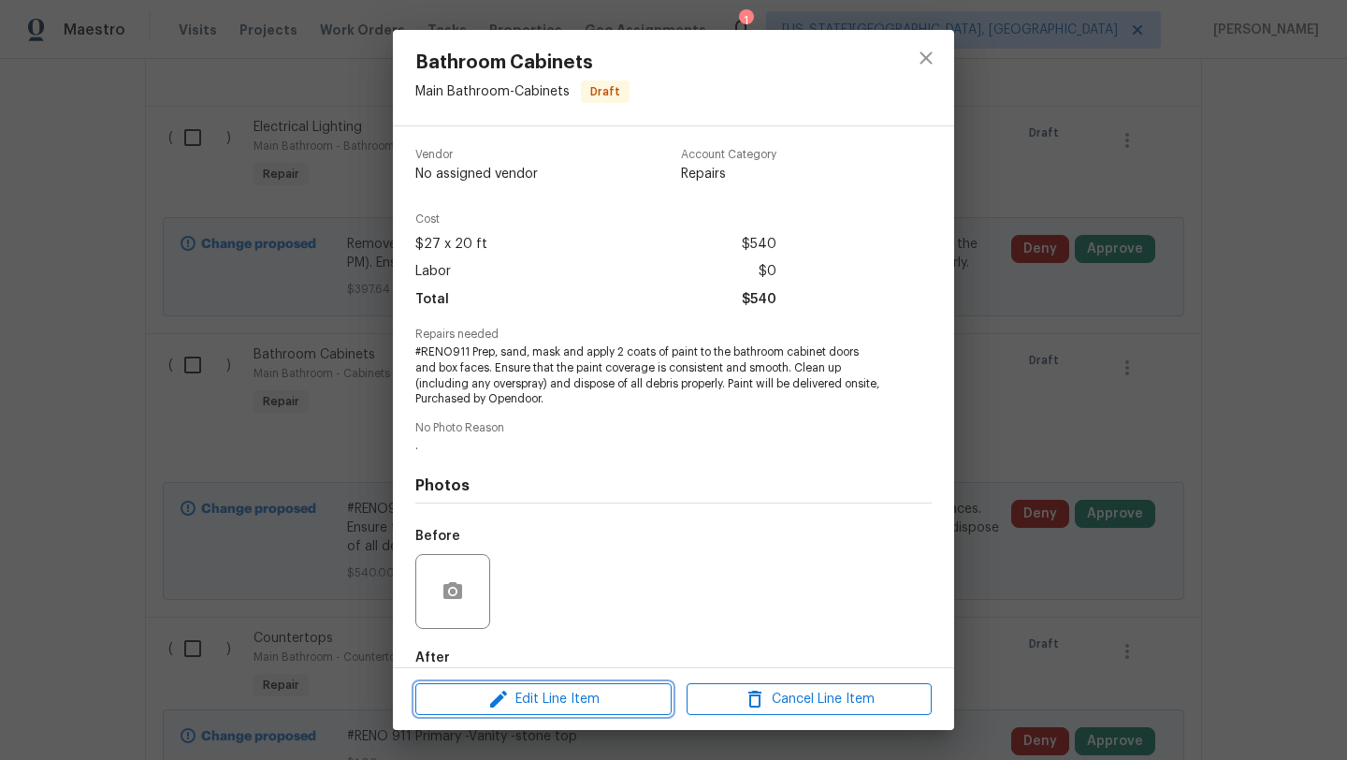
click at [532, 698] on span "Edit Line Item" at bounding box center [543, 699] width 245 height 23
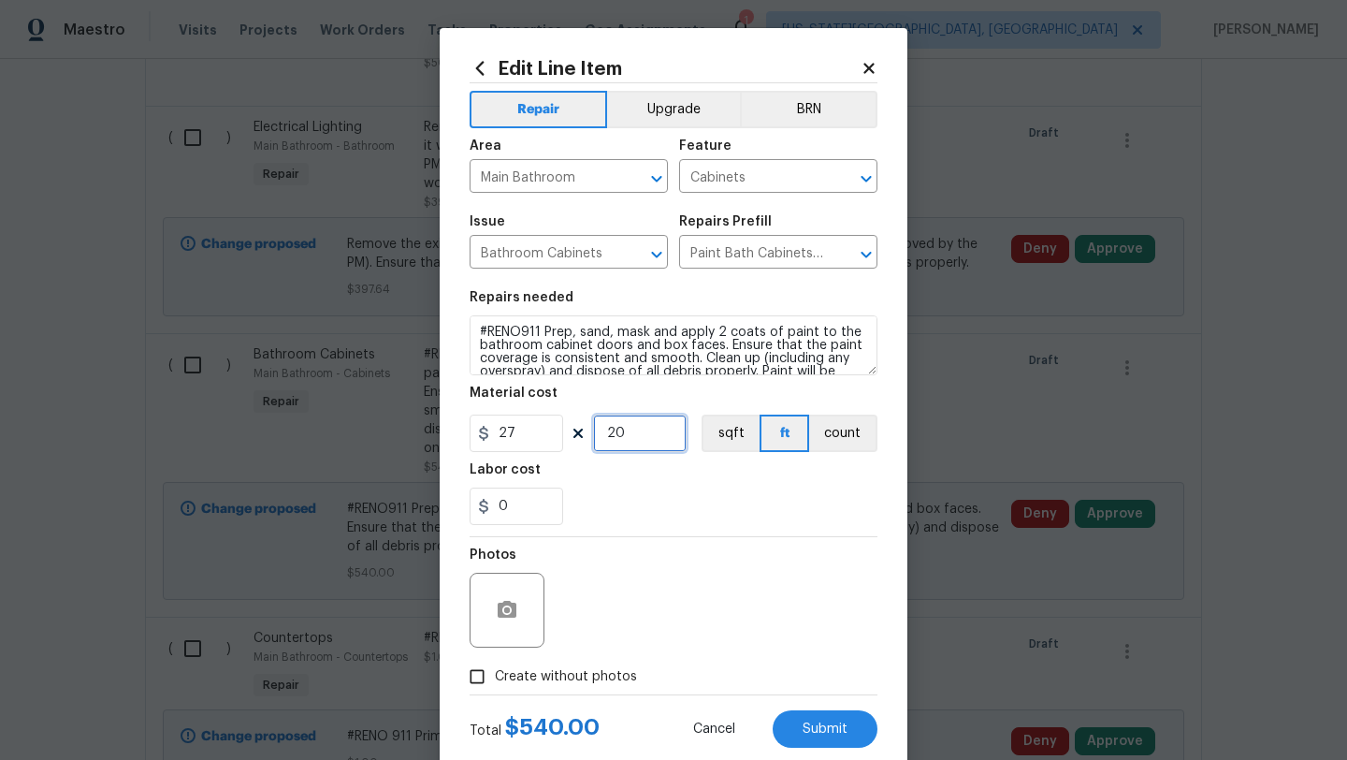
drag, startPoint x: 632, startPoint y: 437, endPoint x: 595, endPoint y: 439, distance: 37.5
click at [595, 439] on input "20" at bounding box center [640, 432] width 94 height 37
type input "30"
click at [816, 721] on span "Submit" at bounding box center [825, 728] width 45 height 14
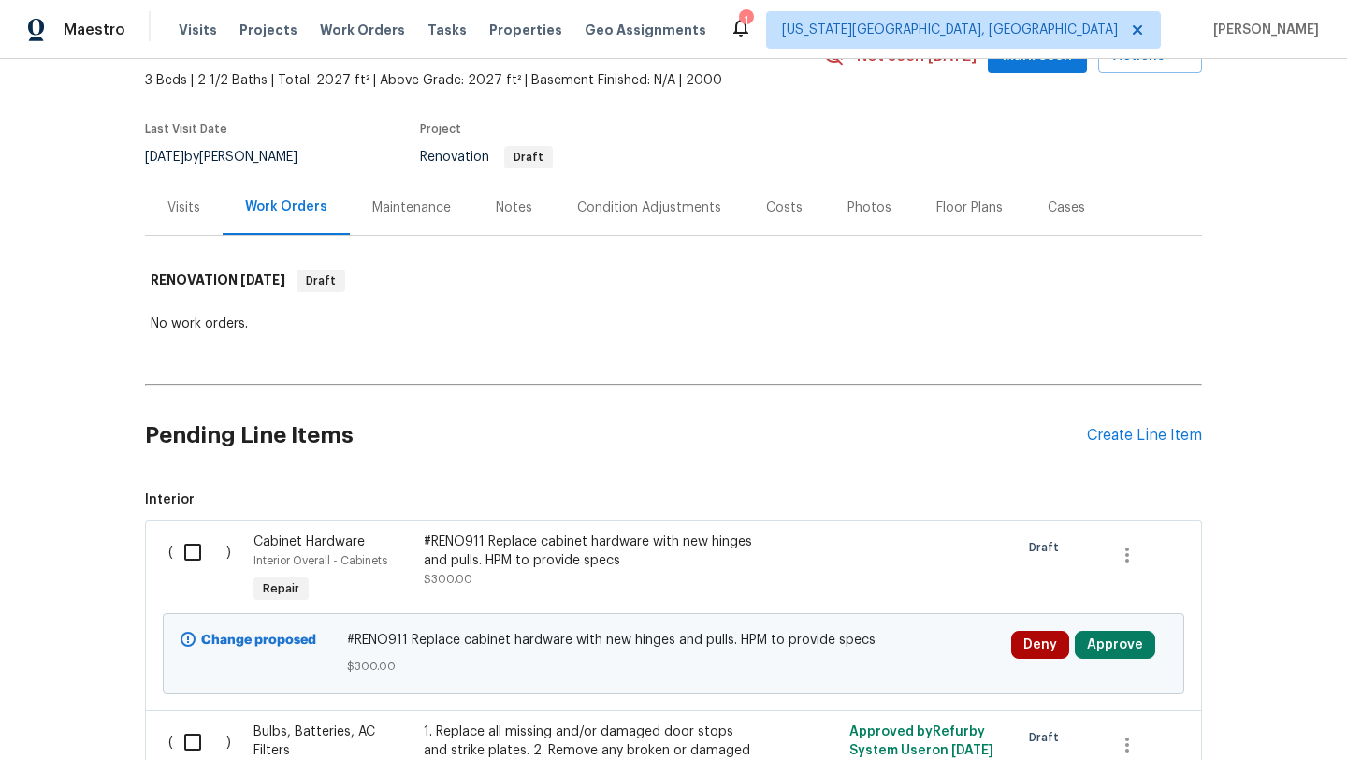
scroll to position [121, 0]
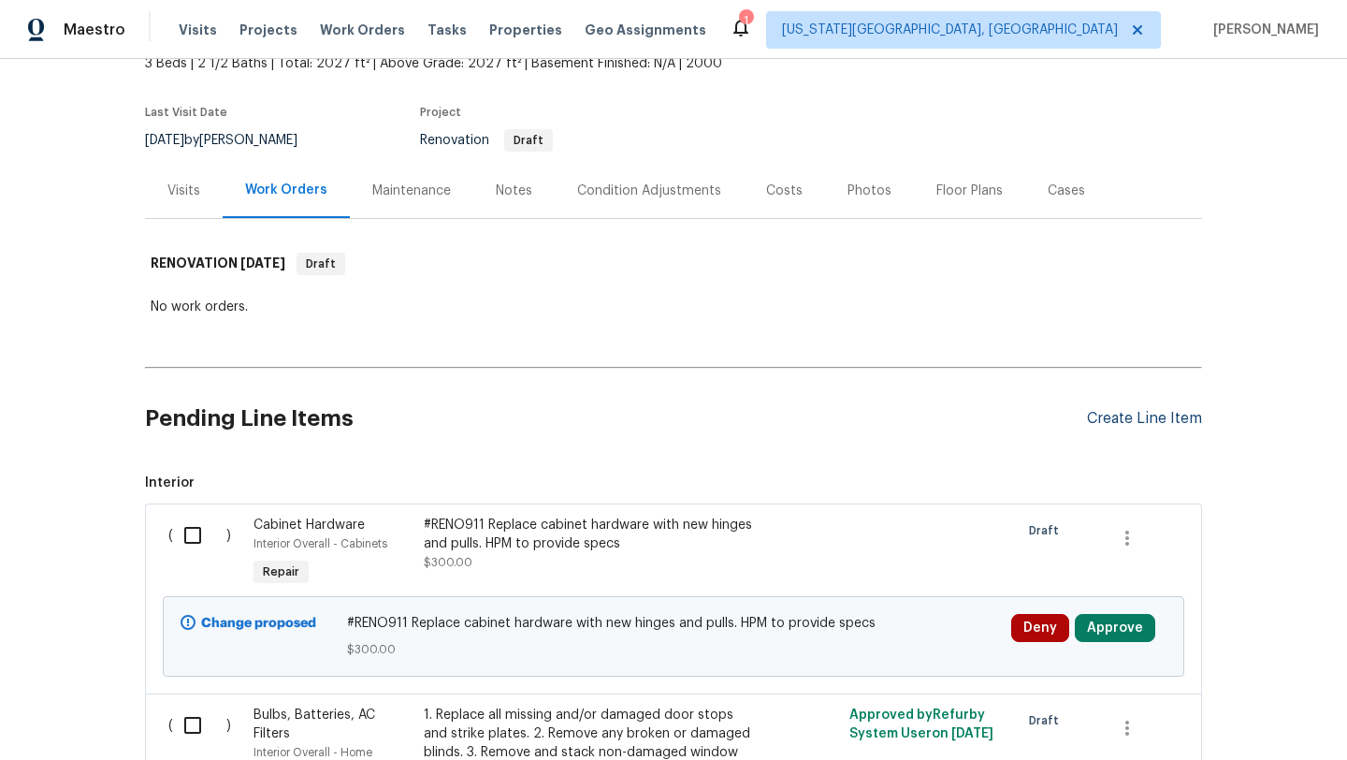
click at [1103, 416] on div "Create Line Item" at bounding box center [1144, 419] width 115 height 18
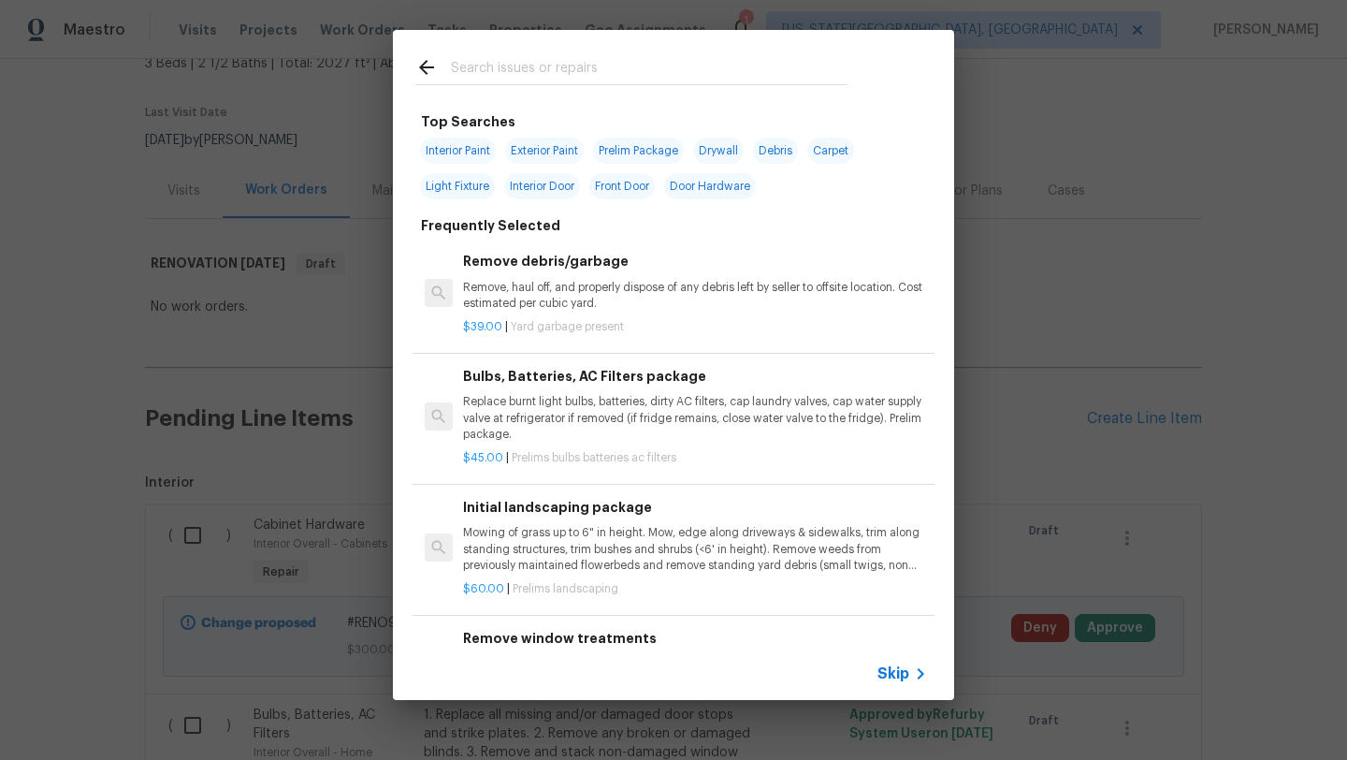
drag, startPoint x: 886, startPoint y: 667, endPoint x: 692, endPoint y: 366, distance: 358.1
click at [878, 656] on div "Skip" at bounding box center [673, 673] width 561 height 52
click at [905, 673] on span "Skip" at bounding box center [893, 673] width 32 height 19
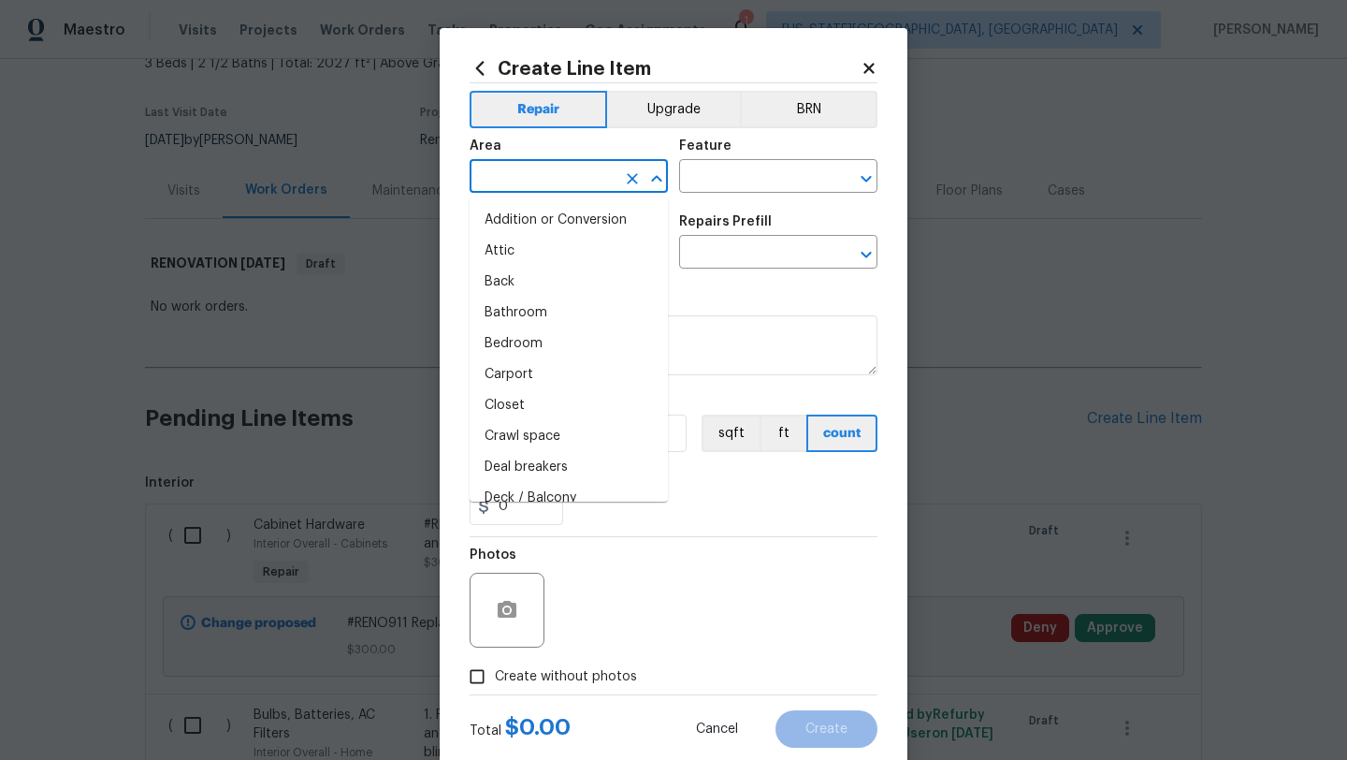
click at [543, 180] on input "text" at bounding box center [543, 178] width 146 height 29
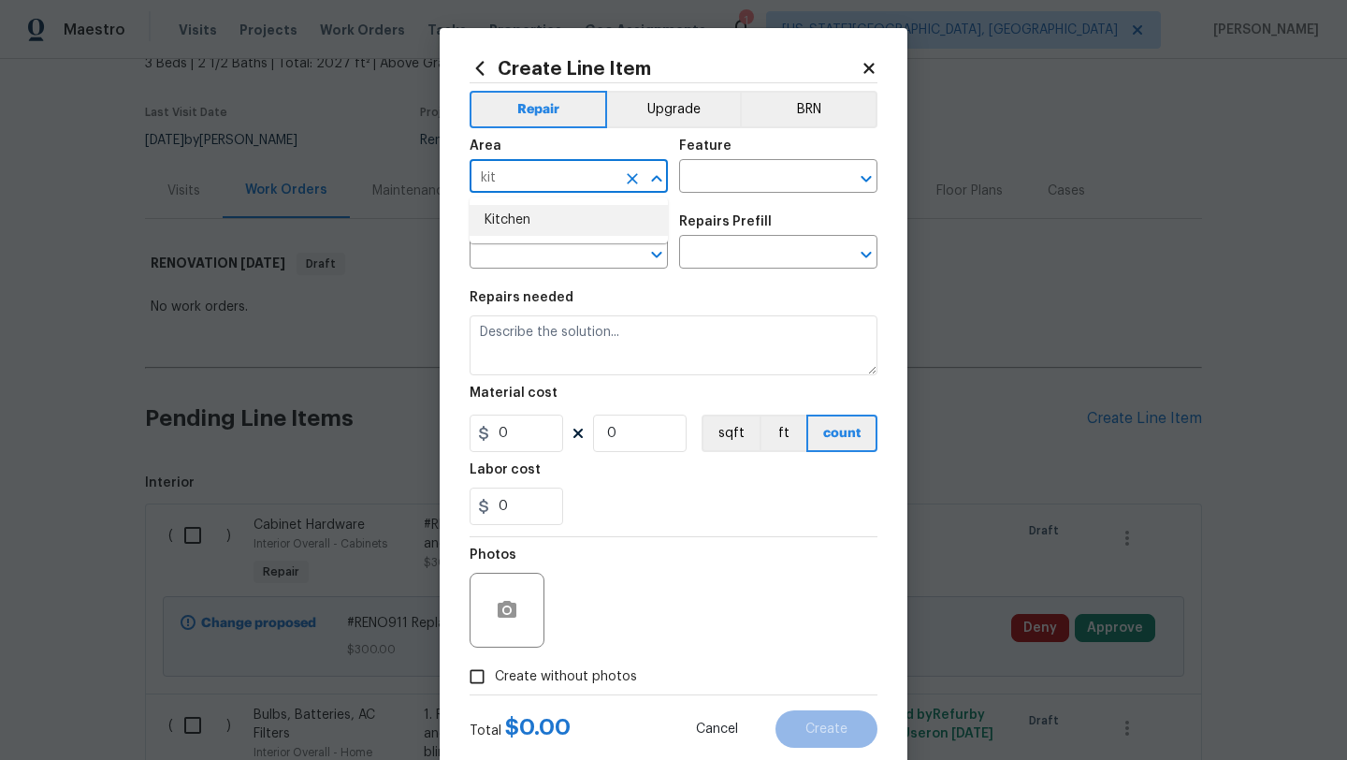
drag, startPoint x: 511, startPoint y: 219, endPoint x: 622, endPoint y: 192, distance: 114.6
click at [525, 215] on li "Kitchen" at bounding box center [569, 220] width 198 height 31
type input "Kitchen"
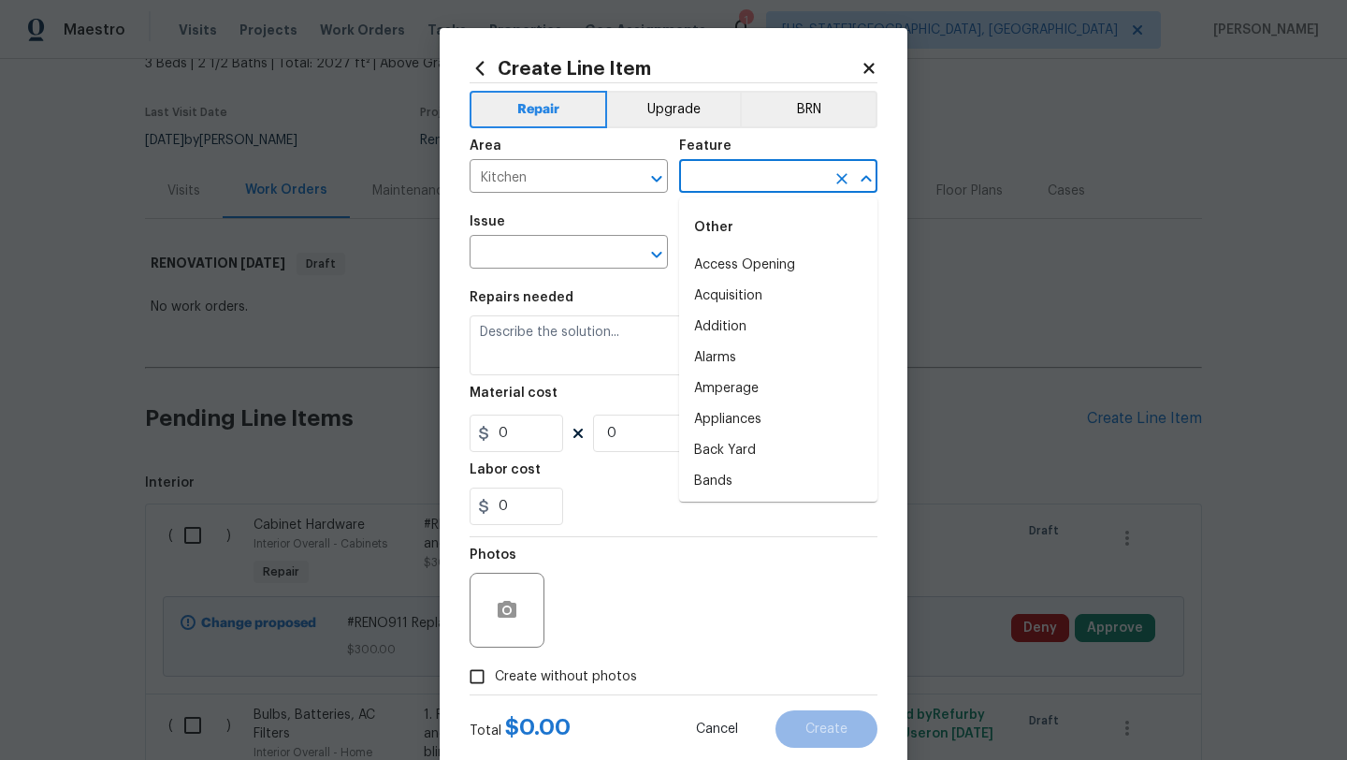
click at [703, 184] on input "text" at bounding box center [752, 178] width 146 height 29
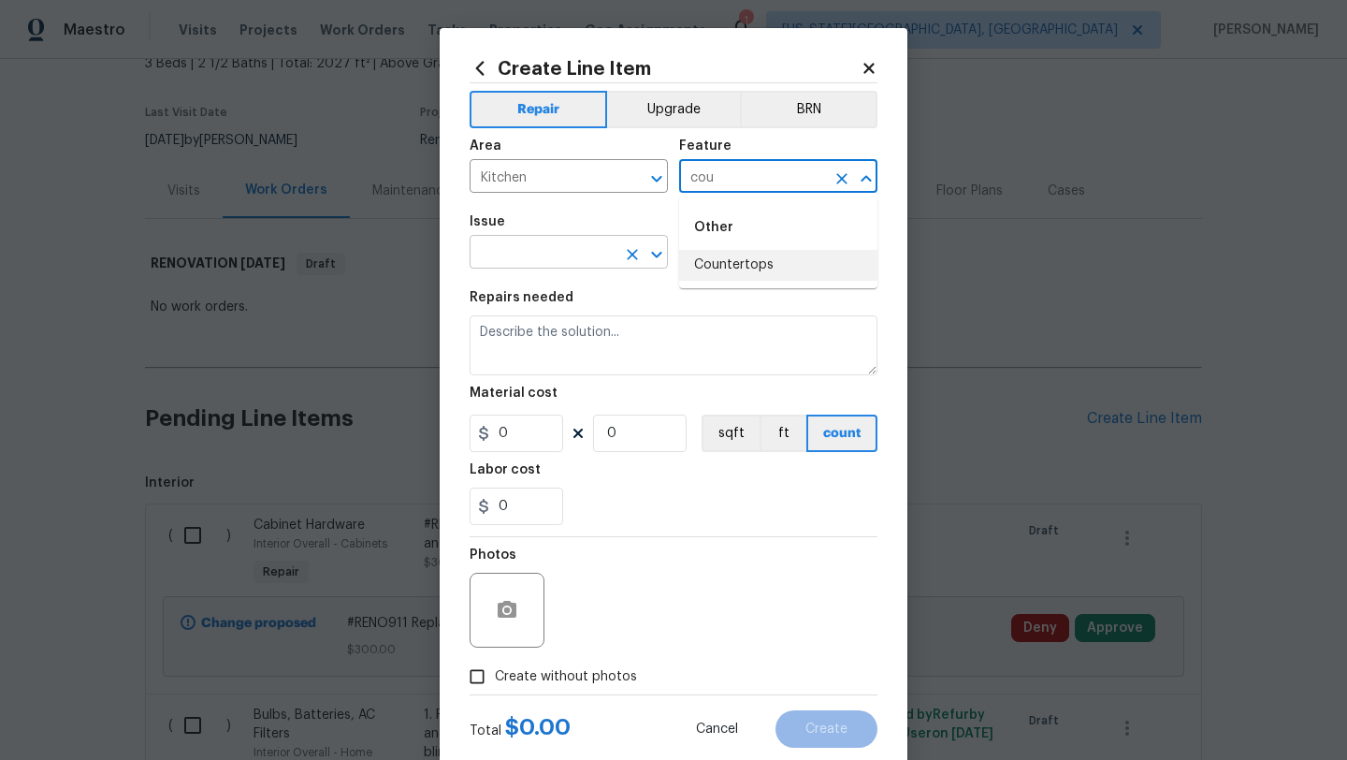
drag, startPoint x: 728, startPoint y: 270, endPoint x: 642, endPoint y: 262, distance: 86.5
click at [728, 270] on li "Countertops" at bounding box center [778, 265] width 198 height 31
type input "Countertops"
click at [563, 259] on input "text" at bounding box center [543, 253] width 146 height 29
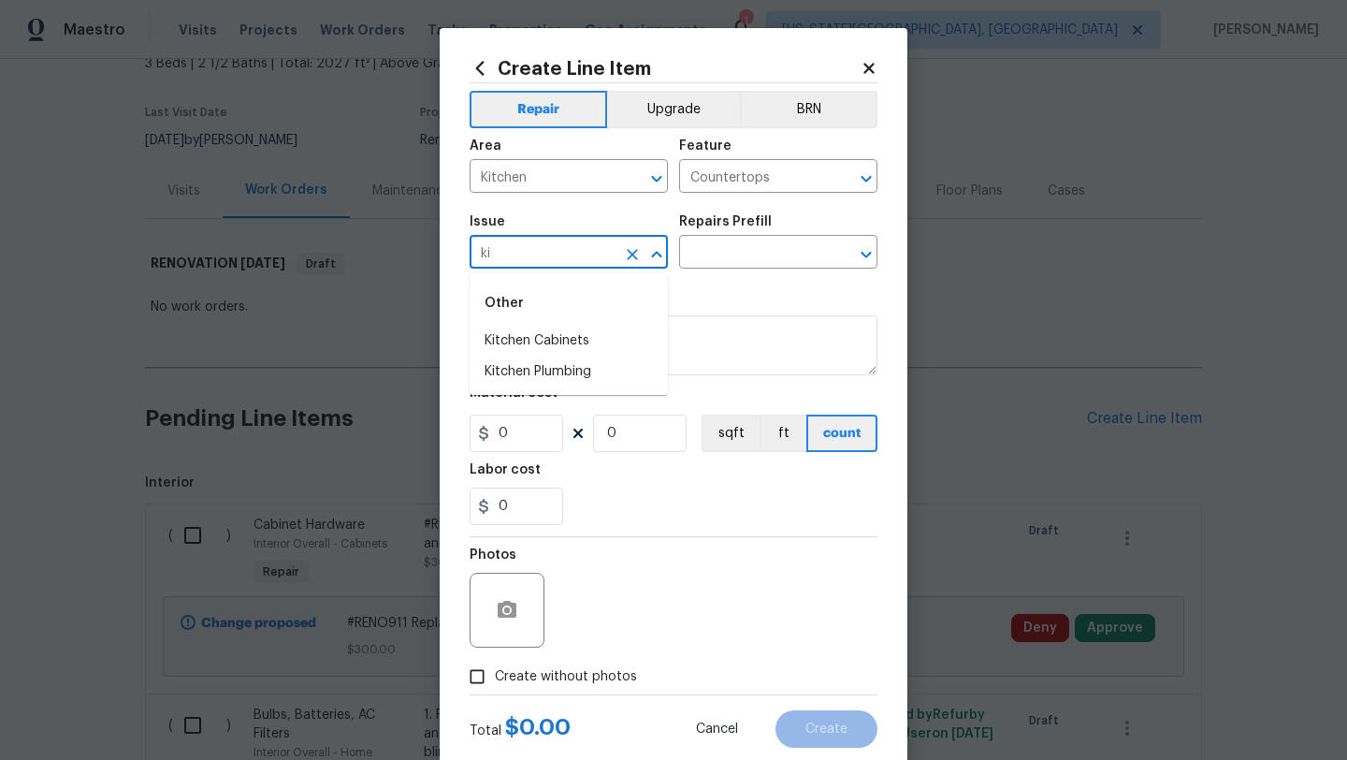
type input "k"
click at [534, 350] on li "Countertops" at bounding box center [569, 341] width 198 height 31
type input "Countertops"
click at [739, 256] on input "text" at bounding box center [752, 253] width 146 height 29
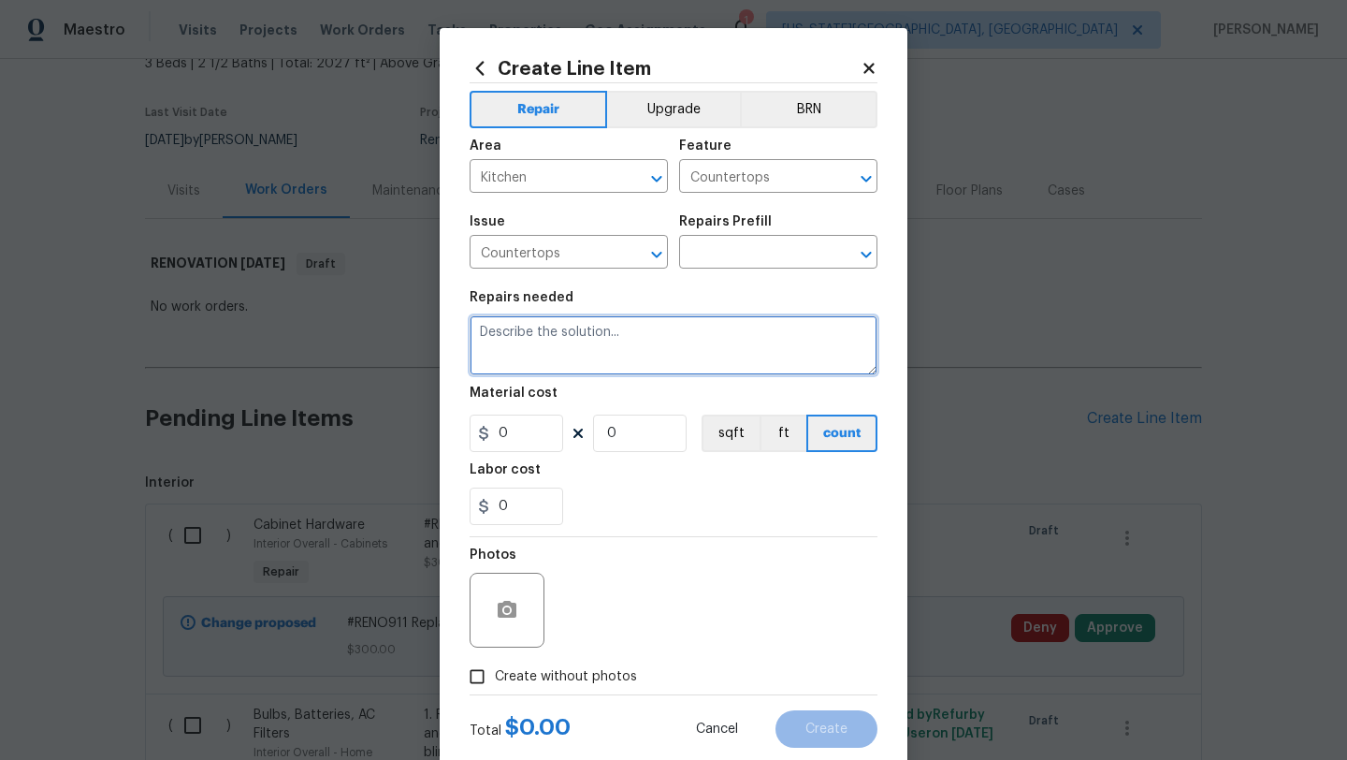
click at [581, 336] on textarea at bounding box center [674, 345] width 408 height 60
paste textarea "Kitchen Countertops - quartz With under-mount sink and pull-down faucet"
type textarea "#RENO911 Kitchen Countertops - quartz With under-mount sink and pull-down faucet"
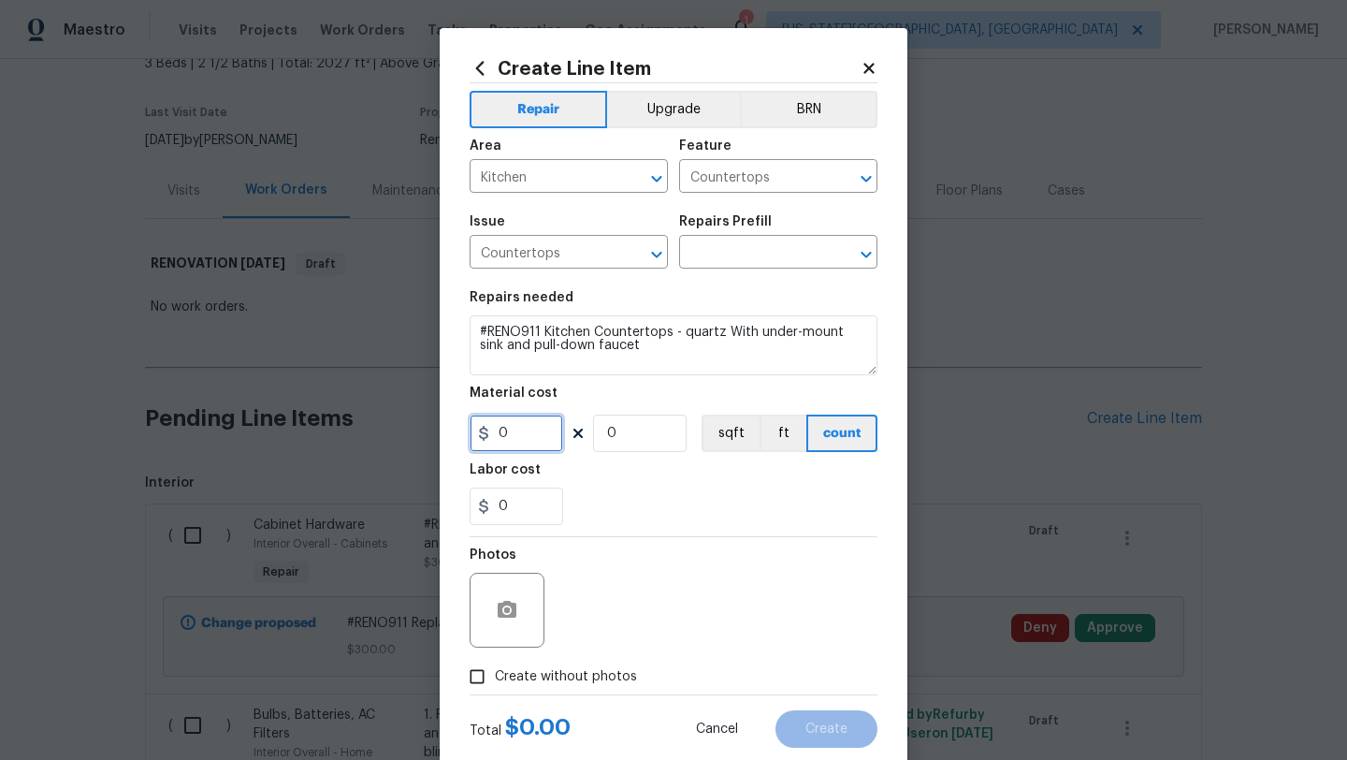
drag, startPoint x: 518, startPoint y: 427, endPoint x: 488, endPoint y: 434, distance: 30.6
click at [488, 434] on div "0" at bounding box center [517, 432] width 94 height 37
type input "1"
drag, startPoint x: 478, startPoint y: 674, endPoint x: 530, endPoint y: 660, distance: 54.2
click at [530, 660] on label "Create without photos" at bounding box center [548, 677] width 178 height 36
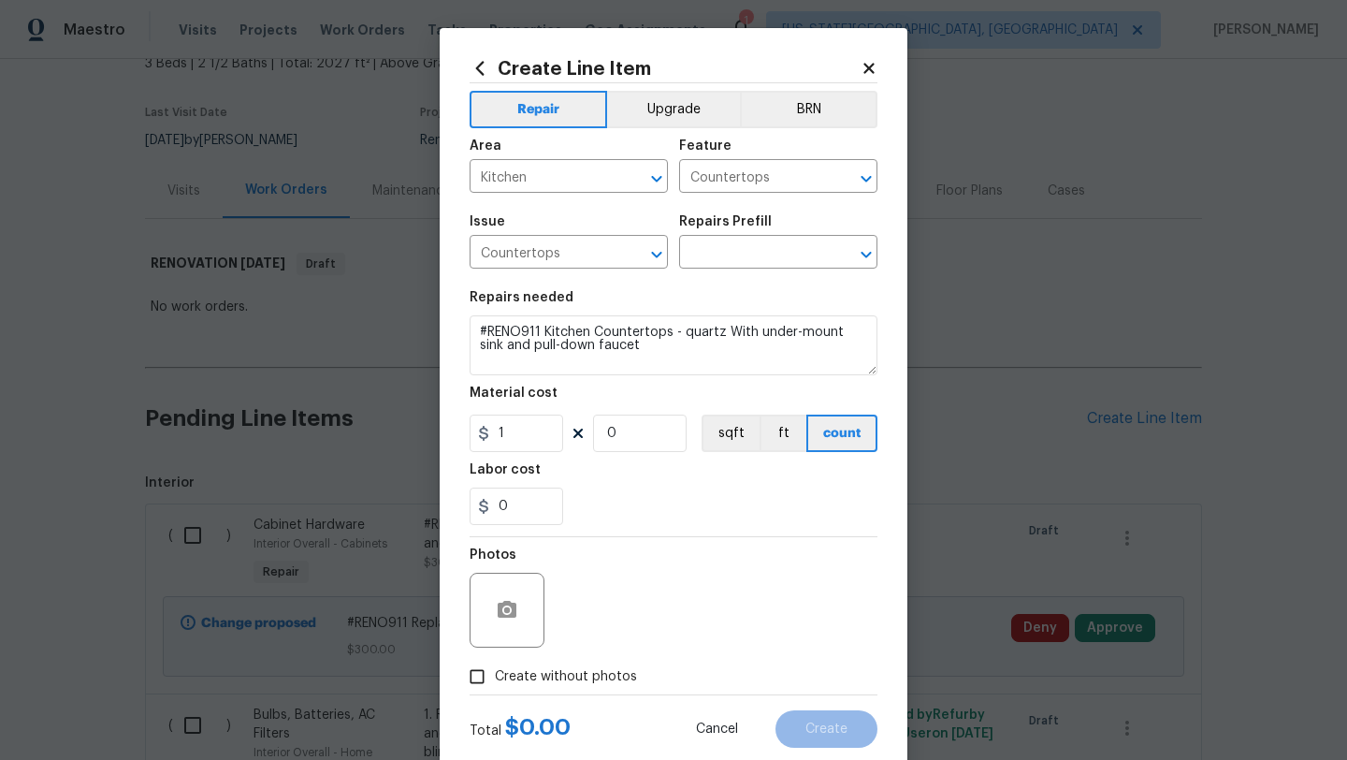
click at [495, 660] on input "Create without photos" at bounding box center [477, 677] width 36 height 36
checkbox input "true"
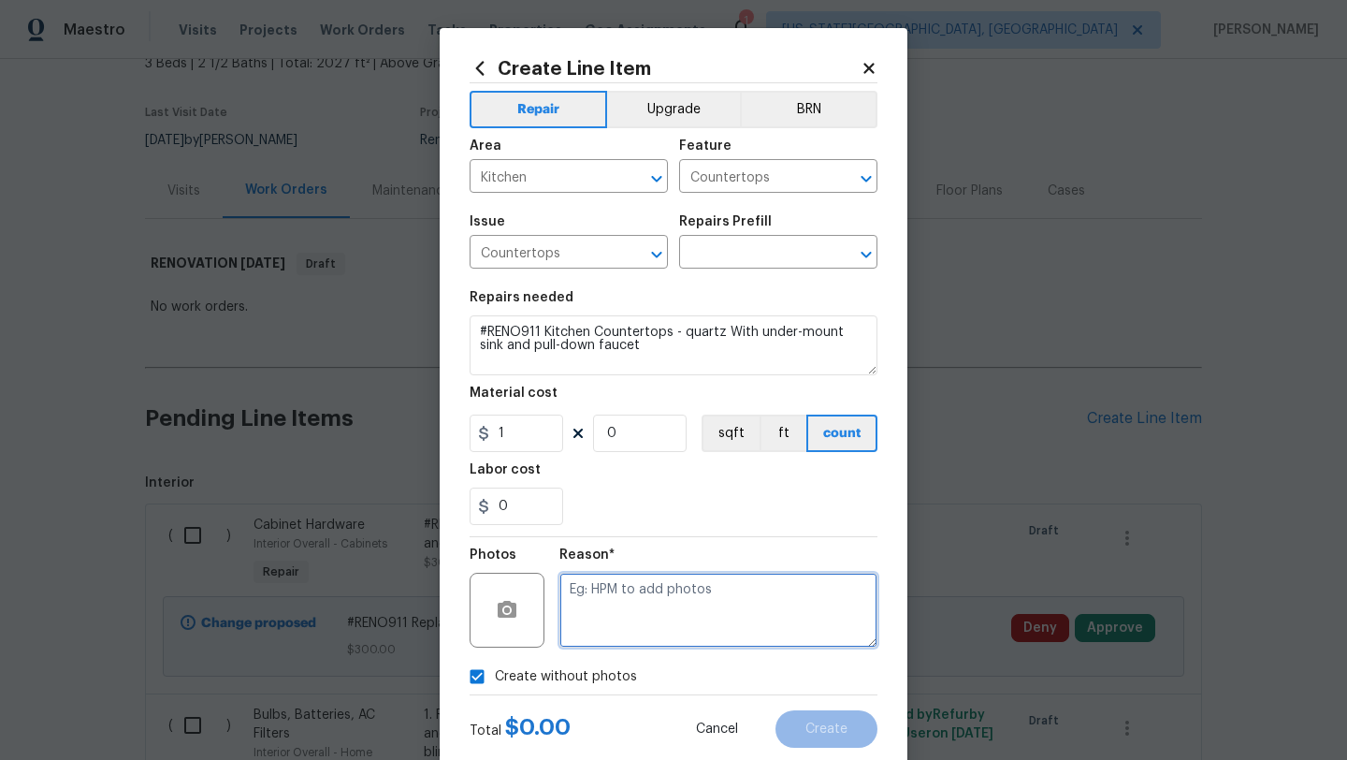
click at [666, 620] on textarea at bounding box center [718, 609] width 318 height 75
type textarea "."
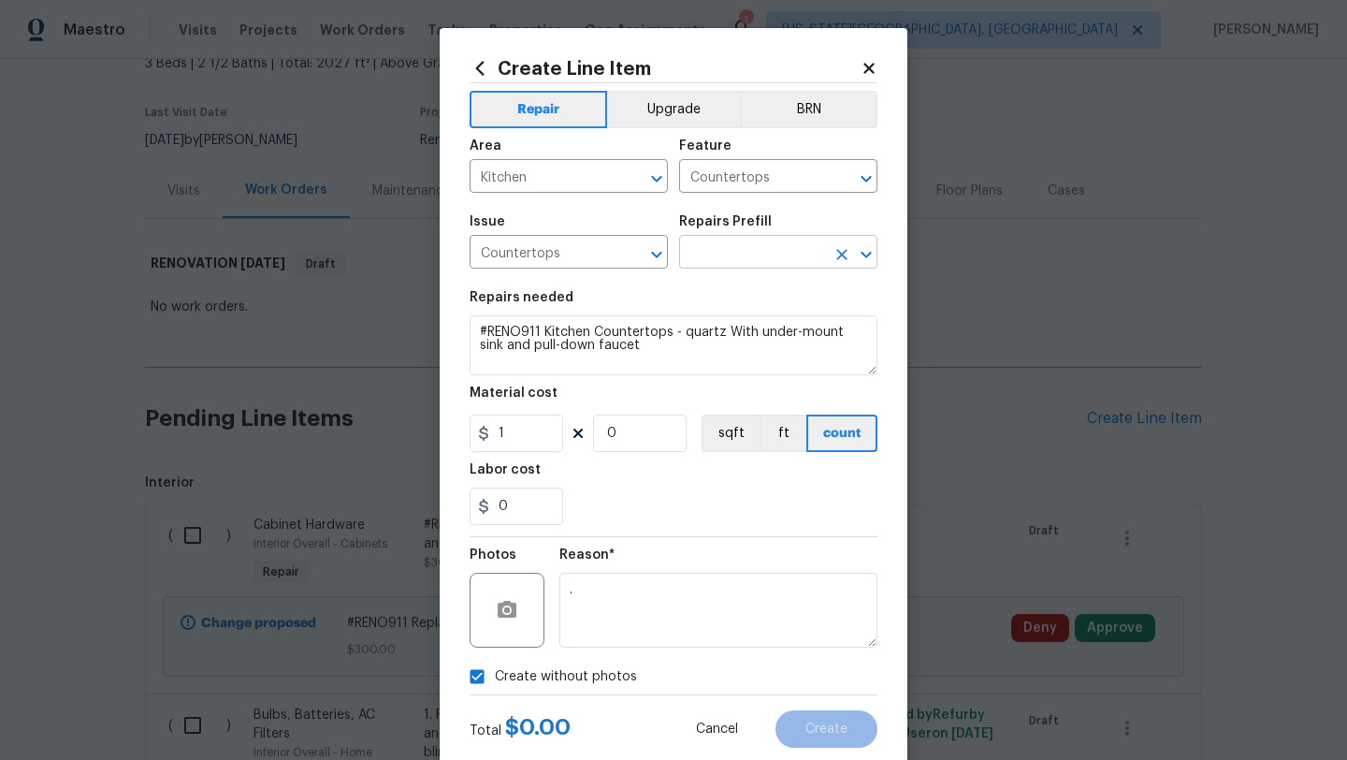
click at [721, 250] on input "text" at bounding box center [752, 253] width 146 height 29
click at [633, 356] on textarea "#RENO911 Kitchen Countertops - quartz With under-mount sink and pull-down faucet" at bounding box center [674, 345] width 408 height 60
drag, startPoint x: 575, startPoint y: 349, endPoint x: 478, endPoint y: 326, distance: 99.8
click at [478, 326] on textarea "#RENO911 Kitchen Countertops - quartz With under-mount sink and pull-down faucet" at bounding box center [674, 345] width 408 height 60
click at [766, 256] on input "text" at bounding box center [752, 253] width 146 height 29
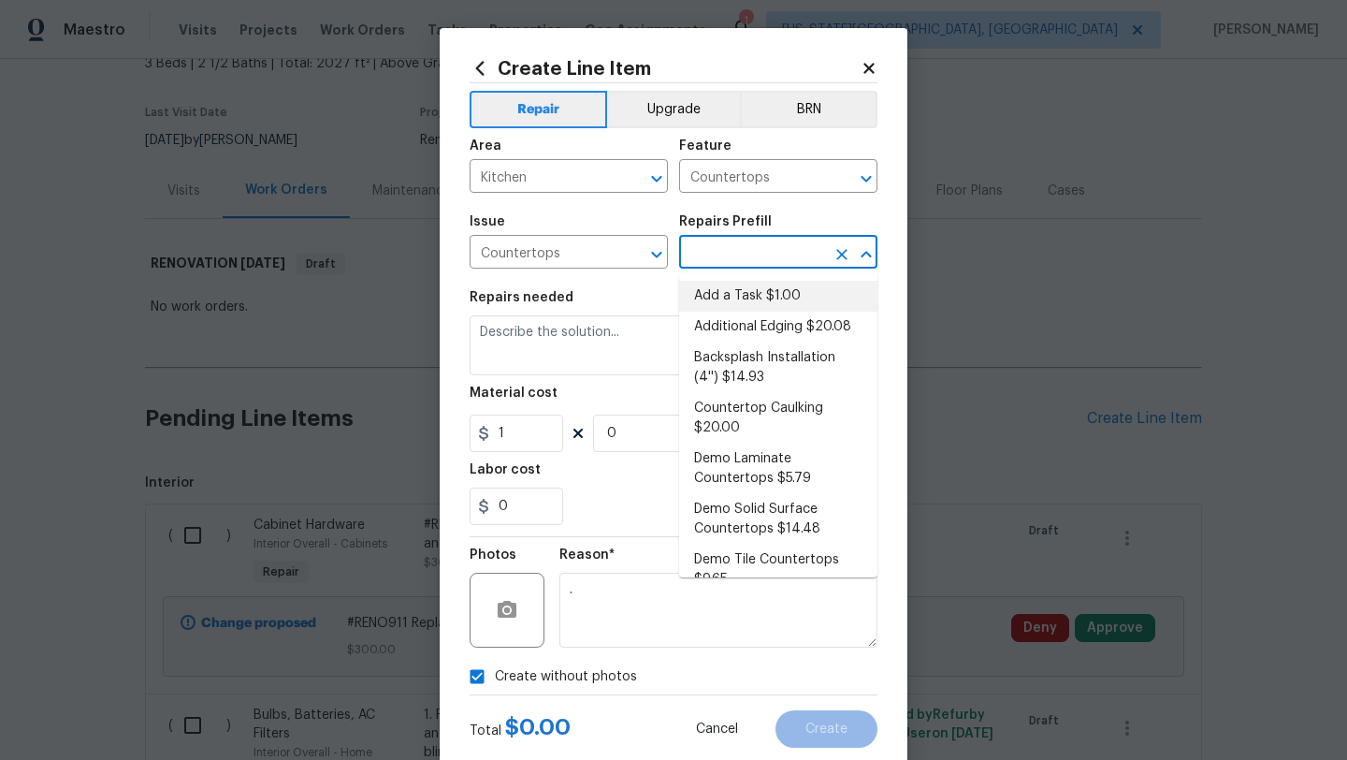
drag, startPoint x: 732, startPoint y: 290, endPoint x: 655, endPoint y: 309, distance: 79.9
click at [732, 290] on li "Add a Task $1.00" at bounding box center [778, 296] width 198 height 31
type input "Add a Task $1.00"
type textarea "HPM to detail"
type input "1"
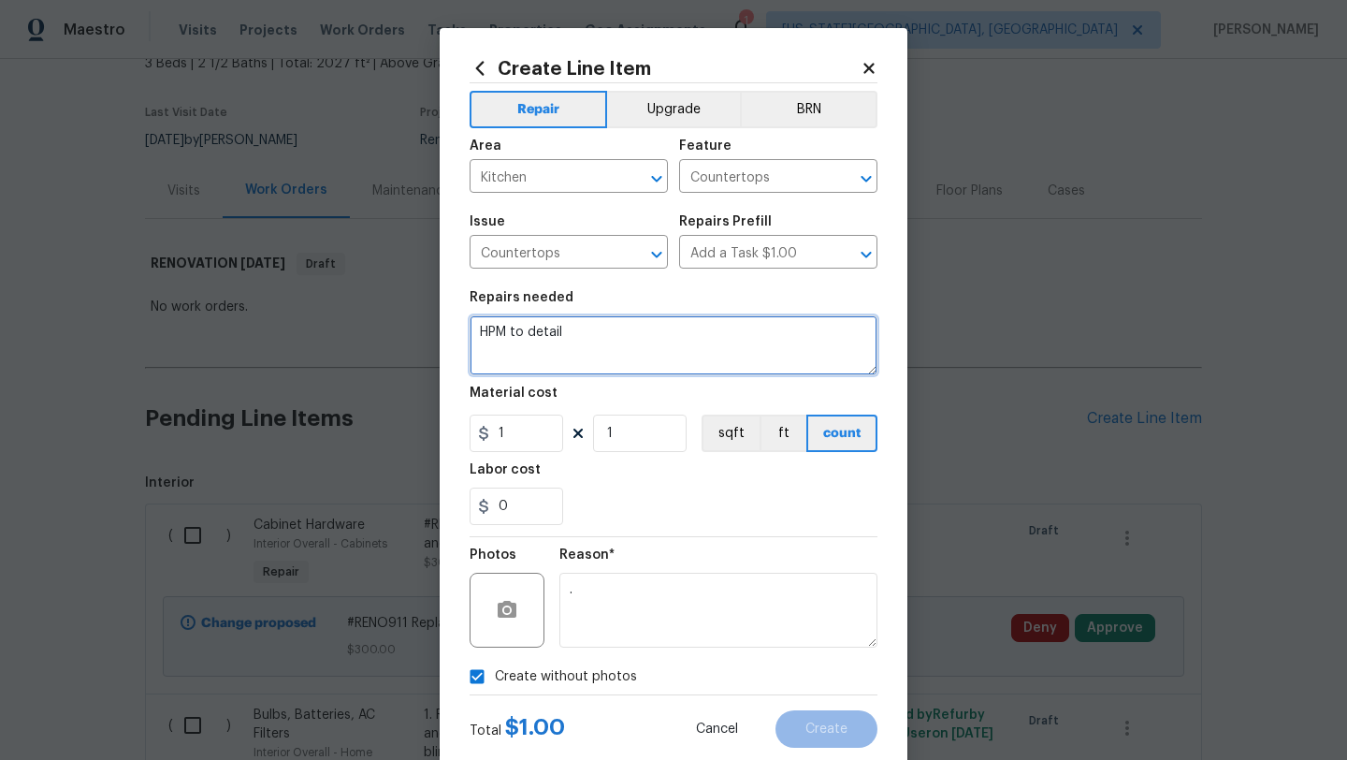
drag, startPoint x: 575, startPoint y: 329, endPoint x: 453, endPoint y: 329, distance: 122.5
click at [453, 329] on div "Create Line Item Repair Upgrade BRN Area Kitchen ​ Feature Countertops ​ Issue …" at bounding box center [674, 402] width 468 height 749
paste textarea "#RENO911 Kitchen Countertops - quartz With under-mount sink and pull-down faucet"
type textarea "#RENO911 Kitchen Countertops - quartz With under-mount sink and pull-down faucet"
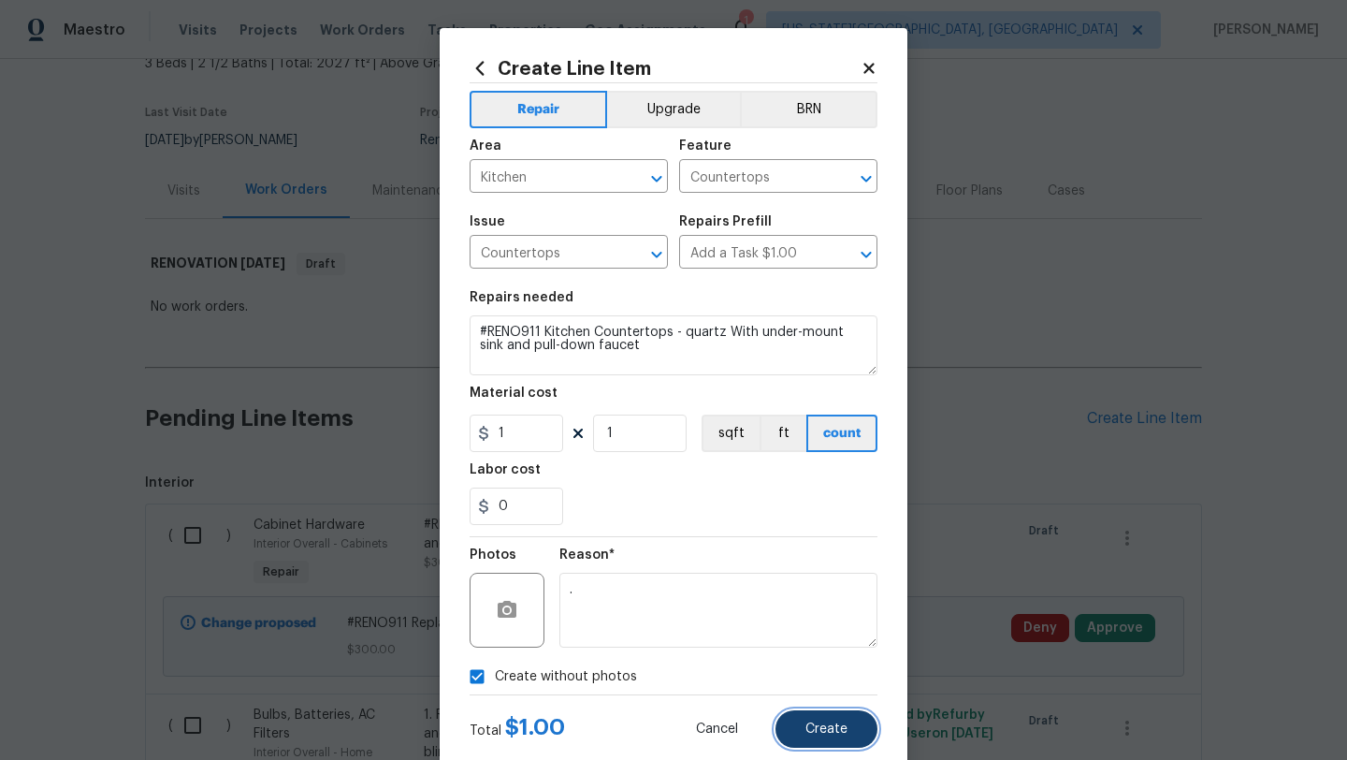
click at [827, 734] on span "Create" at bounding box center [826, 729] width 42 height 14
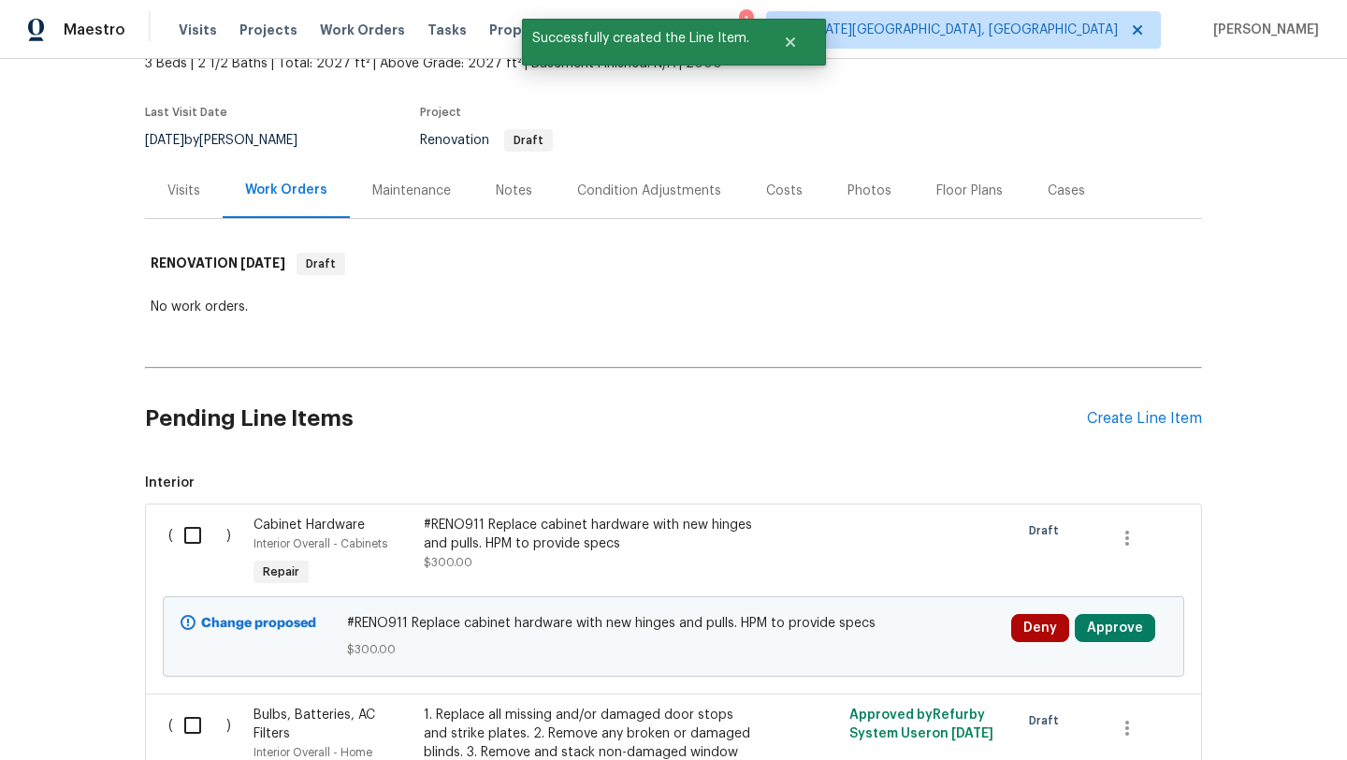
scroll to position [0, 0]
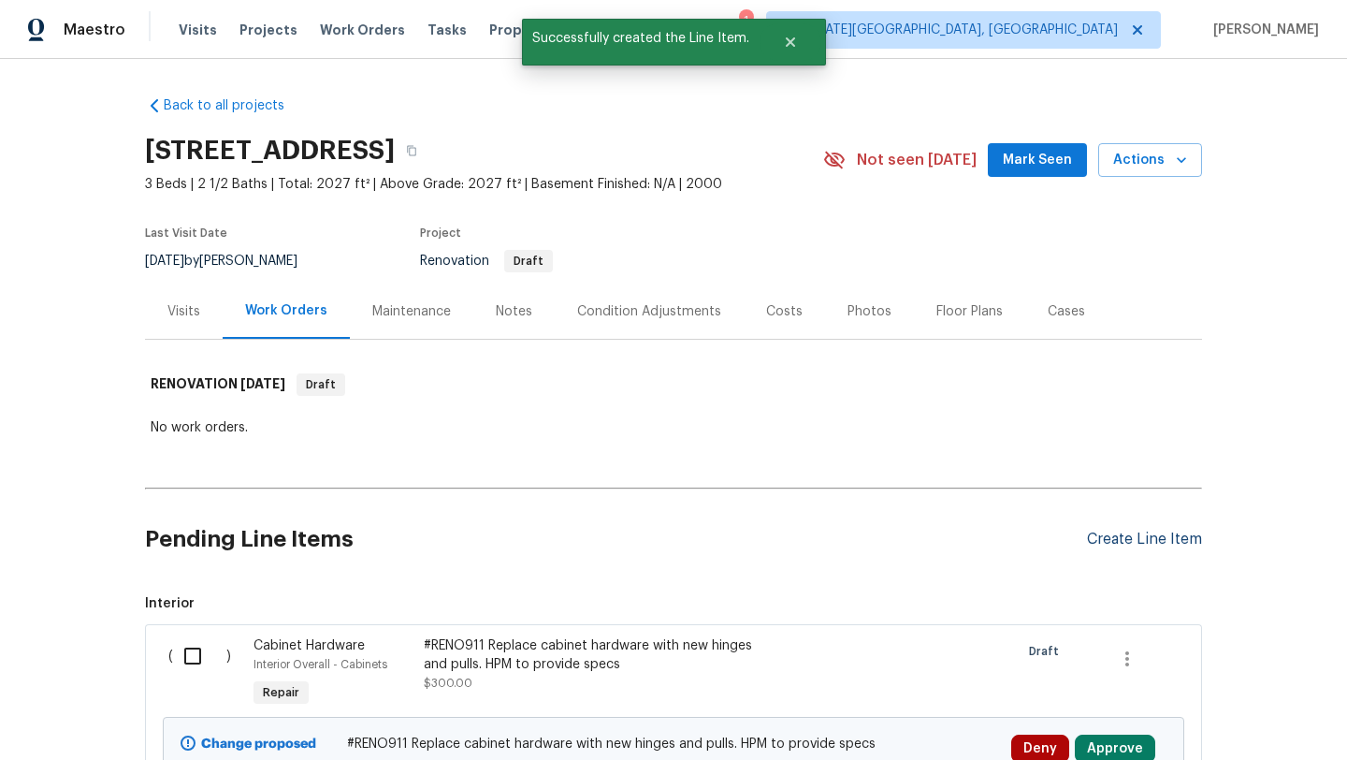
click at [1111, 540] on div "Create Line Item" at bounding box center [1144, 539] width 115 height 18
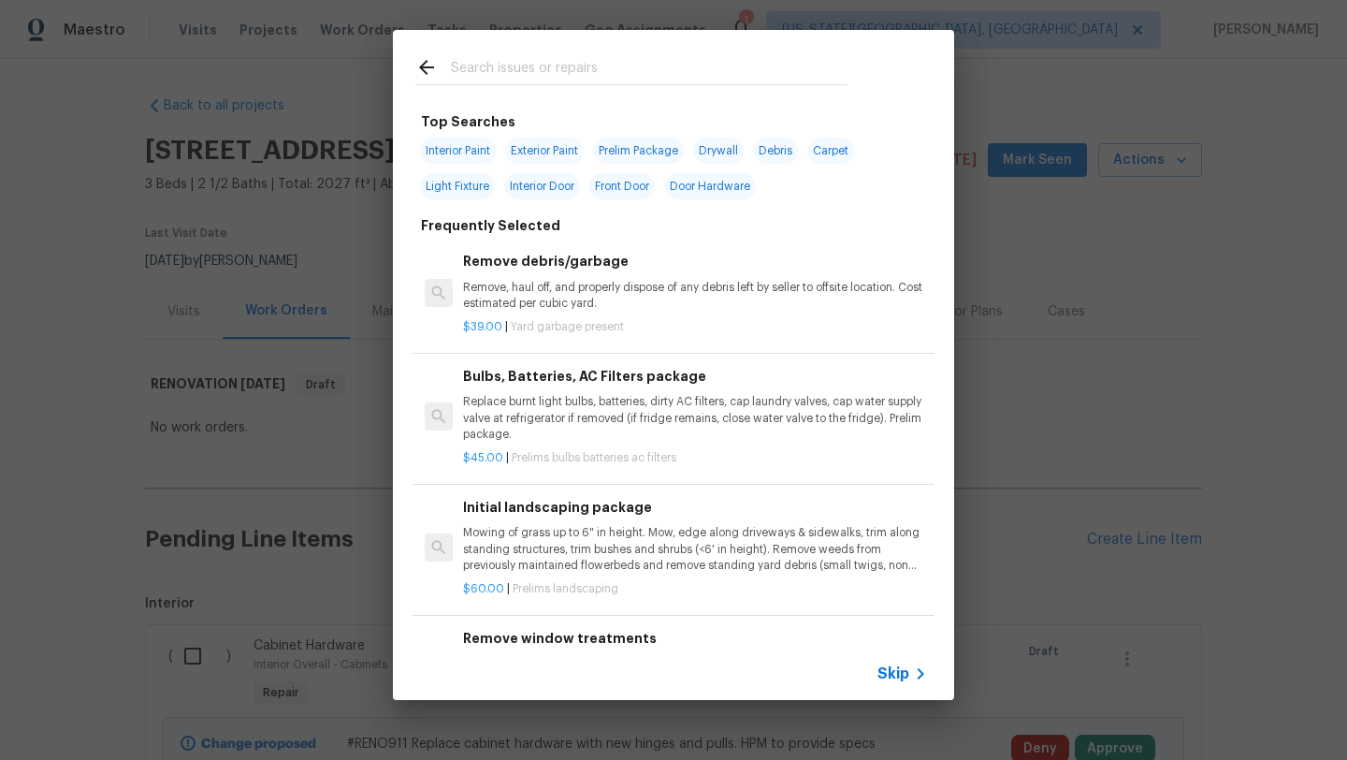
click at [890, 664] on span "Skip" at bounding box center [893, 673] width 32 height 19
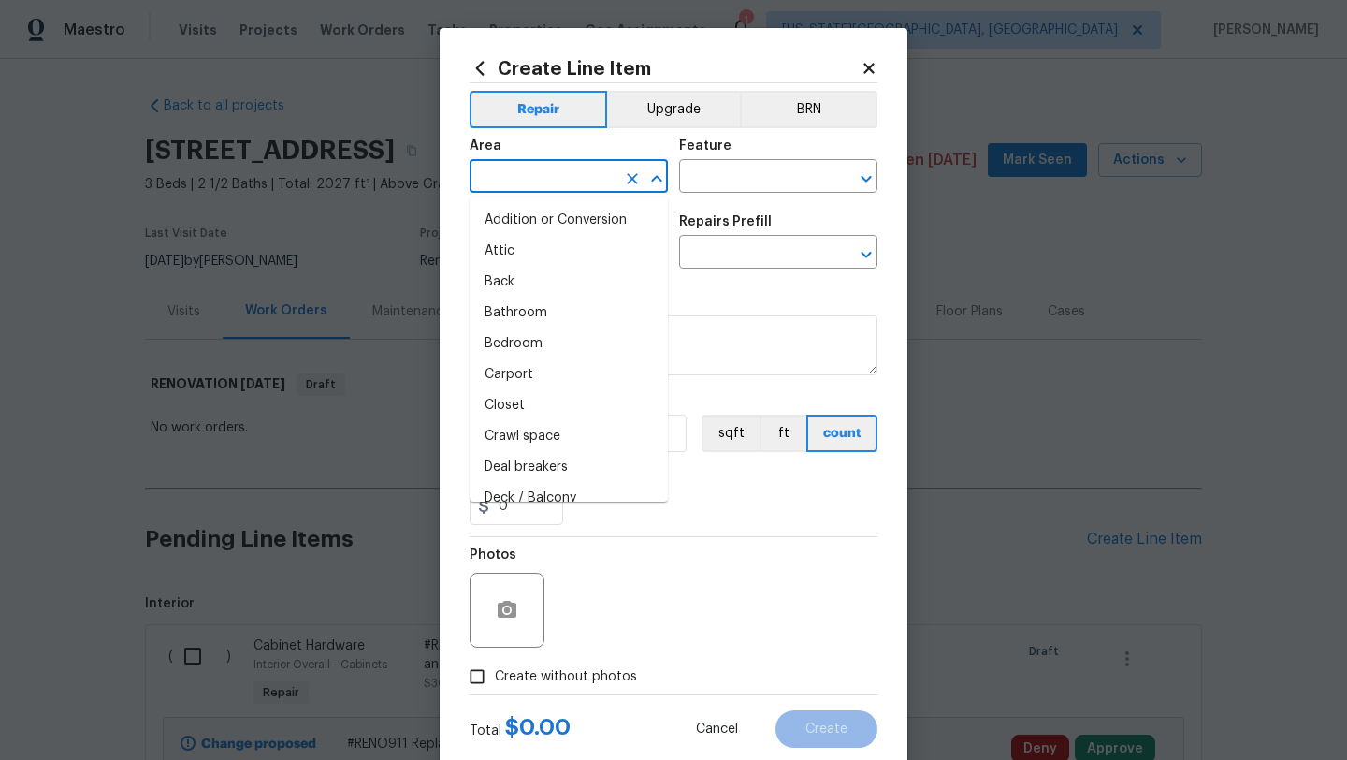
click at [522, 180] on input "text" at bounding box center [543, 178] width 146 height 29
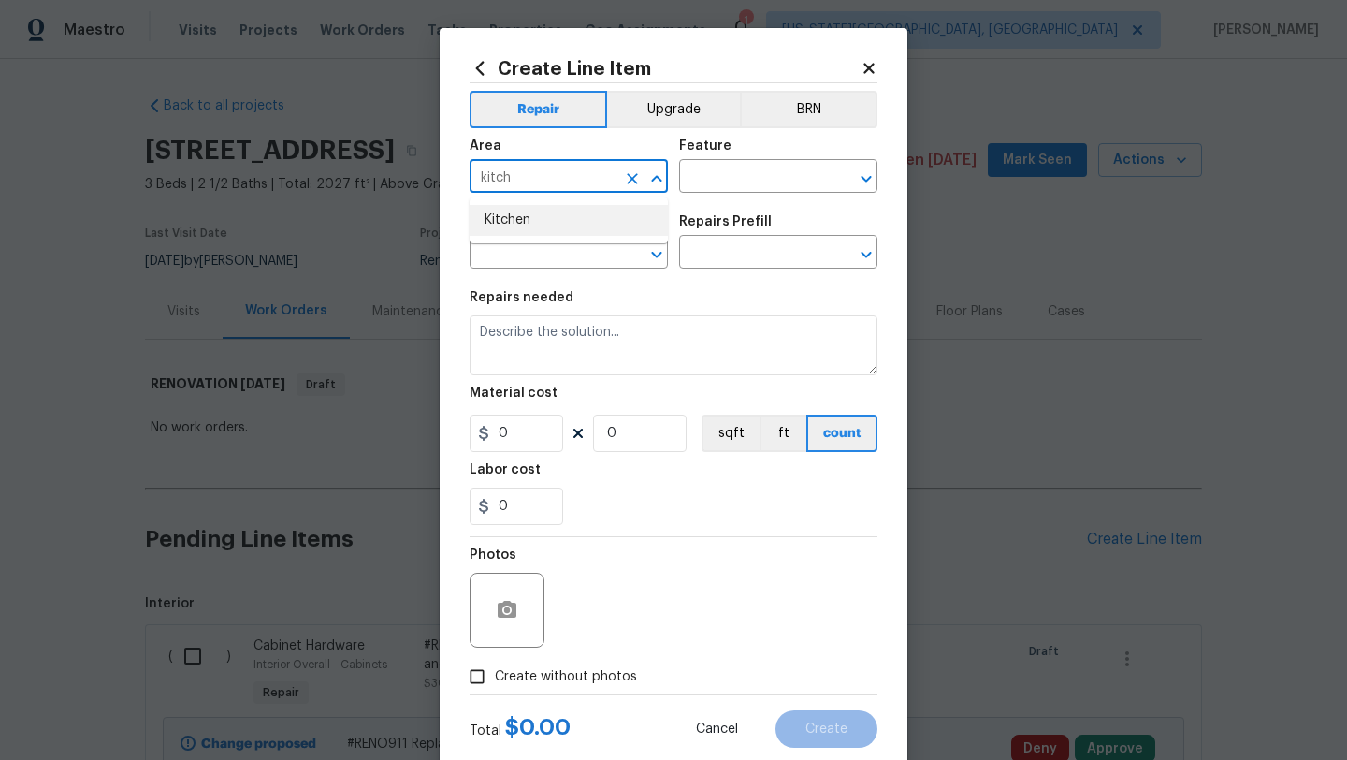
click at [515, 224] on li "Kitchen" at bounding box center [569, 220] width 198 height 31
type input "Kitchen"
click at [727, 180] on input "text" at bounding box center [752, 178] width 146 height 29
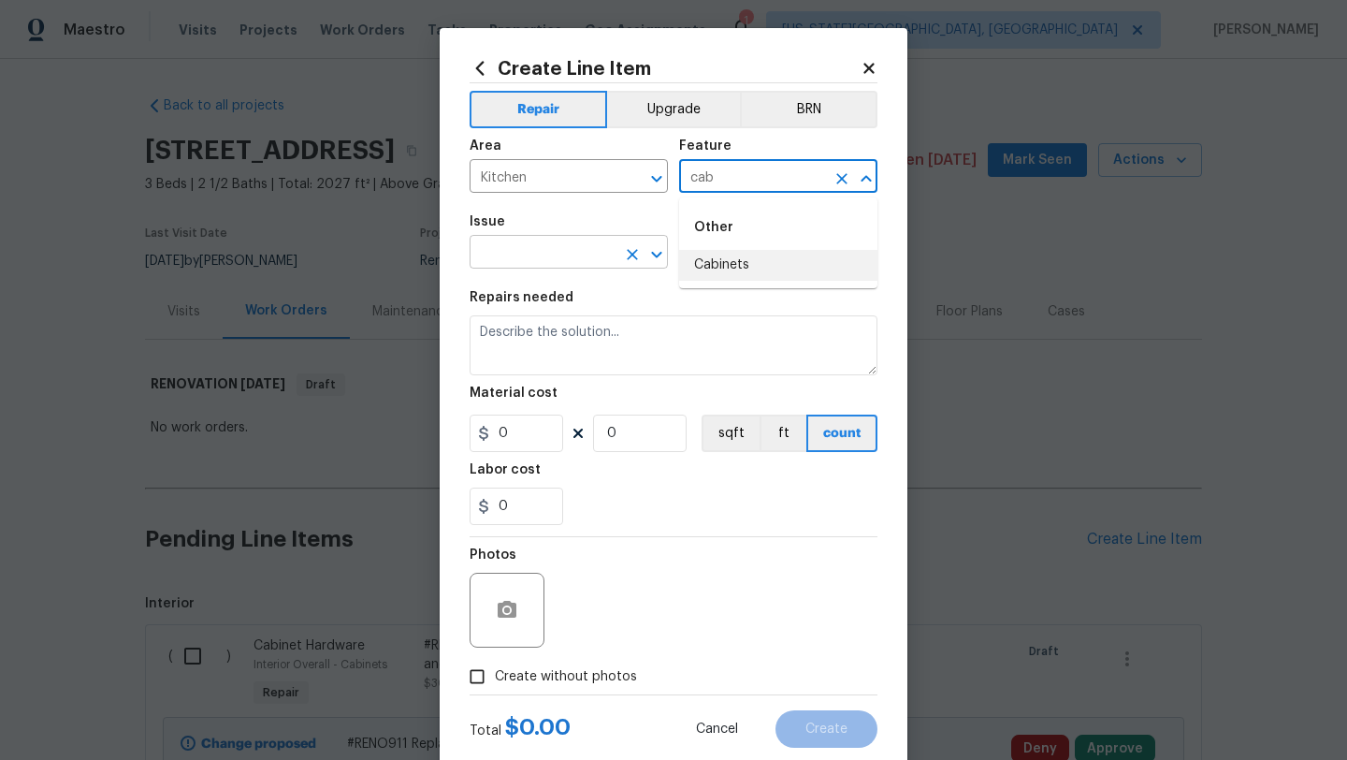
drag, startPoint x: 721, startPoint y: 262, endPoint x: 664, endPoint y: 259, distance: 57.1
click at [720, 262] on li "Cabinets" at bounding box center [778, 265] width 198 height 31
type input "Cabinets"
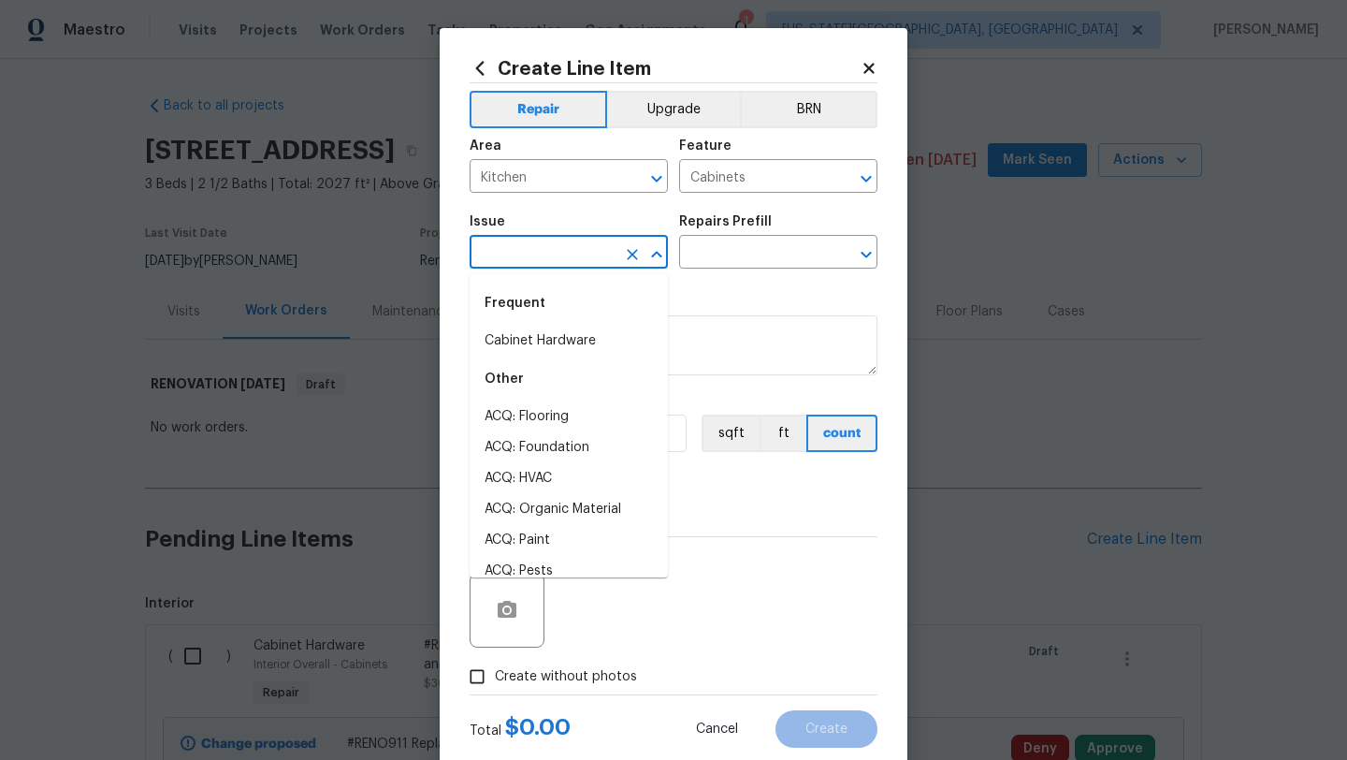
click at [557, 252] on input "text" at bounding box center [543, 253] width 146 height 29
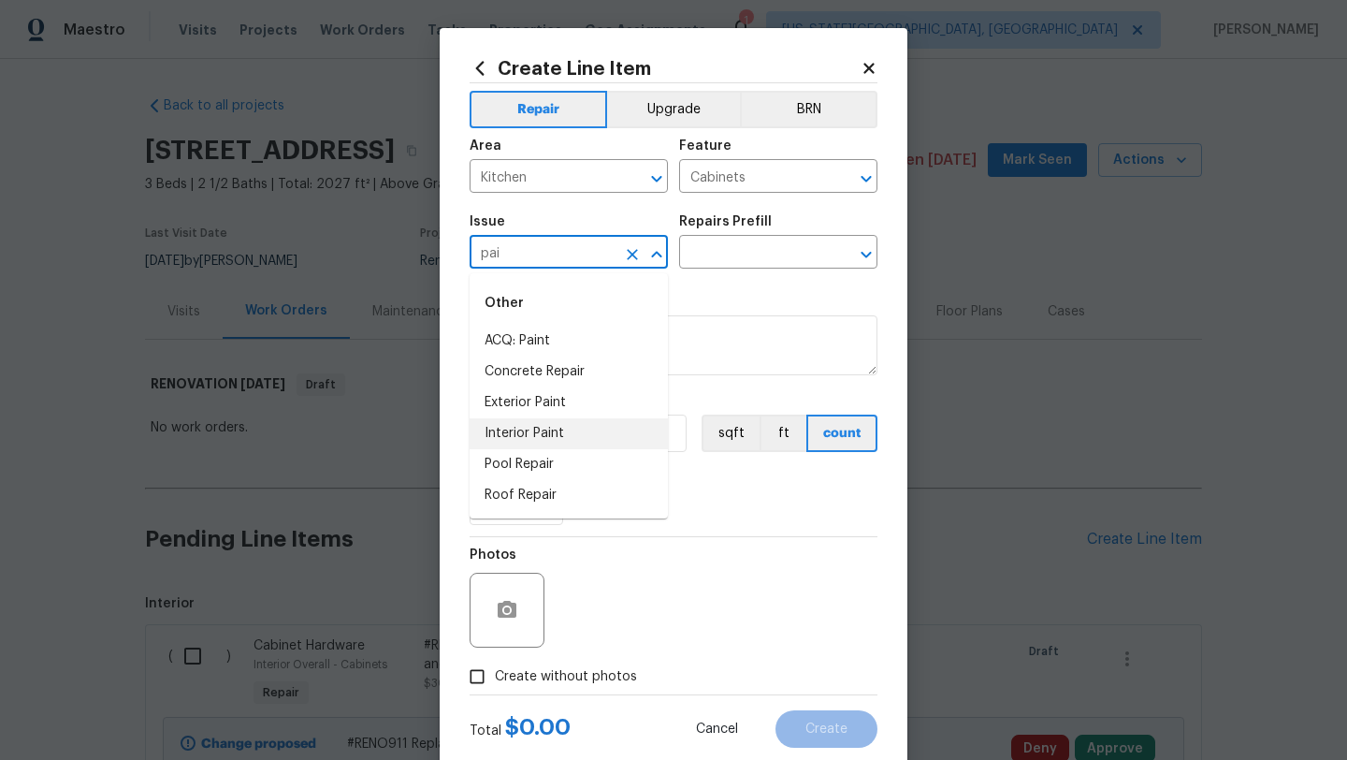
drag, startPoint x: 498, startPoint y: 440, endPoint x: 511, endPoint y: 431, distance: 15.6
click at [500, 439] on li "Interior Paint" at bounding box center [569, 433] width 198 height 31
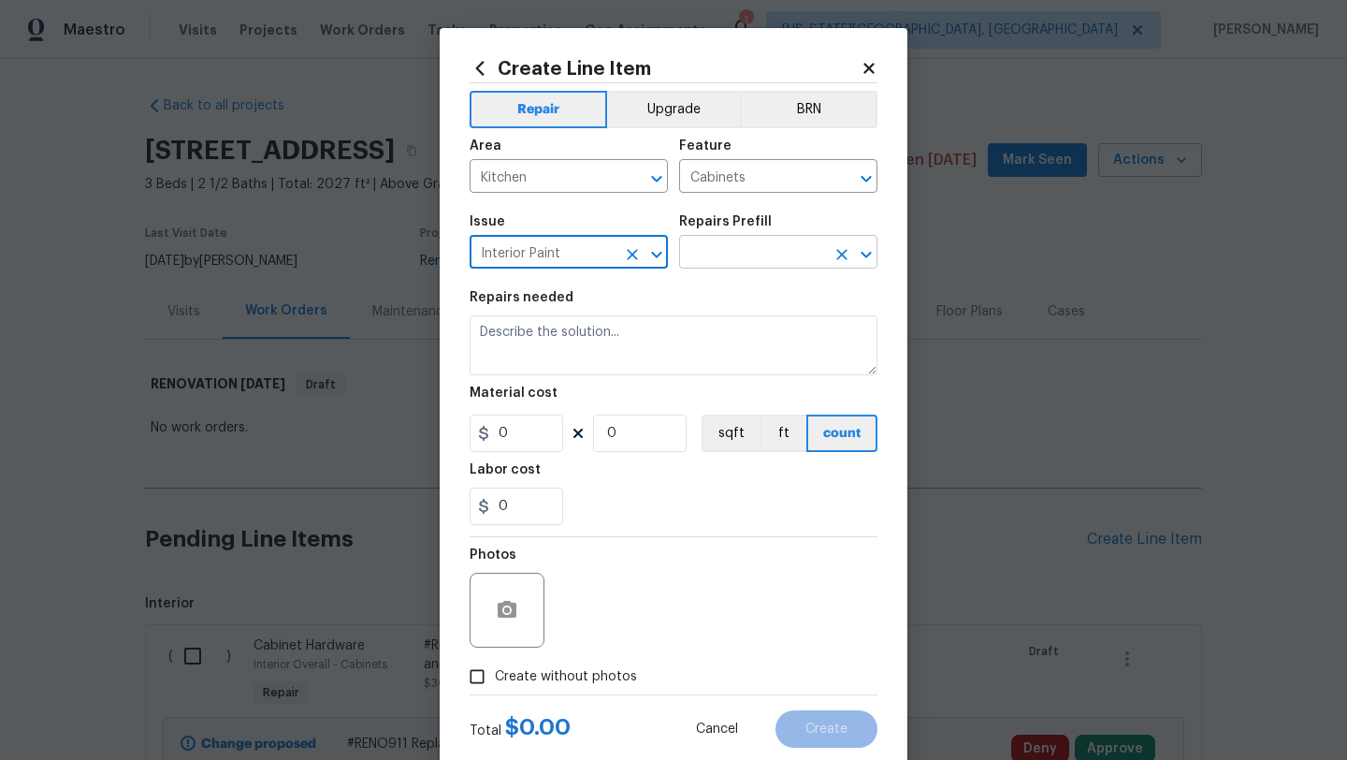
type input "Interior Paint"
click at [743, 253] on input "text" at bounding box center [752, 253] width 146 height 29
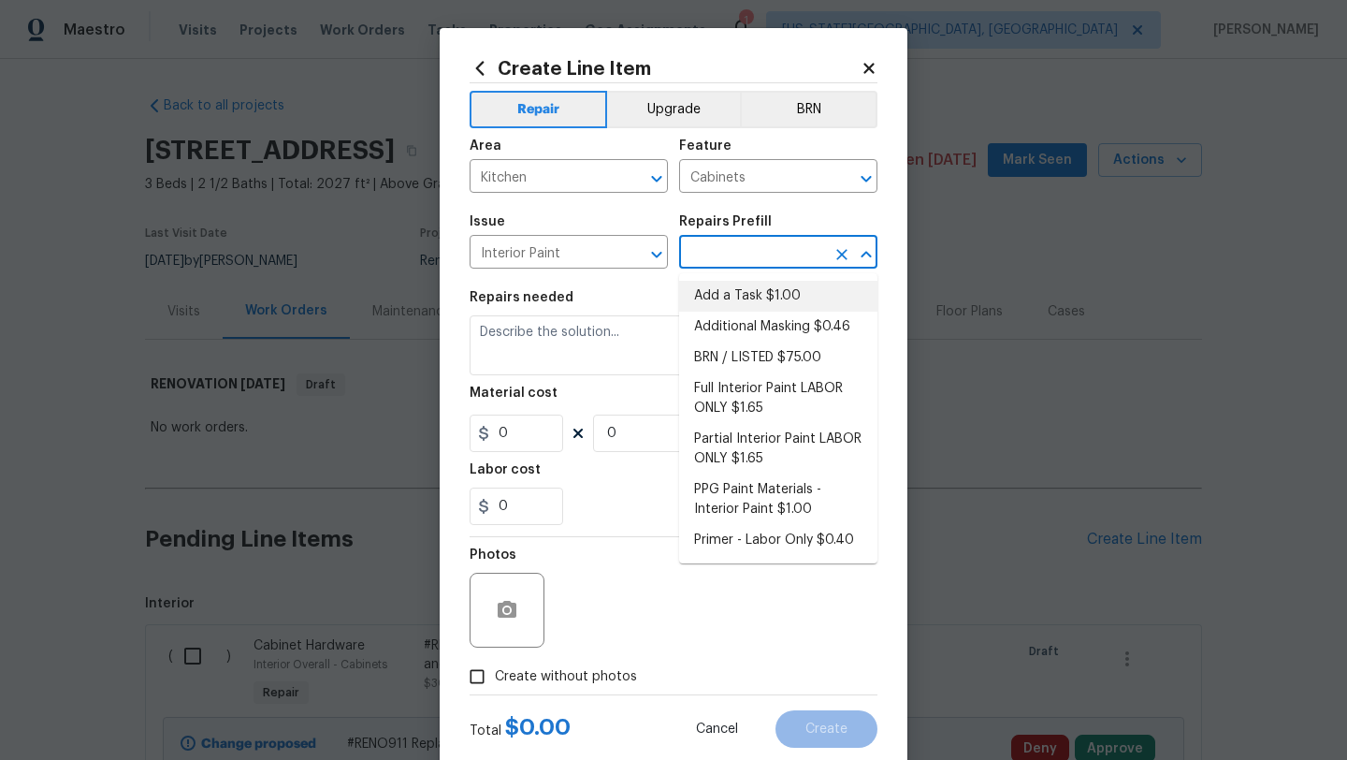
click at [744, 297] on li "Add a Task $1.00" at bounding box center [778, 296] width 198 height 31
type input "Overall Paint"
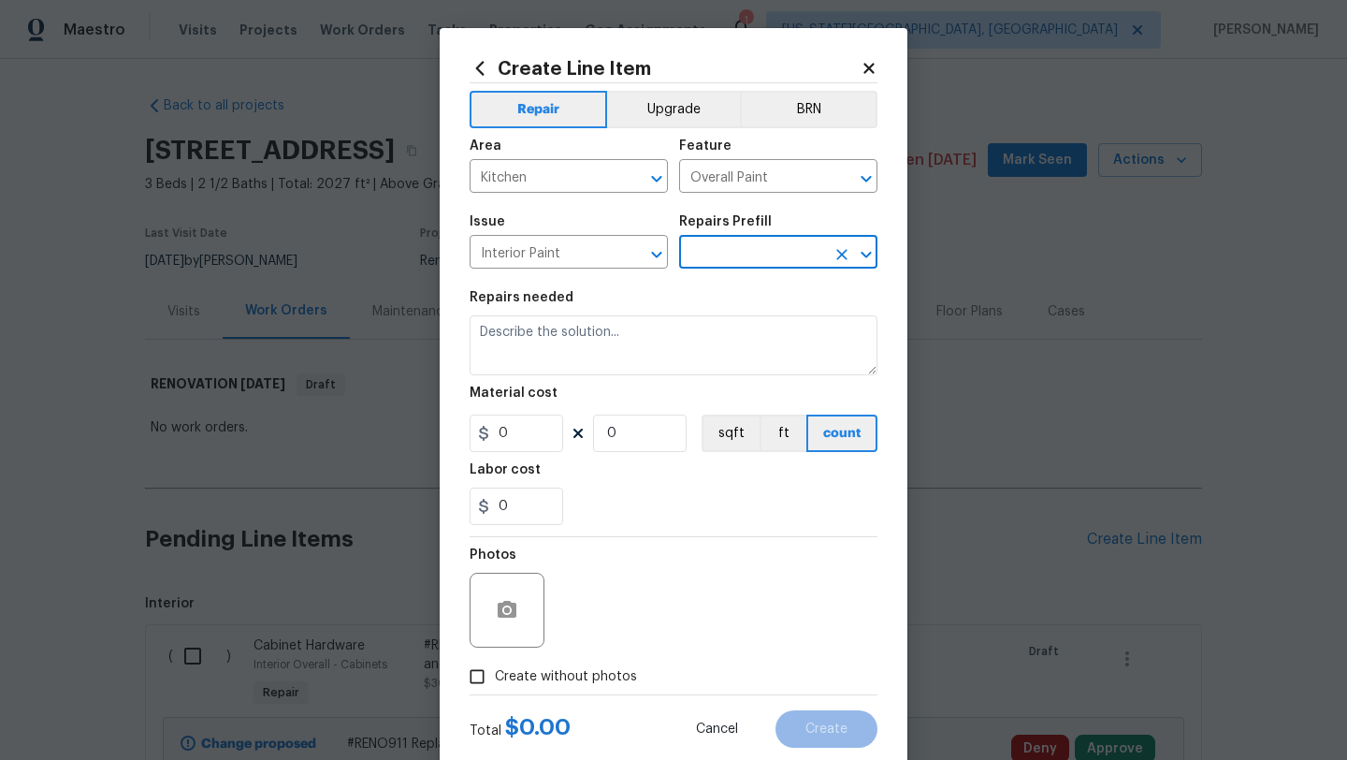
type input "Add a Task $1.00"
type textarea "HPM to detail"
type input "1"
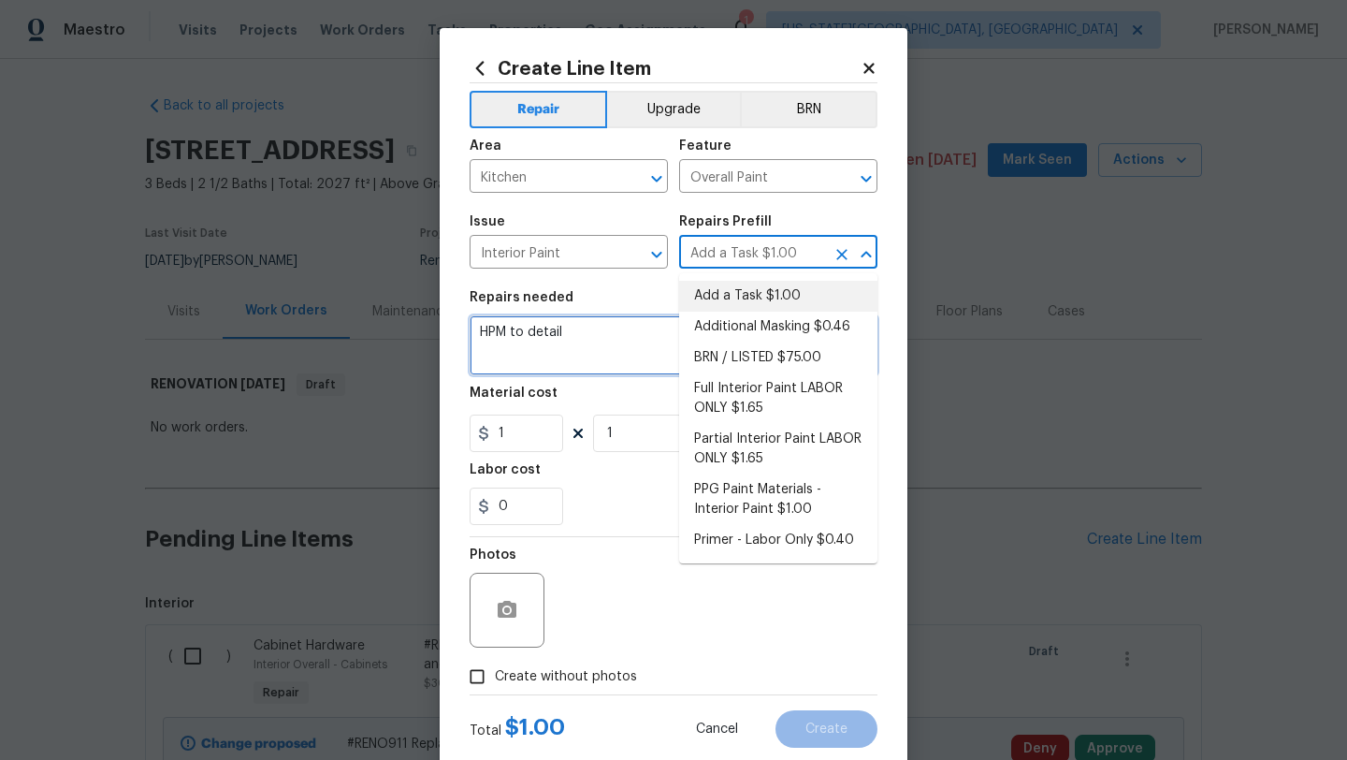
click at [575, 333] on textarea "HPM to detail" at bounding box center [674, 345] width 408 height 60
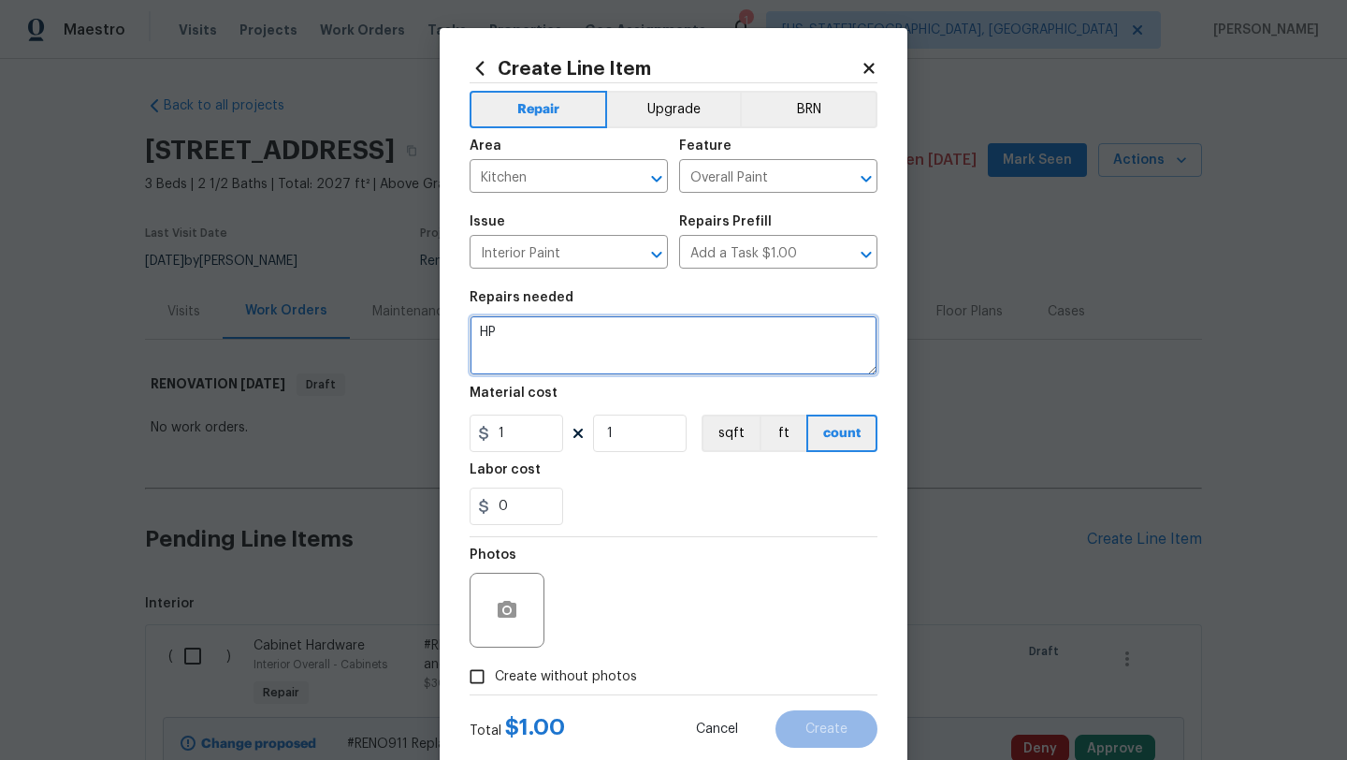
type textarea "H"
type textarea "R"
paste textarea "Cabinets - paint"
type textarea "#RENO911 Cabinets - paint"
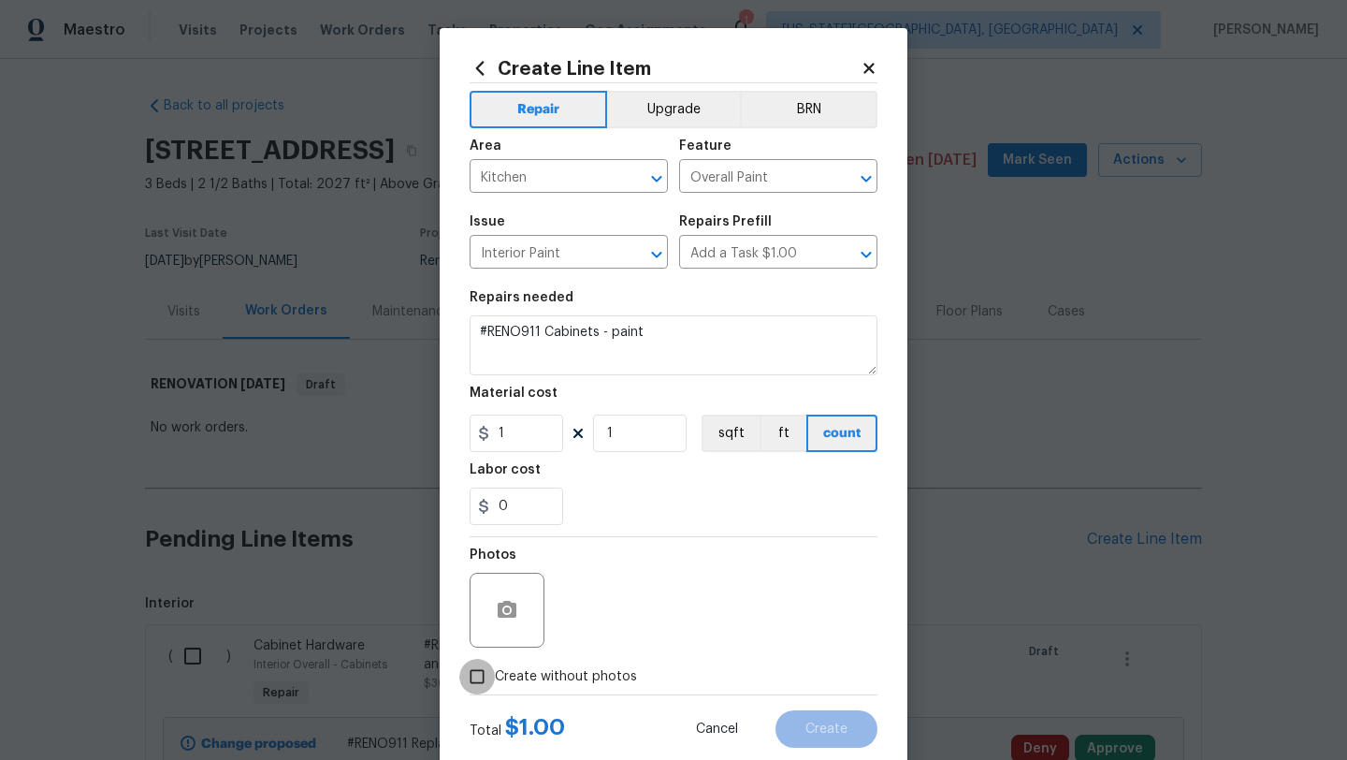
drag, startPoint x: 473, startPoint y: 677, endPoint x: 551, endPoint y: 641, distance: 85.8
click at [497, 668] on label "Create without photos" at bounding box center [548, 677] width 178 height 36
click at [495, 668] on input "Create without photos" at bounding box center [477, 677] width 36 height 36
checkbox input "true"
drag, startPoint x: 510, startPoint y: 433, endPoint x: 571, endPoint y: 431, distance: 60.8
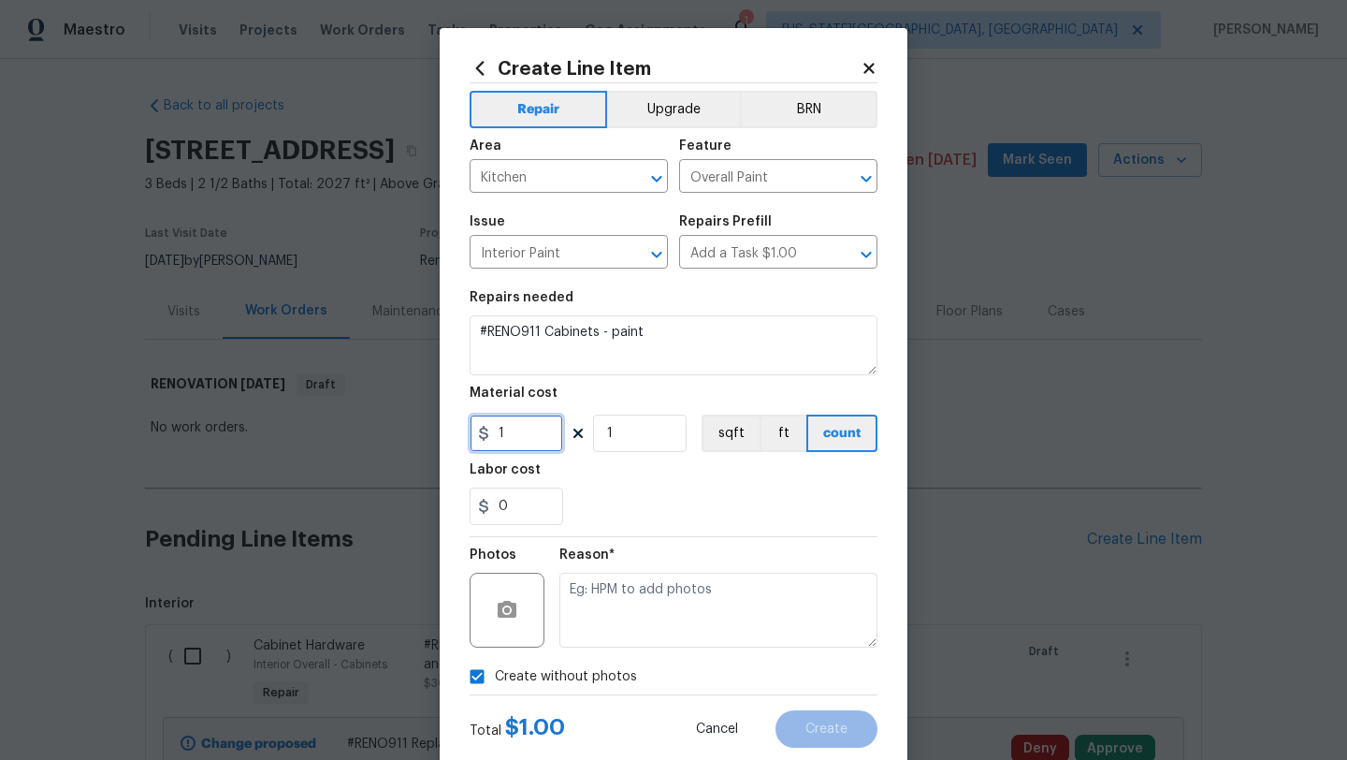
click at [507, 436] on input "1" at bounding box center [517, 432] width 94 height 37
type input "127"
type input "10"
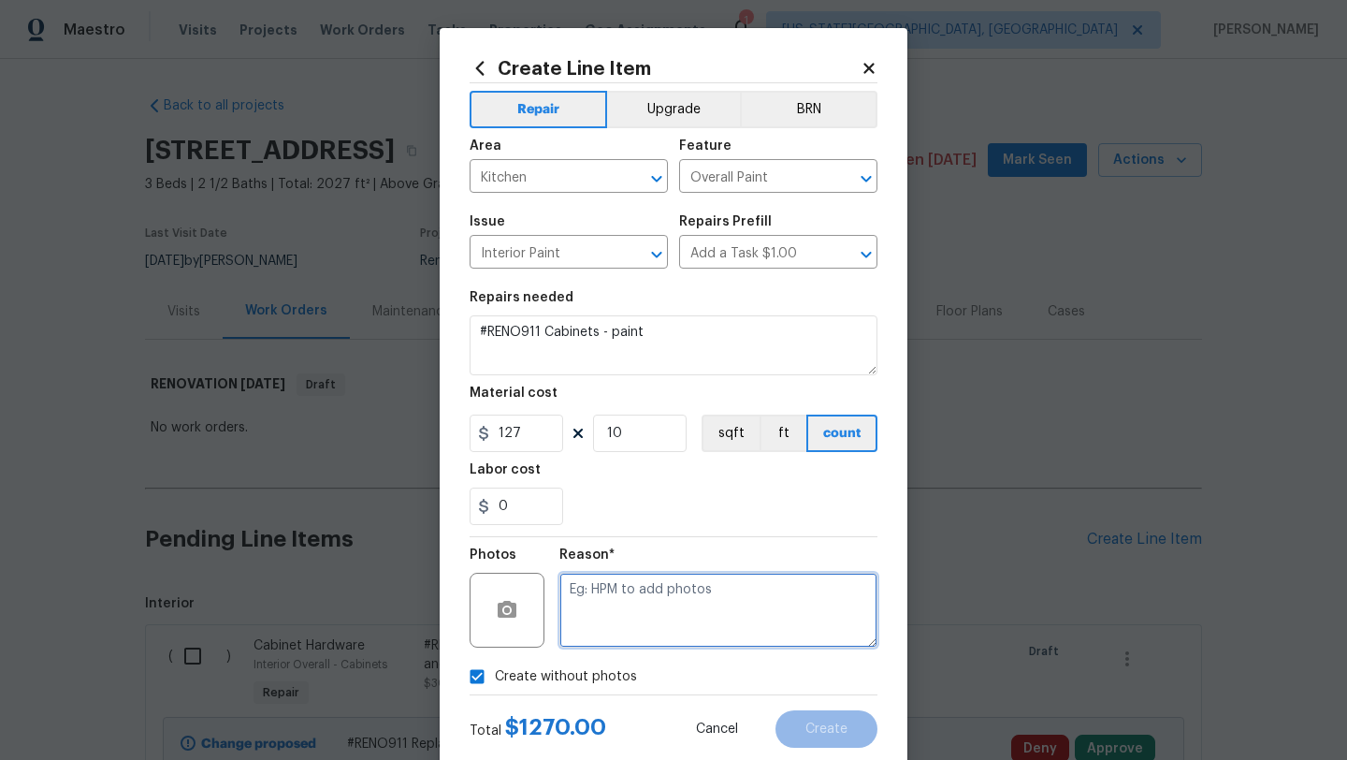
click at [779, 616] on textarea at bounding box center [718, 609] width 318 height 75
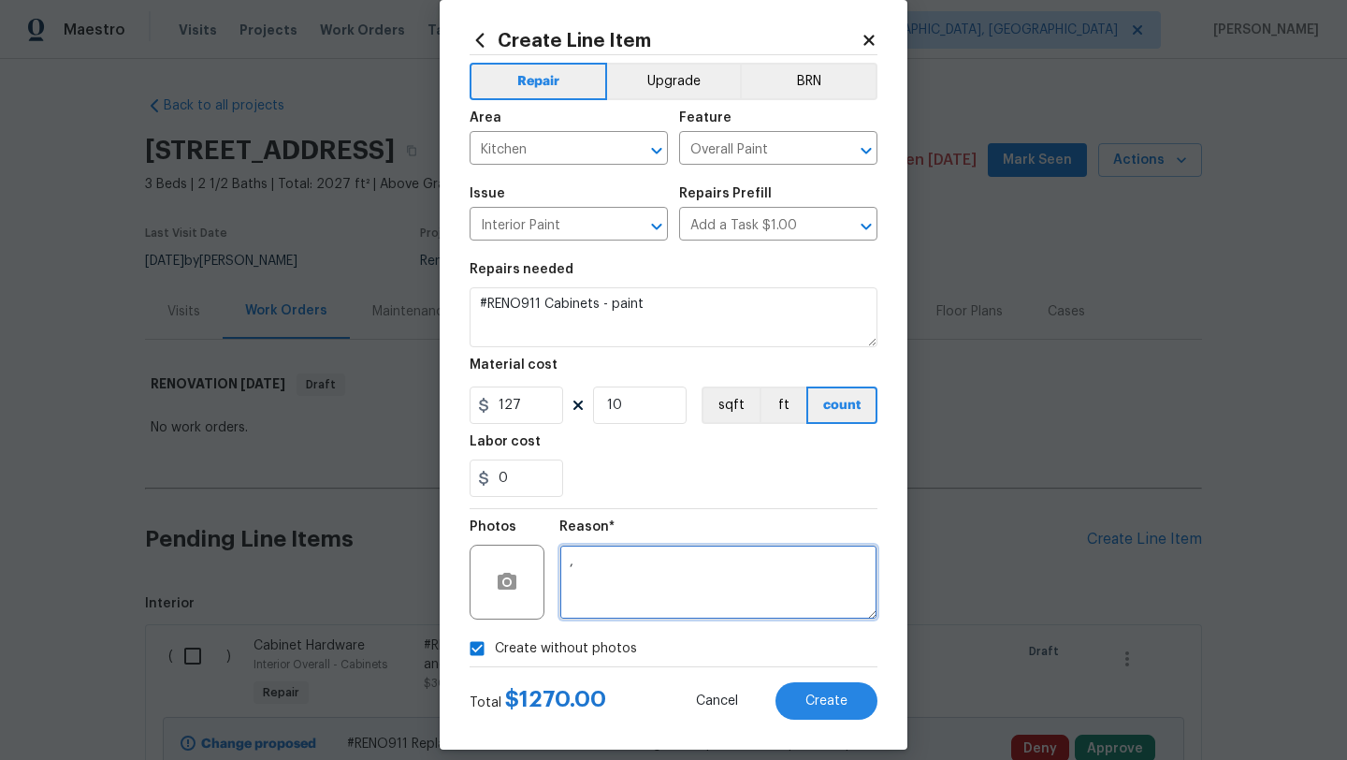
scroll to position [28, 0]
type textarea ","
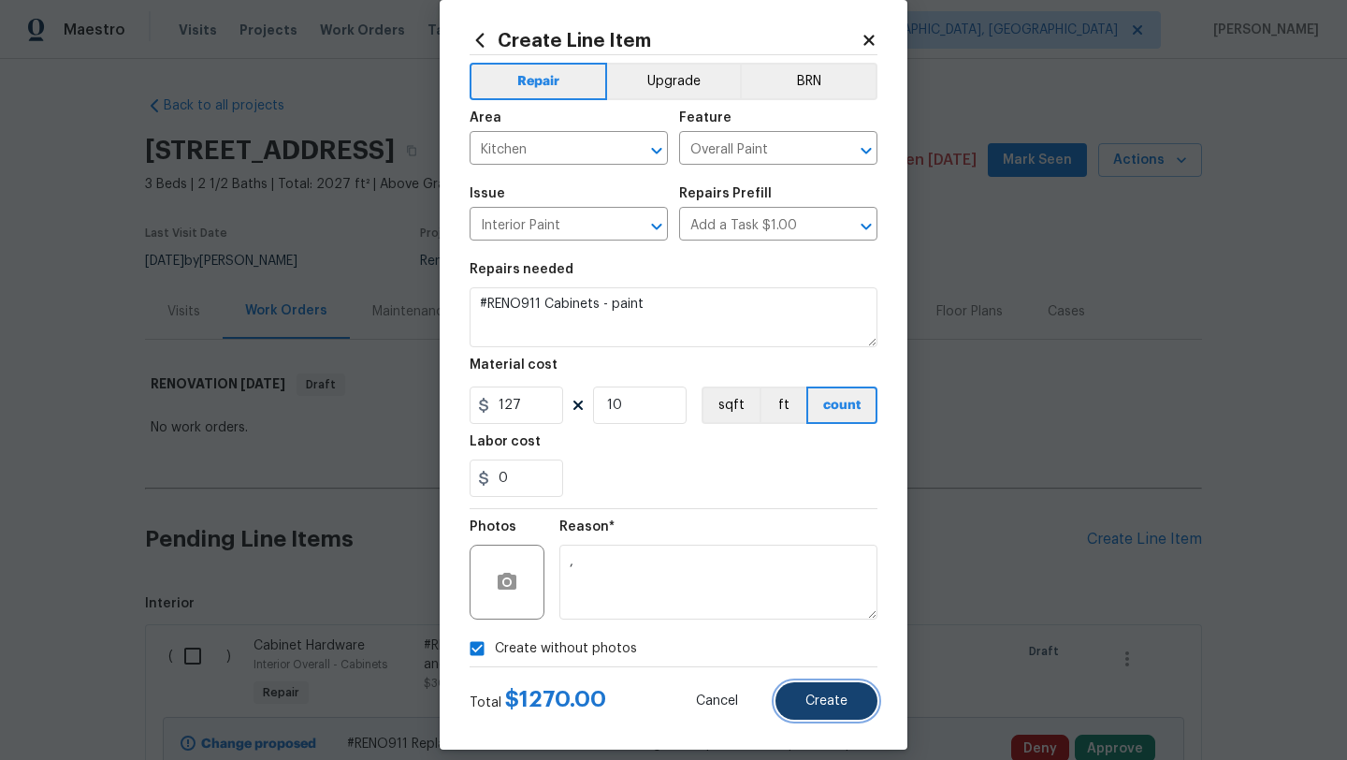
click at [833, 705] on span "Create" at bounding box center [826, 701] width 42 height 14
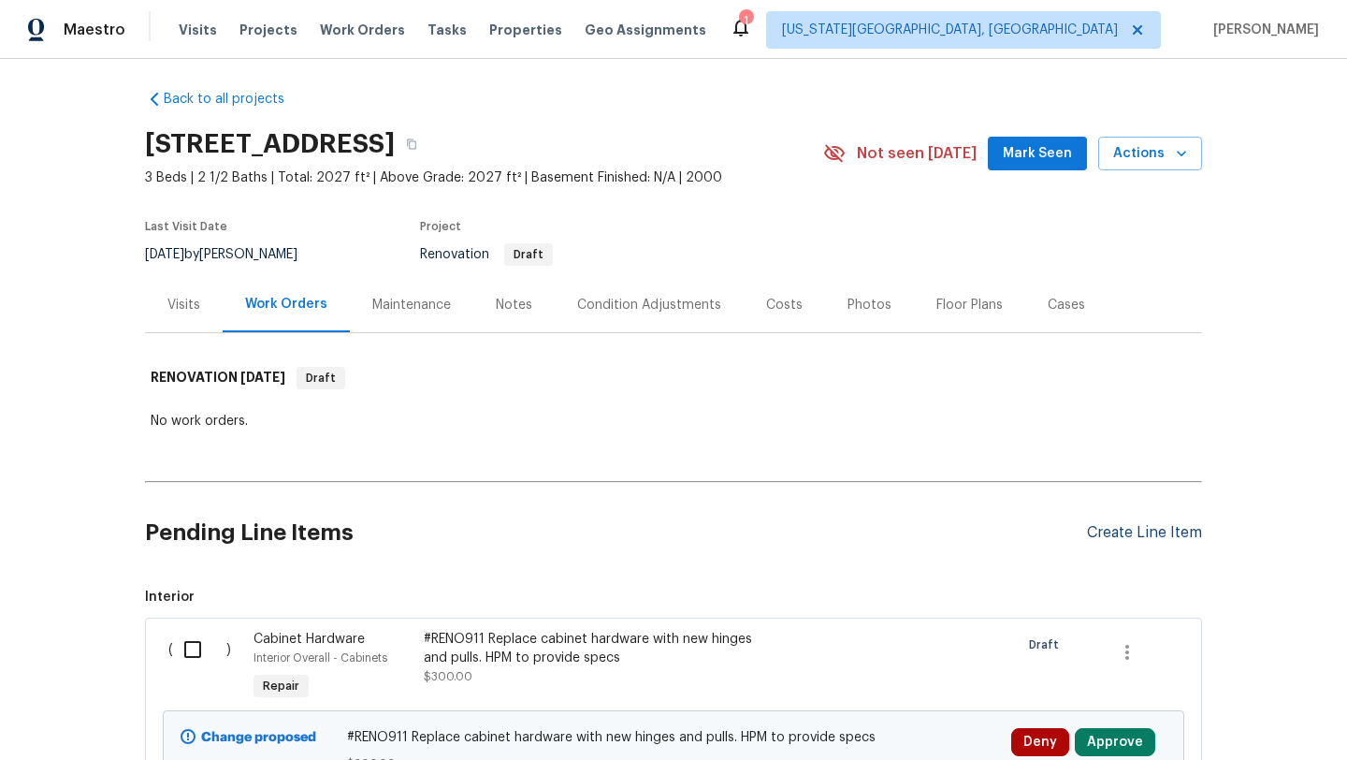
click at [1107, 533] on div "Create Line Item" at bounding box center [1144, 533] width 115 height 18
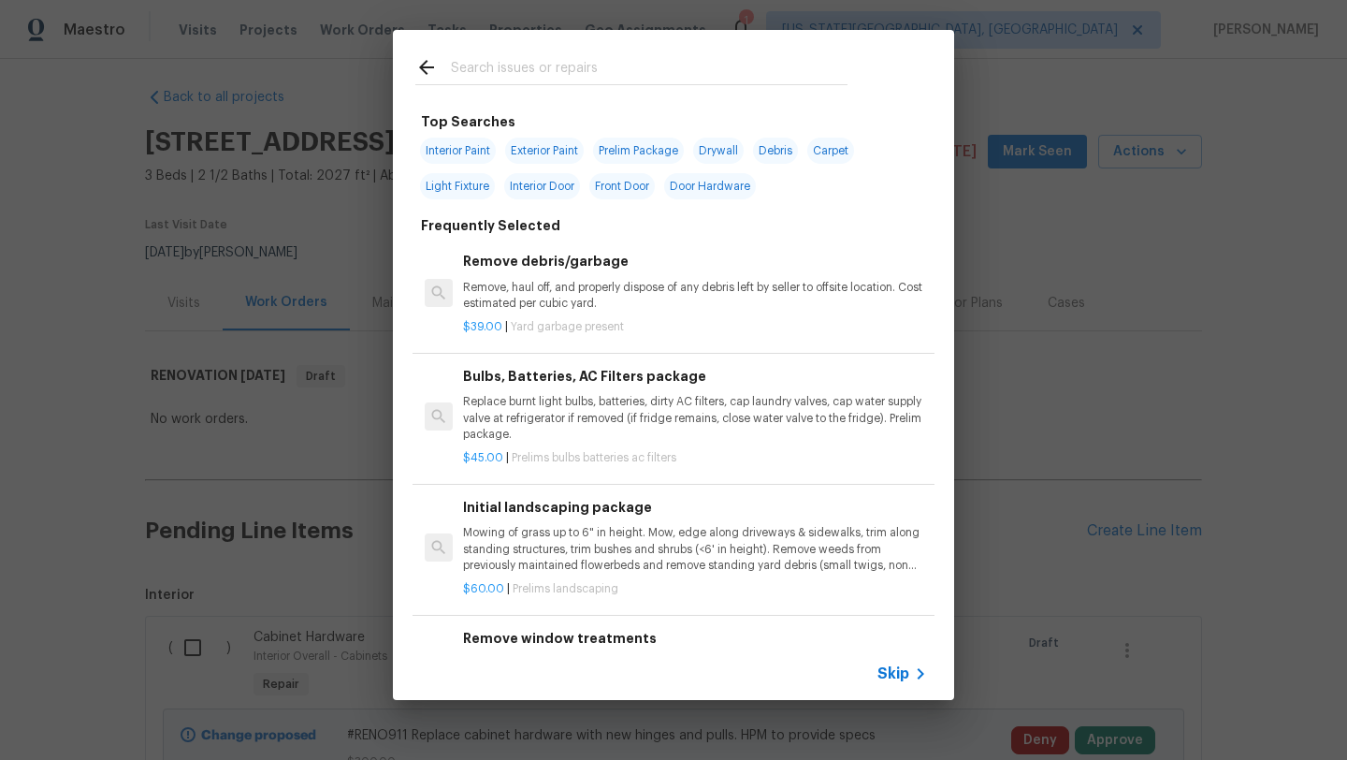
click at [485, 69] on input "text" at bounding box center [649, 70] width 397 height 28
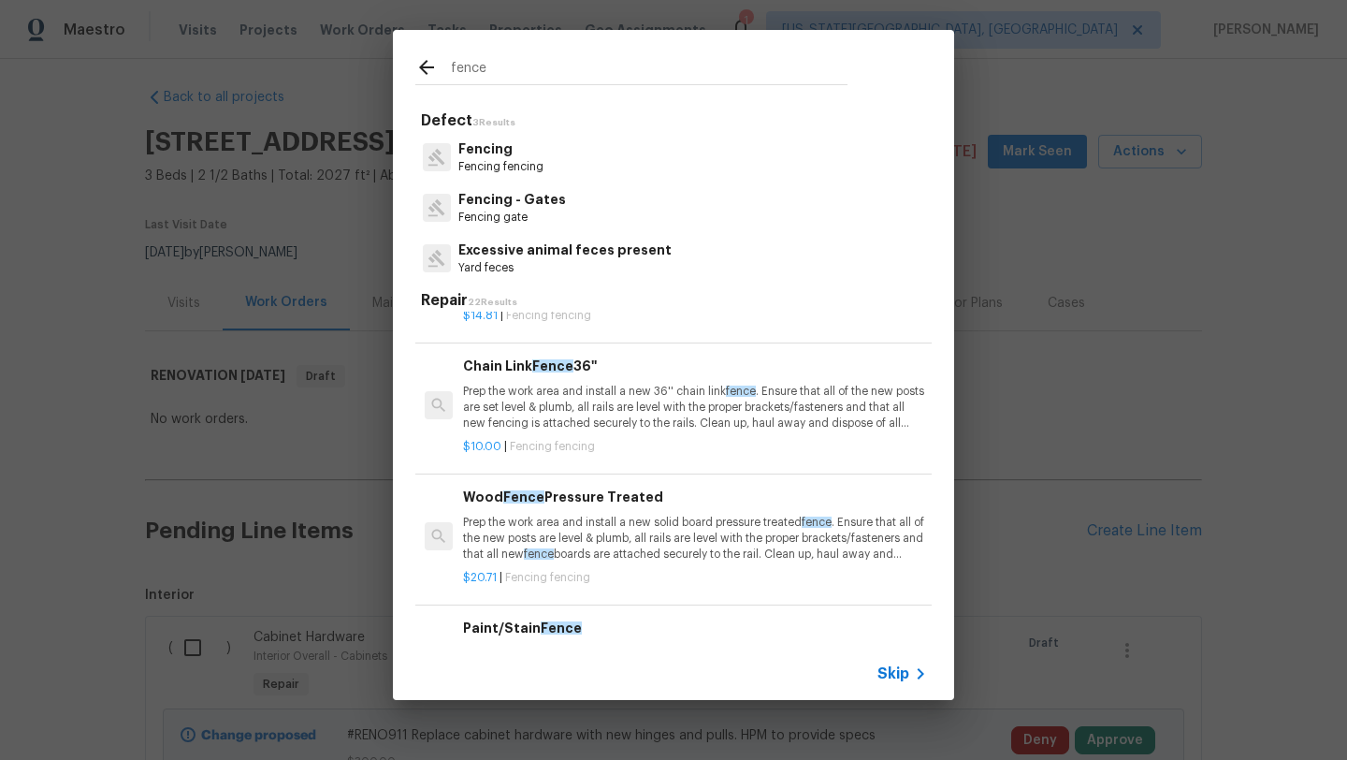
scroll to position [384, 0]
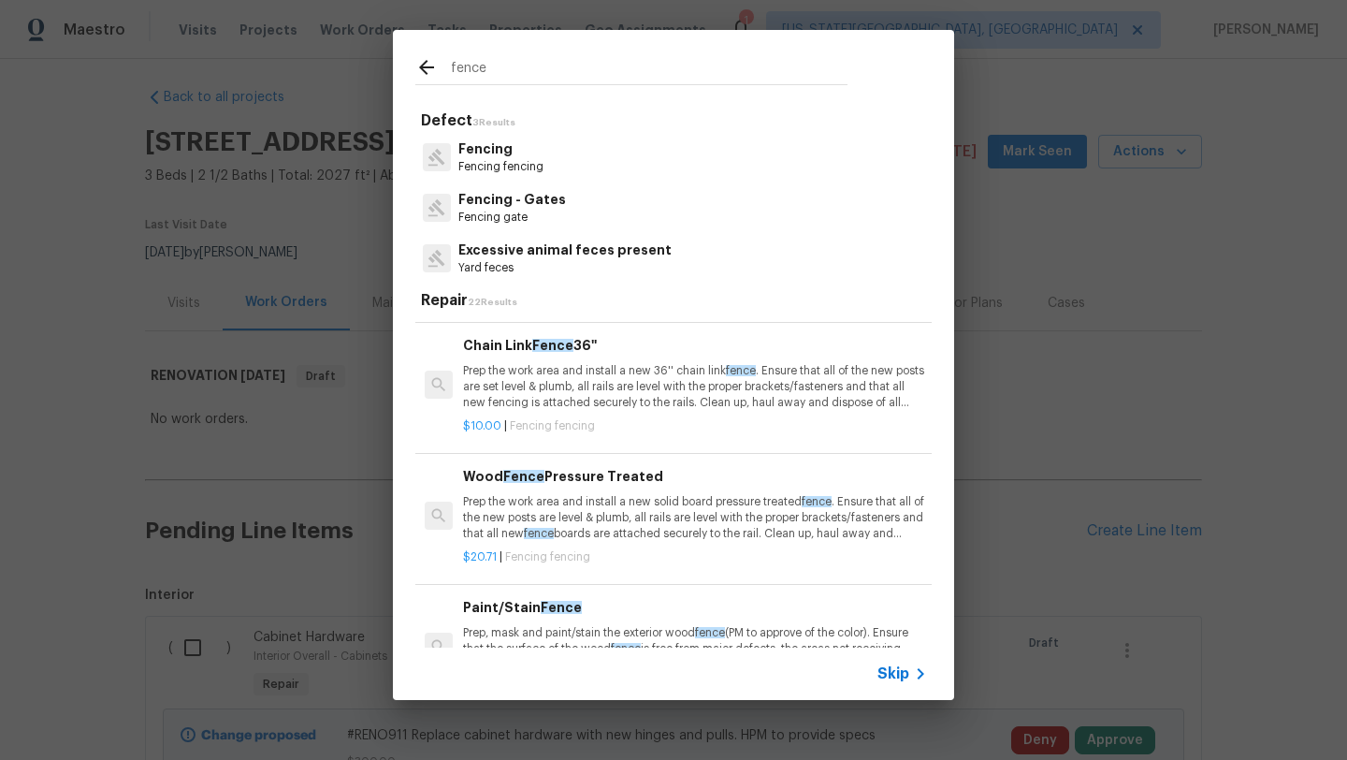
type input "fence"
click at [599, 494] on p "Prep the work area and install a new solid board pressure treated fence . Ensur…" at bounding box center [695, 518] width 464 height 48
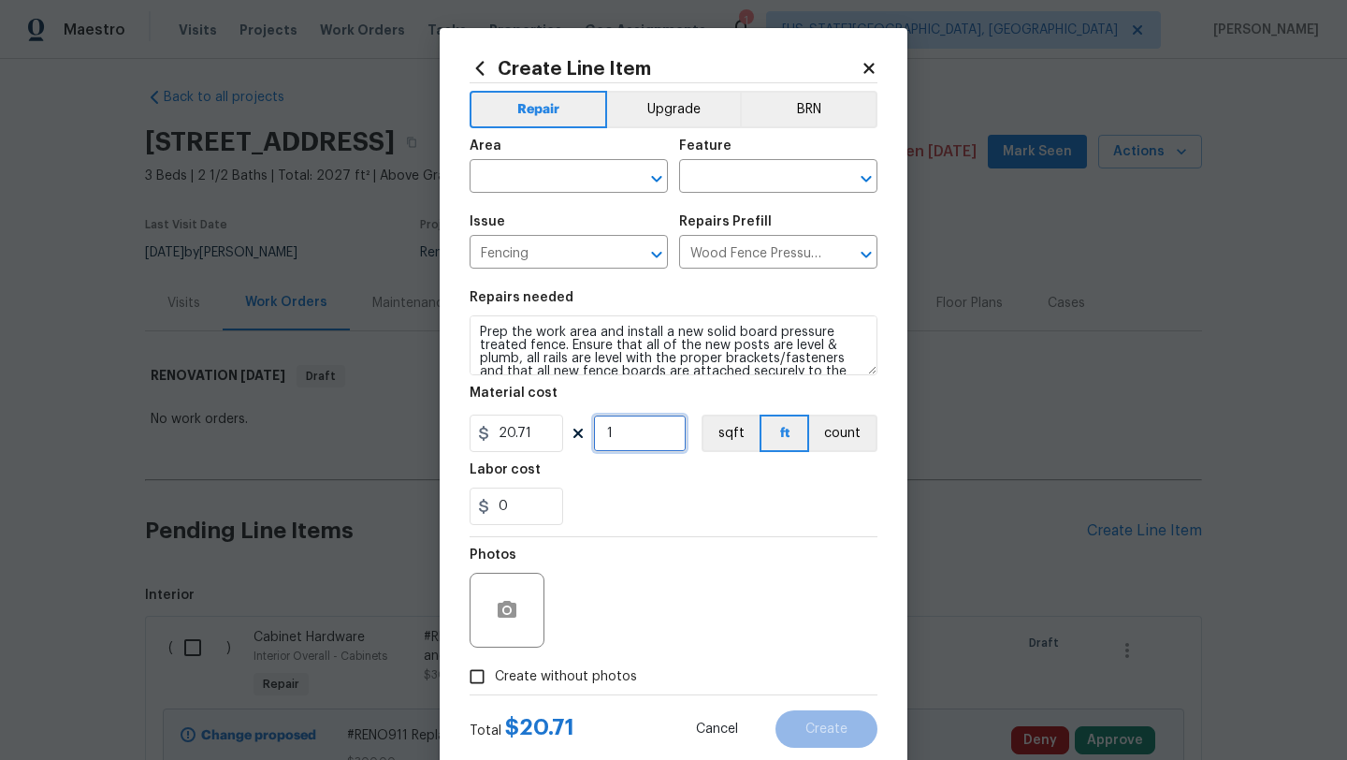
drag, startPoint x: 610, startPoint y: 435, endPoint x: 597, endPoint y: 438, distance: 13.4
click at [597, 438] on input "1" at bounding box center [640, 432] width 94 height 37
type input "15"
drag, startPoint x: 480, startPoint y: 680, endPoint x: 498, endPoint y: 670, distance: 20.5
click at [485, 677] on input "Create without photos" at bounding box center [477, 677] width 36 height 36
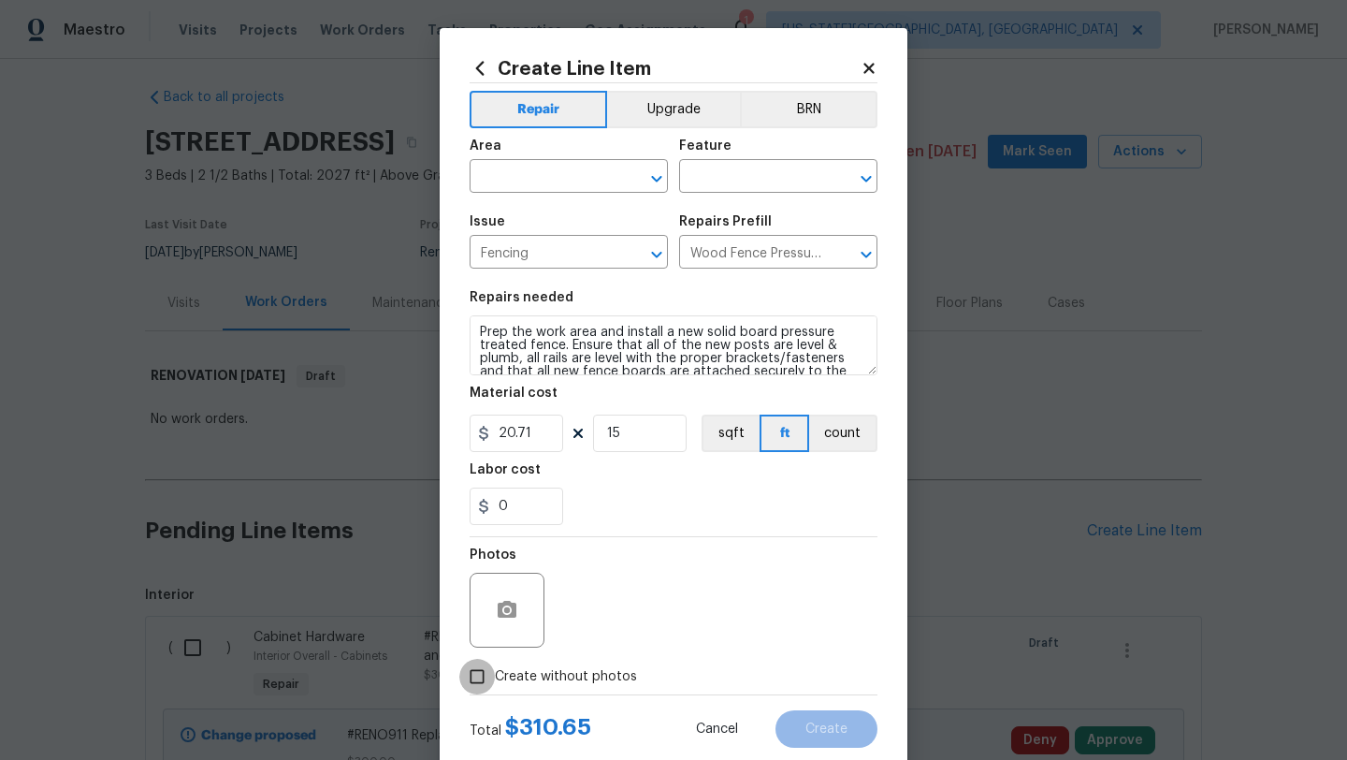
checkbox input "true"
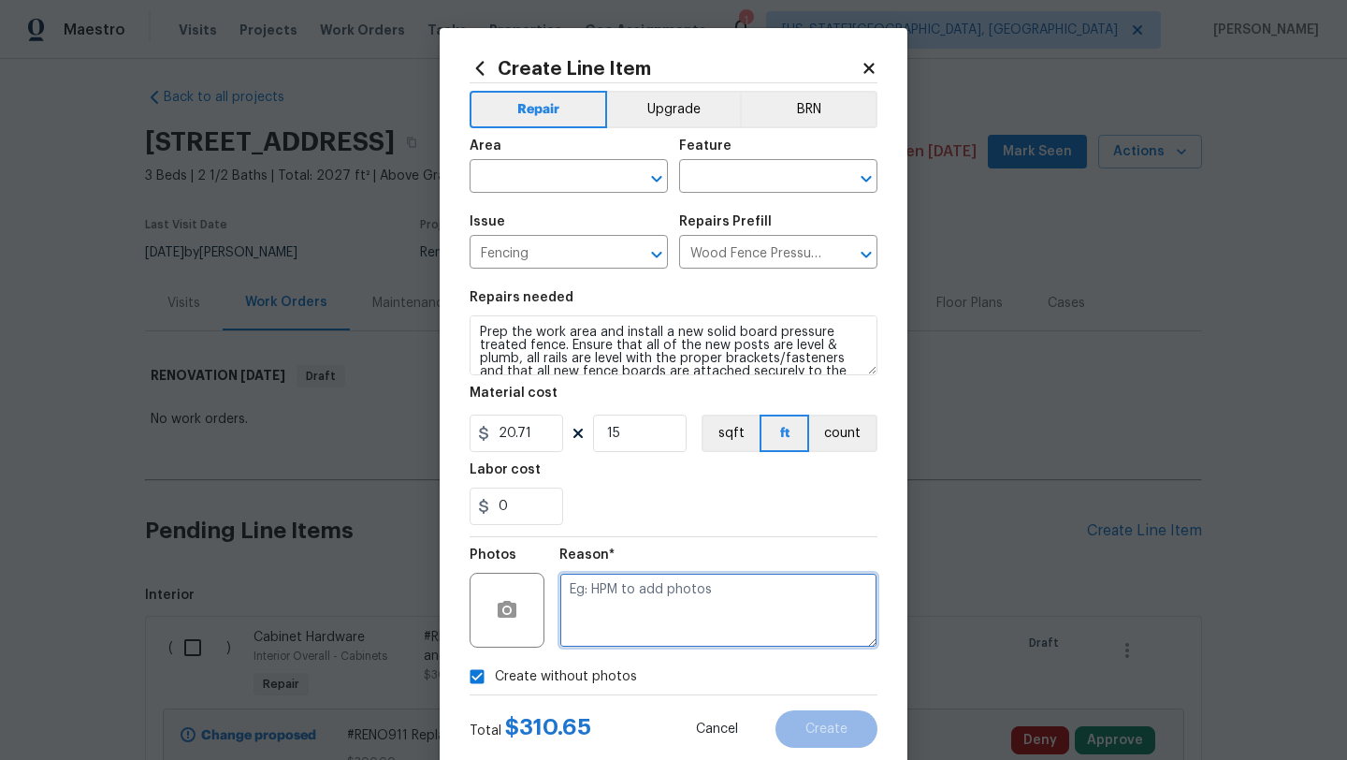
click at [615, 592] on textarea at bounding box center [718, 609] width 318 height 75
type textarea ","
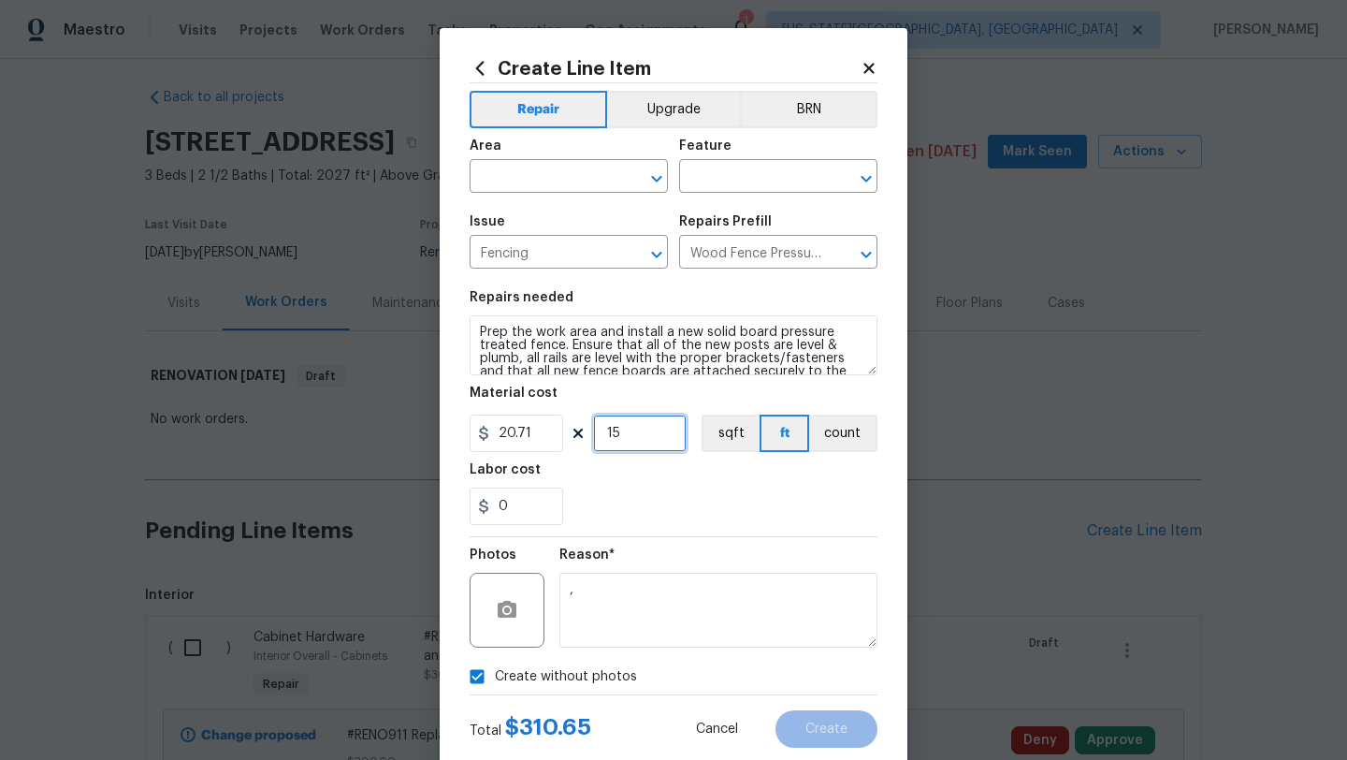
drag, startPoint x: 624, startPoint y: 440, endPoint x: 578, endPoint y: 439, distance: 45.8
click at [578, 439] on div "20.71 15 sqft ft count" at bounding box center [674, 432] width 408 height 37
type input "1"
drag, startPoint x: 535, startPoint y: 430, endPoint x: 457, endPoint y: 432, distance: 77.7
click at [457, 432] on div "Create Line Item Repair Upgrade BRN Area ​ Feature ​ Issue Fencing ​ Repairs Pr…" at bounding box center [674, 402] width 468 height 749
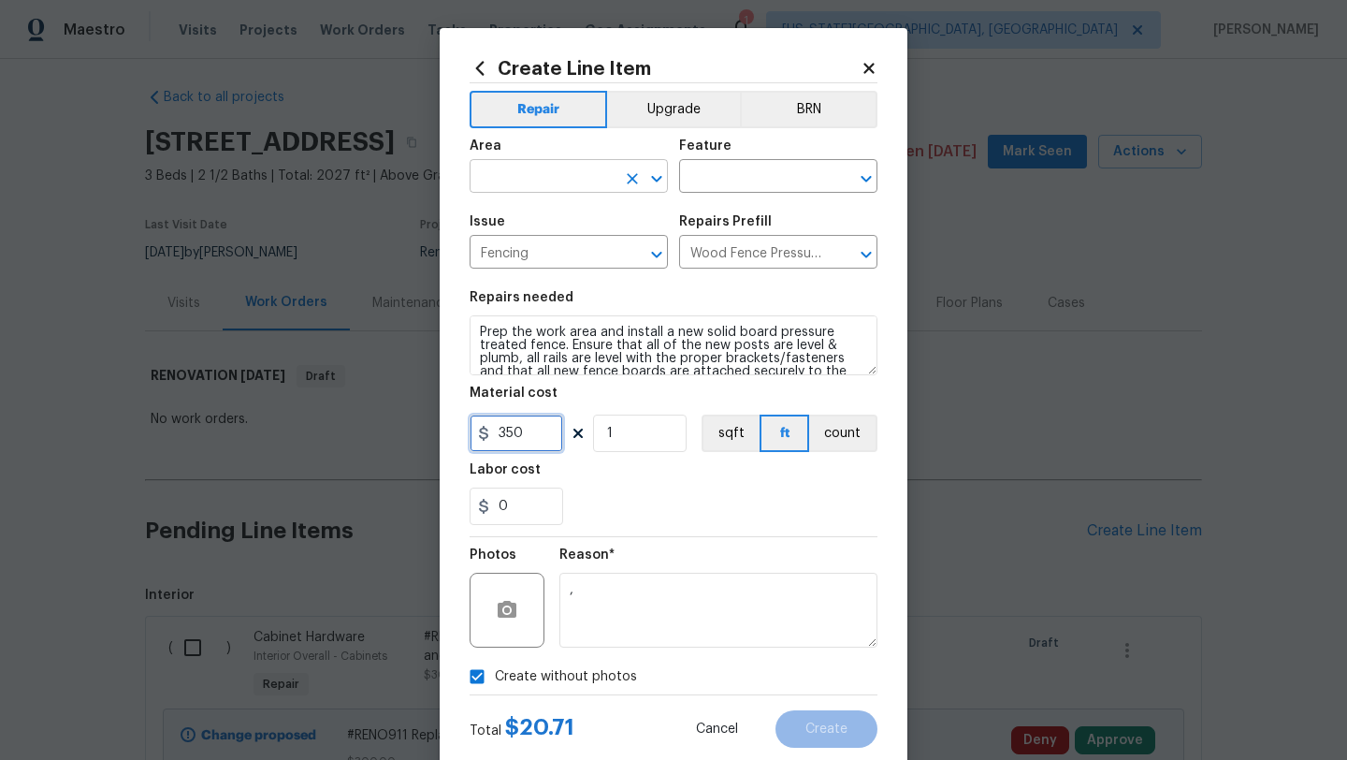
type input "350"
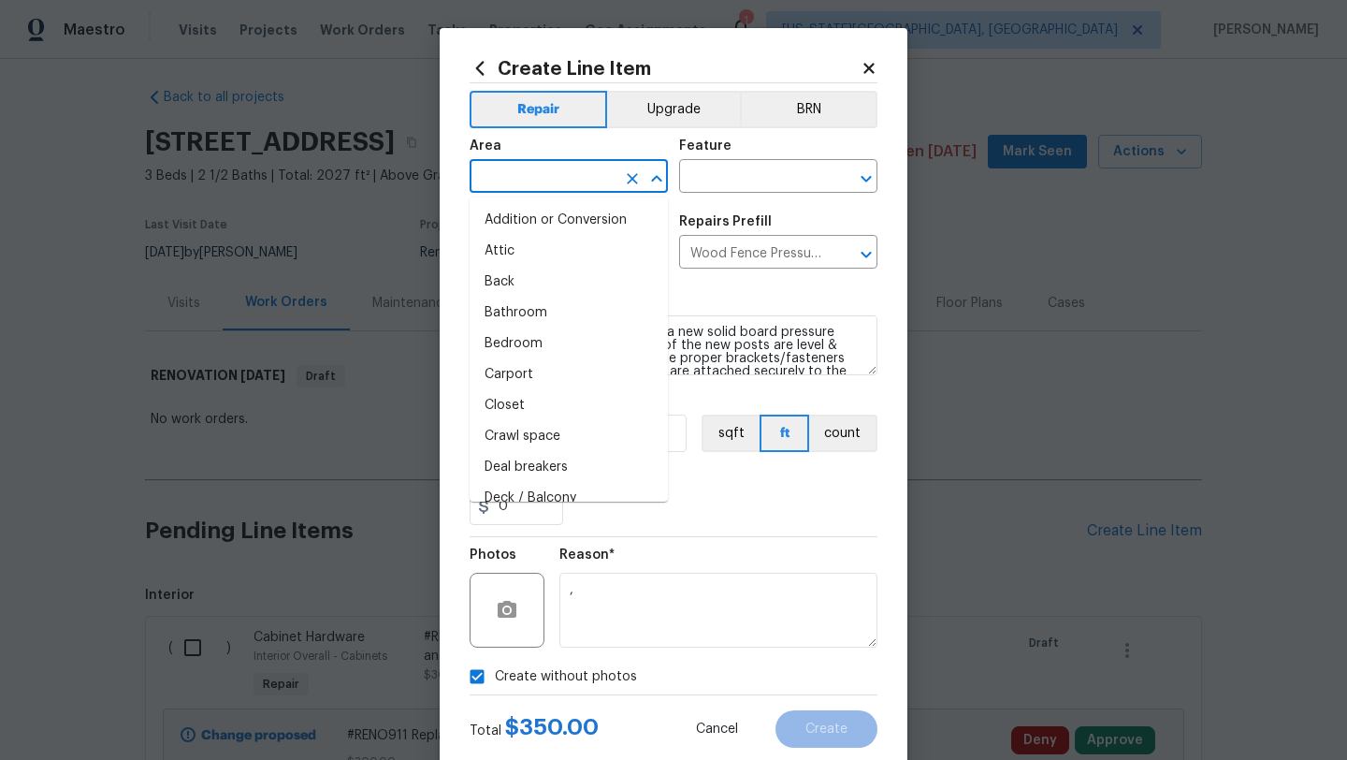
click at [547, 176] on input "text" at bounding box center [543, 178] width 146 height 29
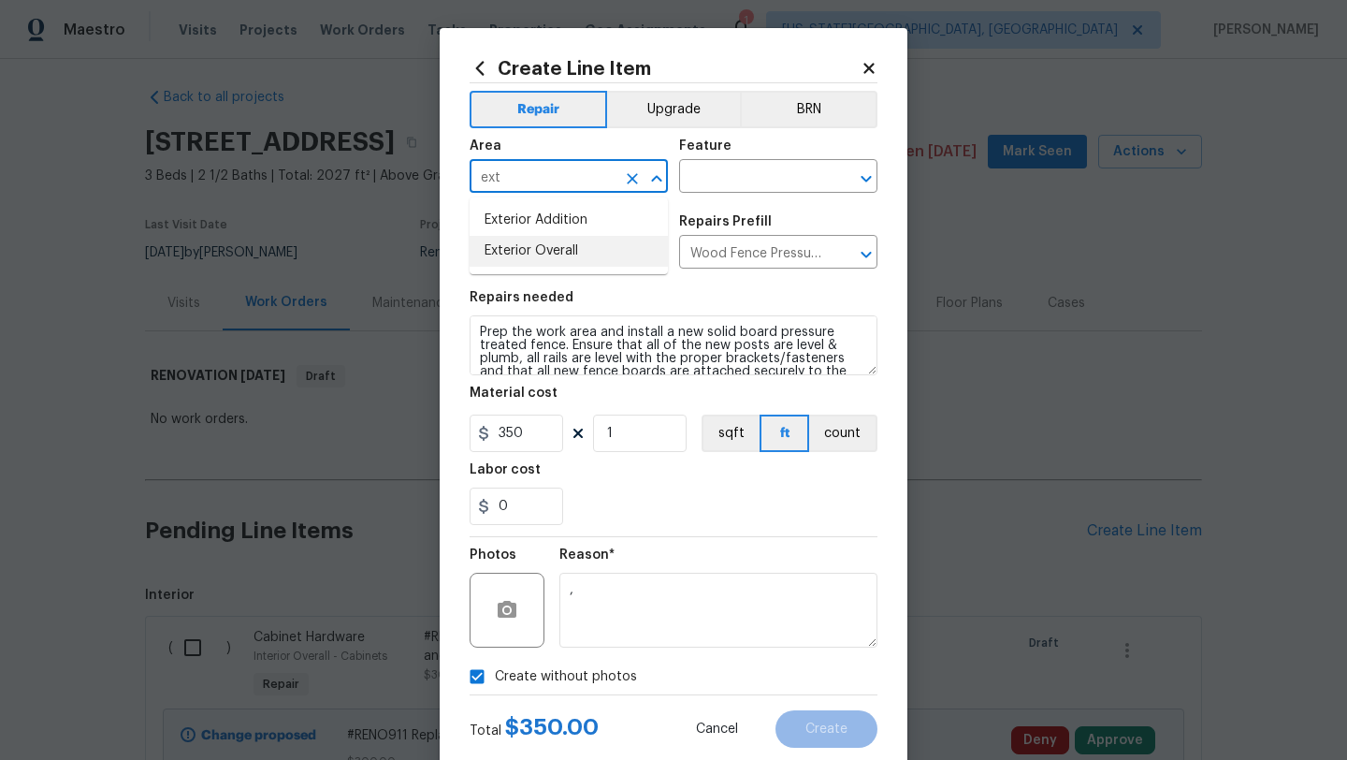
drag, startPoint x: 533, startPoint y: 253, endPoint x: 562, endPoint y: 239, distance: 31.8
click at [533, 253] on li "Exterior Overall" at bounding box center [569, 251] width 198 height 31
type input "Exterior Overall"
click at [720, 181] on input "text" at bounding box center [752, 178] width 146 height 29
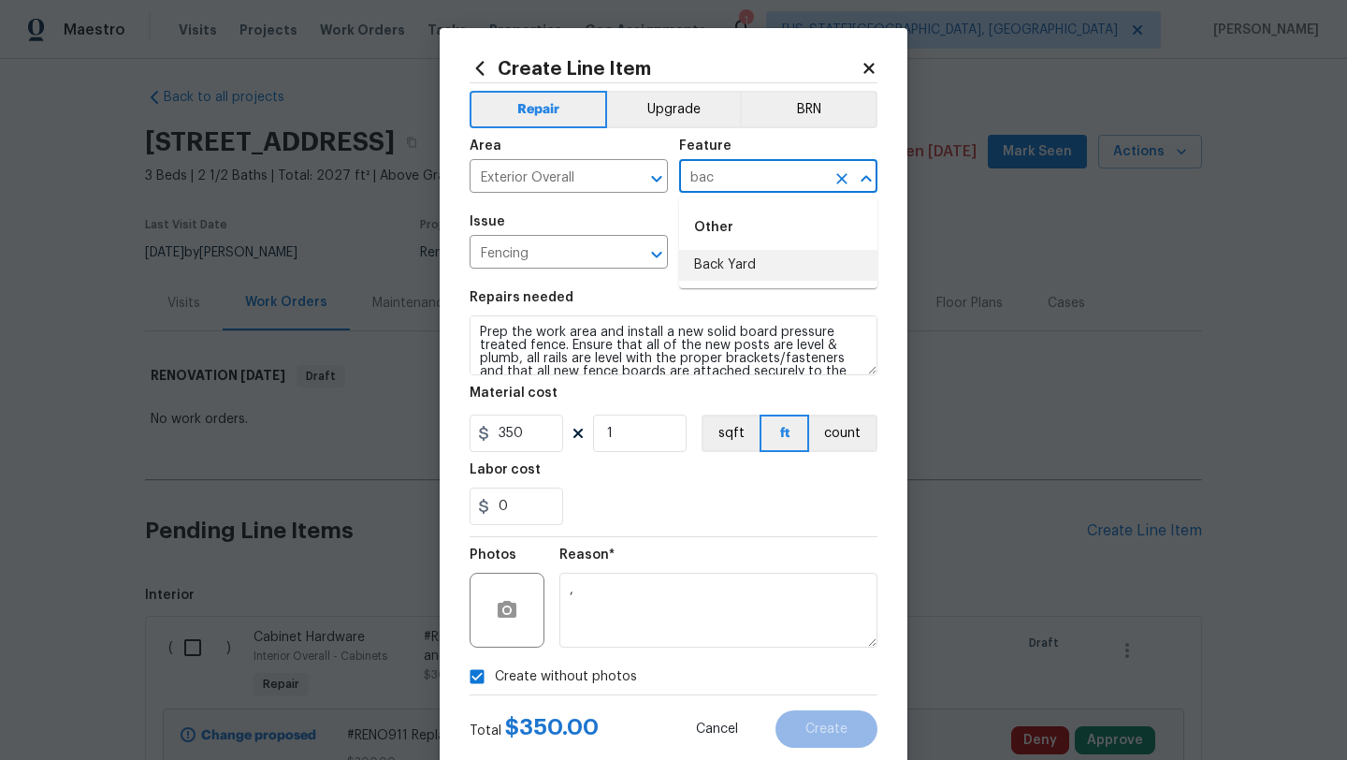
click at [711, 261] on li "Back Yard" at bounding box center [778, 265] width 198 height 31
type input "Back Yard"
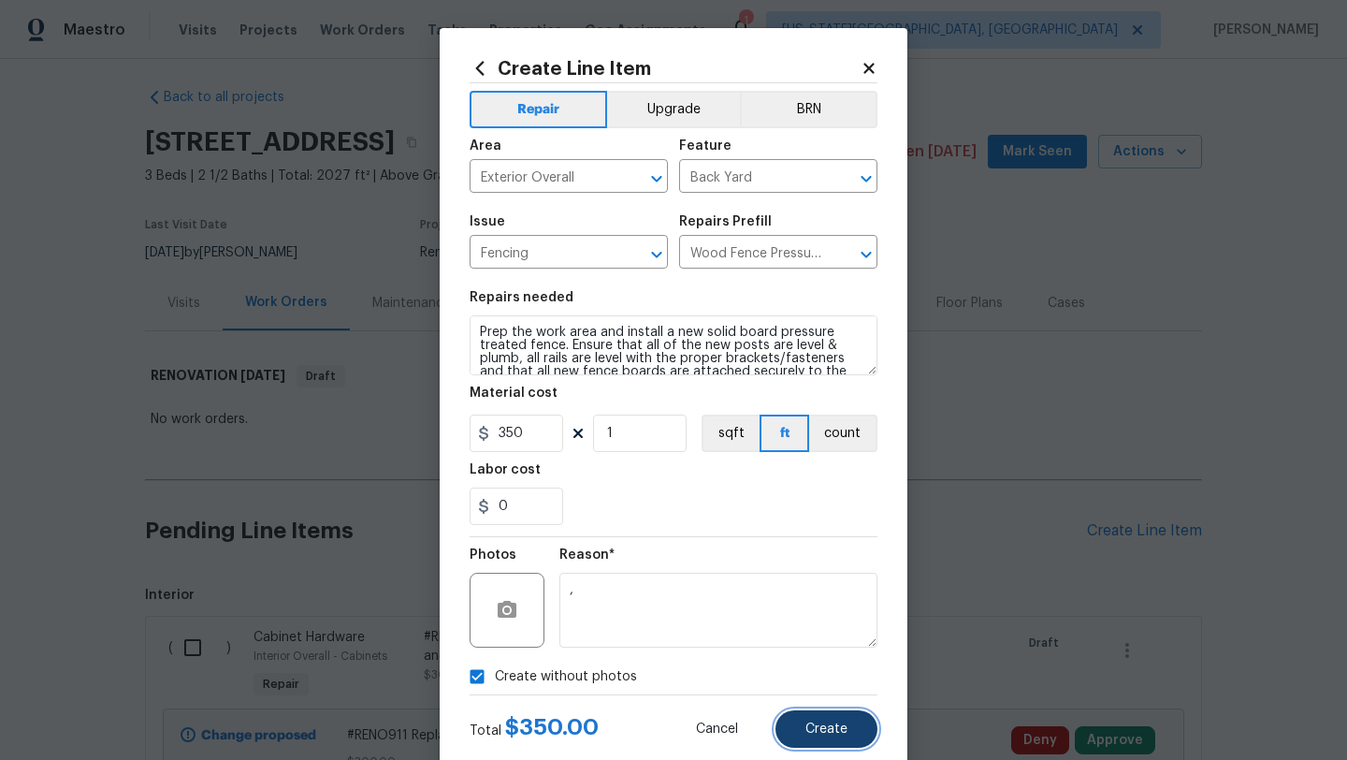
click at [824, 731] on span "Create" at bounding box center [826, 729] width 42 height 14
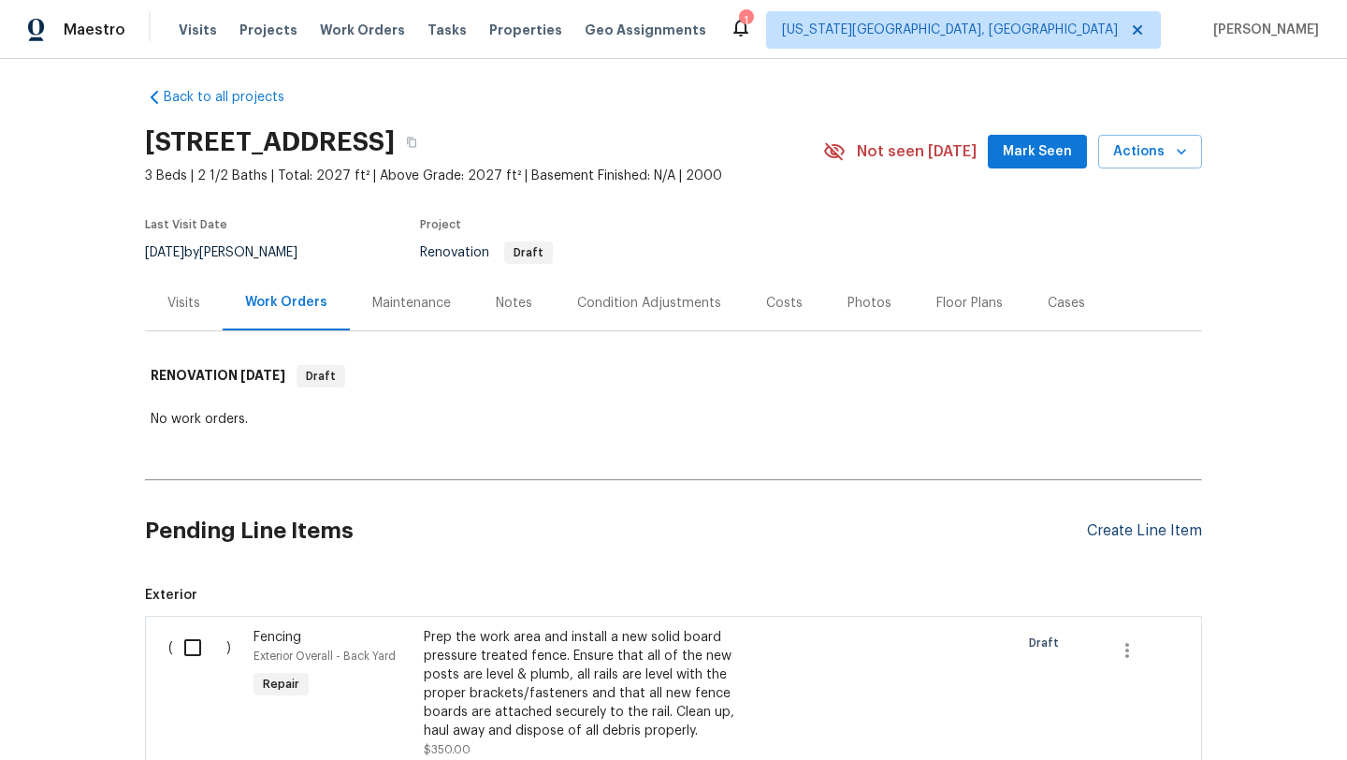
click at [1106, 534] on div "Create Line Item" at bounding box center [1144, 531] width 115 height 18
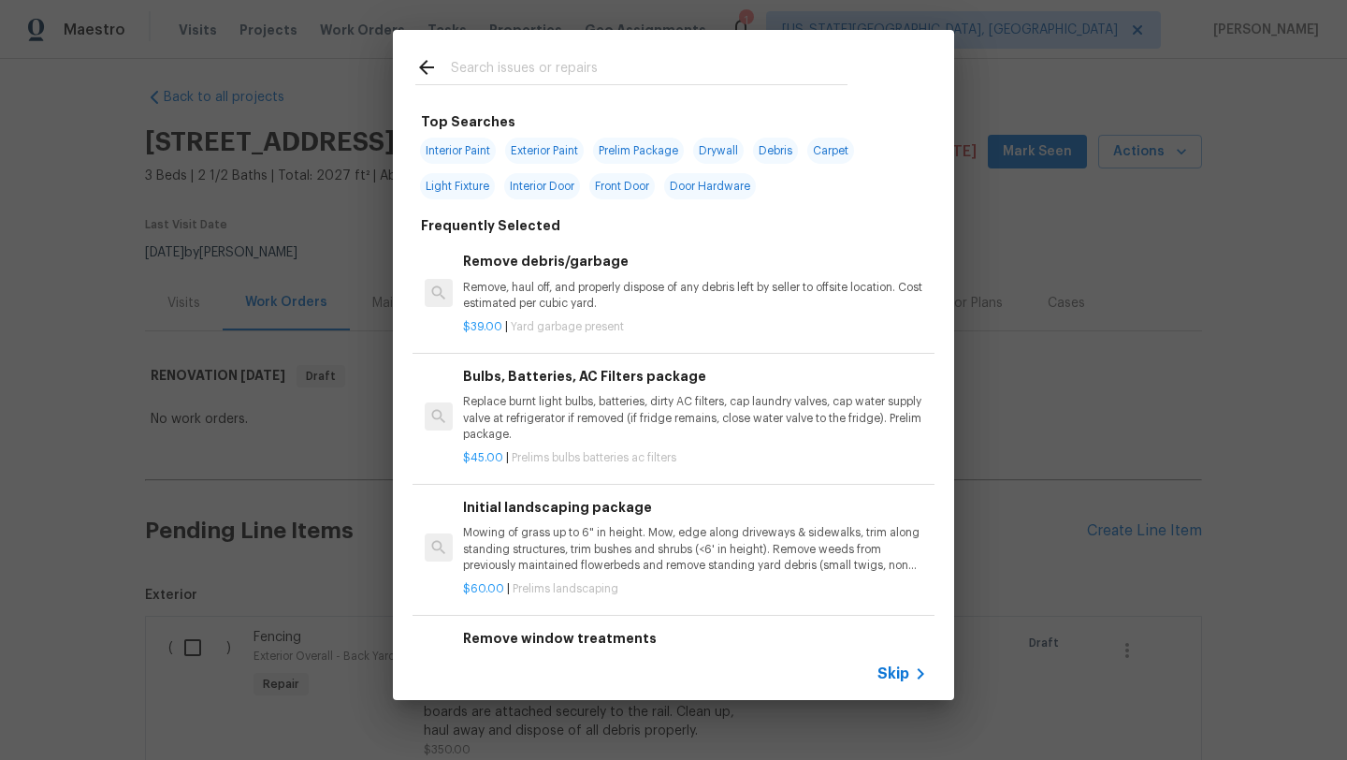
drag, startPoint x: 527, startPoint y: 64, endPoint x: 514, endPoint y: 66, distance: 12.5
click at [527, 64] on input "text" at bounding box center [649, 70] width 397 height 28
click at [442, 152] on span "Interior Paint" at bounding box center [458, 151] width 76 height 26
type input "Interior Paint"
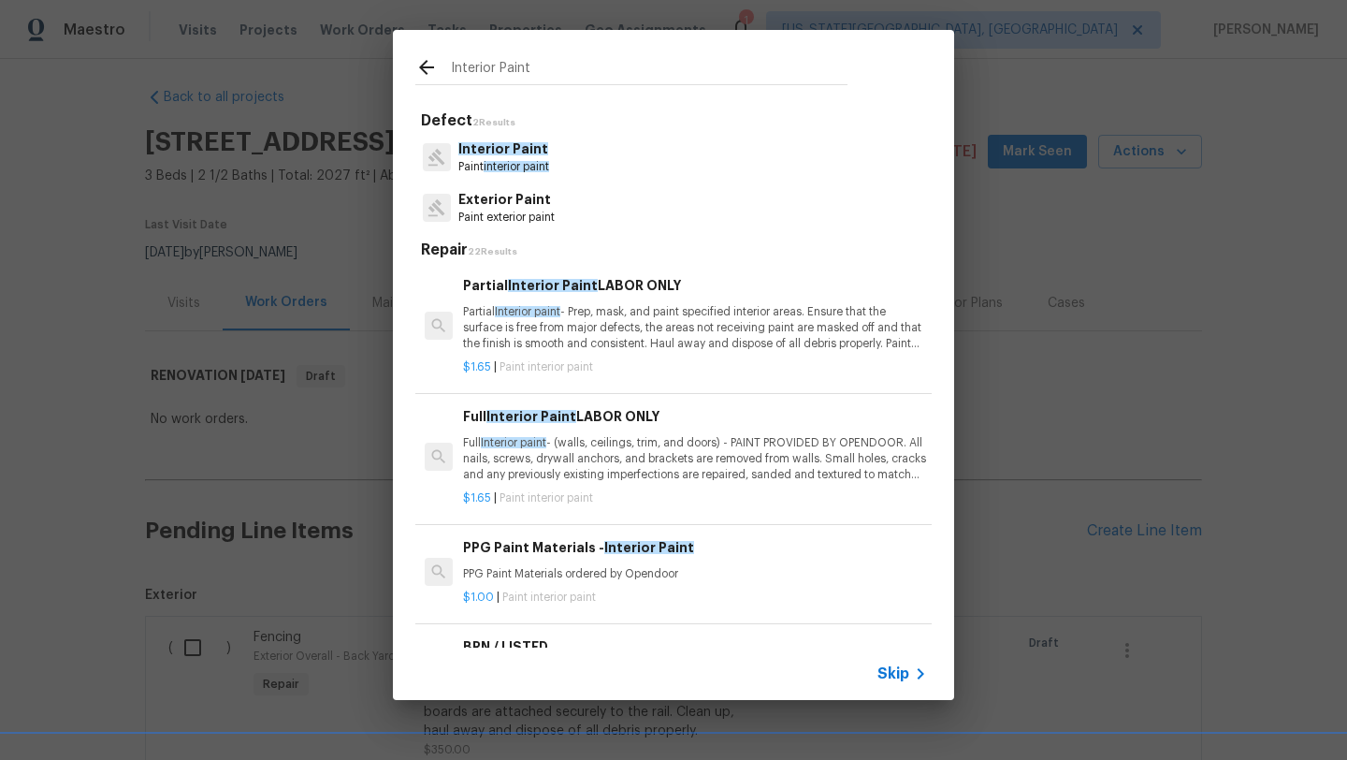
click at [620, 332] on p "Partial Interior paint - Prep, mask, and paint specified interior areas. Ensure…" at bounding box center [695, 328] width 464 height 48
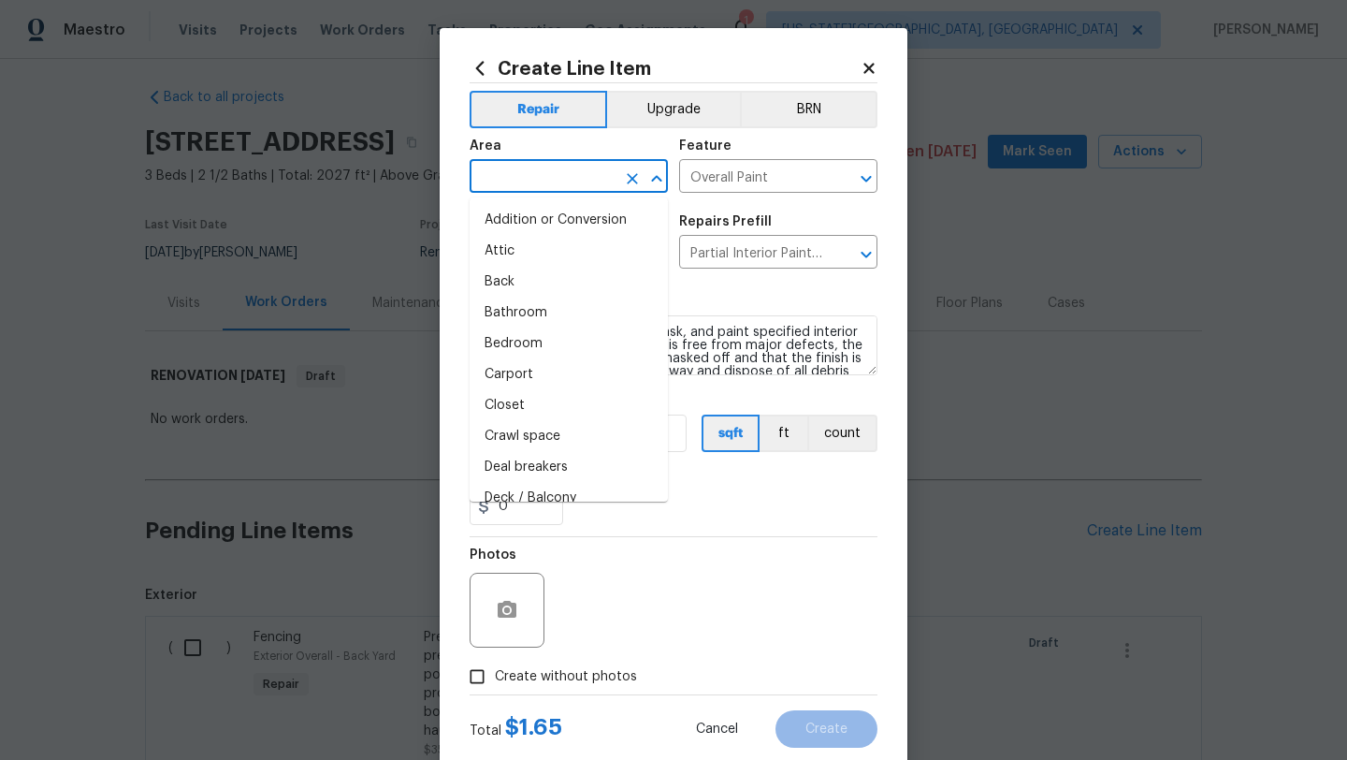
click at [515, 176] on input "text" at bounding box center [543, 178] width 146 height 29
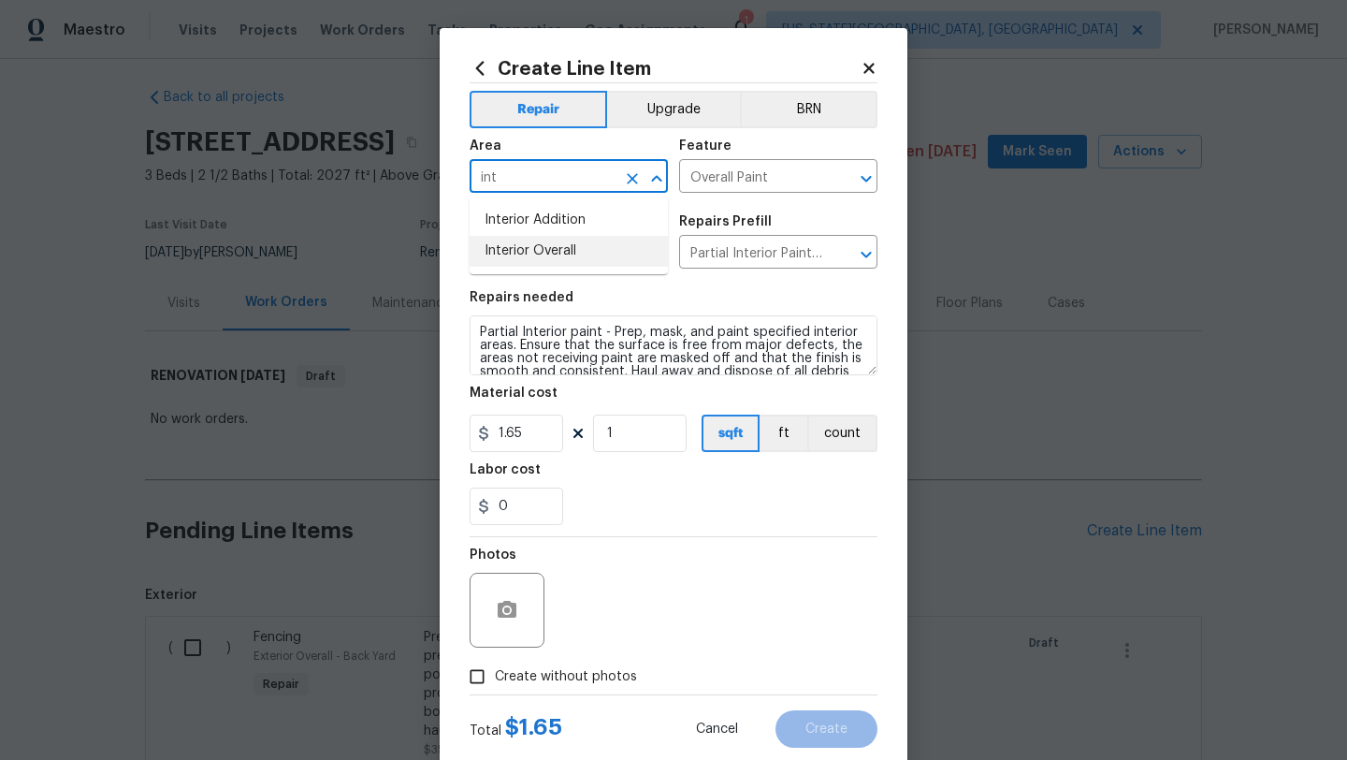
click at [520, 249] on li "Interior Overall" at bounding box center [569, 251] width 198 height 31
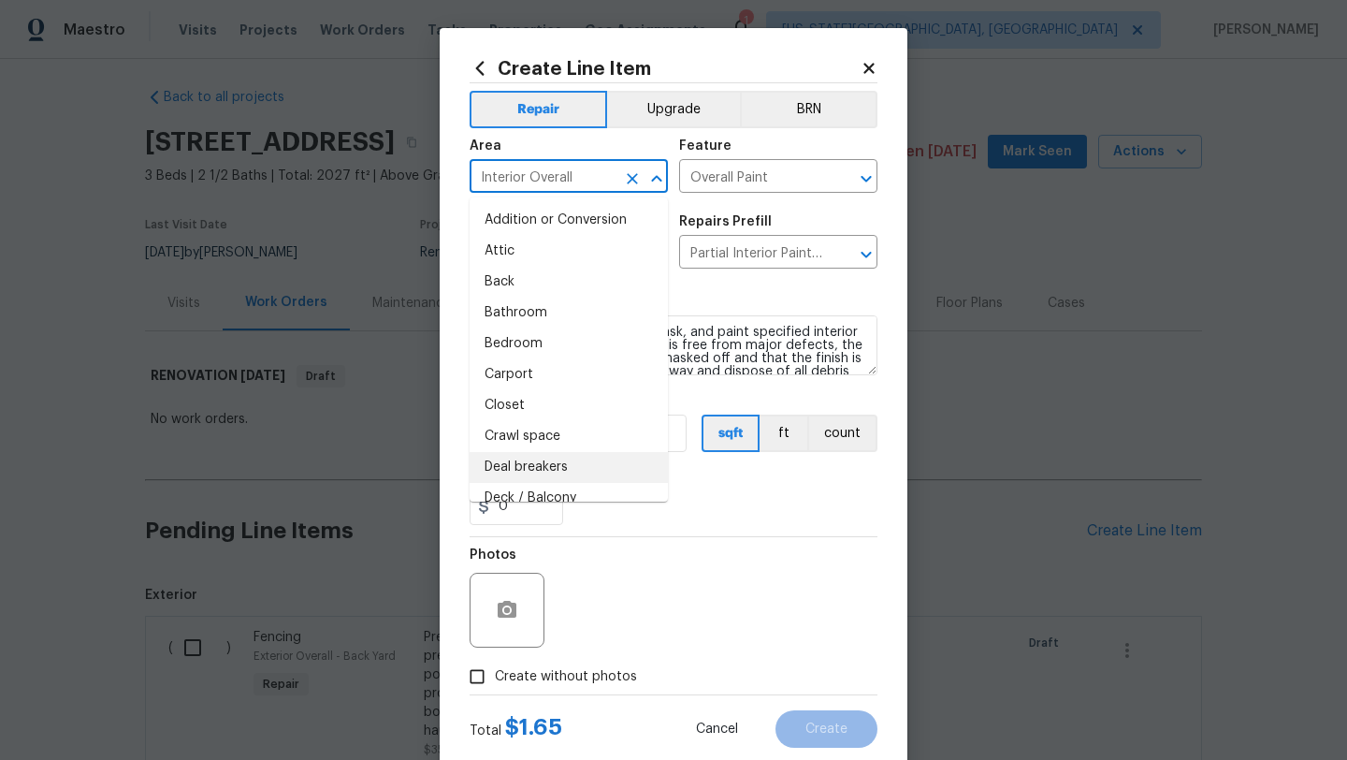
type input "Interior Overall"
click at [712, 550] on div "Photos" at bounding box center [674, 598] width 408 height 122
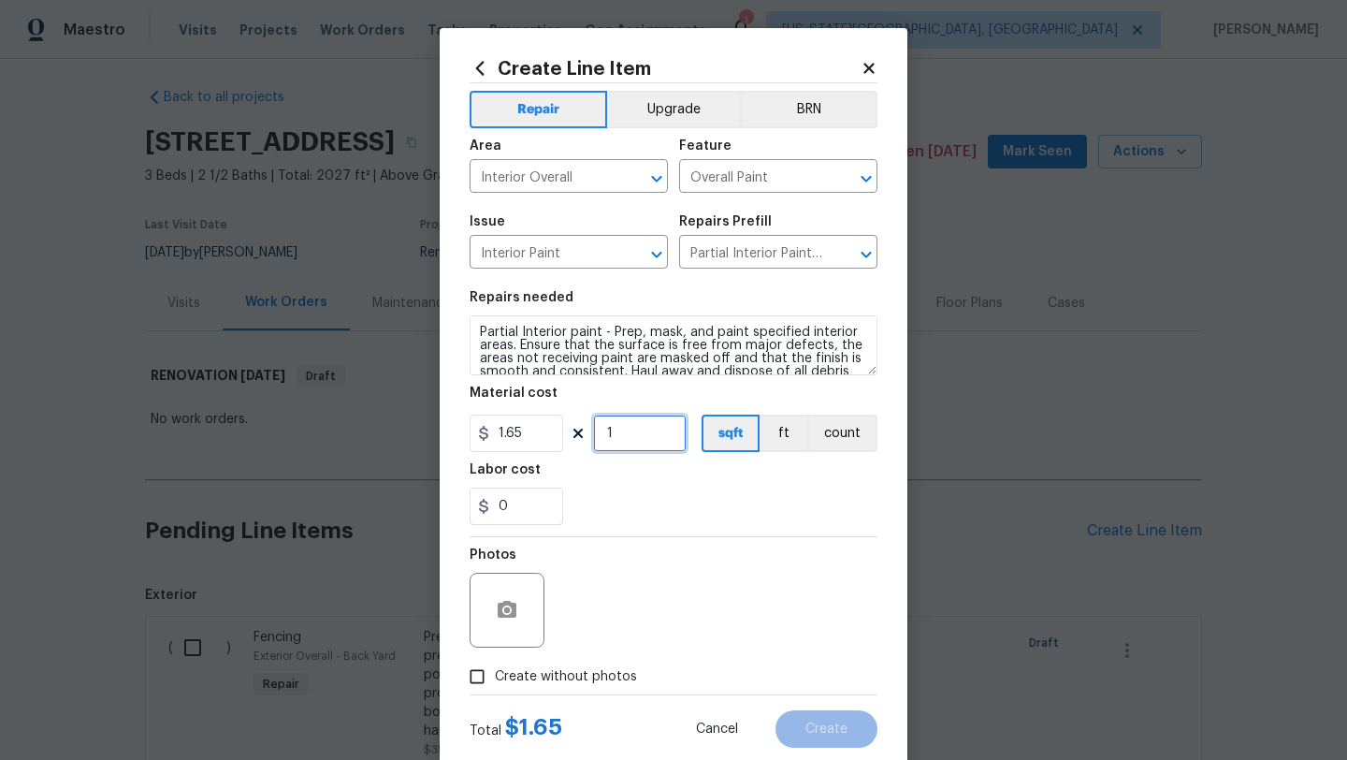
click at [625, 435] on input "1" at bounding box center [640, 432] width 94 height 37
type input "2025"
drag, startPoint x: 476, startPoint y: 674, endPoint x: 506, endPoint y: 659, distance: 33.9
click at [482, 671] on input "Create without photos" at bounding box center [477, 677] width 36 height 36
checkbox input "true"
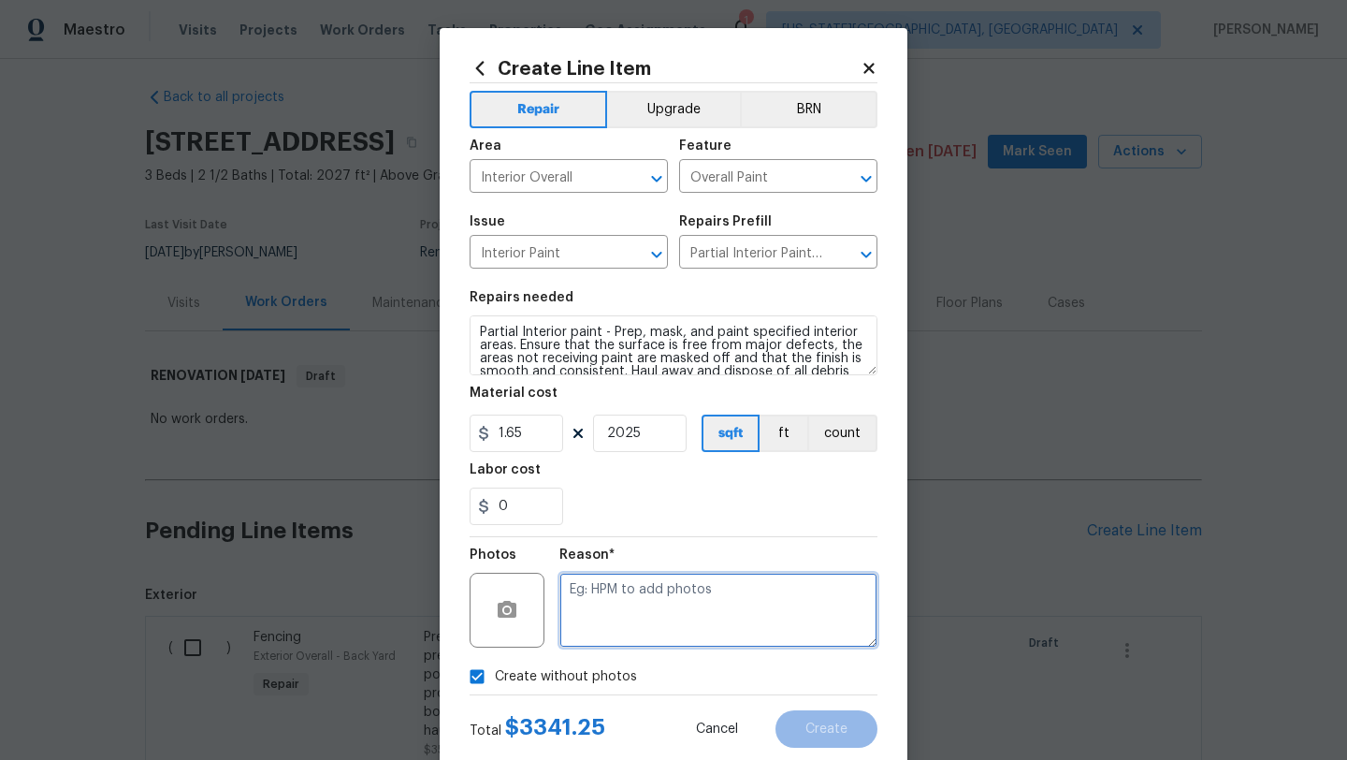
click at [633, 600] on textarea at bounding box center [718, 609] width 318 height 75
type textarea ","
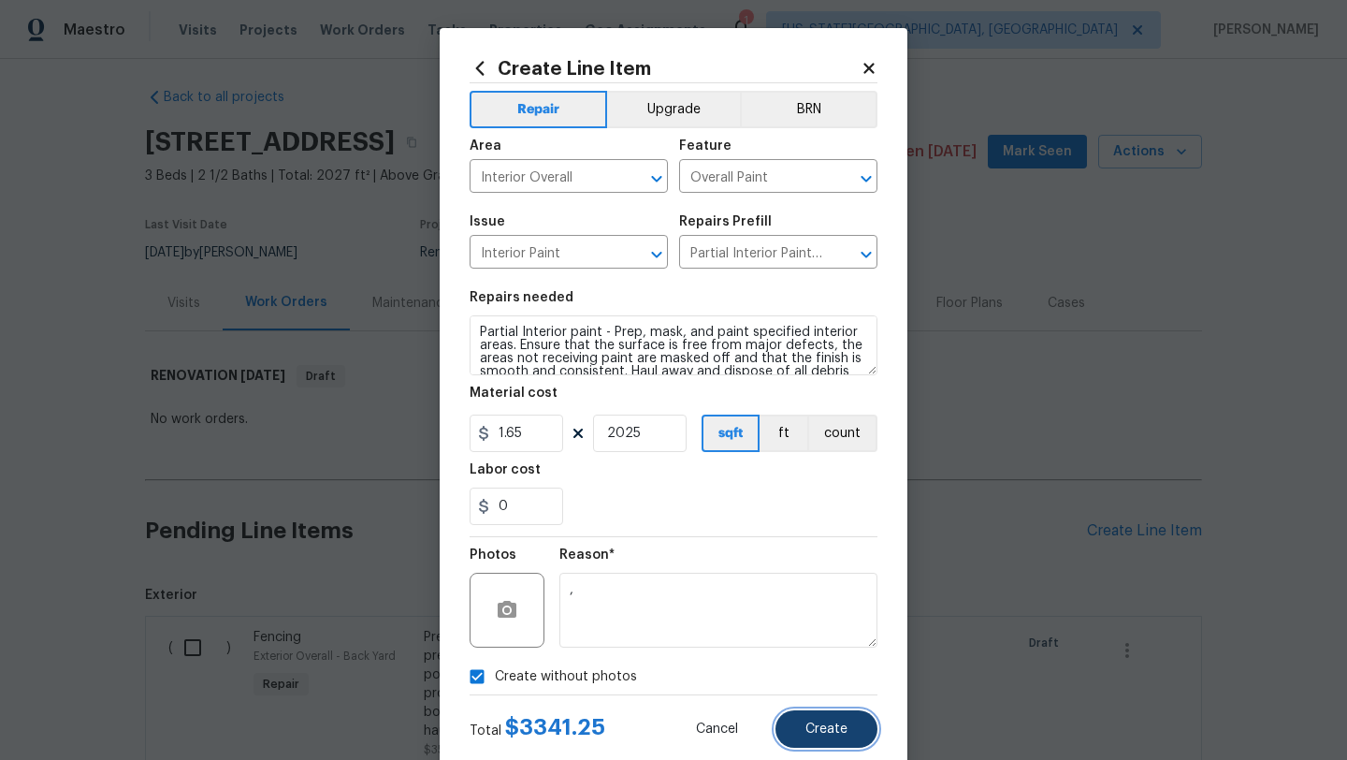
click at [805, 720] on button "Create" at bounding box center [826, 728] width 102 height 37
